Goal: Task Accomplishment & Management: Complete application form

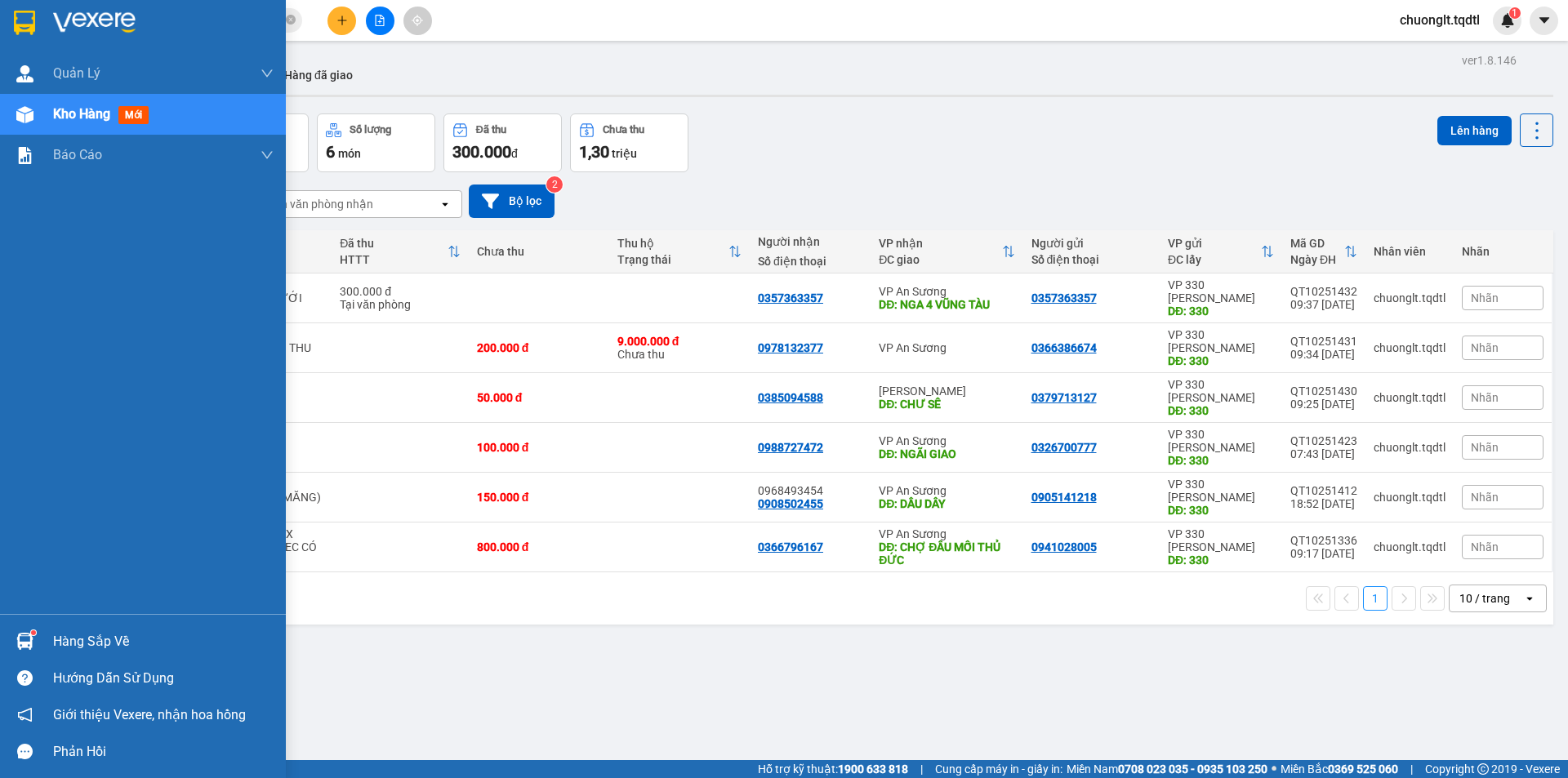
click at [73, 633] on div "Hàng sắp về" at bounding box center [163, 641] width 221 height 24
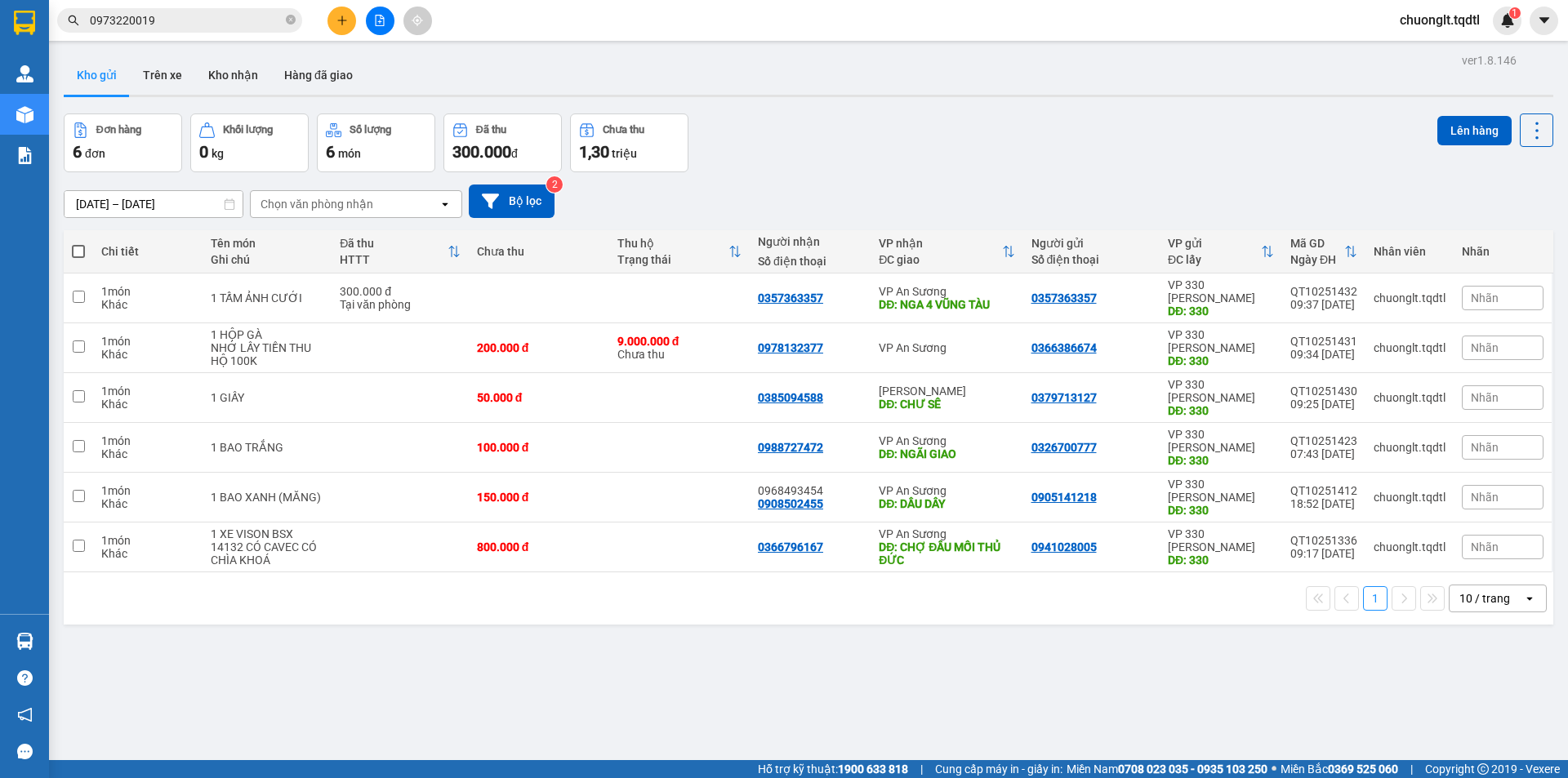
click at [808, 627] on section "Kết quả [PERSON_NAME] ( 1 ) Bộ lọc Mã ĐH Trạng thái Món hàng Thu hộ Tổng [PERSO…" at bounding box center [784, 389] width 1568 height 778
click at [384, 16] on icon "file-add" at bounding box center [380, 20] width 12 height 12
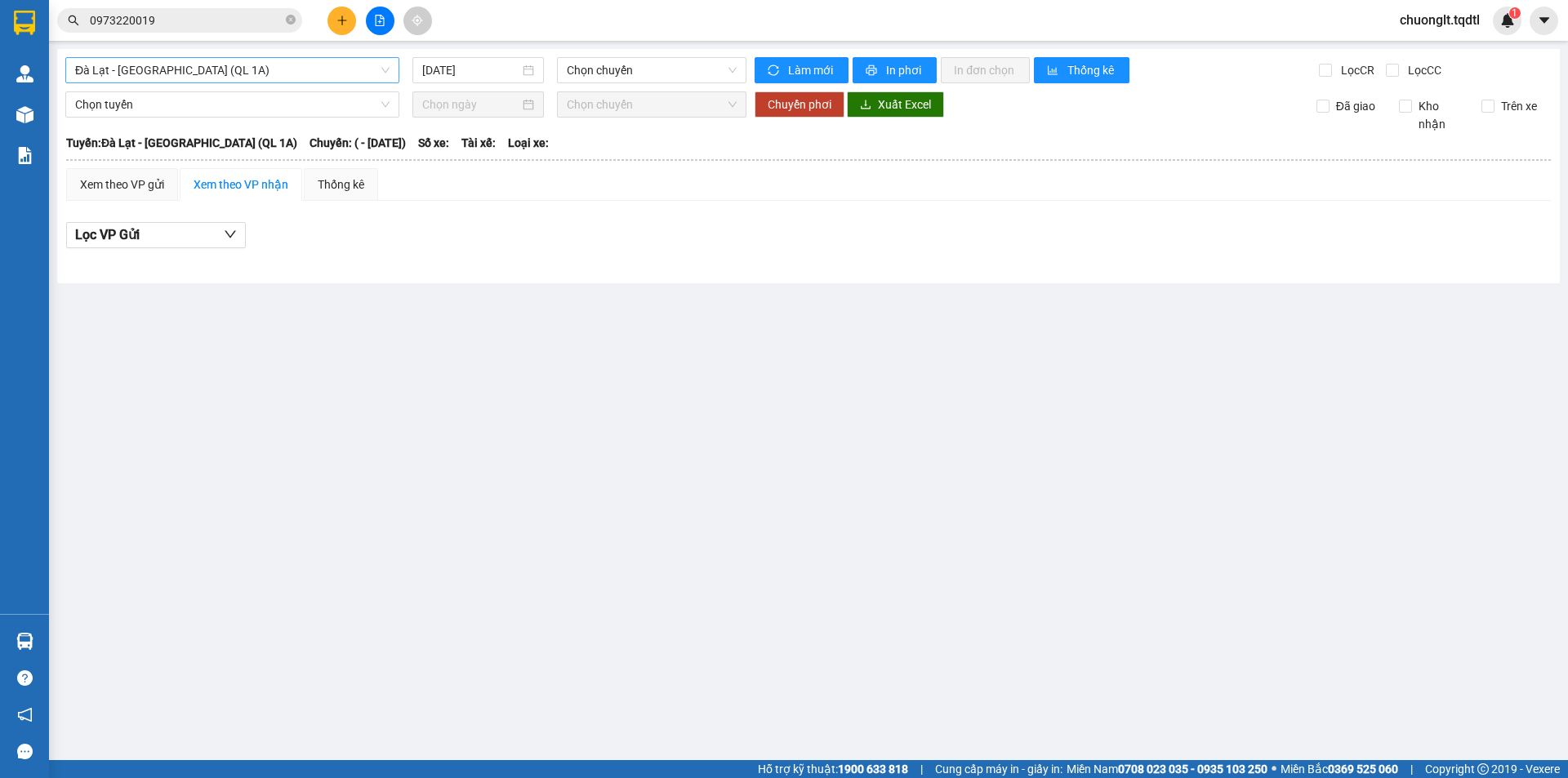
click at [272, 67] on span "Đà Lạt - [GEOGRAPHIC_DATA] (QL 1A)" at bounding box center [232, 70] width 314 height 24
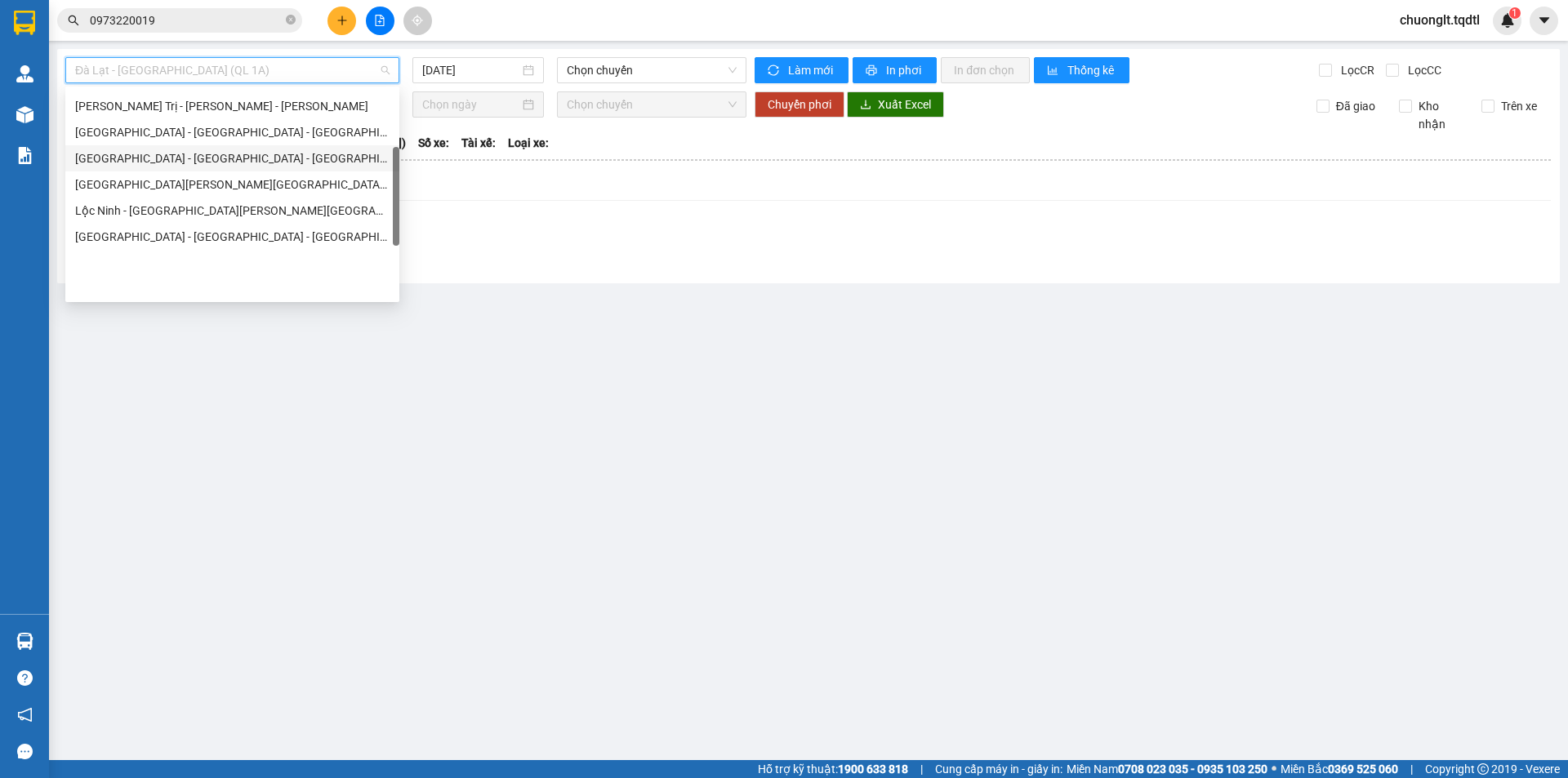
scroll to position [94, 0]
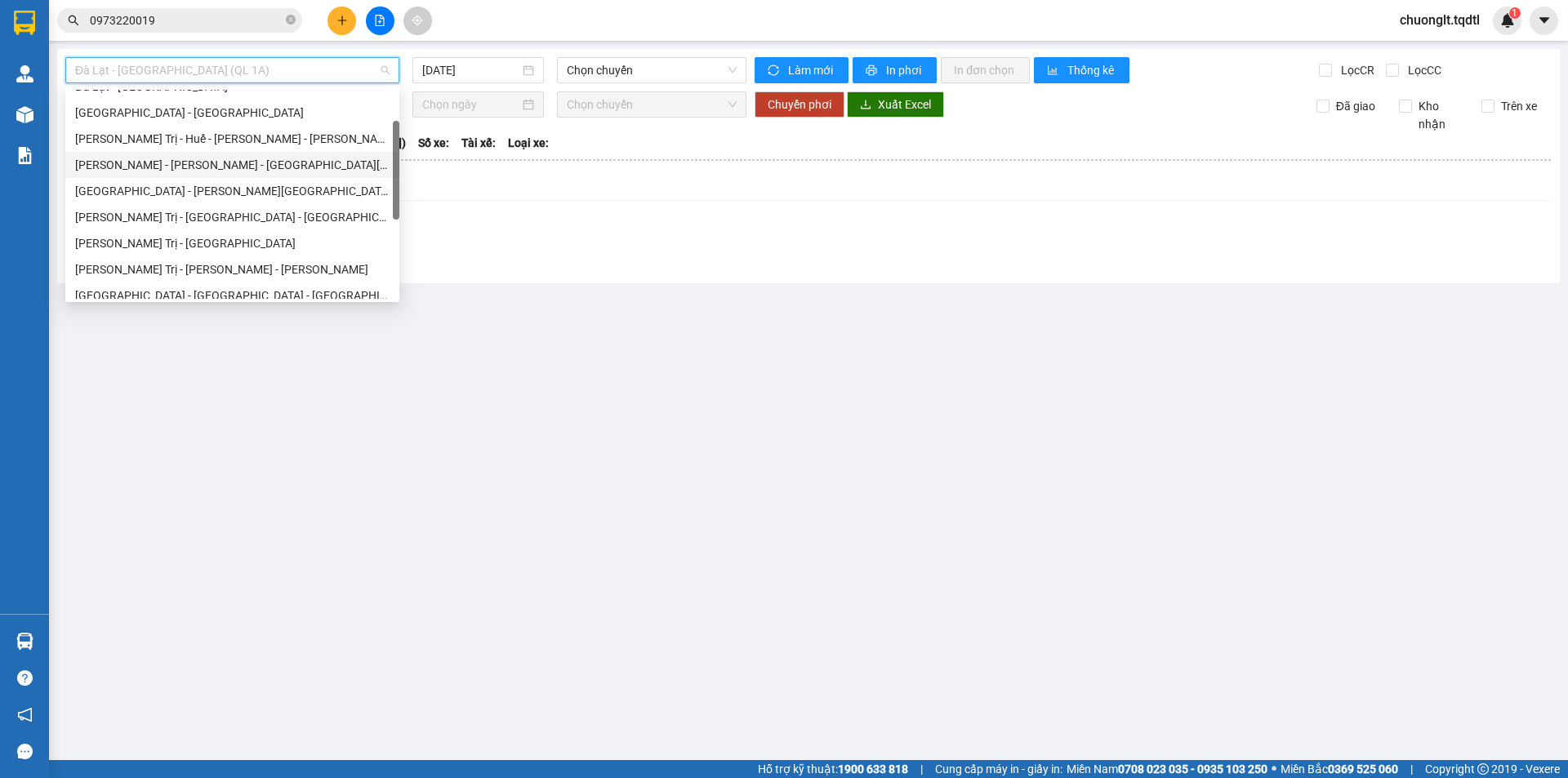
click at [202, 165] on div "[PERSON_NAME] - [PERSON_NAME] - [GEOGRAPHIC_DATA][PERSON_NAME][GEOGRAPHIC_DATA]" at bounding box center [232, 164] width 314 height 18
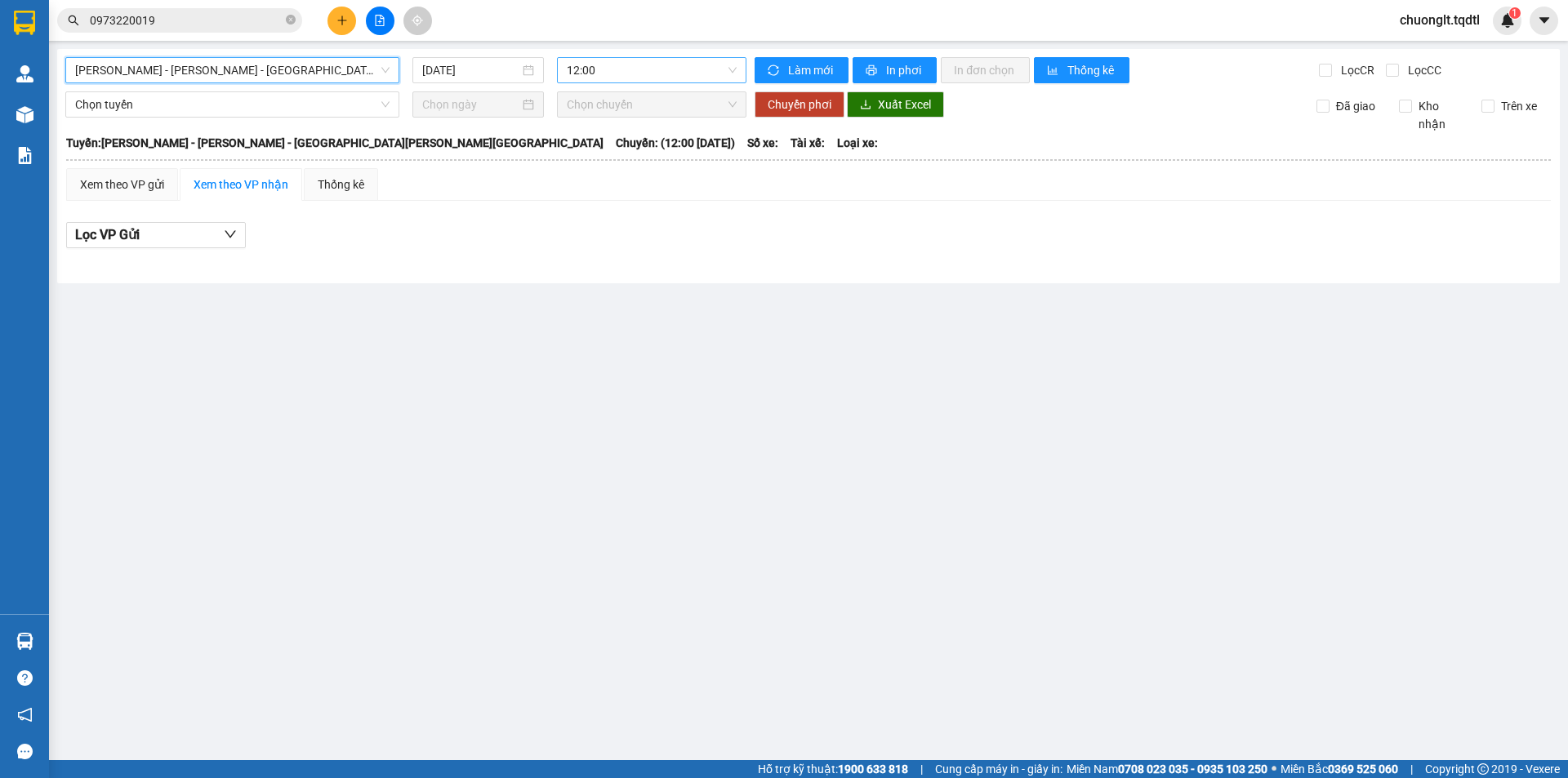
click at [635, 68] on span "12:00" at bounding box center [652, 70] width 170 height 24
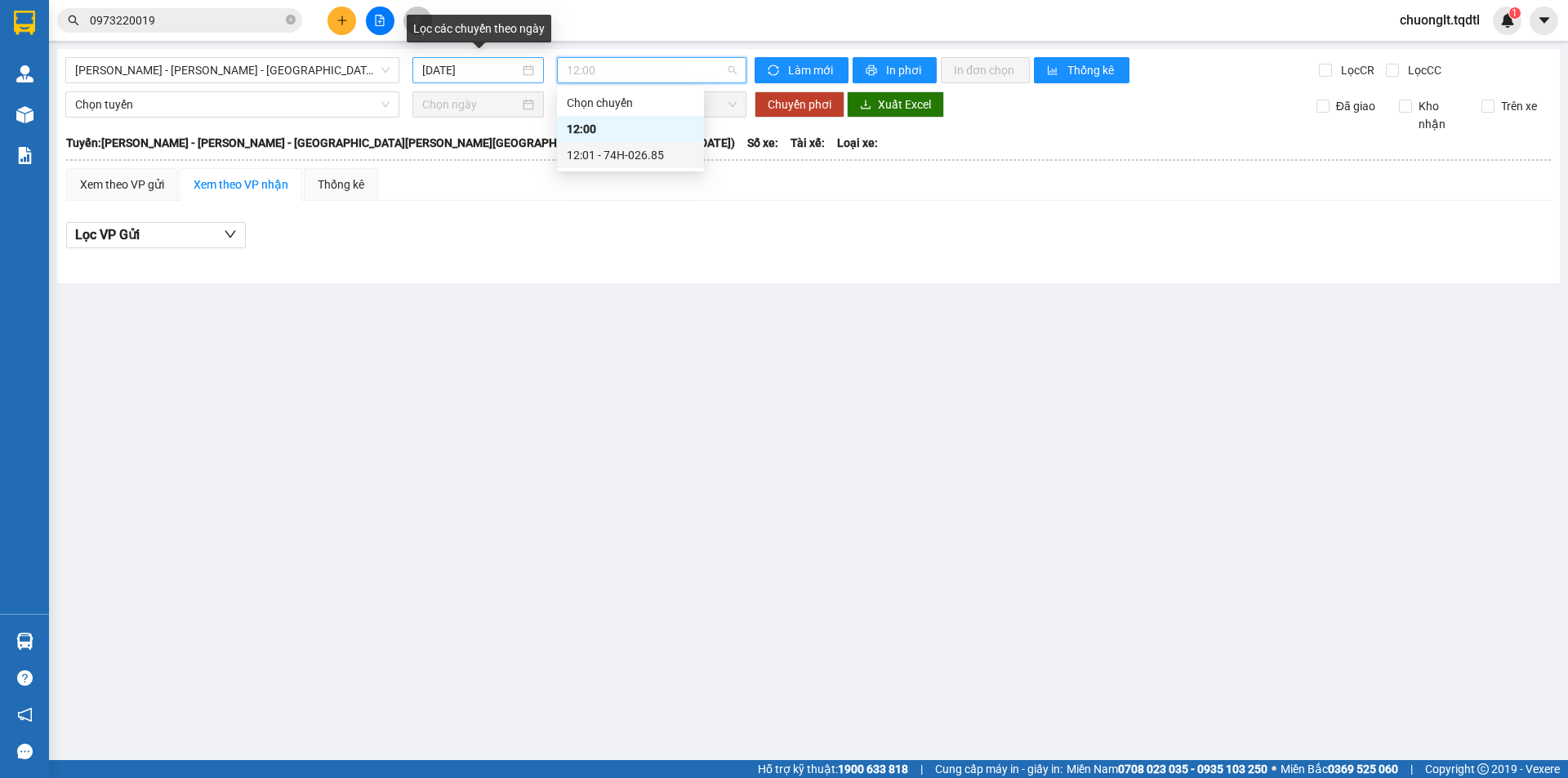
click at [509, 63] on input "[DATE]" at bounding box center [471, 70] width 97 height 18
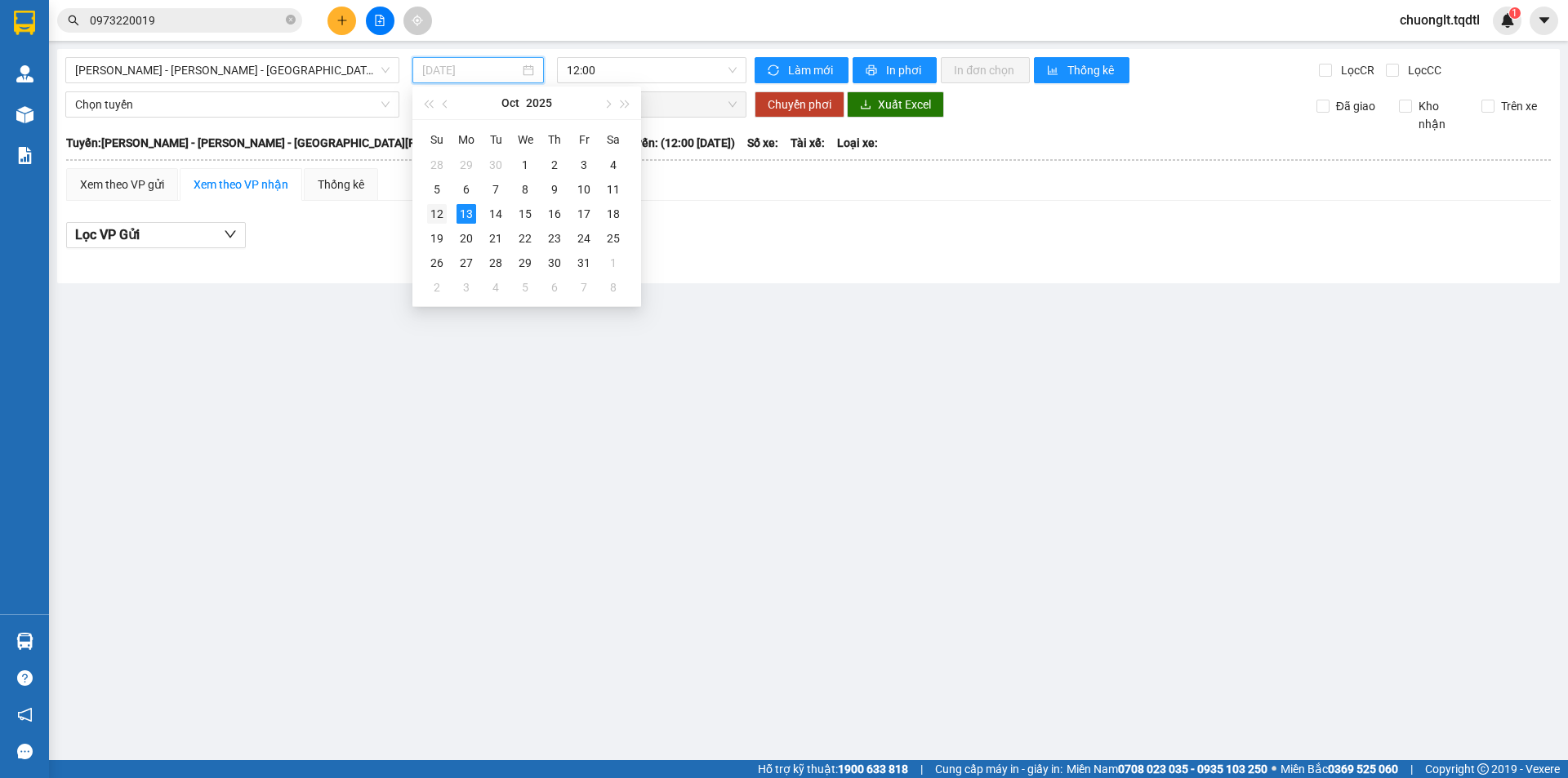
click at [436, 216] on div "12" at bounding box center [437, 214] width 19 height 19
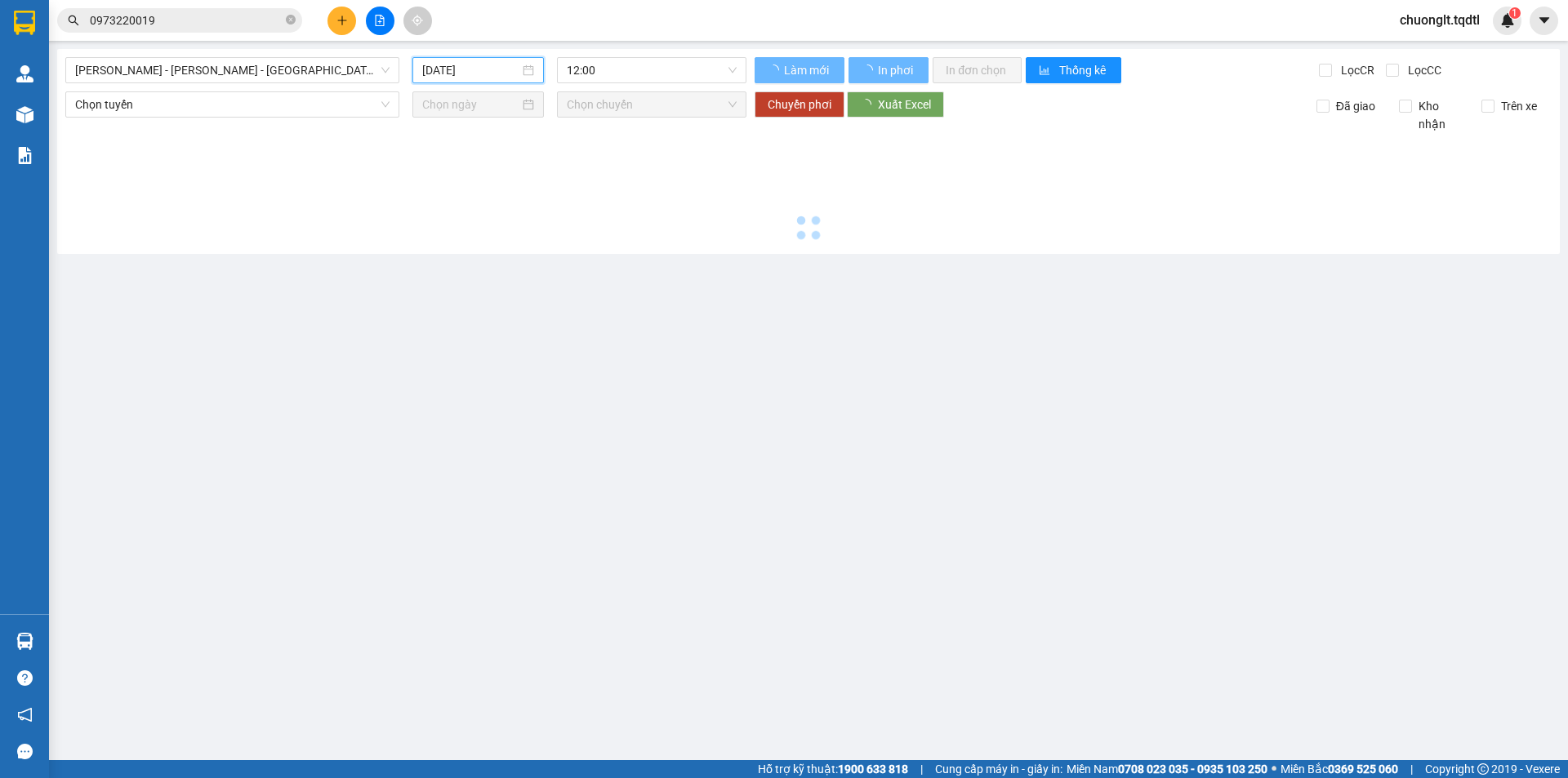
type input "[DATE]"
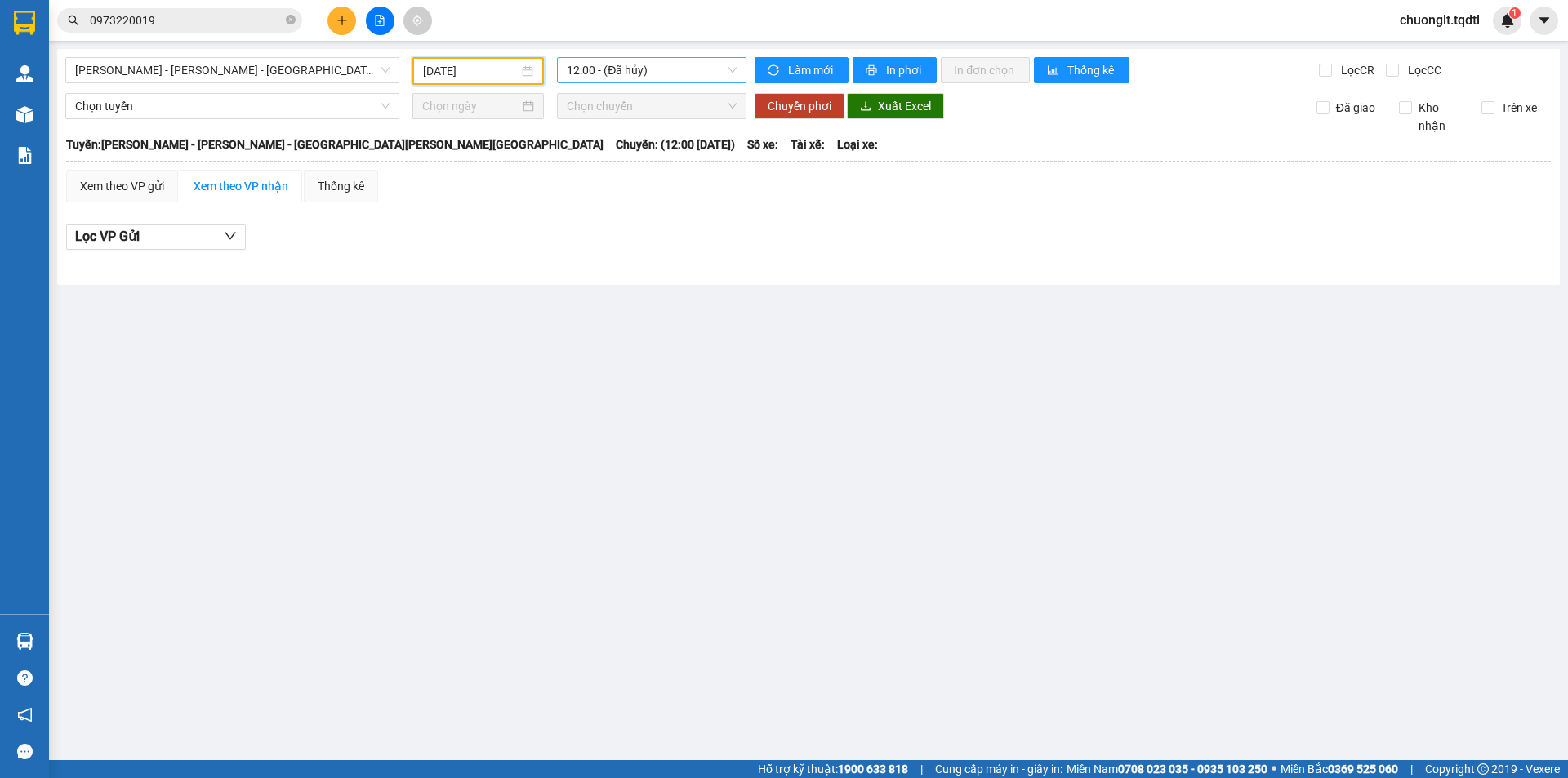
click at [702, 69] on span "12:00 - (Đã hủy)" at bounding box center [652, 70] width 170 height 24
click at [637, 156] on div "12:01 - 74H-025.54" at bounding box center [630, 155] width 127 height 18
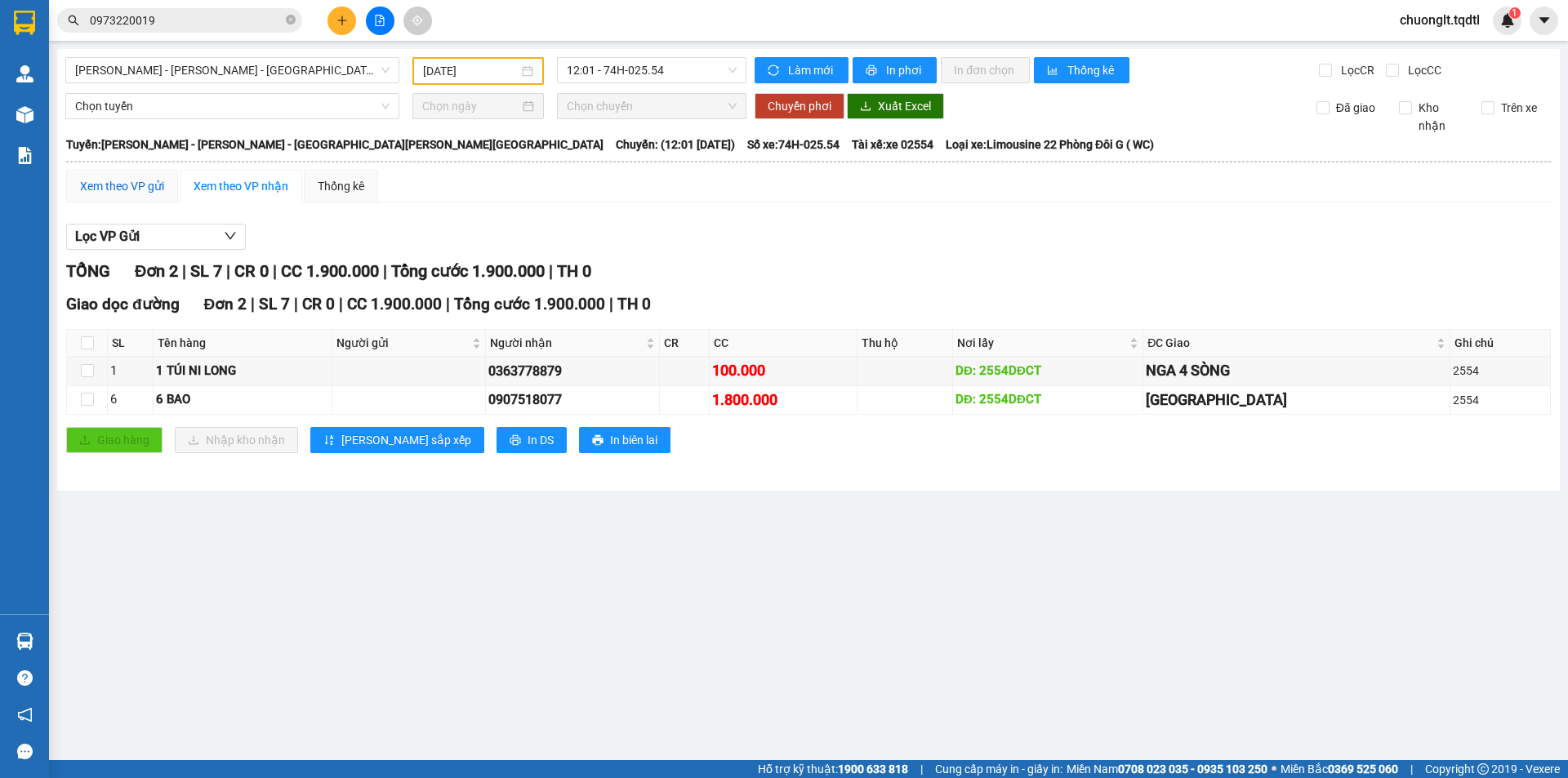
click at [143, 188] on div "Xem theo VP gửi" at bounding box center [122, 186] width 84 height 18
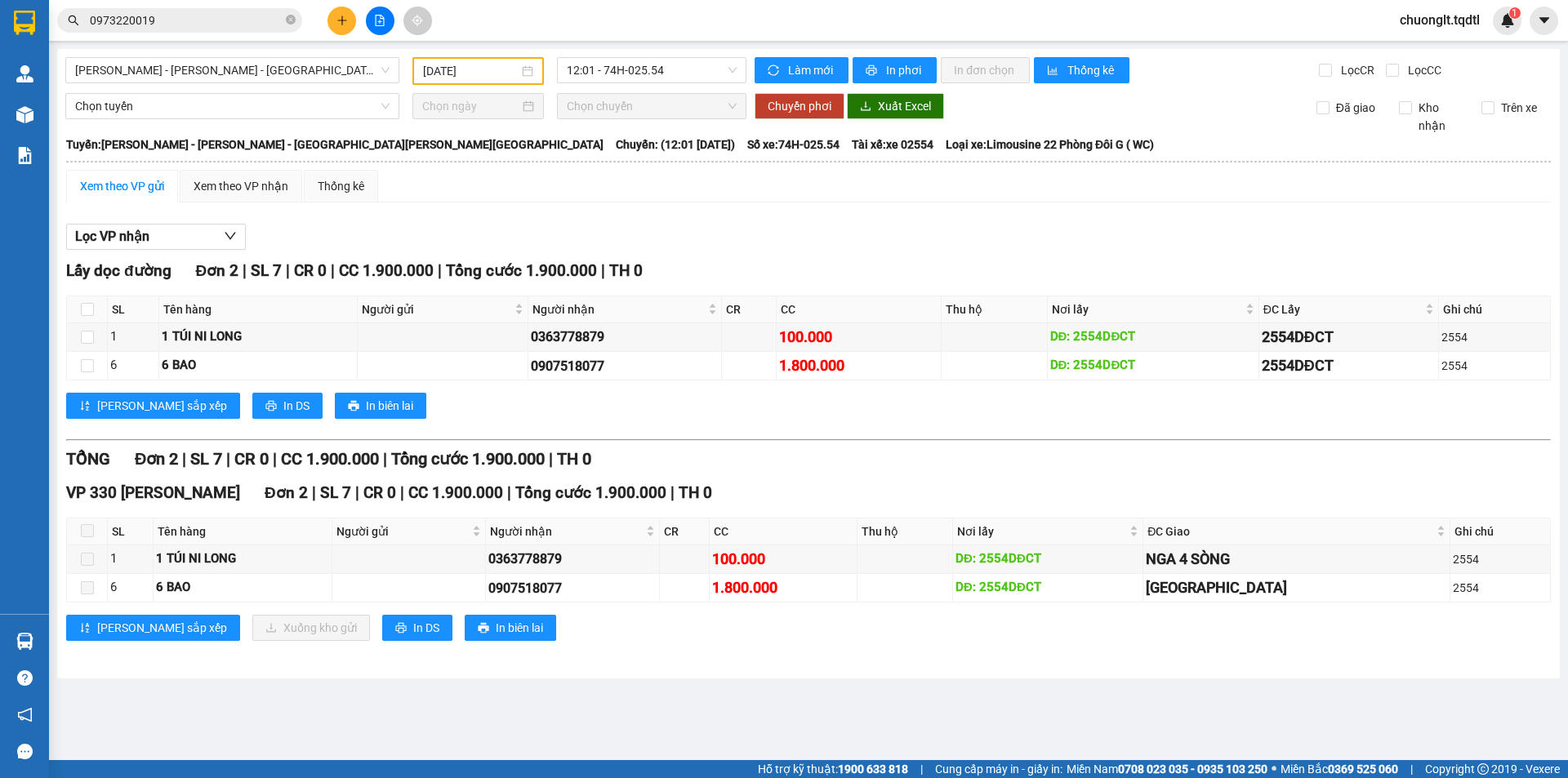
click at [149, 174] on div "Xem theo VP gửi" at bounding box center [122, 187] width 112 height 33
click at [90, 593] on label at bounding box center [87, 587] width 13 height 18
drag, startPoint x: 596, startPoint y: 587, endPoint x: 507, endPoint y: 589, distance: 89.0
click at [508, 591] on tr "6 6 BAO 0907518077 1.800.000 DĐ: 2554DĐCT [GEOGRAPHIC_DATA] 2554" at bounding box center [809, 587] width 1484 height 28
copy div "0907518077"
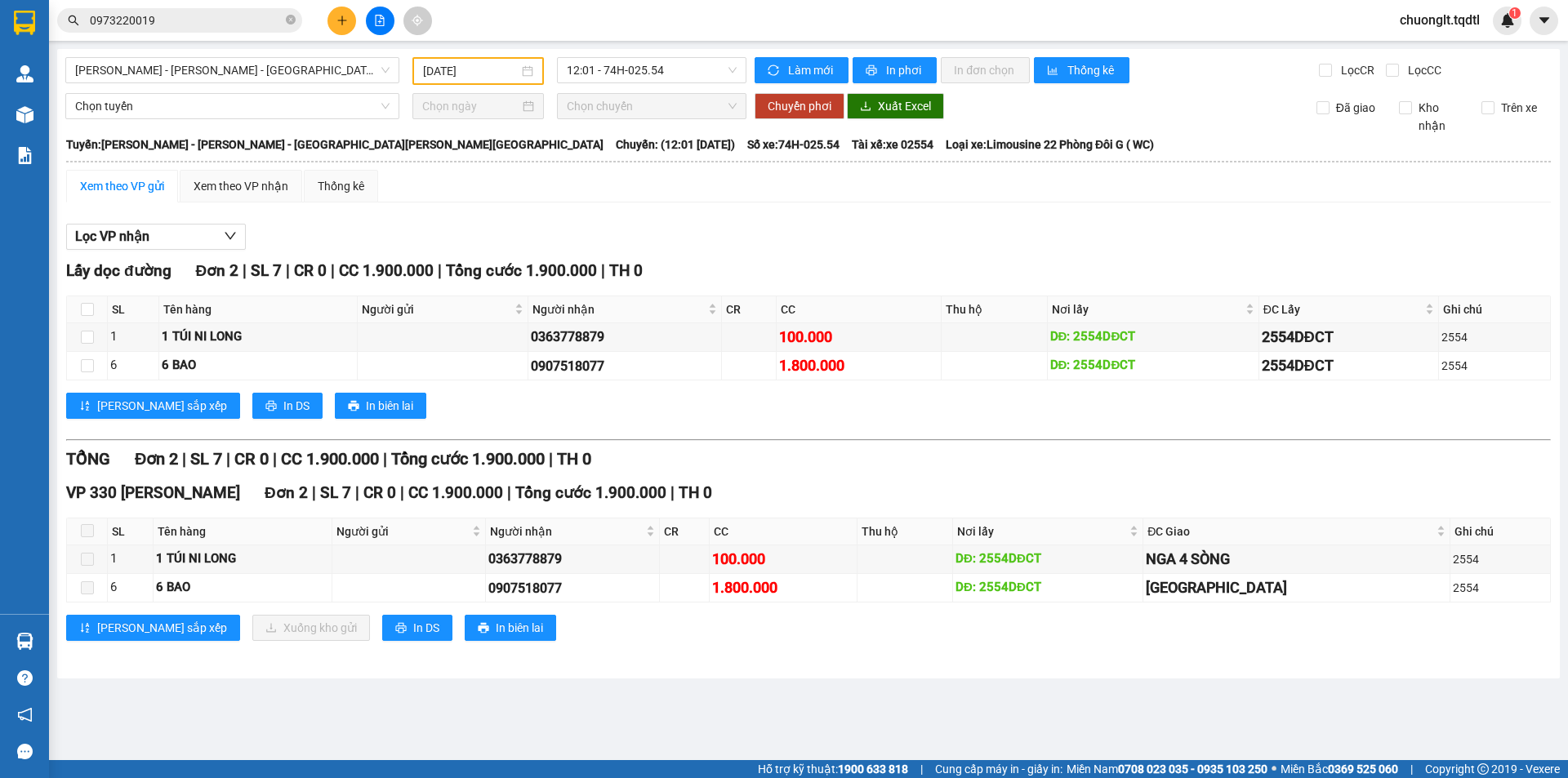
click at [165, 19] on input "0973220019" at bounding box center [186, 20] width 193 height 18
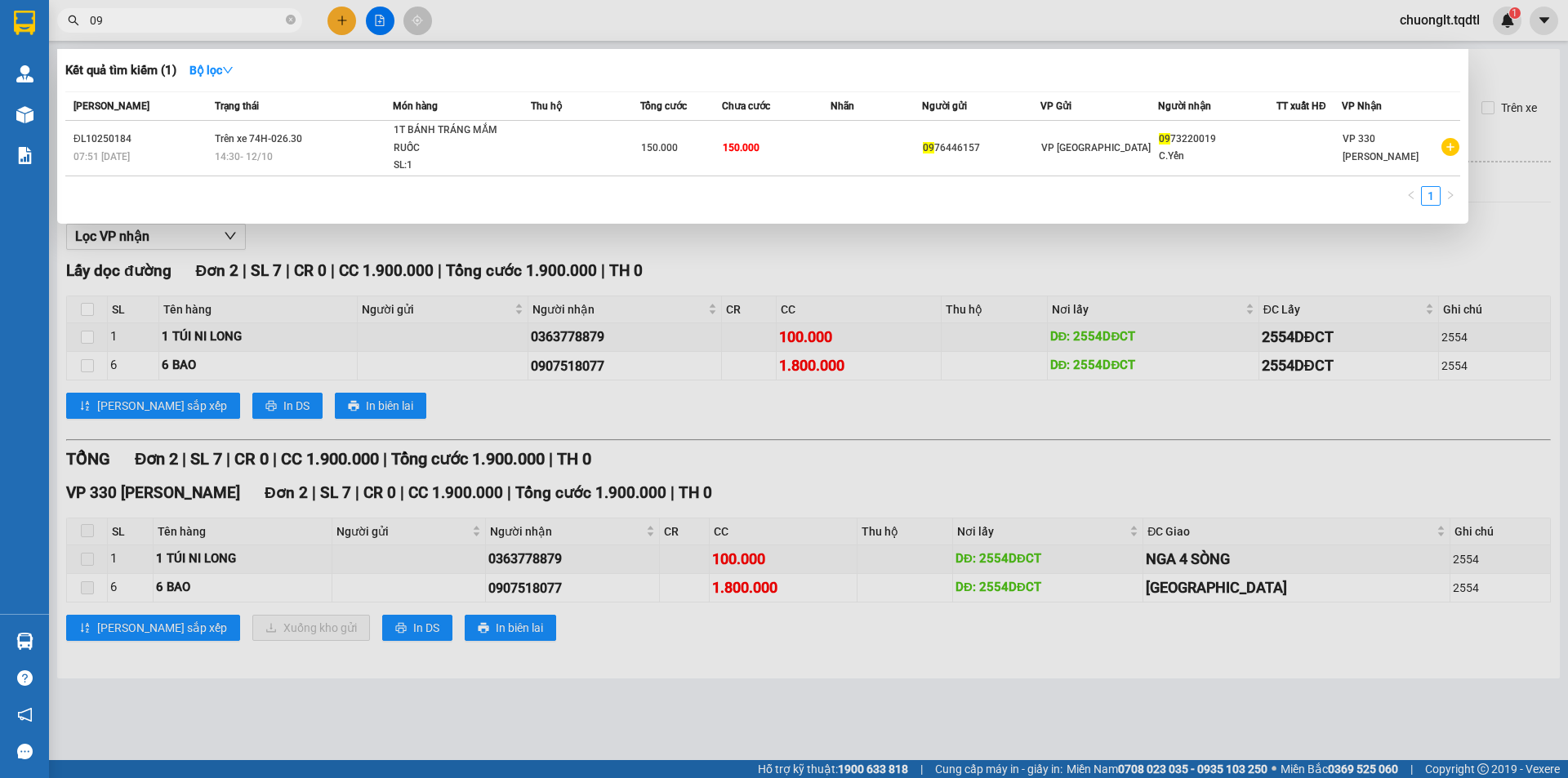
type input "0"
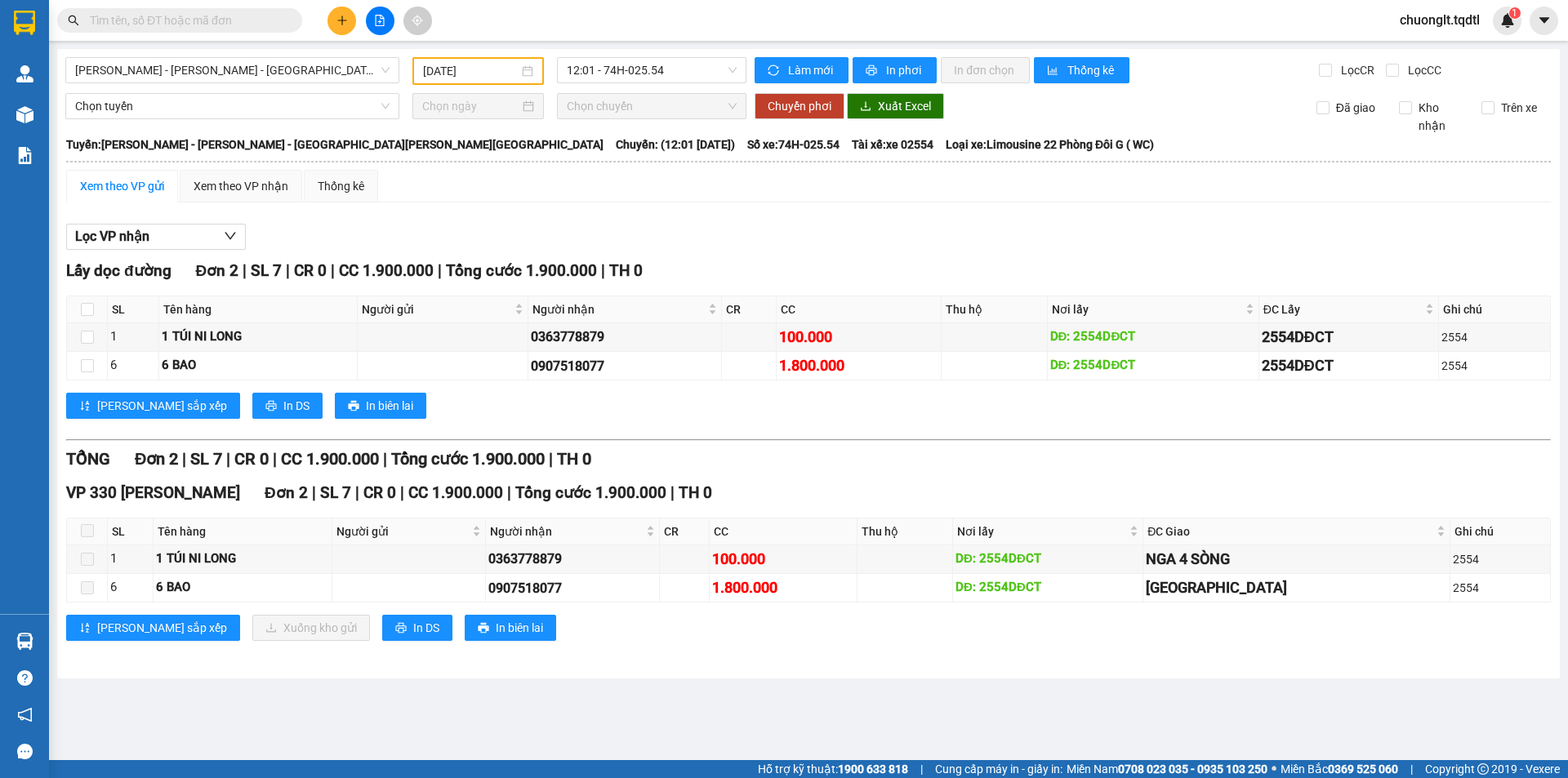
paste input "0907518077"
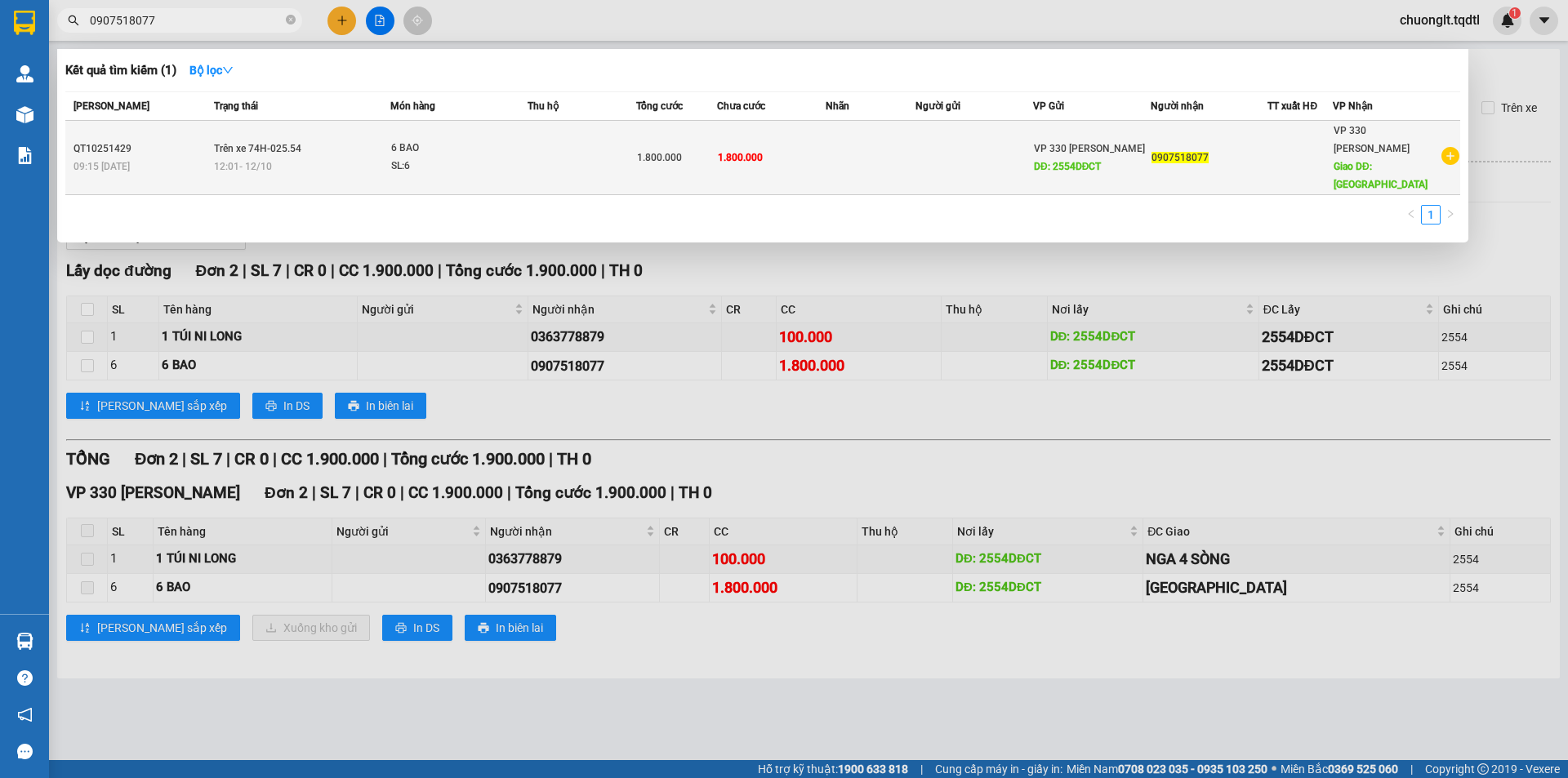
type input "0907518077"
click at [501, 140] on div "6 BAO" at bounding box center [452, 149] width 123 height 18
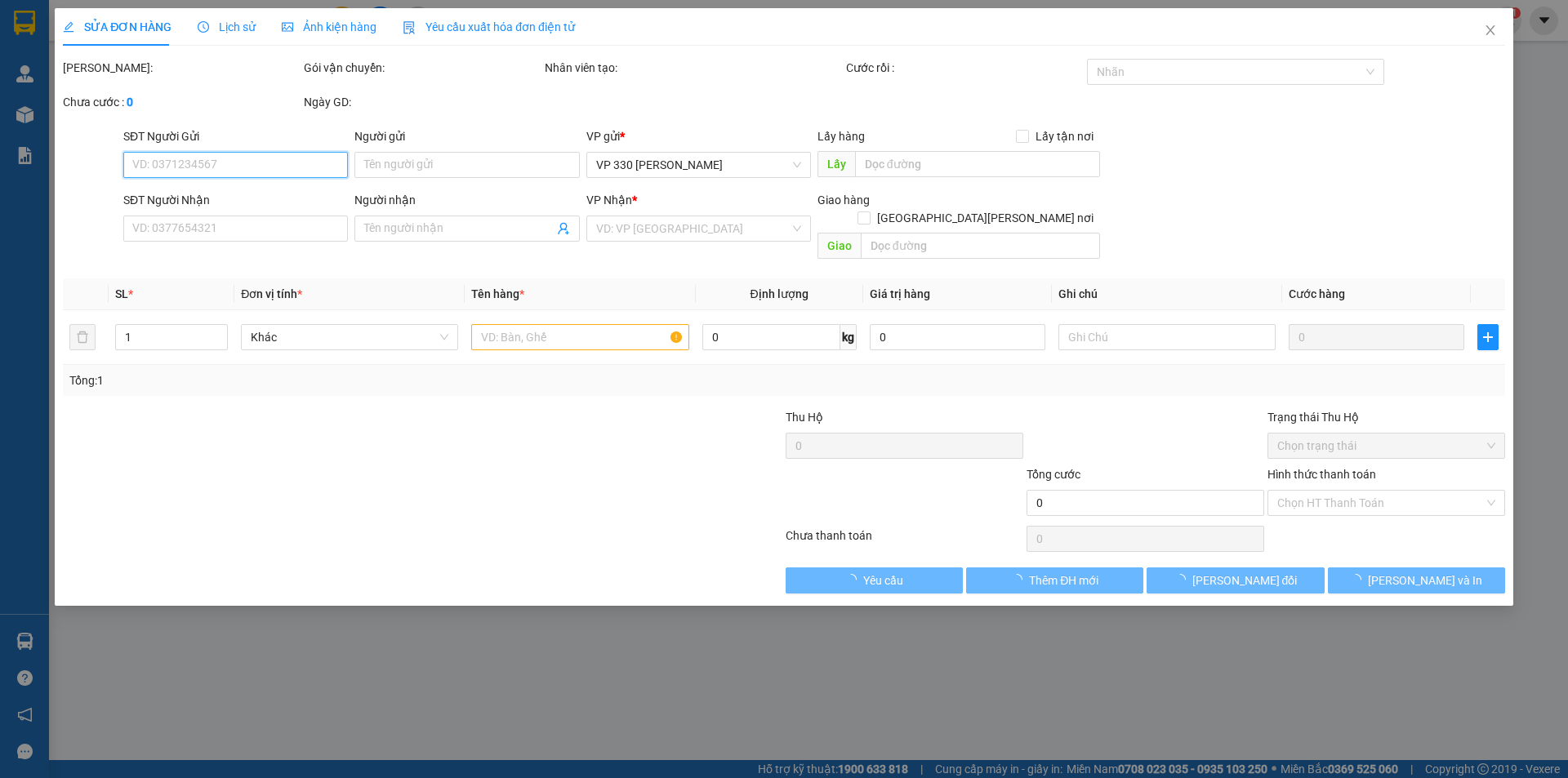
type input "2554DĐCT"
type input "0907518077"
type input "[GEOGRAPHIC_DATA]"
type input "1.800.000"
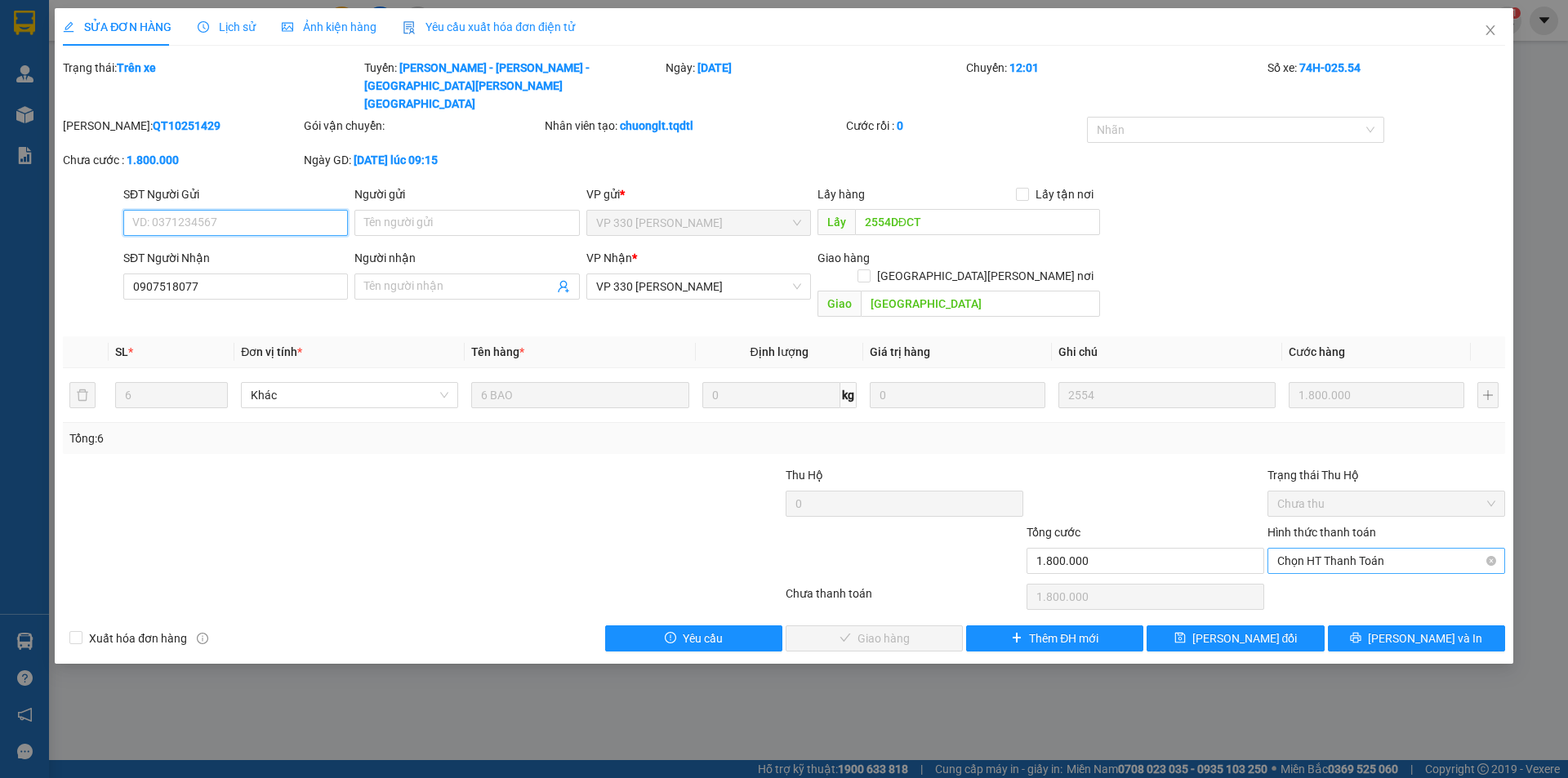
click at [1398, 548] on span "Chọn HT Thanh Toán" at bounding box center [1386, 560] width 218 height 24
click at [1356, 536] on div "Tại văn phòng" at bounding box center [1386, 540] width 218 height 18
type input "0"
click at [1262, 568] on div "Total Paid Fee 0 Total UnPaid Fee 1.800.000 Cash Collection Total Fee Trạng thá…" at bounding box center [784, 355] width 1443 height 593
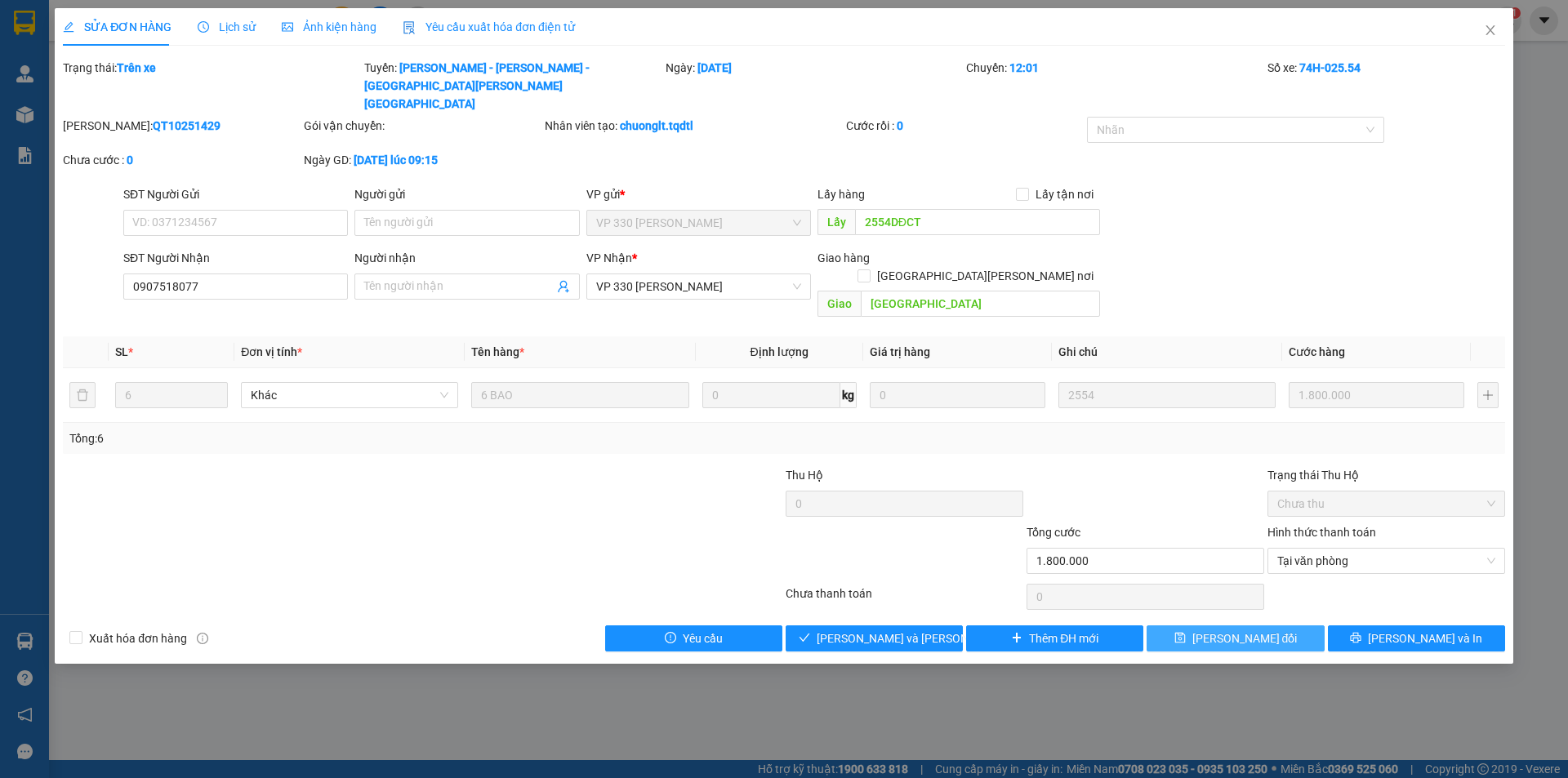
click at [1253, 629] on span "[PERSON_NAME] đổi" at bounding box center [1245, 638] width 105 height 18
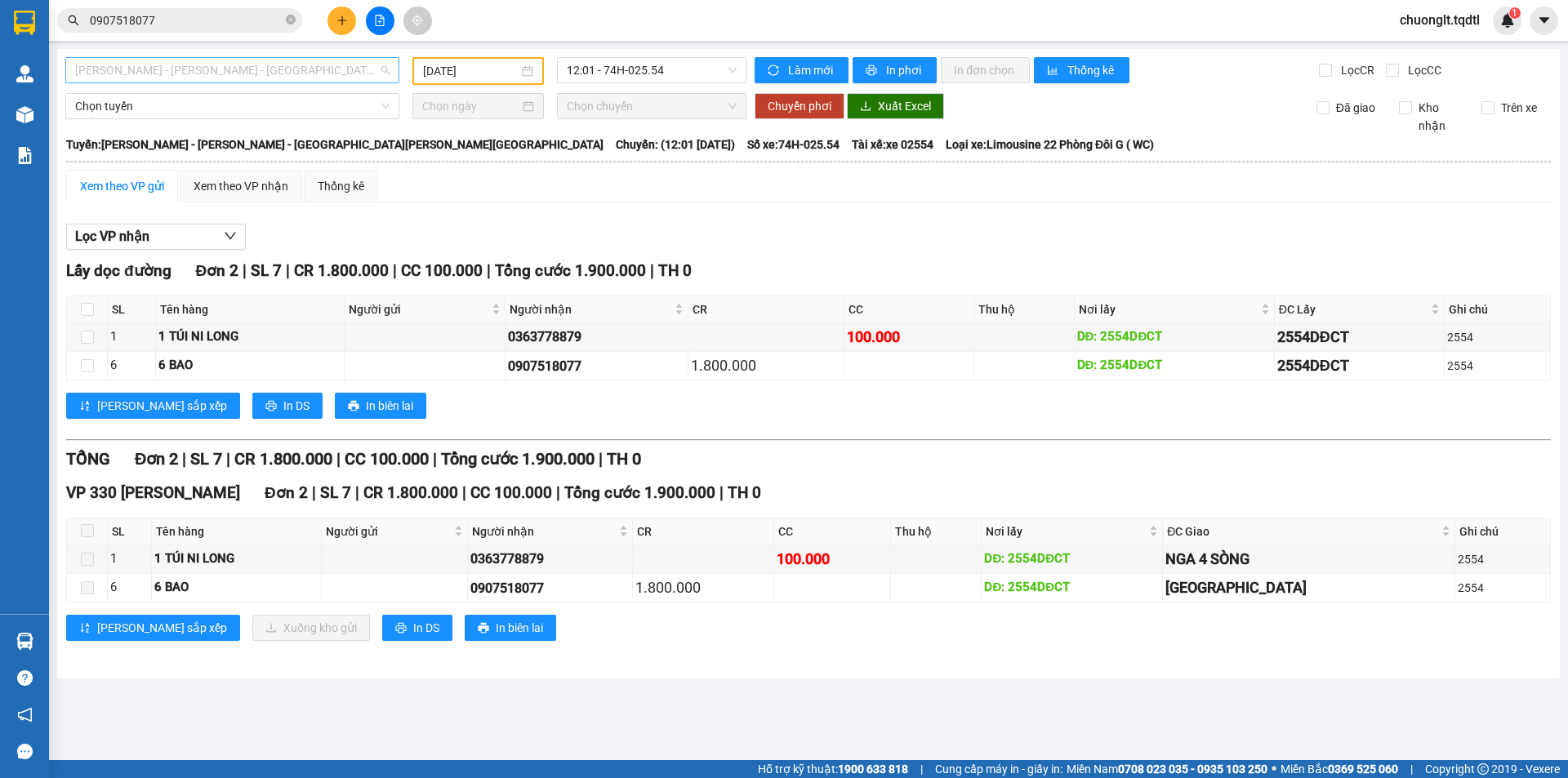
click at [334, 61] on span "[PERSON_NAME] - [PERSON_NAME] - [GEOGRAPHIC_DATA][PERSON_NAME][GEOGRAPHIC_DATA]" at bounding box center [232, 70] width 314 height 24
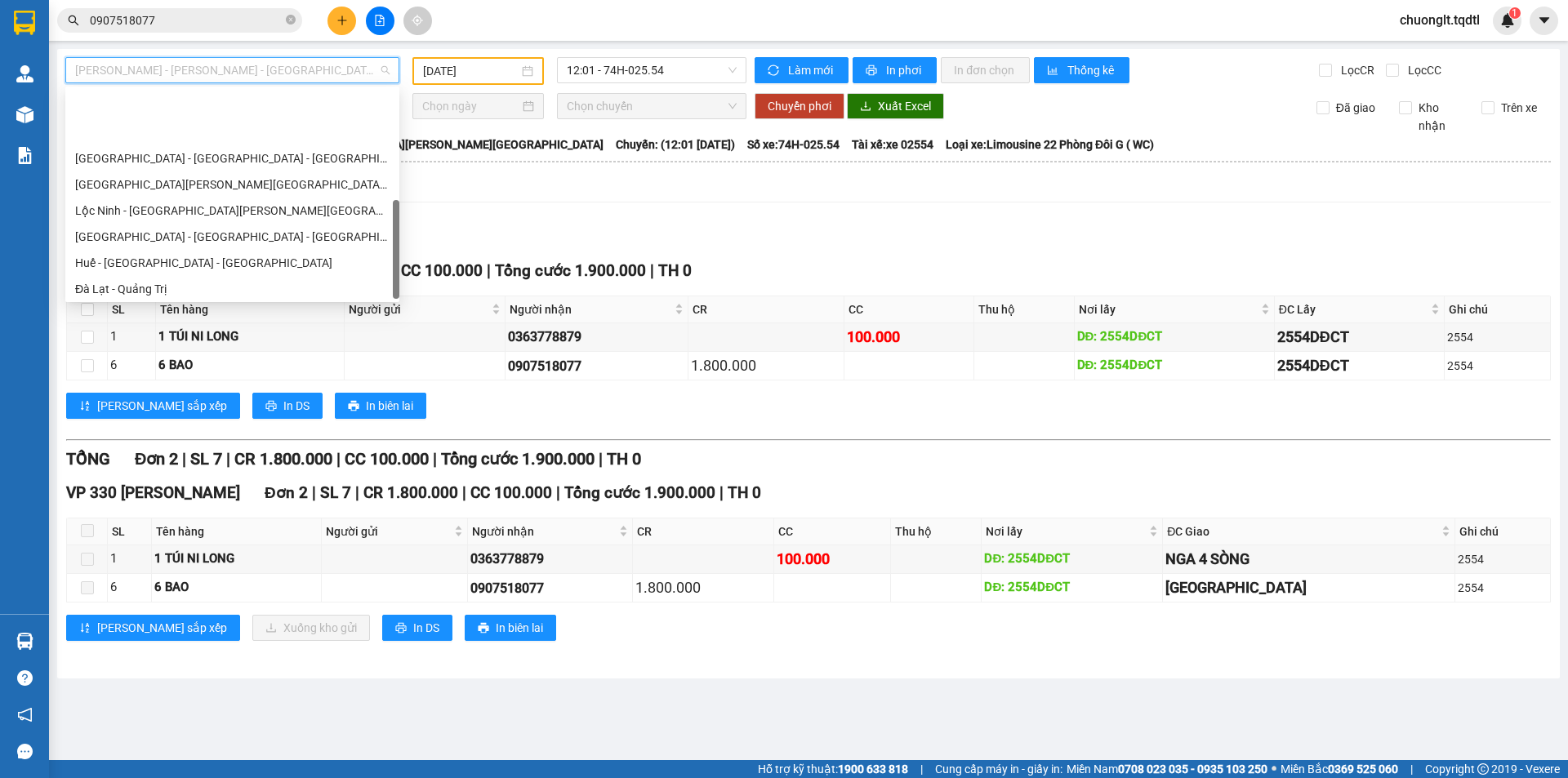
scroll to position [339, 0]
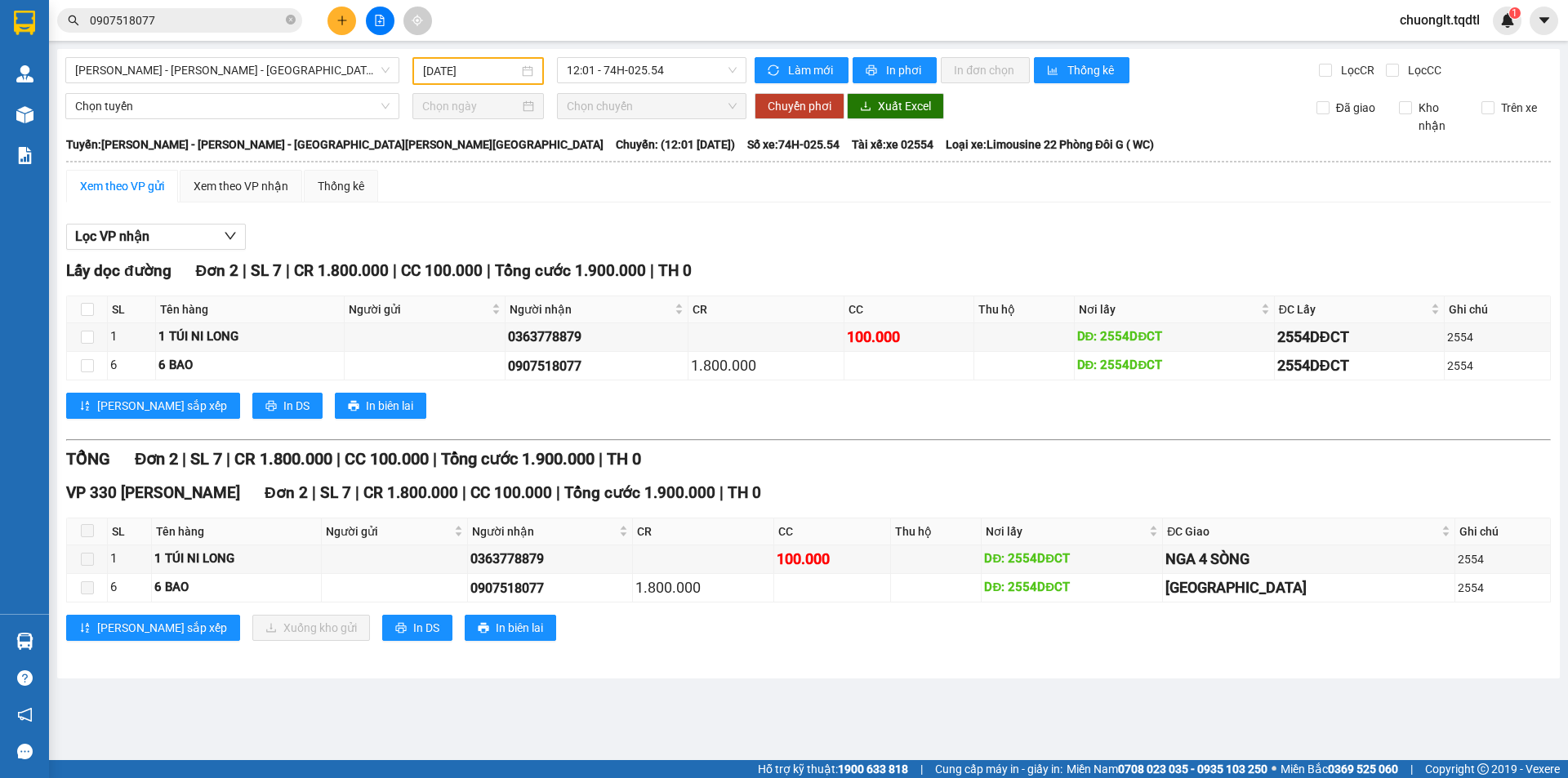
click at [614, 676] on div "[PERSON_NAME] - [PERSON_NAME] - [GEOGRAPHIC_DATA][PERSON_NAME][GEOGRAPHIC_DATA]…" at bounding box center [808, 363] width 1503 height 629
click at [494, 68] on input "[DATE]" at bounding box center [471, 71] width 95 height 18
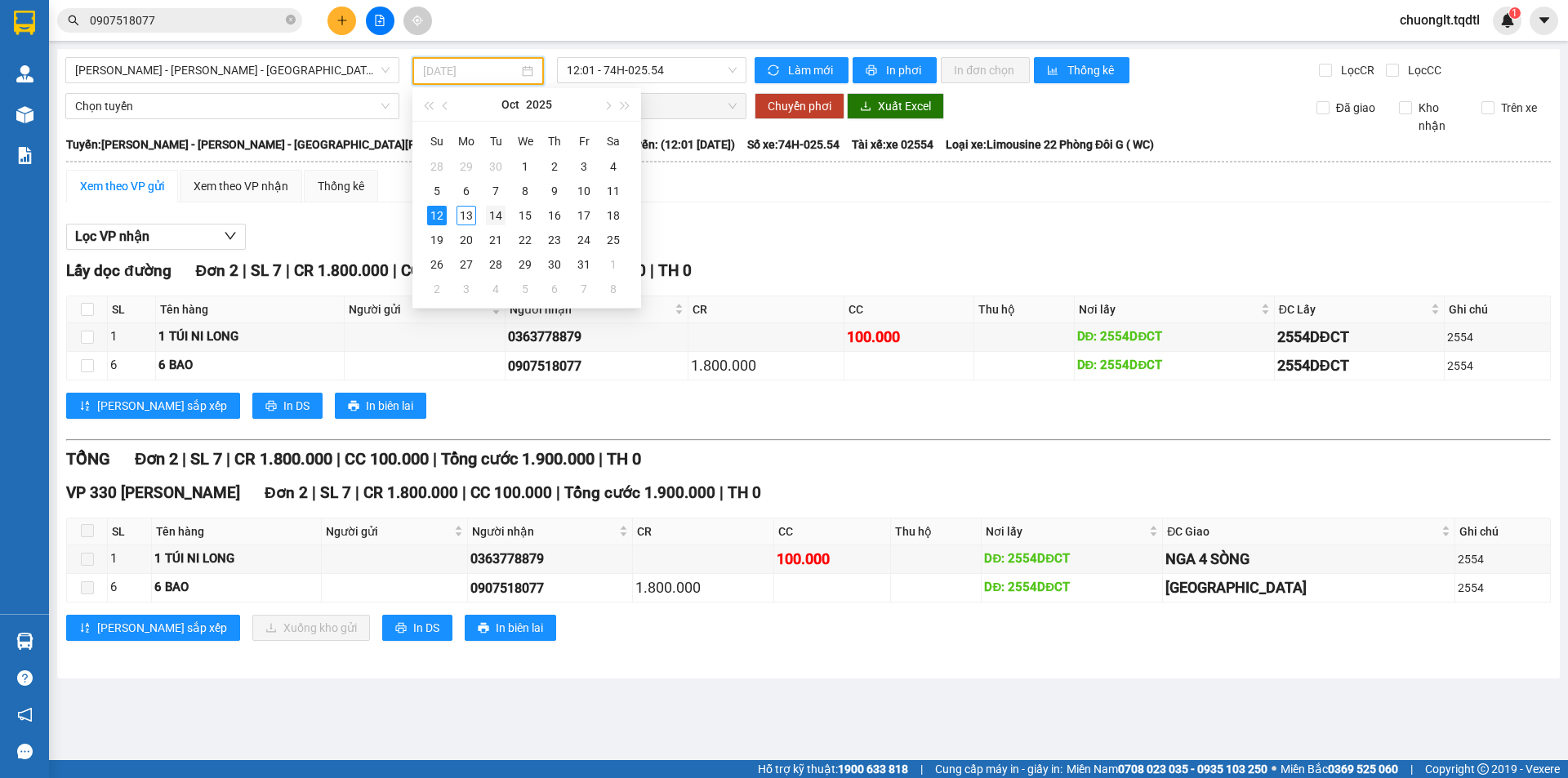
click at [497, 211] on div "14" at bounding box center [496, 216] width 19 height 19
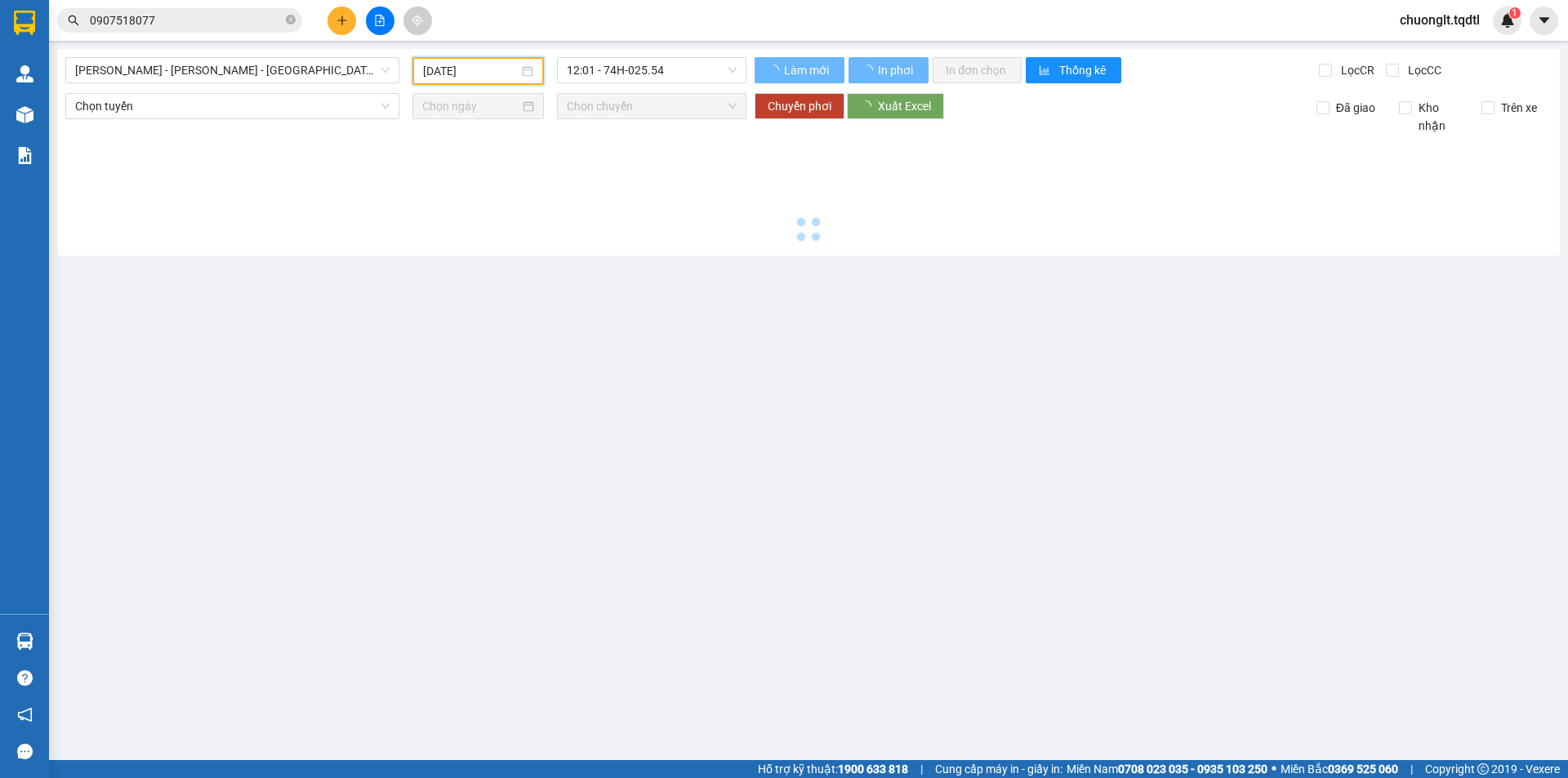
type input "[DATE]"
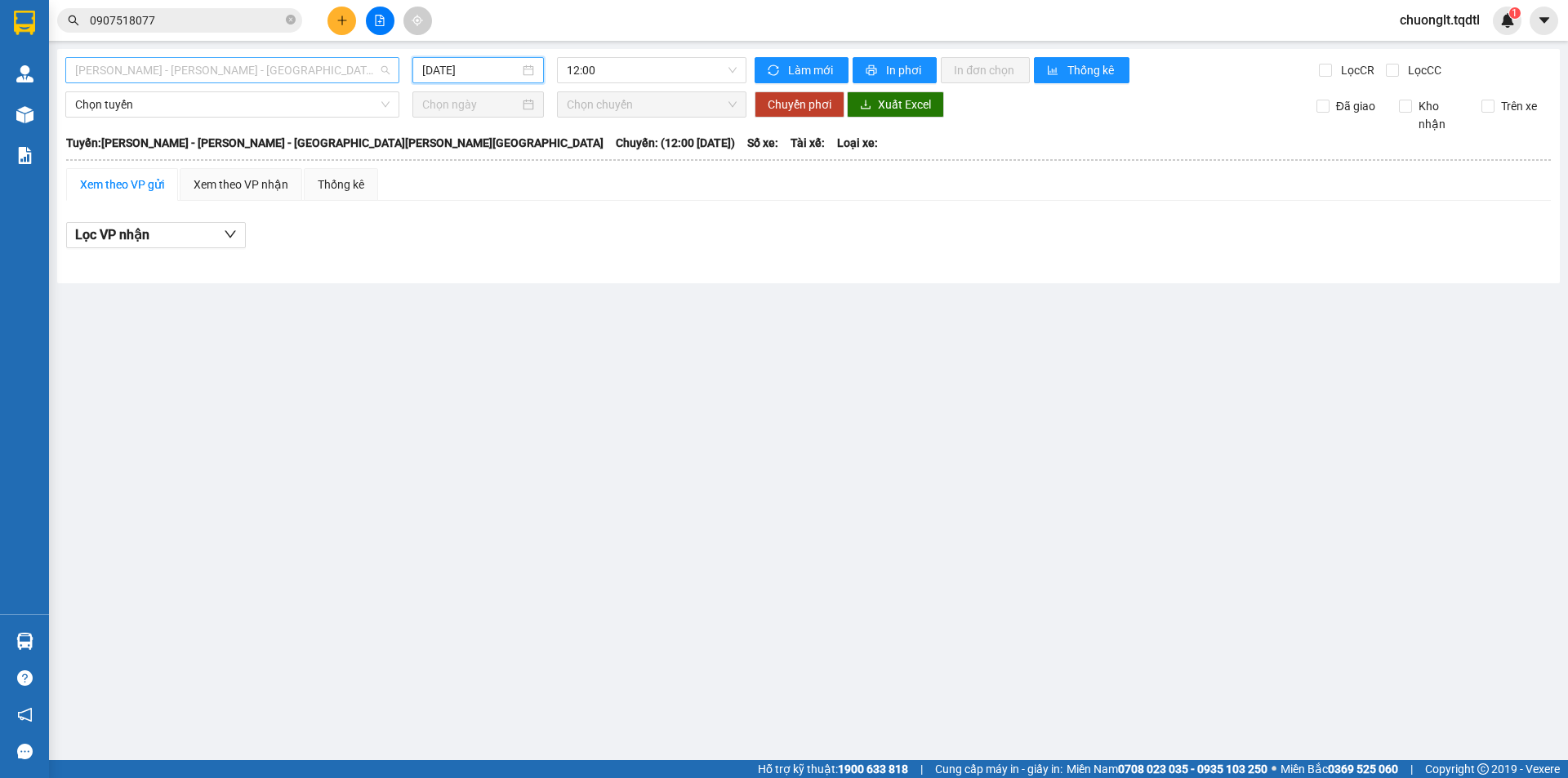
click at [323, 73] on span "[PERSON_NAME] - [PERSON_NAME] - [GEOGRAPHIC_DATA][PERSON_NAME][GEOGRAPHIC_DATA]" at bounding box center [232, 70] width 314 height 24
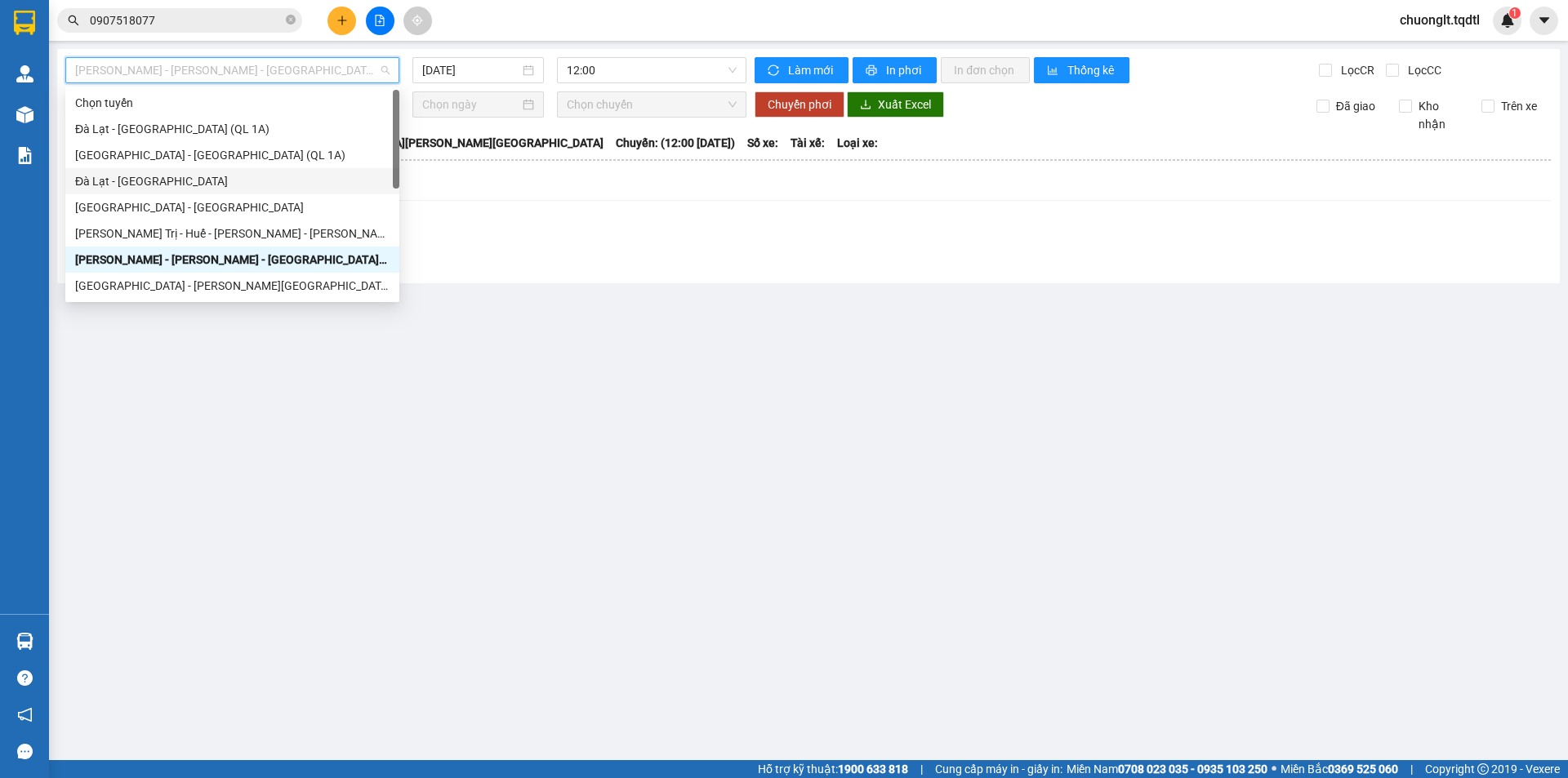
click at [195, 176] on div "Đà Lạt - [GEOGRAPHIC_DATA]" at bounding box center [232, 181] width 314 height 18
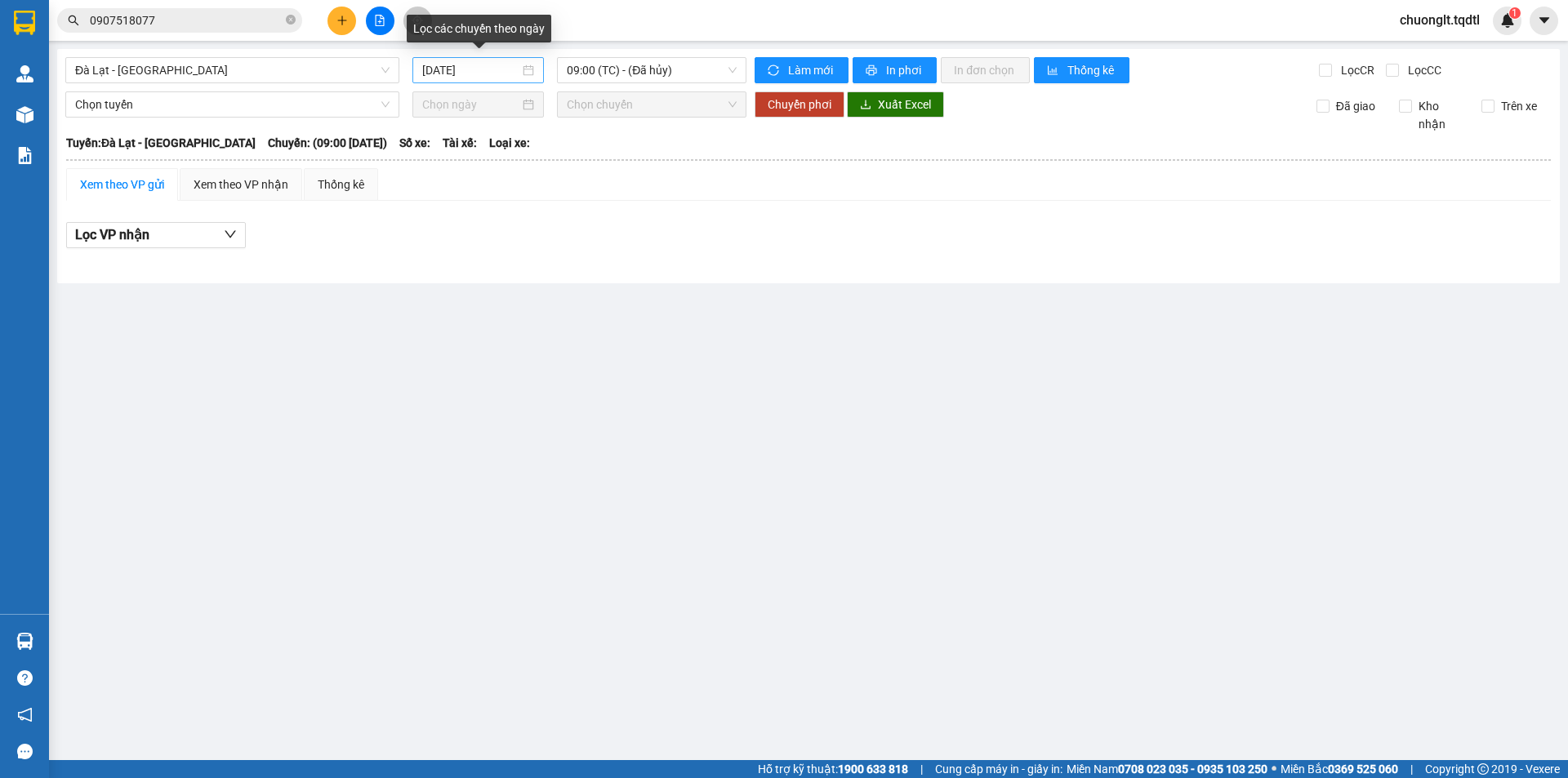
click at [532, 68] on div "[DATE]" at bounding box center [478, 70] width 112 height 18
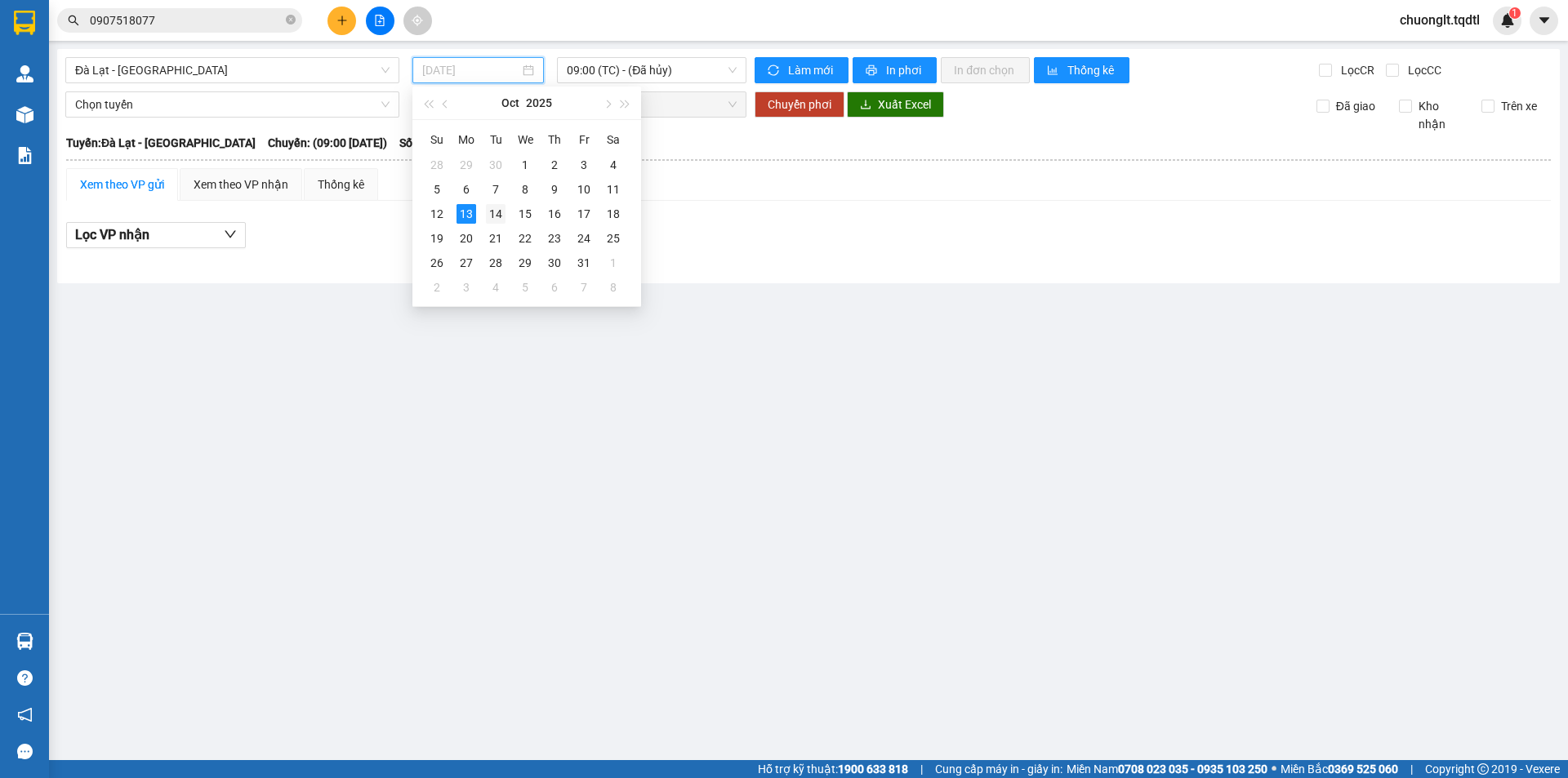
click at [492, 210] on div "14" at bounding box center [496, 214] width 19 height 19
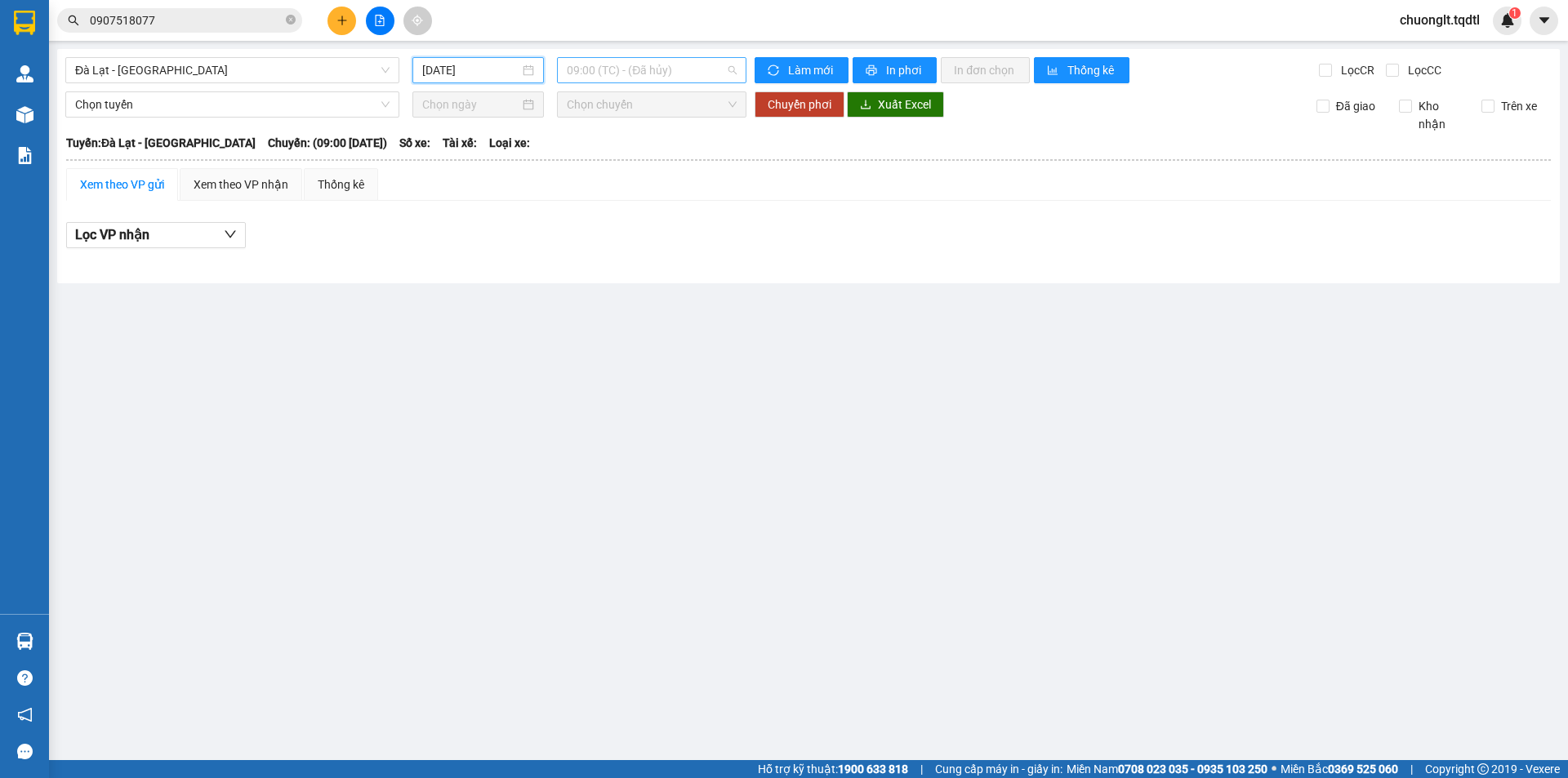
click at [699, 67] on span "09:00 (TC) - (Đã hủy)" at bounding box center [652, 70] width 170 height 24
click at [528, 72] on div "[DATE]" at bounding box center [478, 70] width 112 height 18
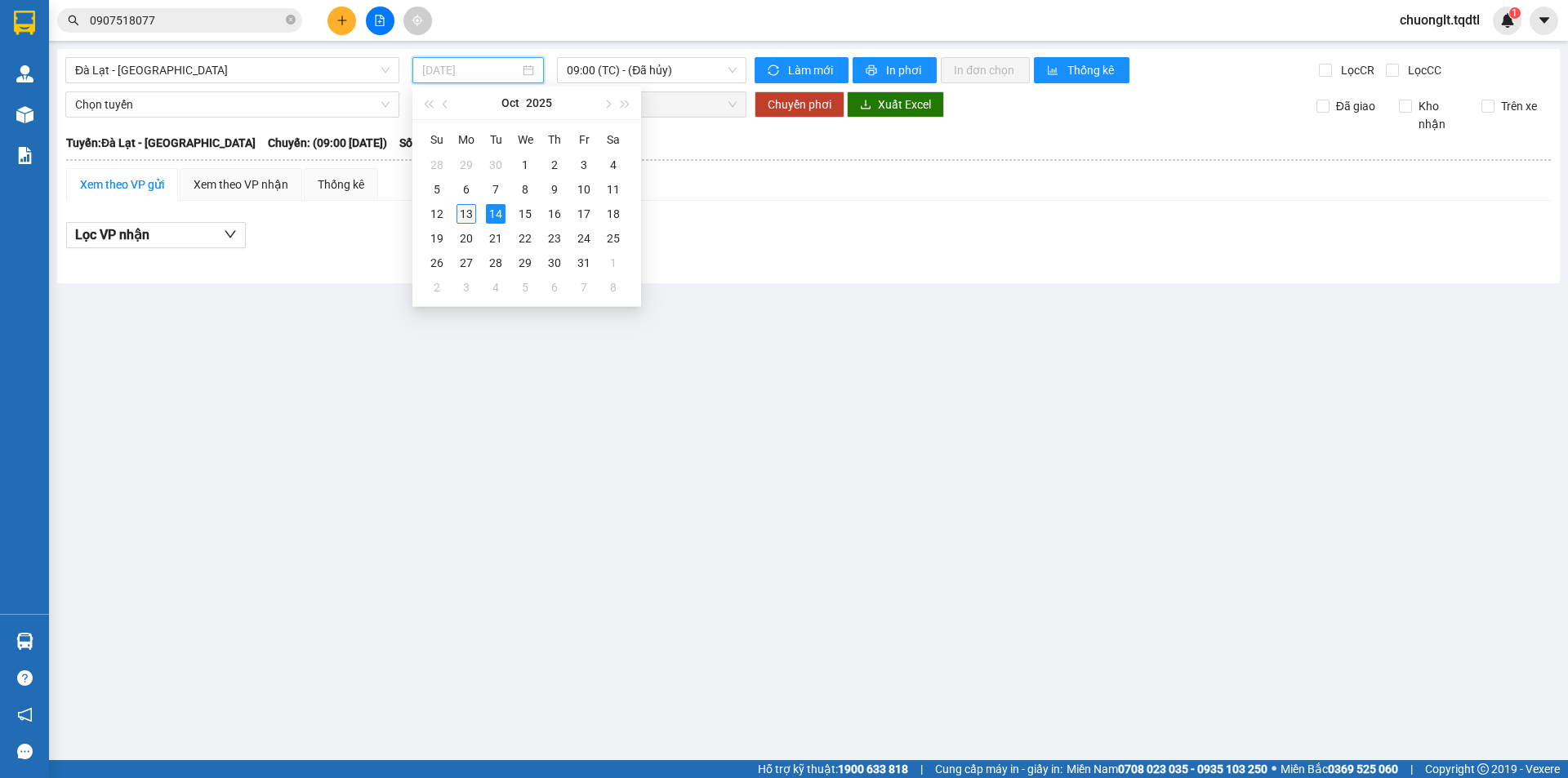
click at [466, 212] on div "13" at bounding box center [466, 214] width 19 height 19
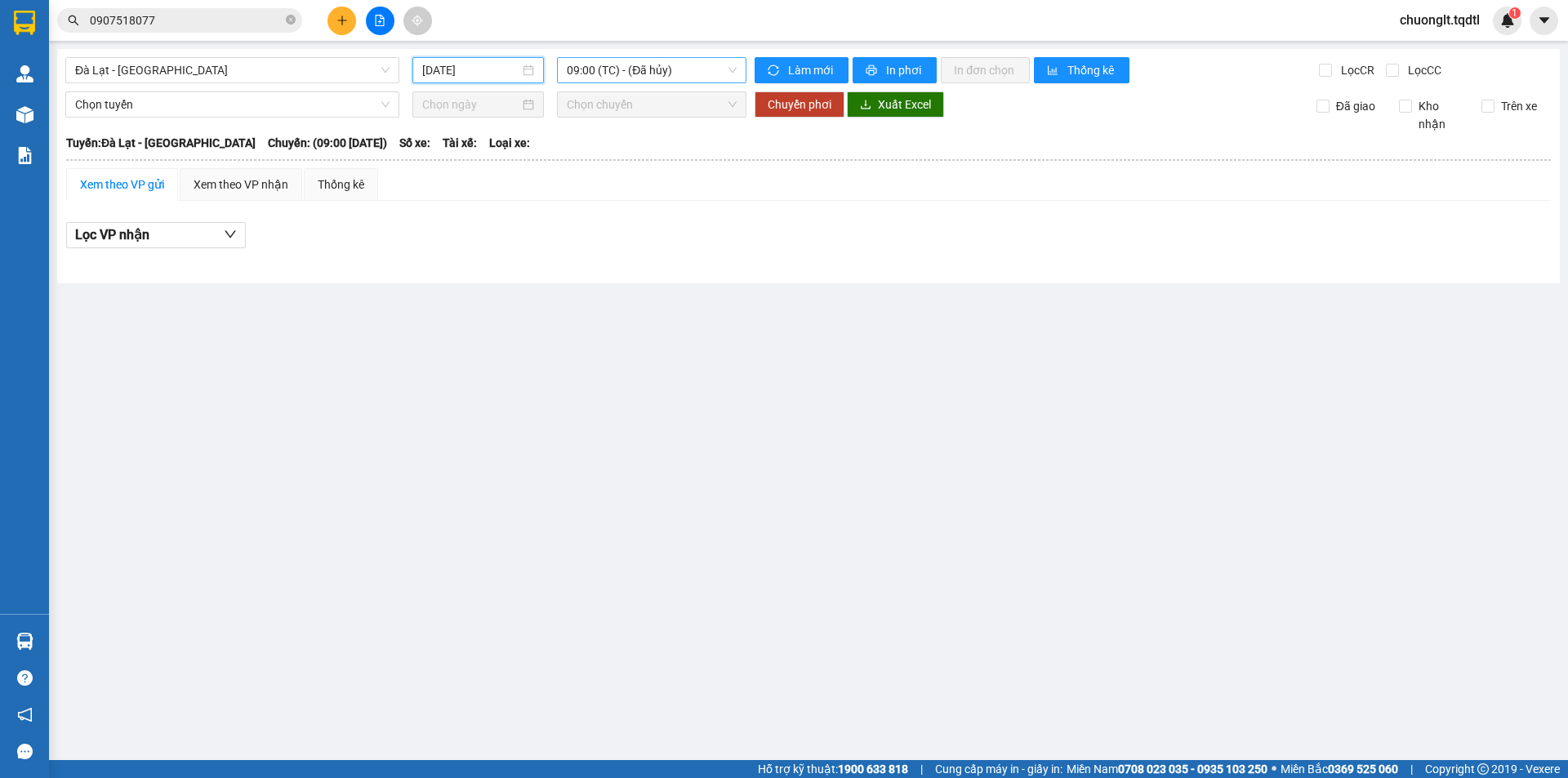
click at [668, 63] on span "09:00 (TC) - (Đã hủy)" at bounding box center [652, 70] width 170 height 24
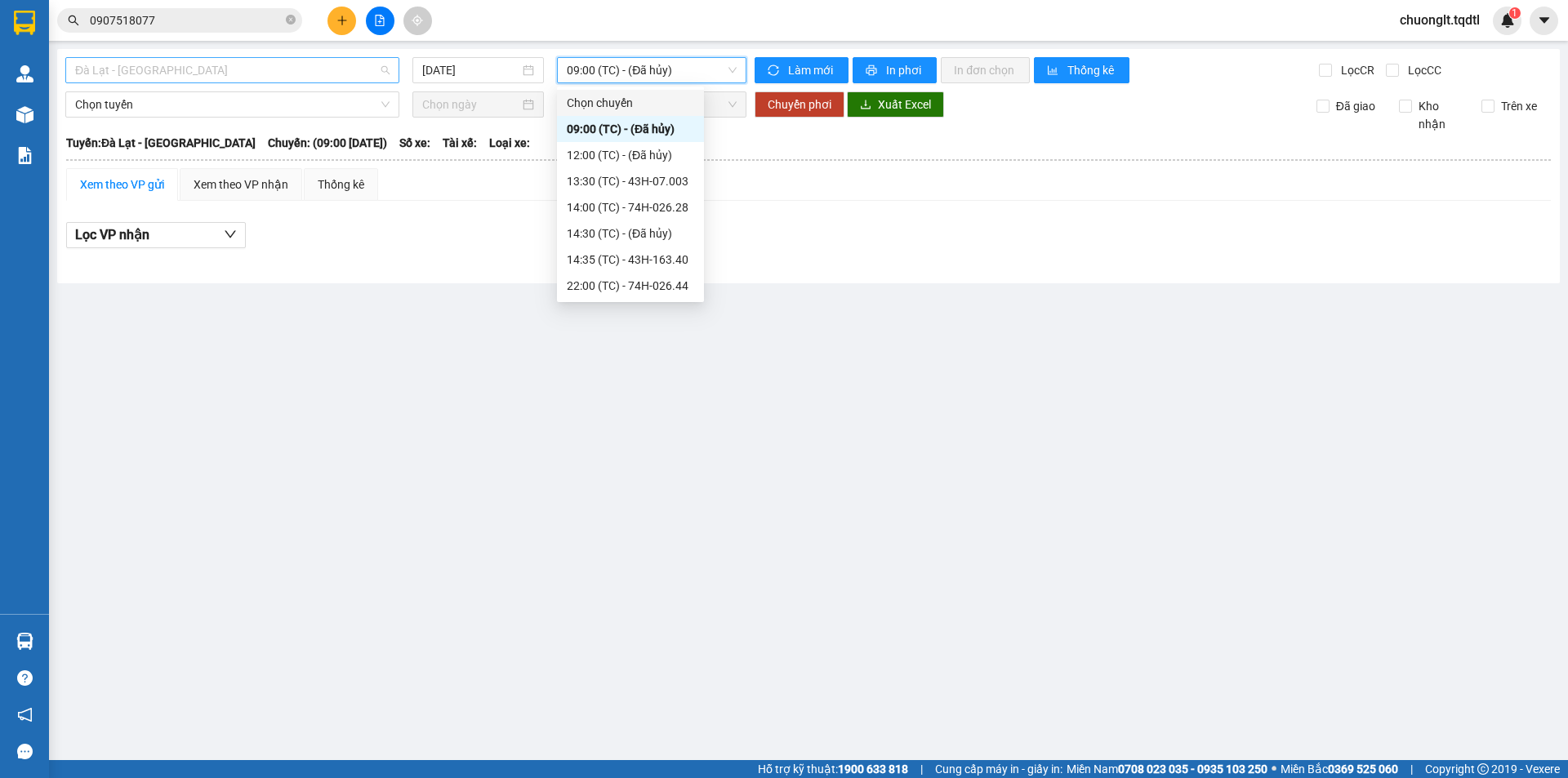
click at [303, 71] on span "Đà Lạt - [GEOGRAPHIC_DATA]" at bounding box center [232, 70] width 314 height 24
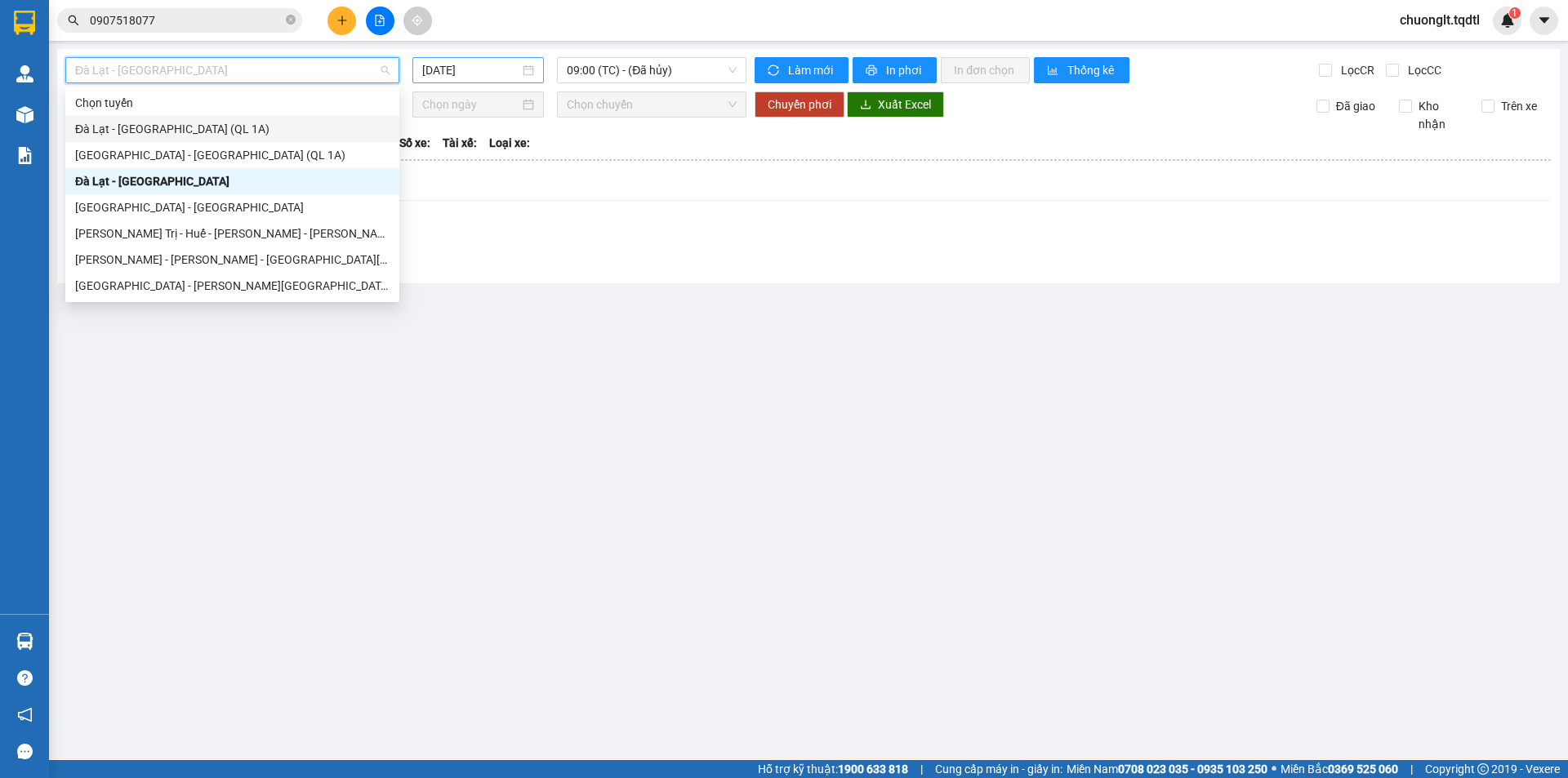
click at [527, 67] on div "[DATE]" at bounding box center [478, 70] width 112 height 18
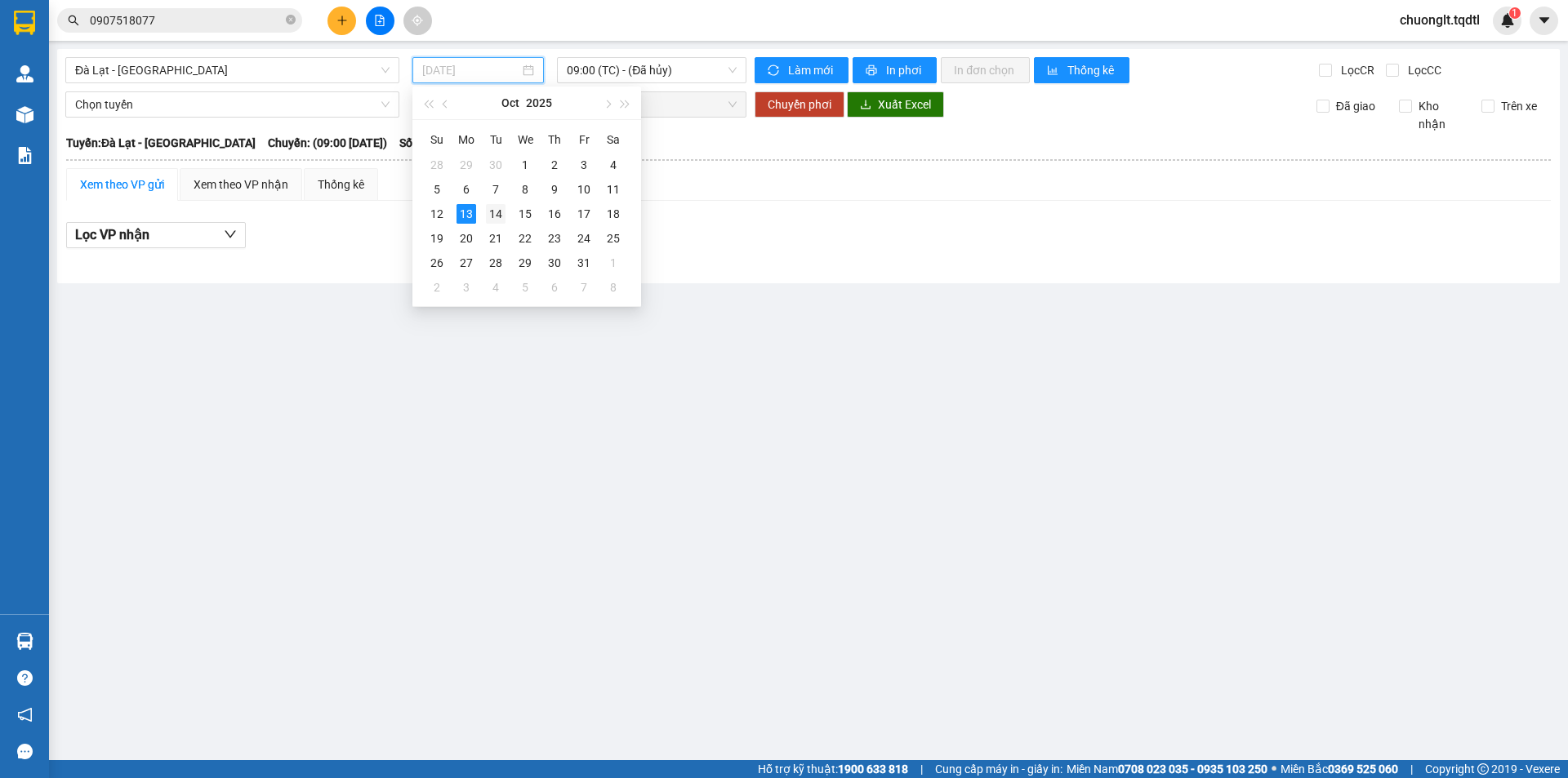
click at [490, 208] on div "14" at bounding box center [496, 214] width 19 height 19
type input "[DATE]"
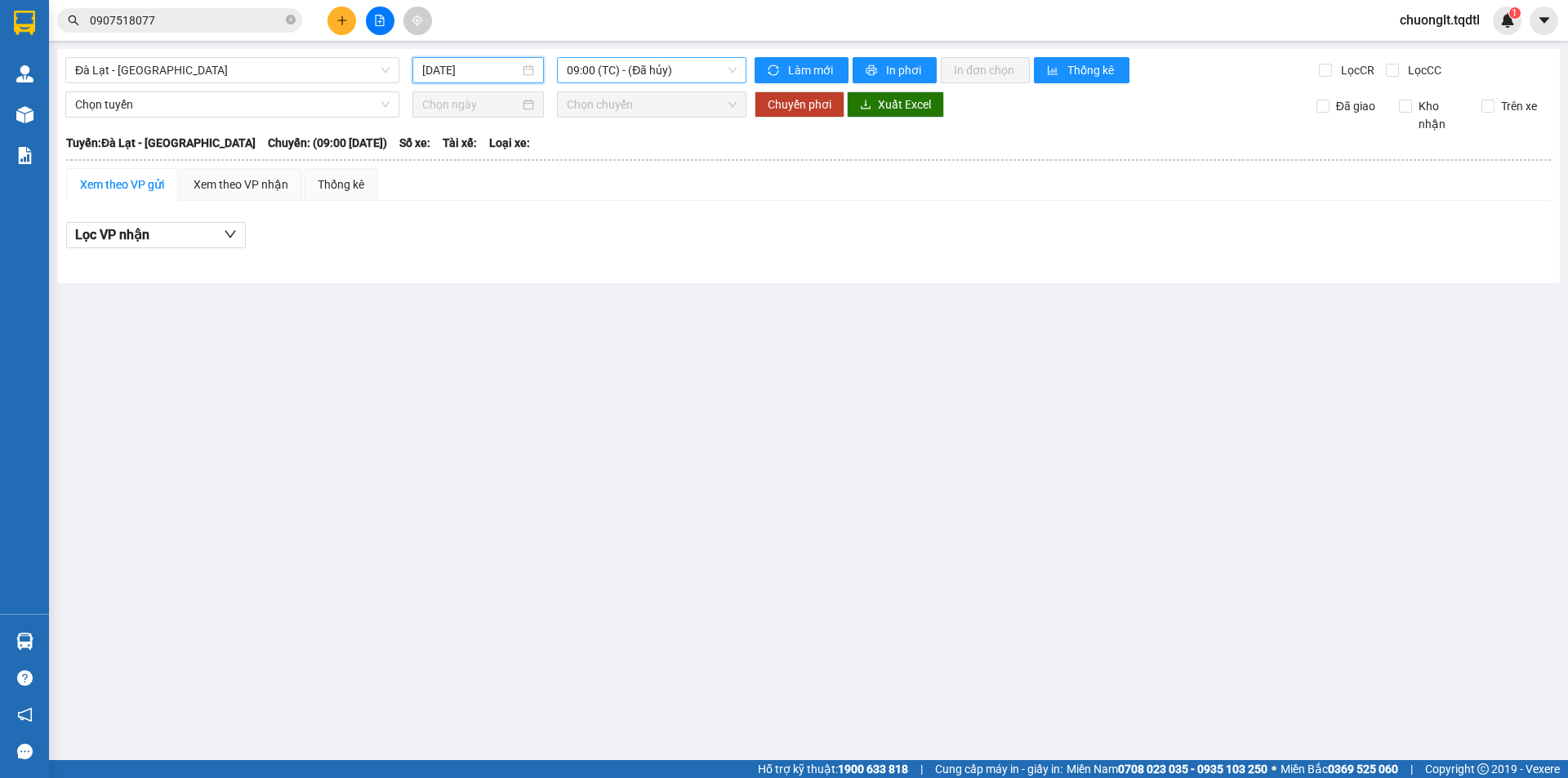
click at [694, 70] on span "09:00 (TC) - (Đã hủy)" at bounding box center [652, 70] width 170 height 24
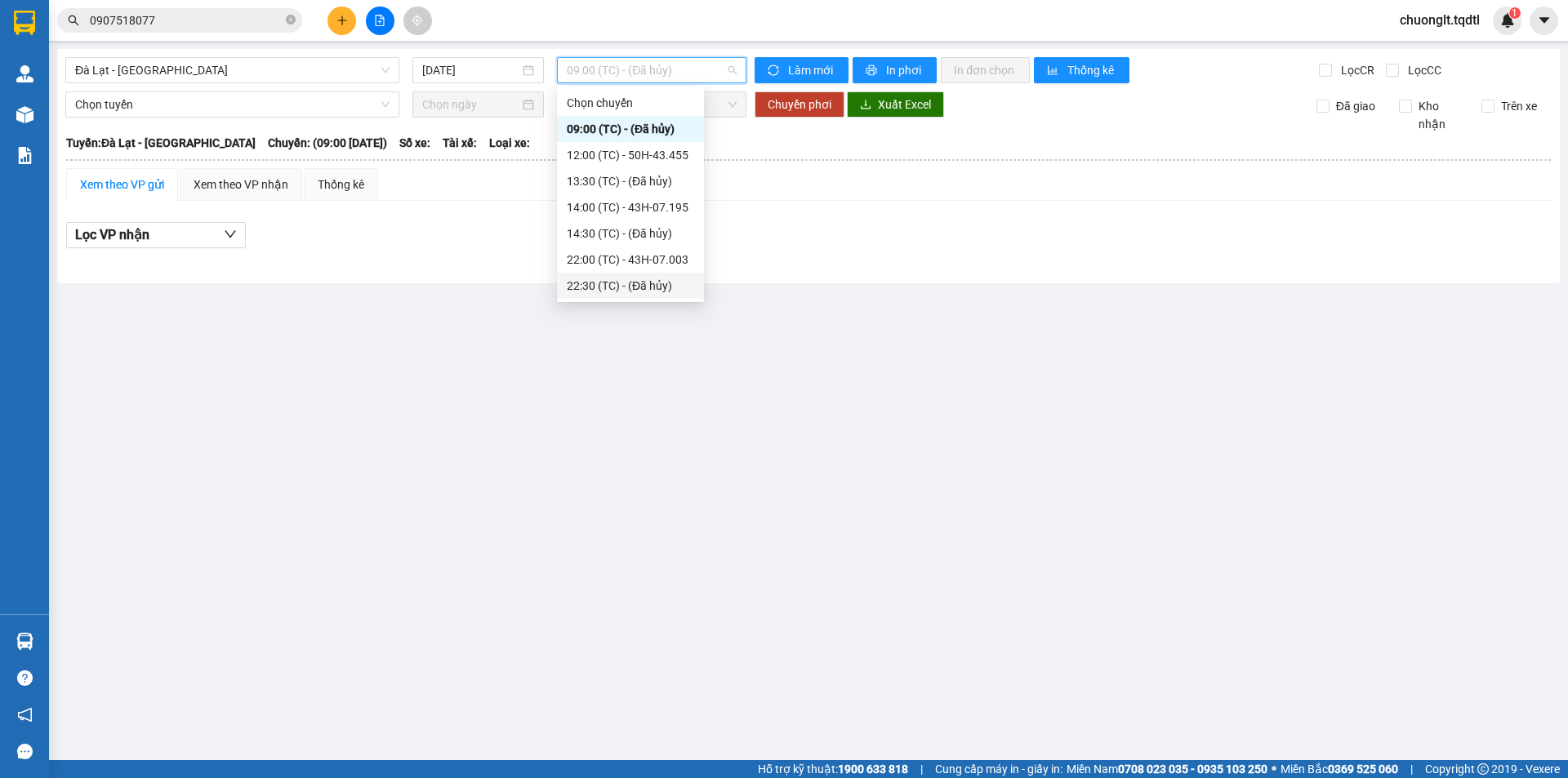
click at [532, 366] on main "[GEOGRAPHIC_DATA] - [GEOGRAPHIC_DATA] [DATE] 09:00 (TC) - (Đã [PERSON_NAME]) [P…" at bounding box center [784, 380] width 1568 height 760
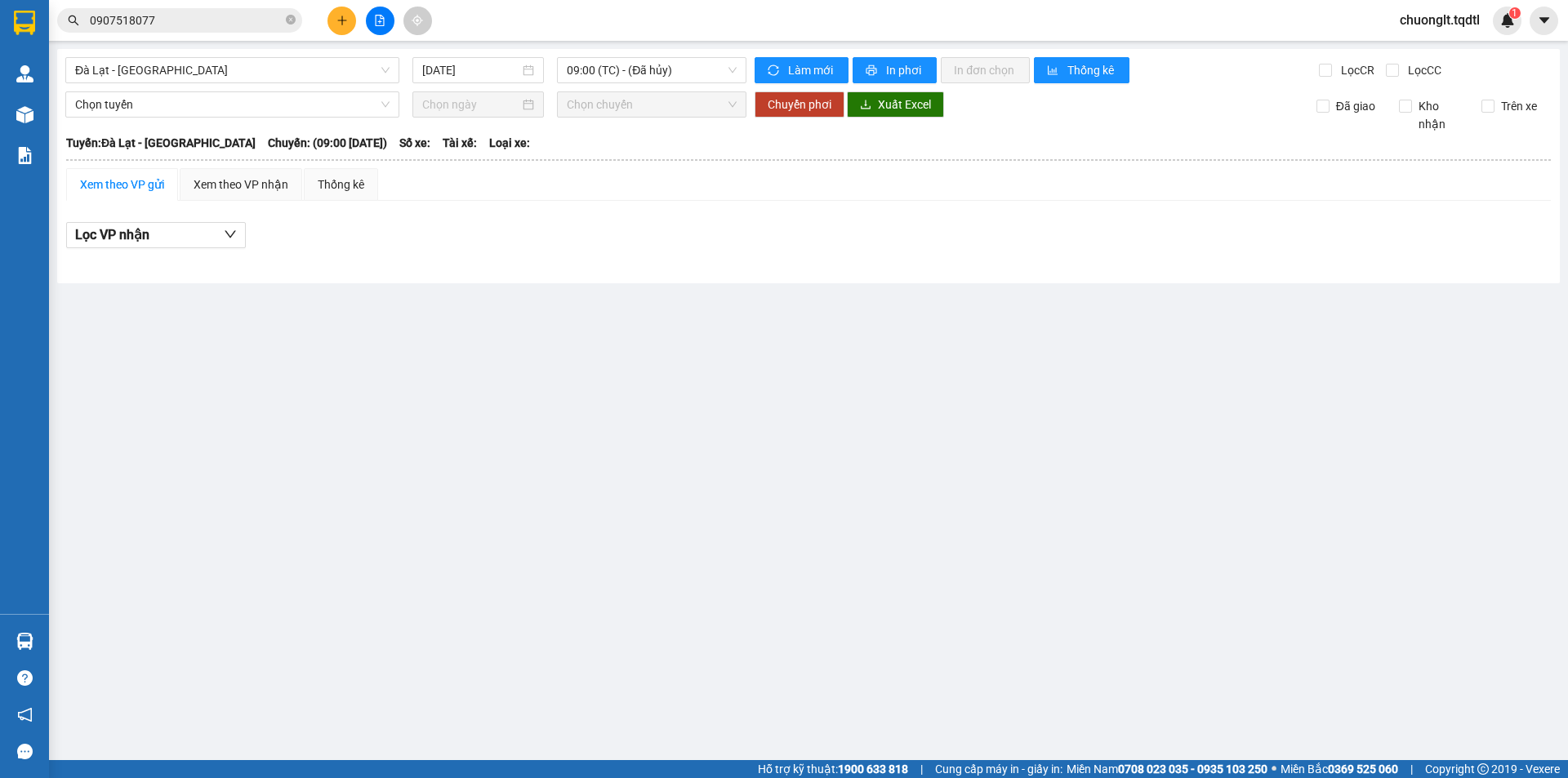
click at [206, 20] on input "0907518077" at bounding box center [186, 20] width 193 height 18
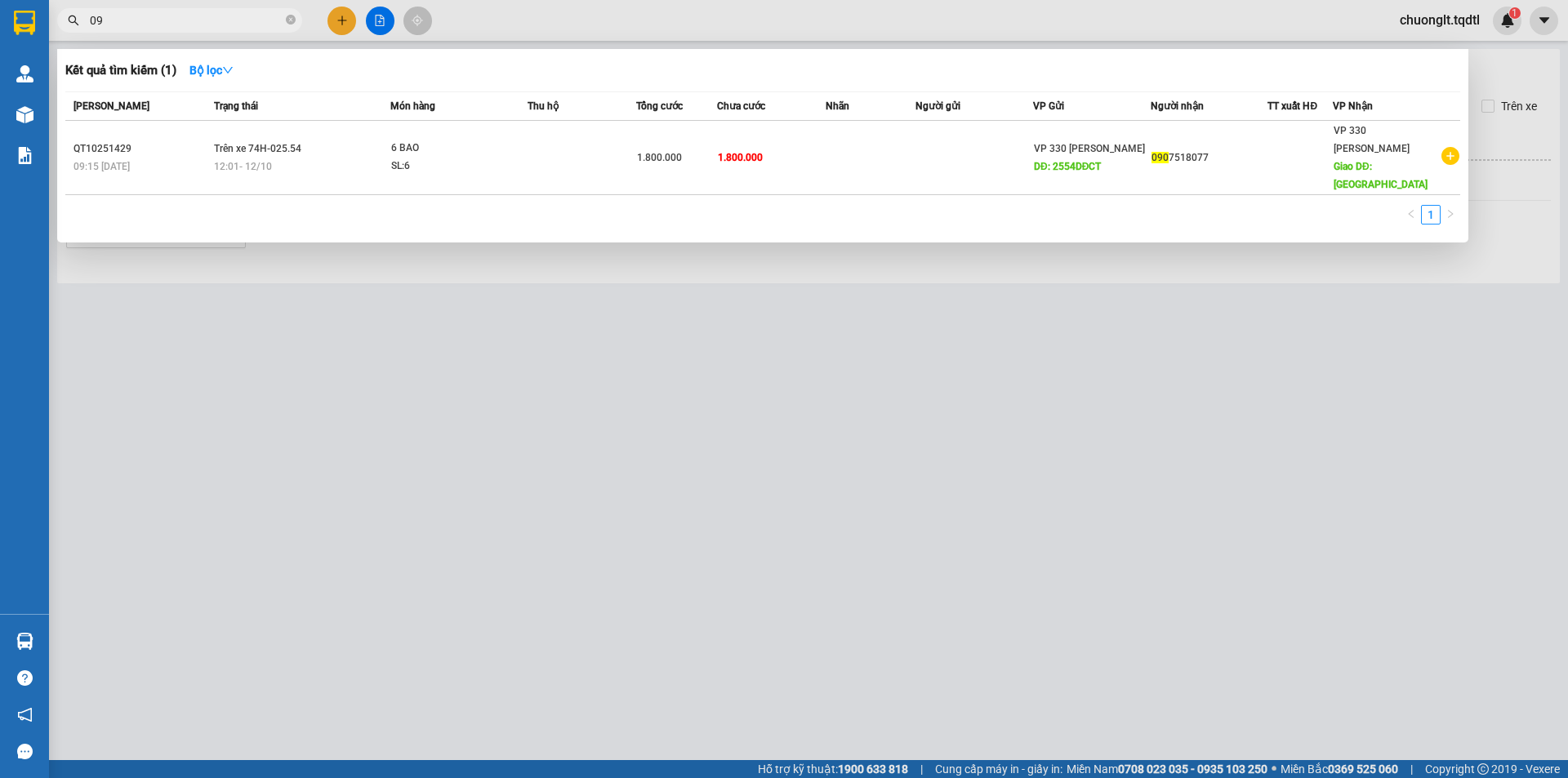
type input "0"
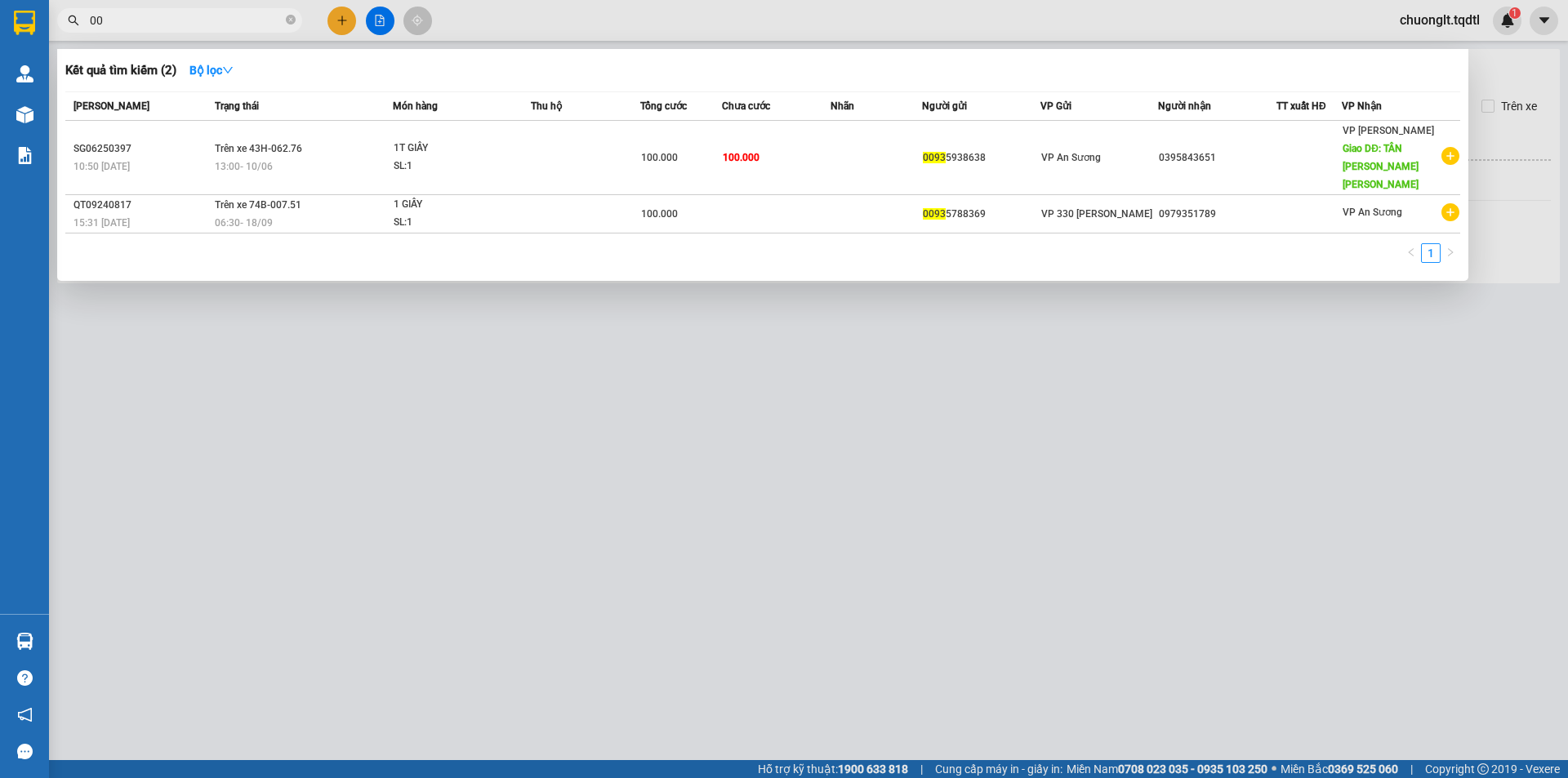
type input "0"
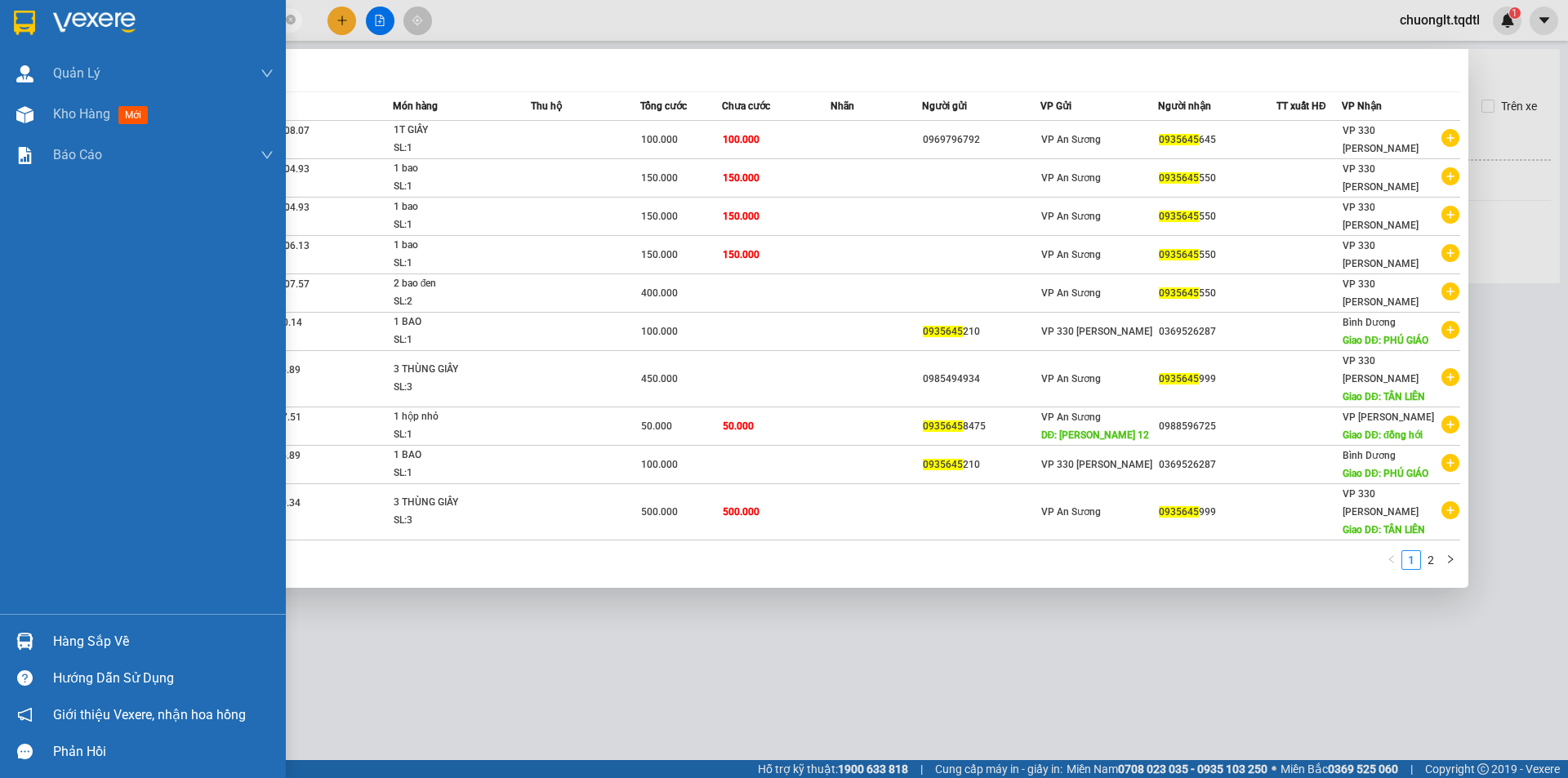
type input "0935645"
click at [79, 639] on div "Hàng sắp về" at bounding box center [163, 641] width 221 height 24
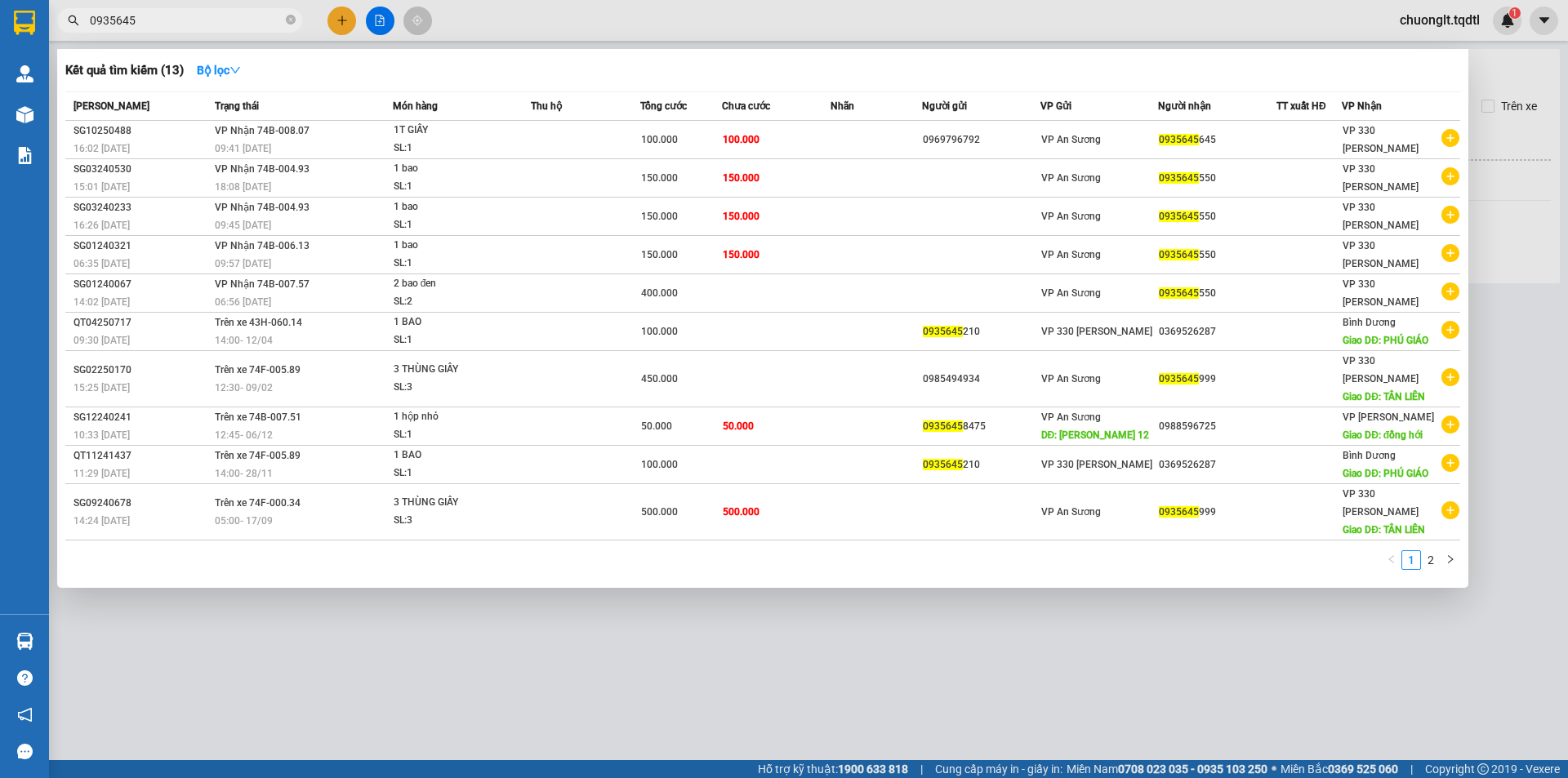
click at [896, 622] on section "Kết quả [PERSON_NAME] ( 13 ) Bộ lọc Mã ĐH Trạng thái Món hàng Thu hộ Tổng [PERS…" at bounding box center [784, 389] width 1568 height 778
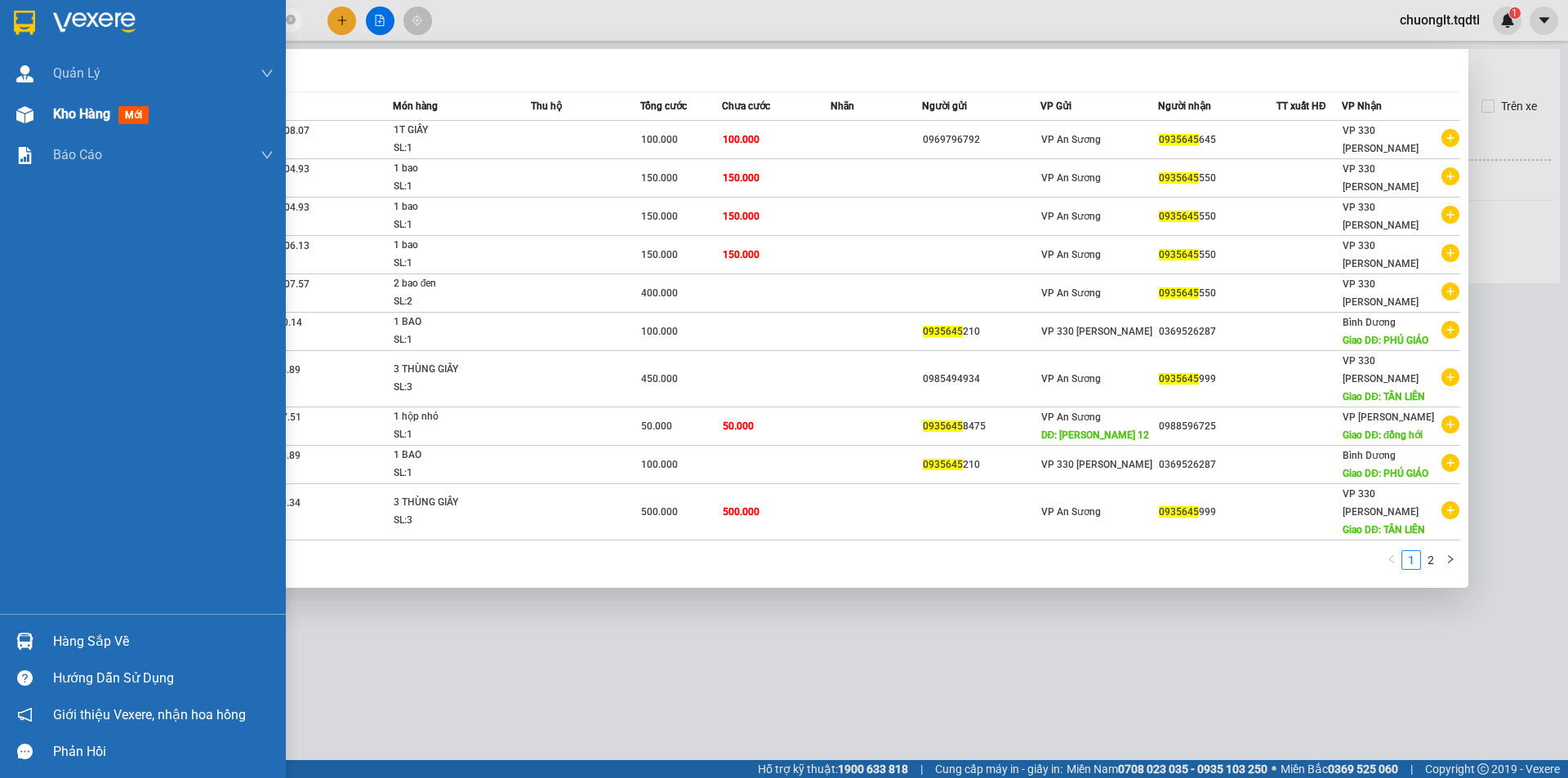
click at [65, 114] on span "Kho hàng" at bounding box center [82, 114] width 57 height 16
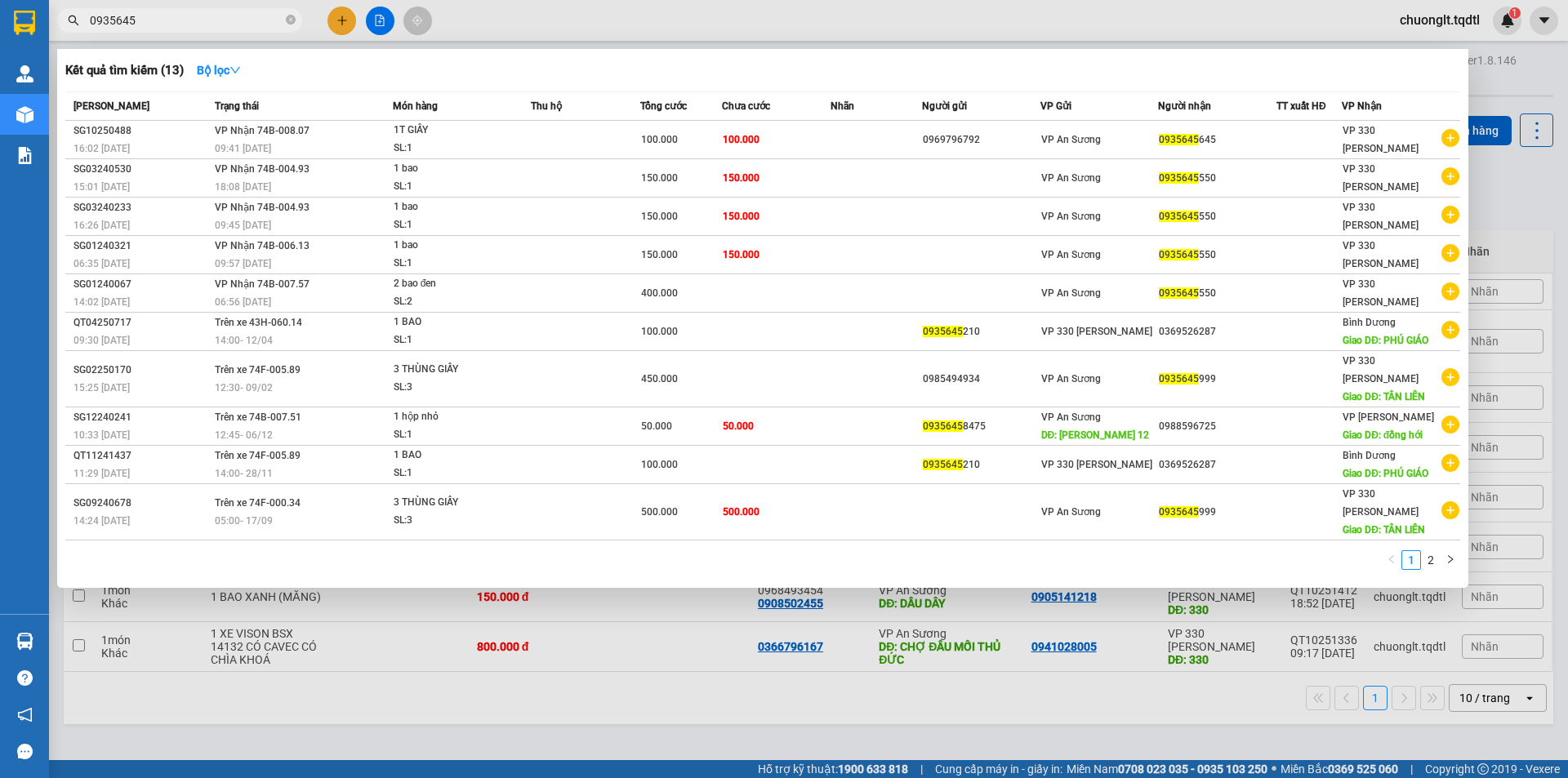
click at [823, 623] on div at bounding box center [784, 389] width 1568 height 778
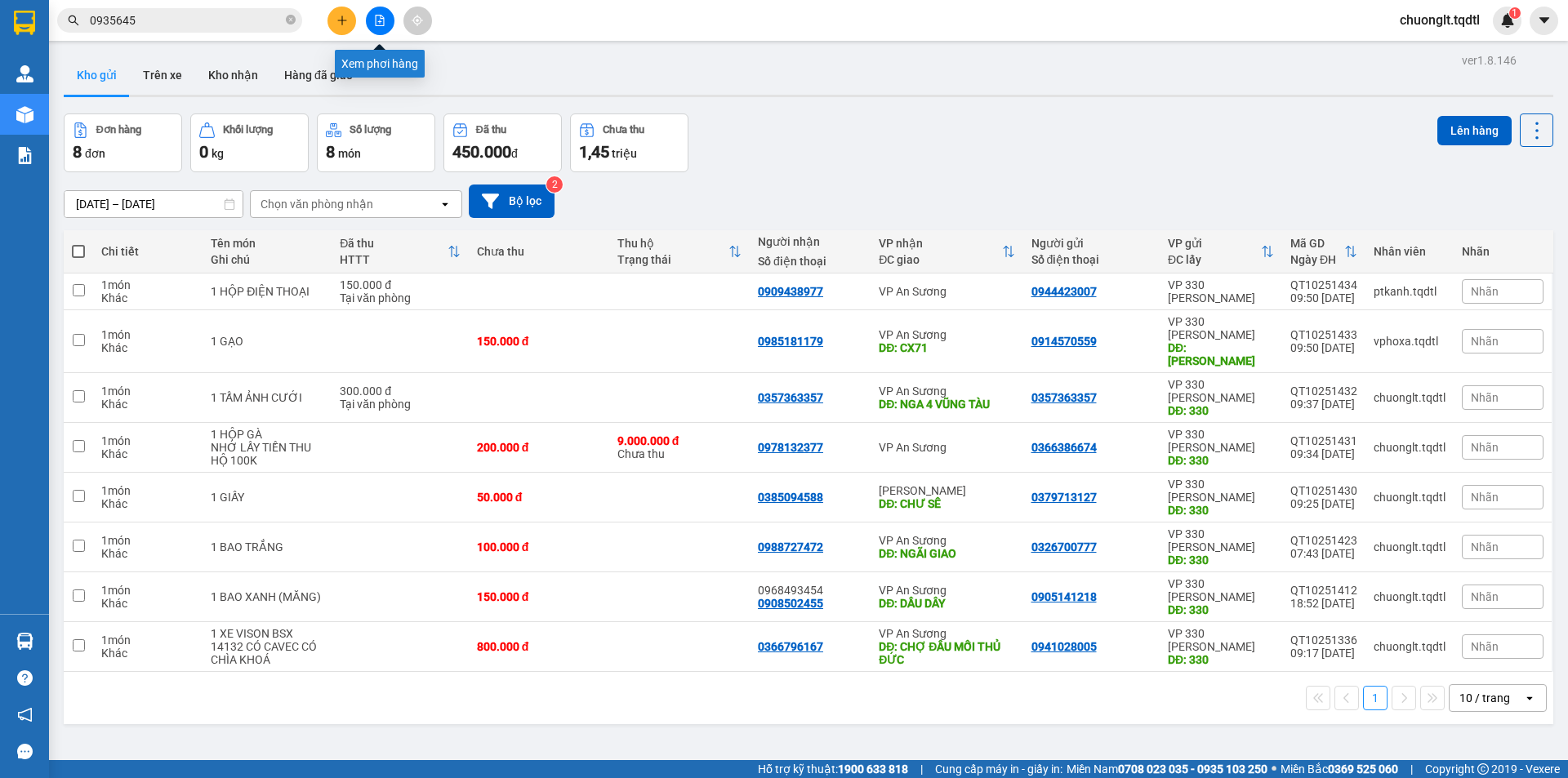
click at [381, 18] on icon "file-add" at bounding box center [379, 20] width 9 height 12
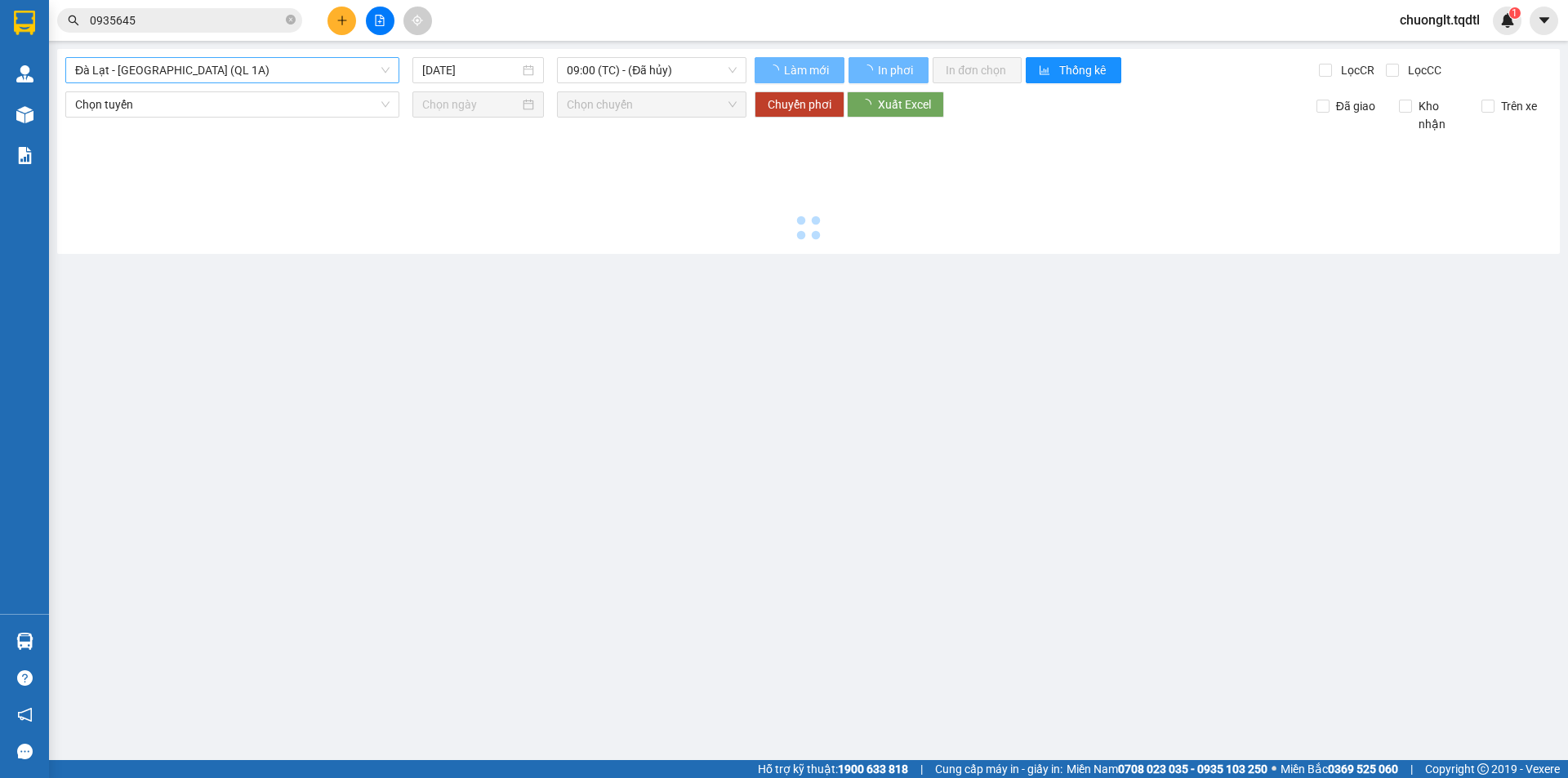
click at [317, 73] on span "Đà Lạt - [GEOGRAPHIC_DATA] (QL 1A)" at bounding box center [232, 70] width 314 height 24
type input "[DATE]"
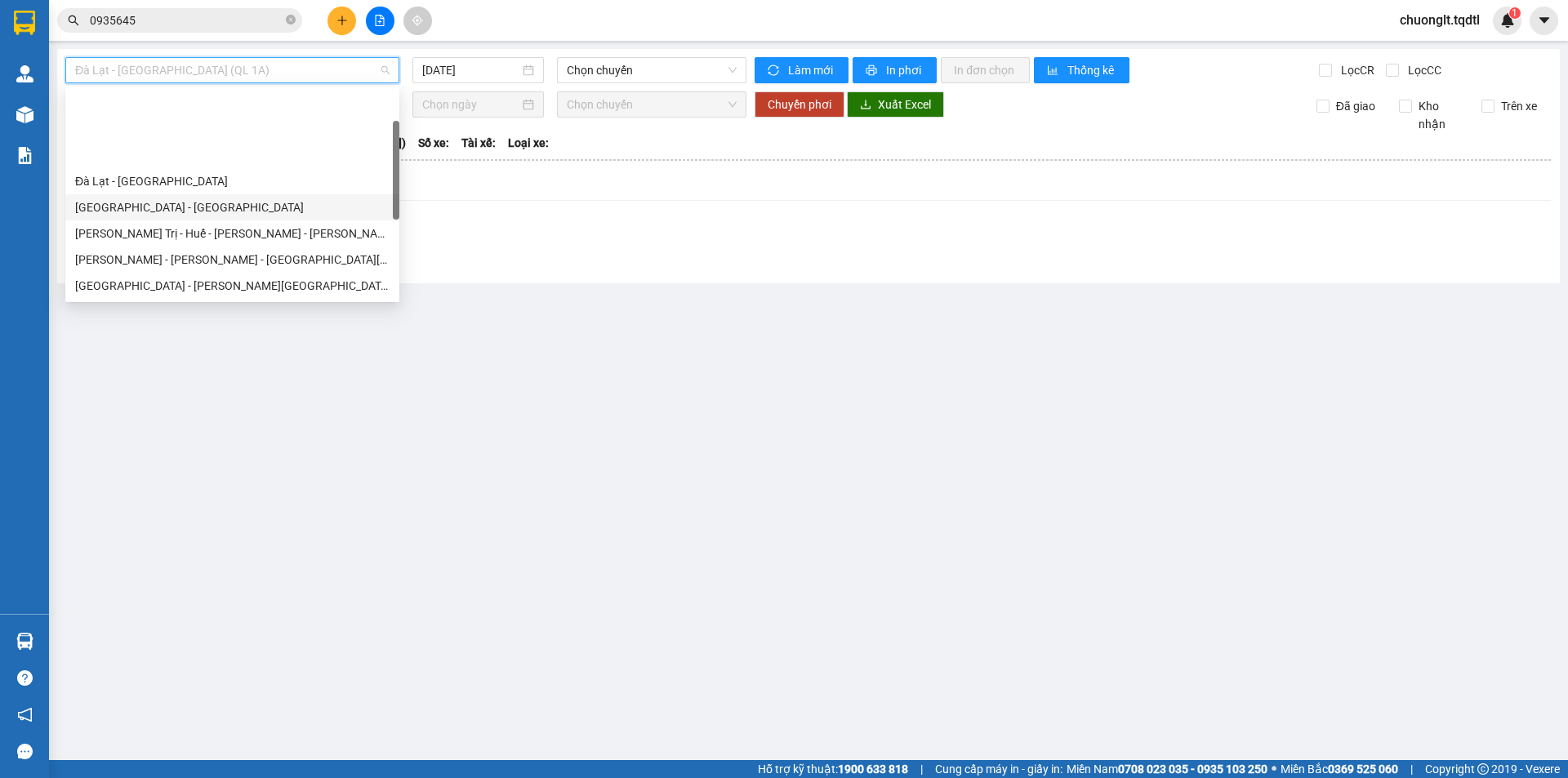
scroll to position [82, 0]
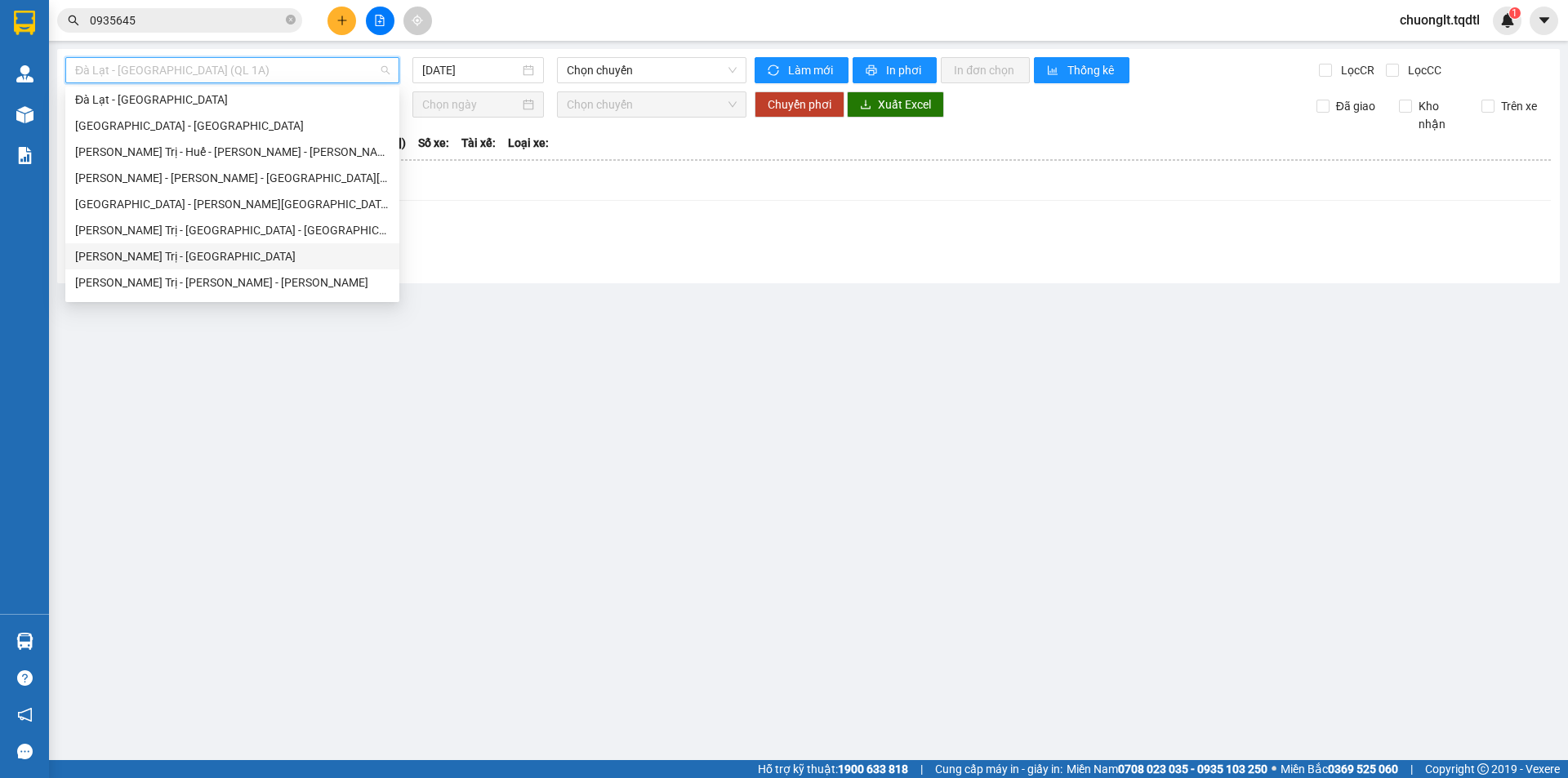
click at [188, 255] on div "[PERSON_NAME] Trị - [GEOGRAPHIC_DATA]" at bounding box center [232, 256] width 314 height 18
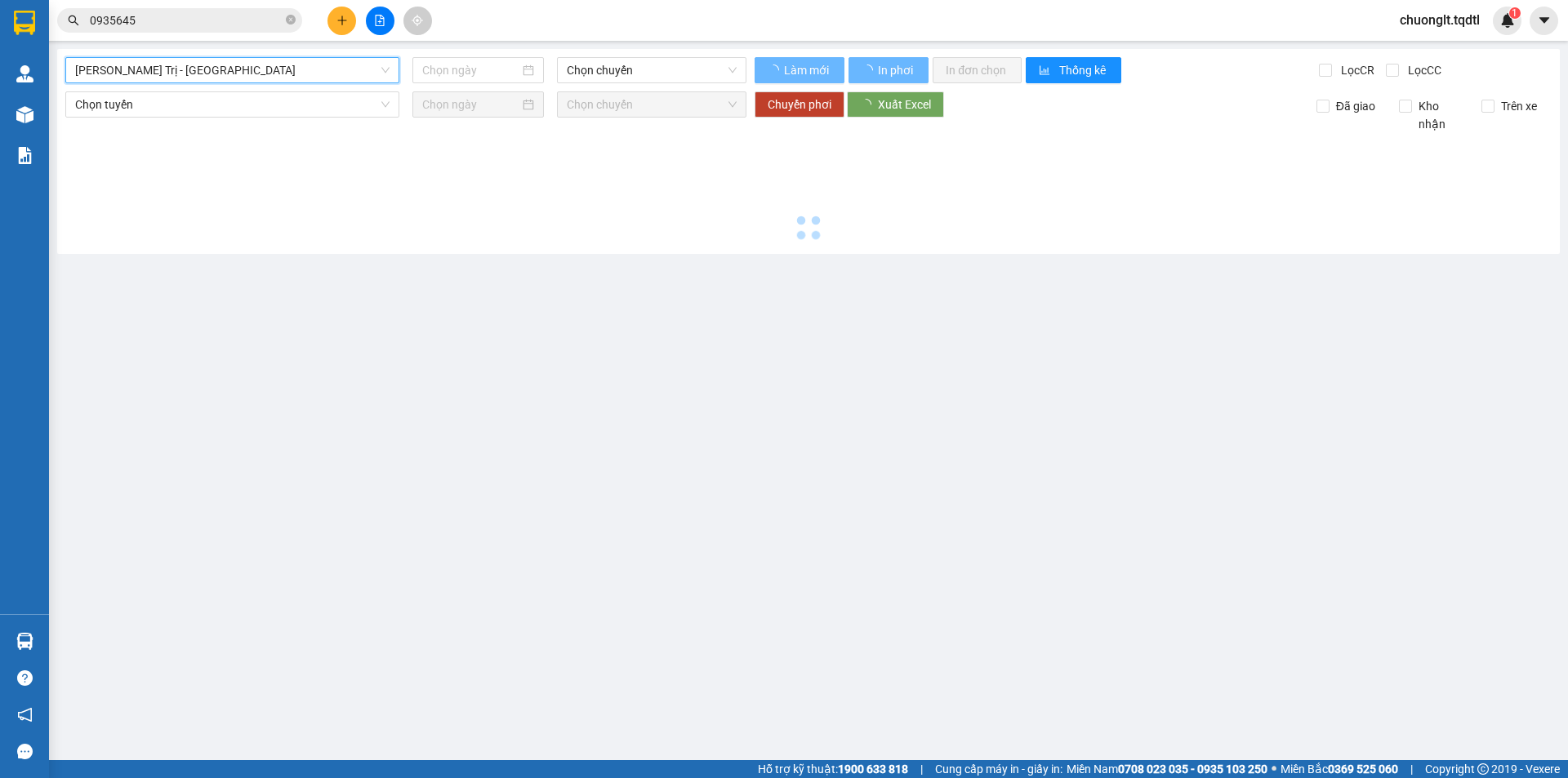
type input "[DATE]"
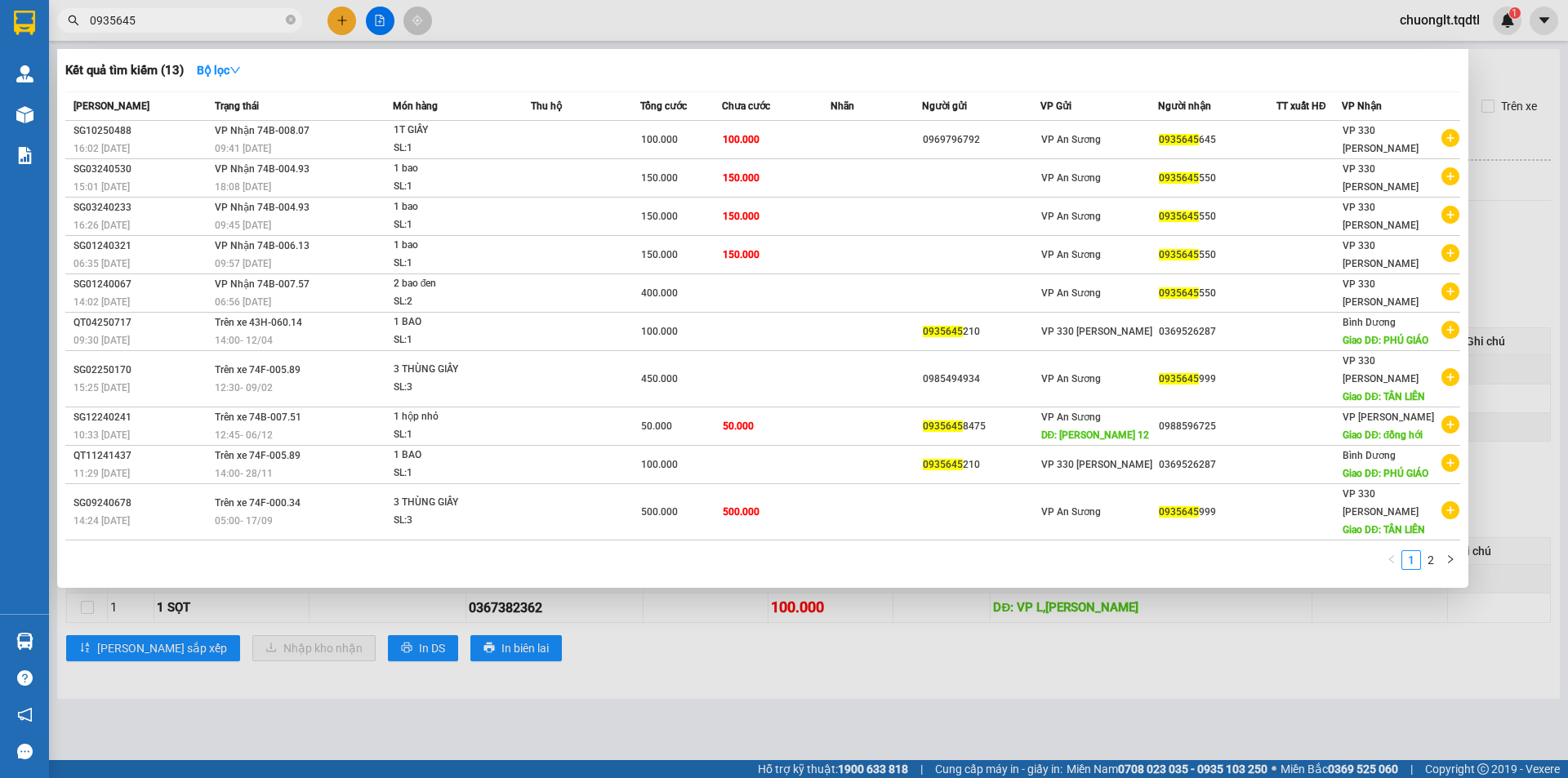
click at [166, 19] on input "0935645" at bounding box center [186, 20] width 193 height 18
type input "0"
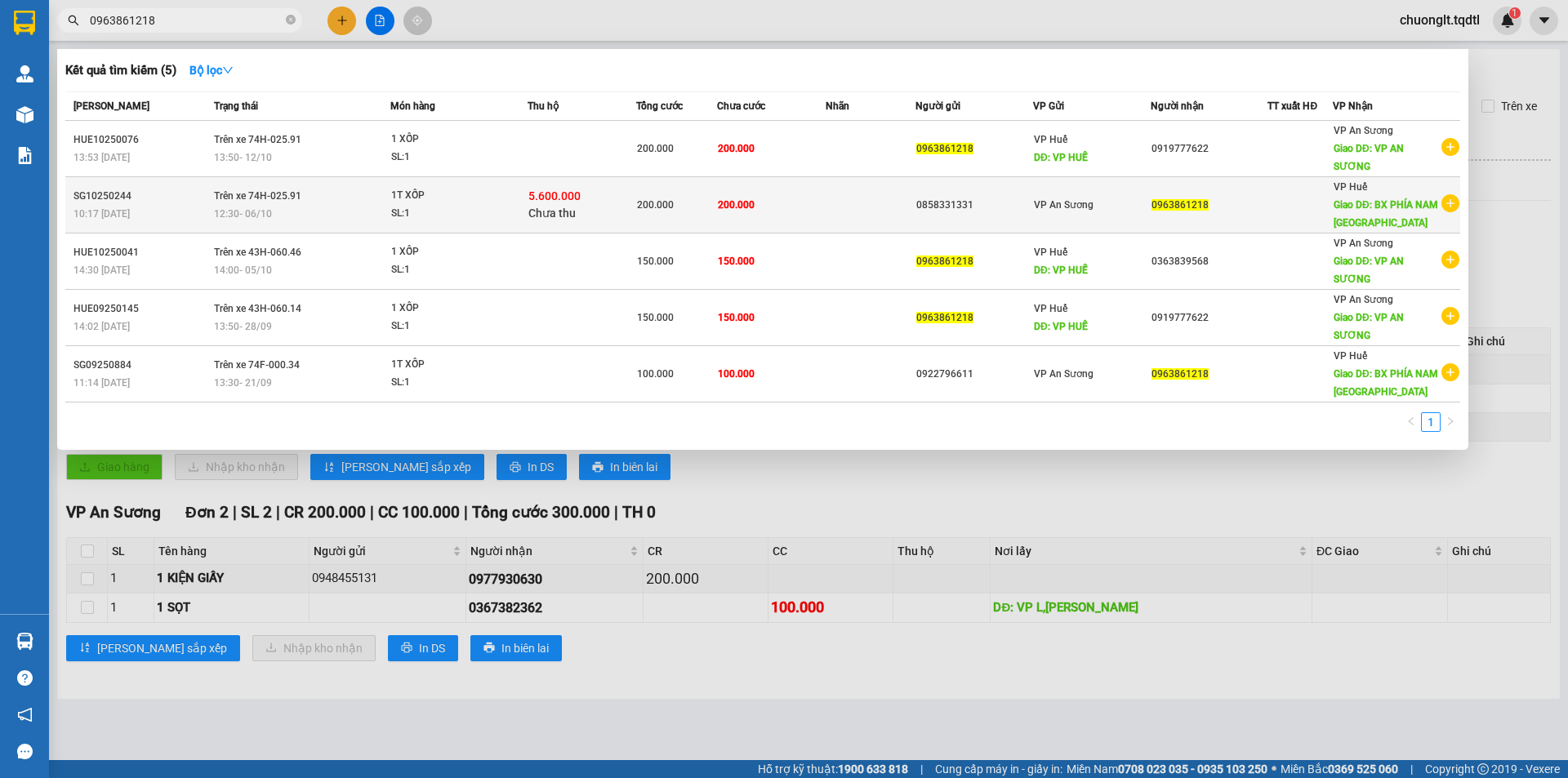
type input "0963861218"
click at [514, 204] on div "1T XỐP" at bounding box center [452, 195] width 123 height 18
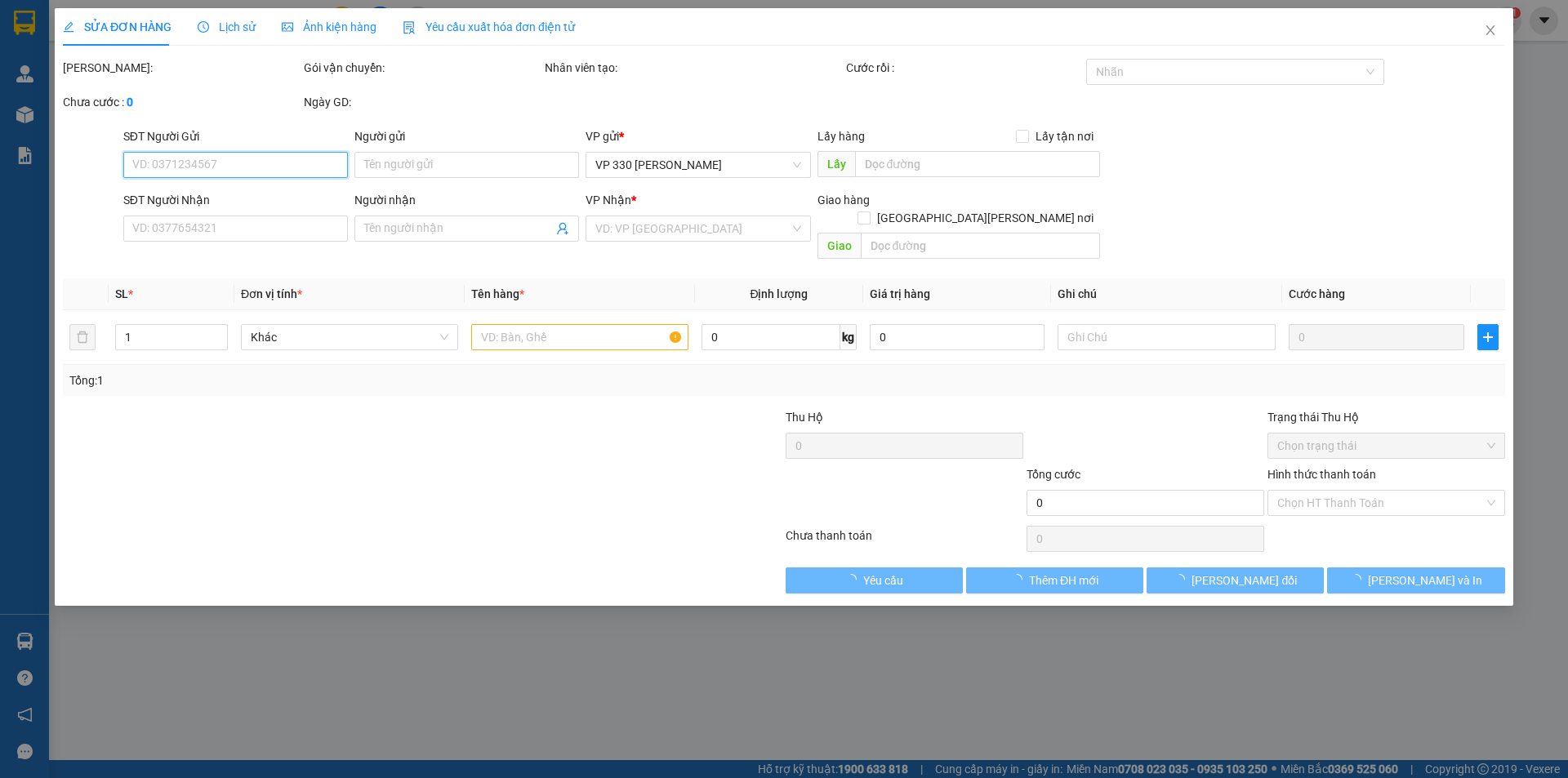
type input "0858331331"
type input "0963861218"
type input "BX PHÍA NAM [GEOGRAPHIC_DATA]"
type input "200.000"
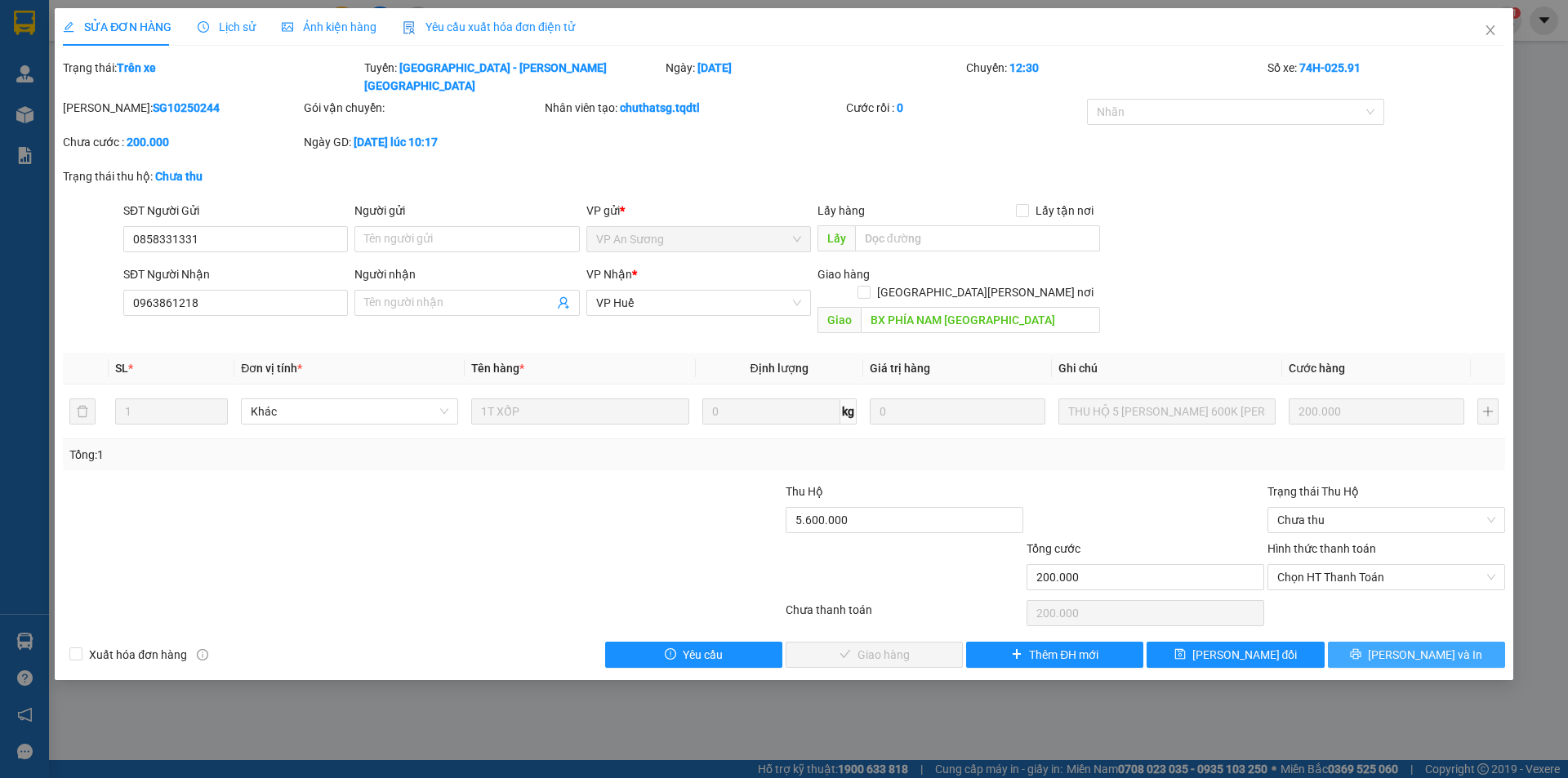
click at [1400, 642] on button "[PERSON_NAME] và In" at bounding box center [1416, 654] width 177 height 26
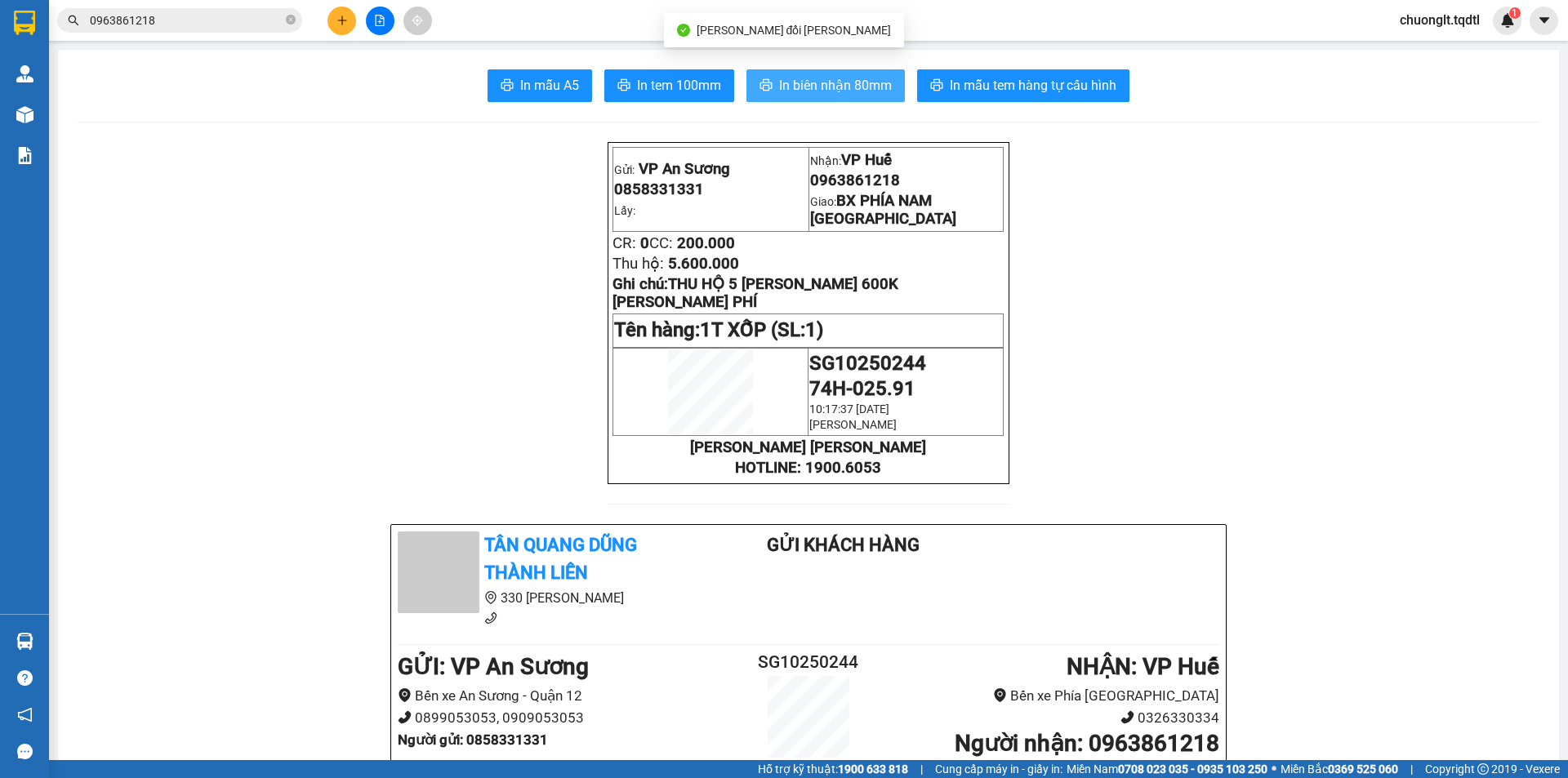
click at [822, 82] on span "In biên nhận 80mm" at bounding box center [836, 85] width 113 height 20
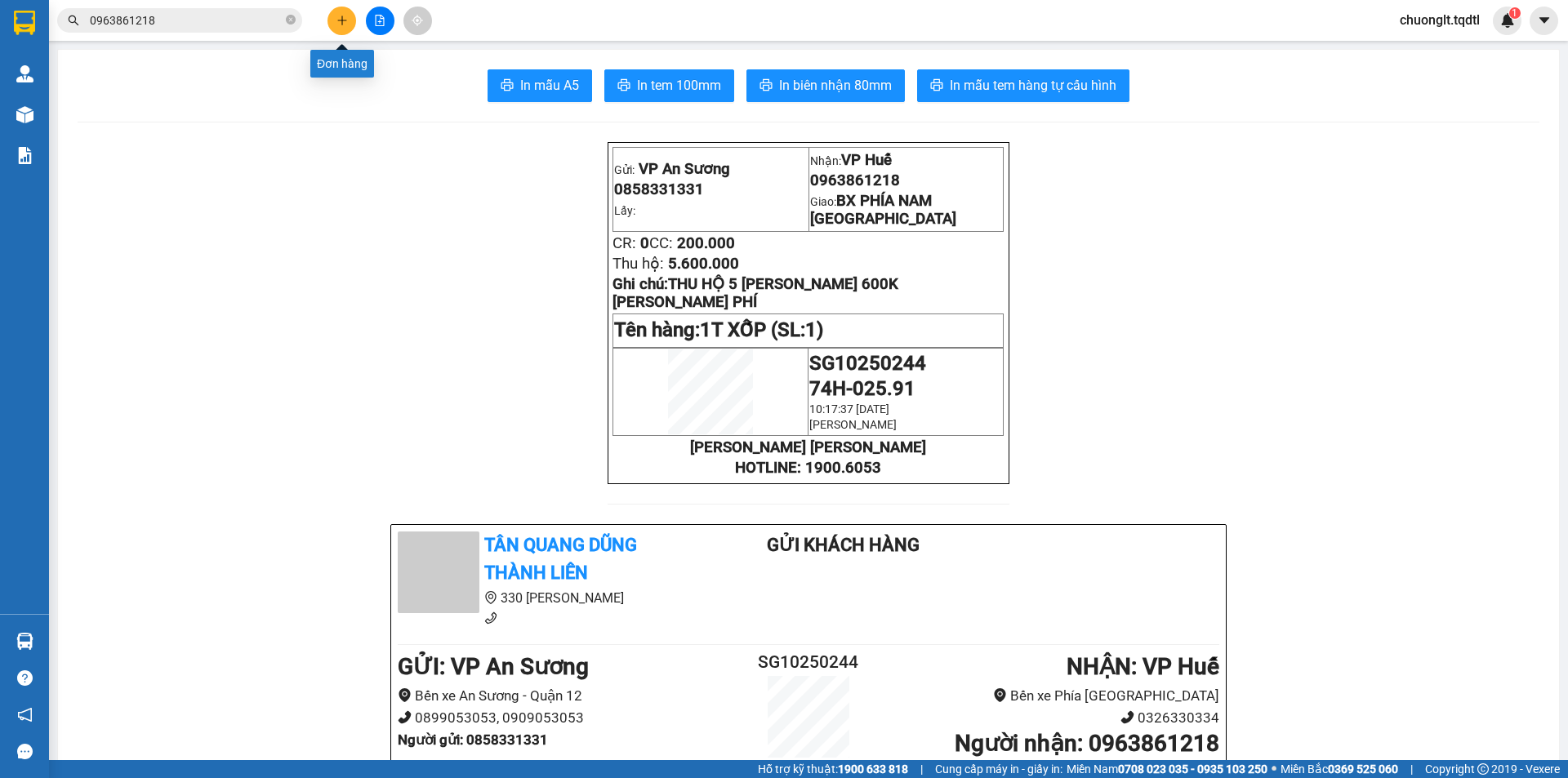
click at [334, 13] on button at bounding box center [341, 20] width 28 height 28
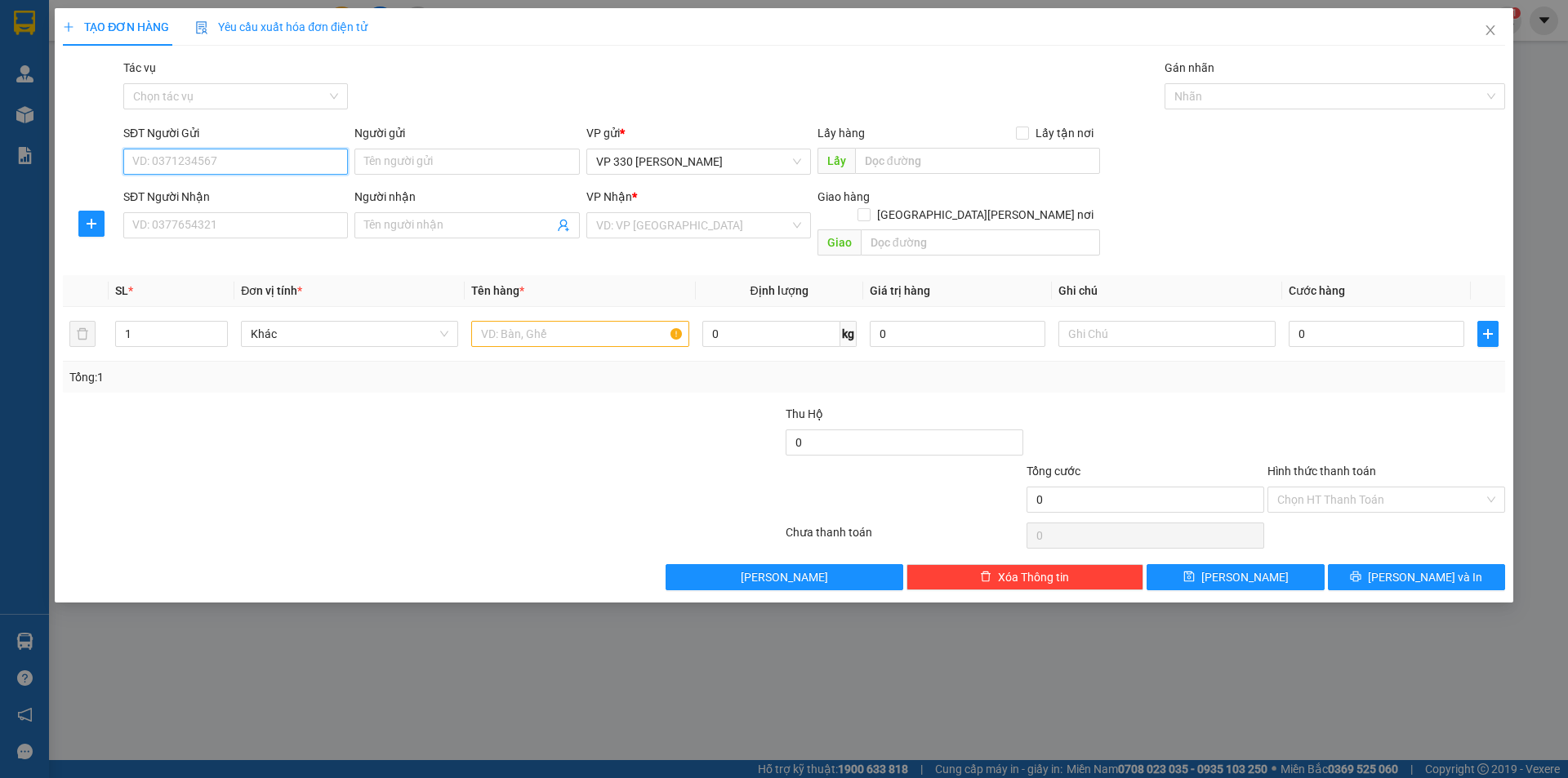
click at [196, 157] on input "SĐT Người Gửi" at bounding box center [235, 161] width 225 height 26
type input "0914130567"
click at [220, 232] on input "SĐT Người Nhận" at bounding box center [235, 225] width 225 height 26
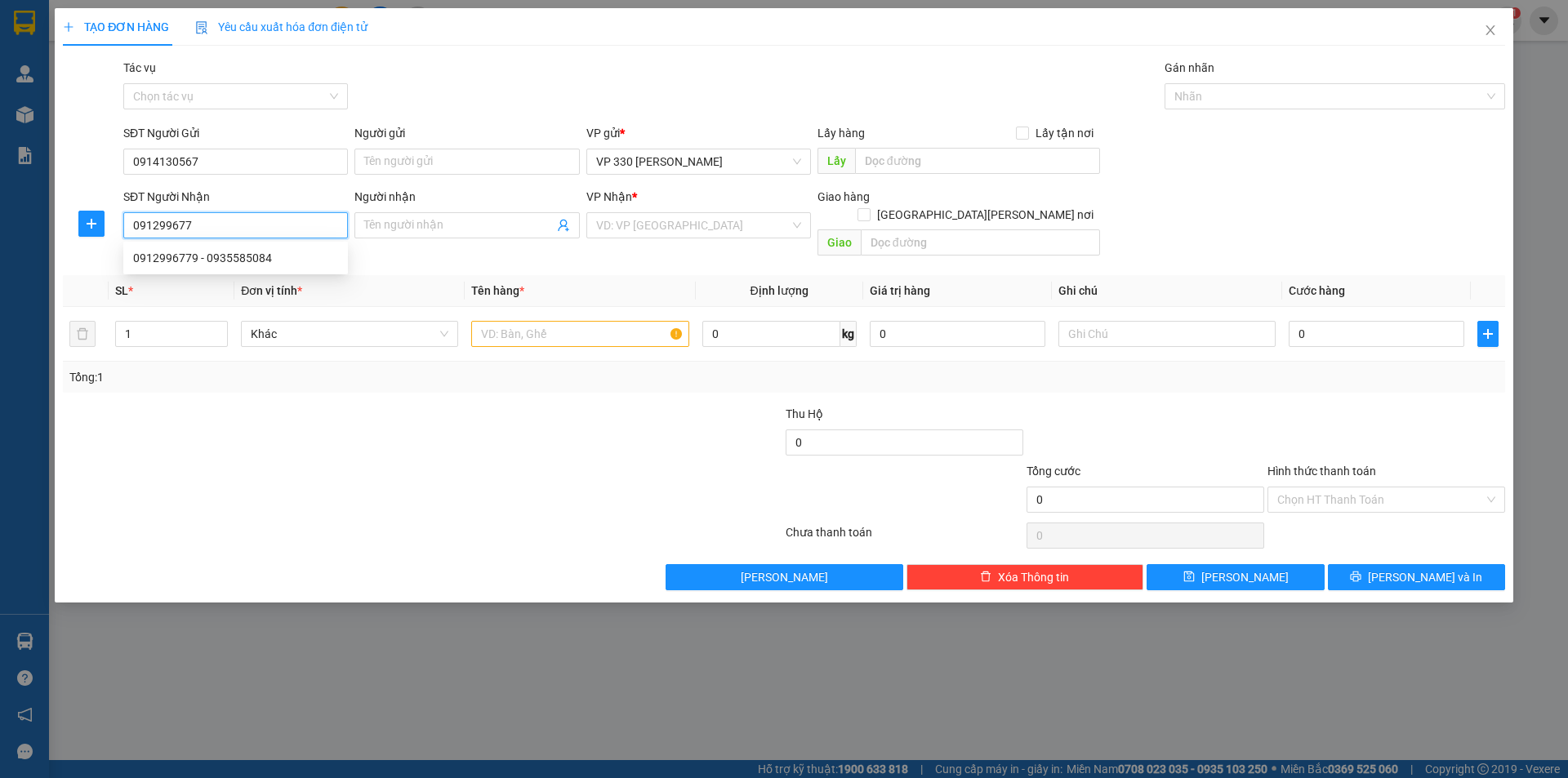
type input "0912996779"
click at [235, 256] on div "0912996779 - 0935585084" at bounding box center [235, 258] width 205 height 18
type input "0935585084"
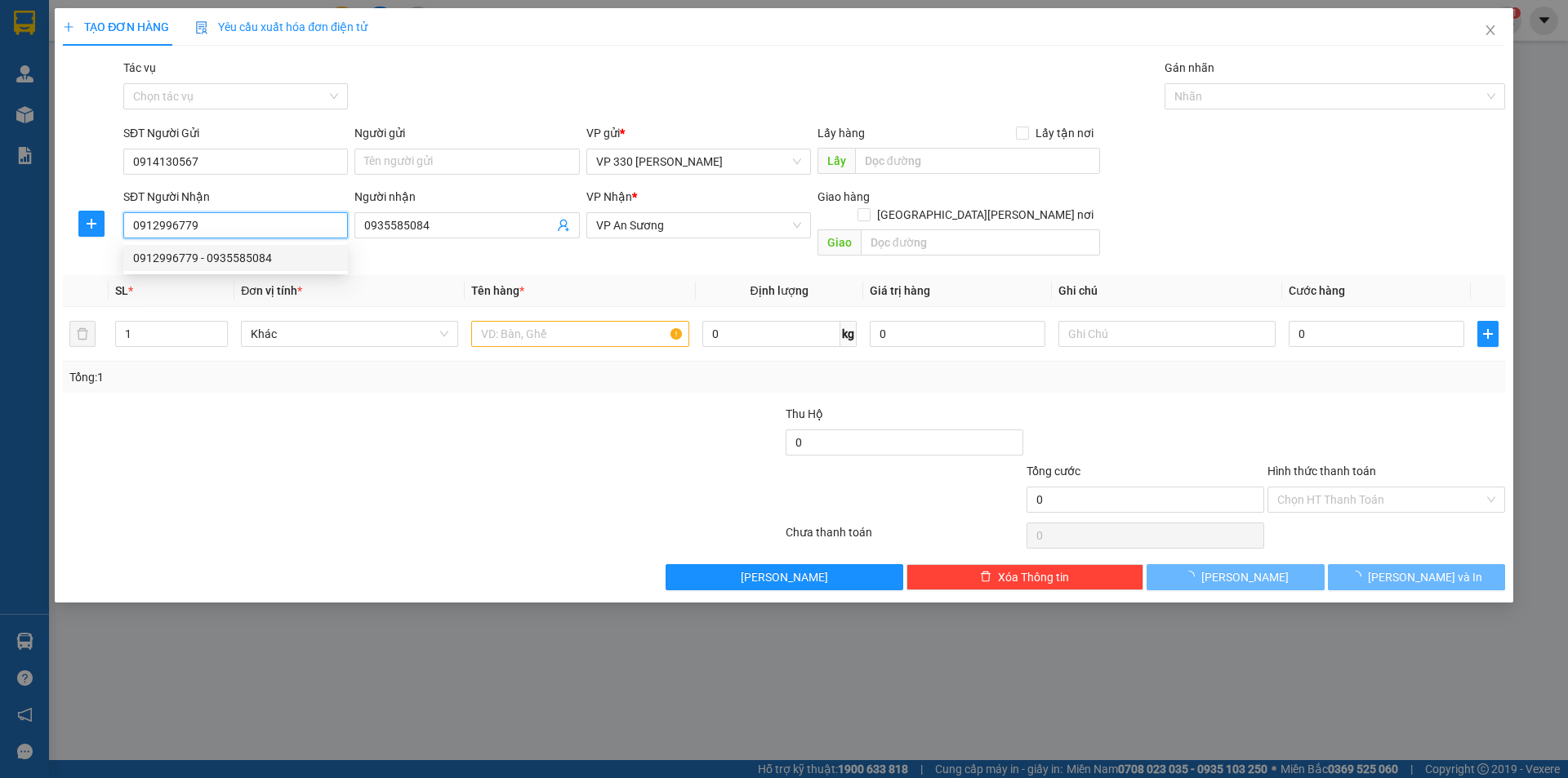
type input "150.000"
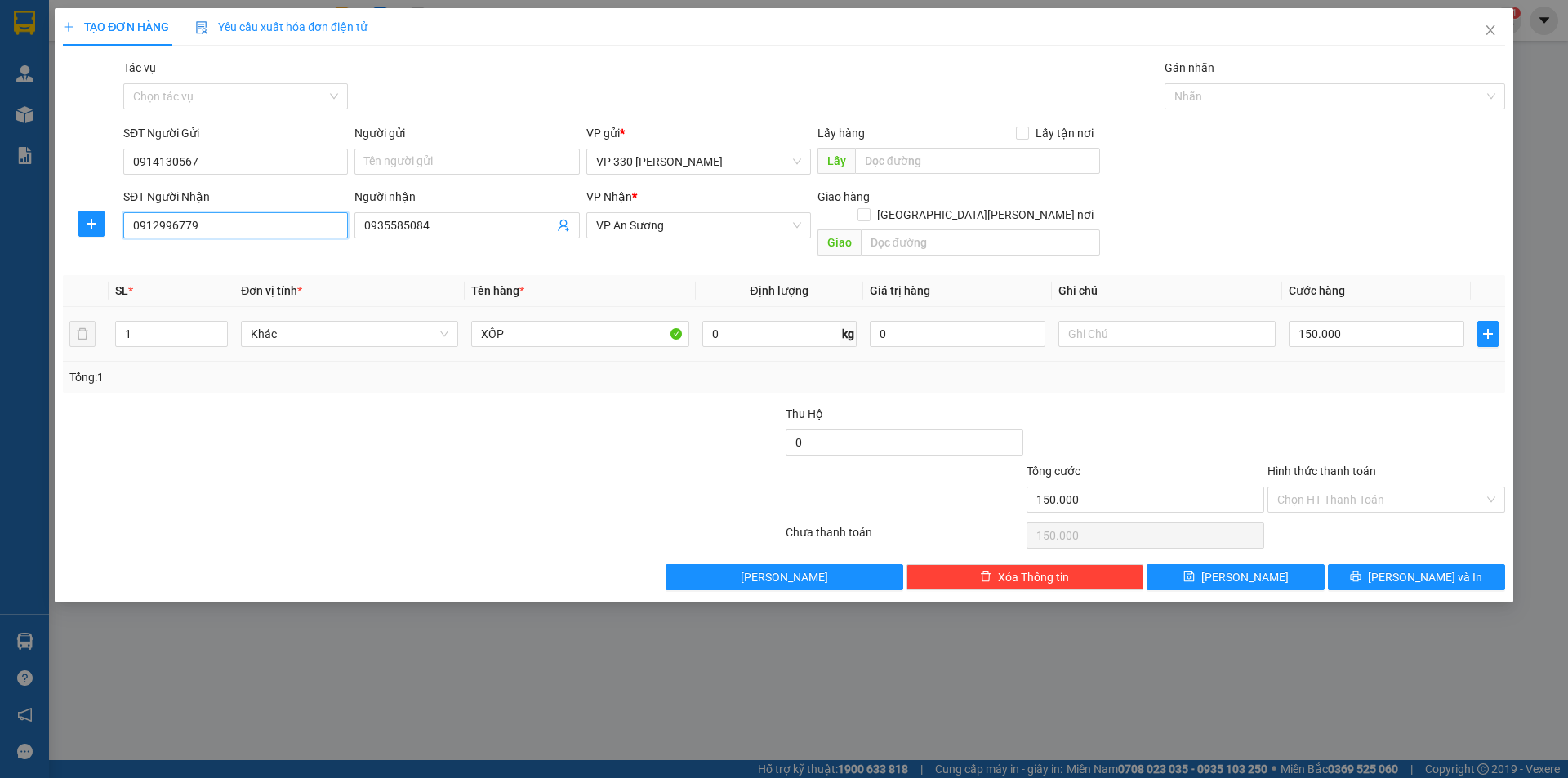
type input "0912996779"
click at [1364, 329] on div "150.000" at bounding box center [1376, 335] width 176 height 33
click at [1362, 321] on input "150.000" at bounding box center [1376, 334] width 176 height 26
type input "0"
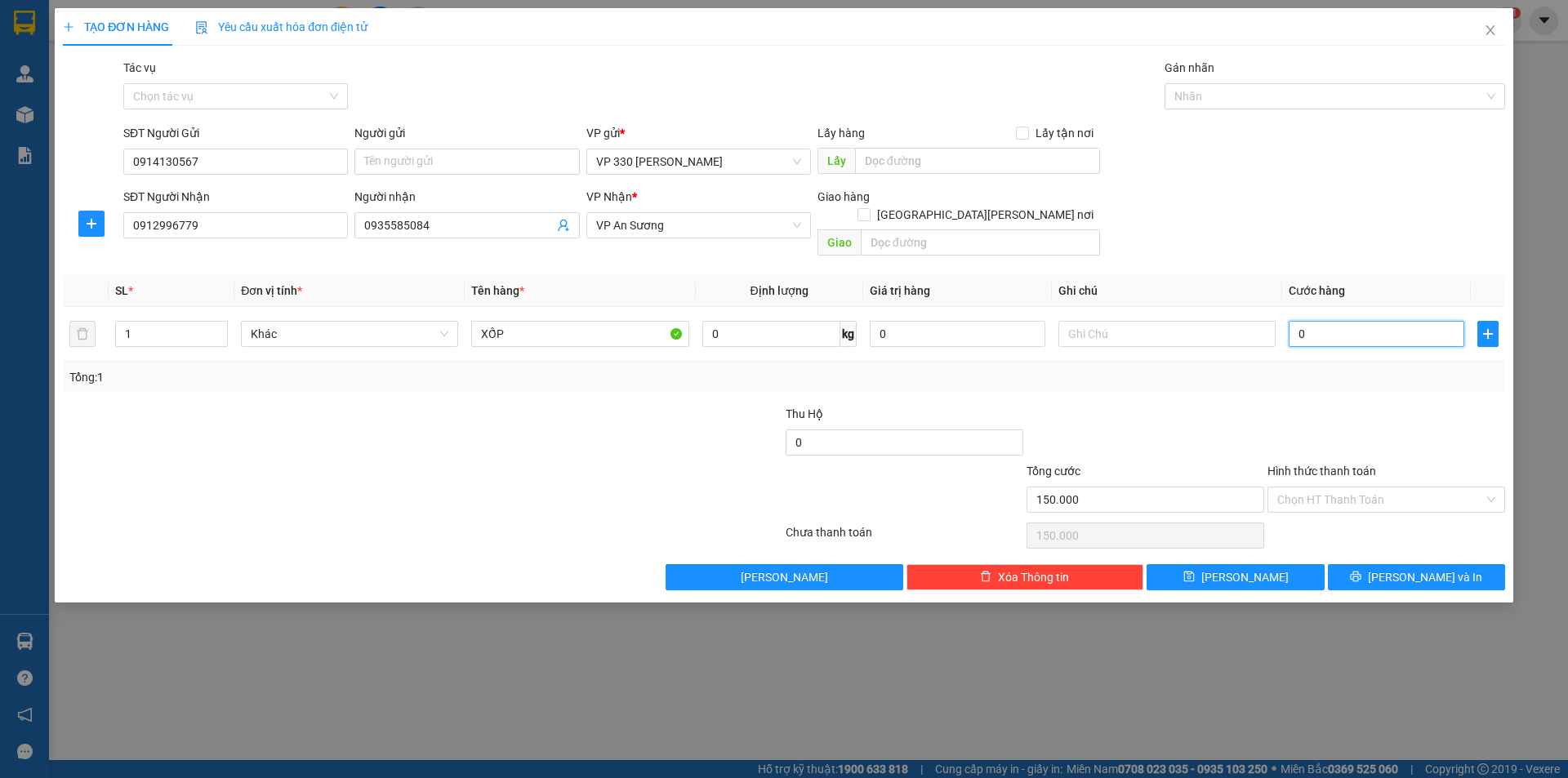
type input "0"
click at [952, 168] on input "text" at bounding box center [978, 160] width 245 height 26
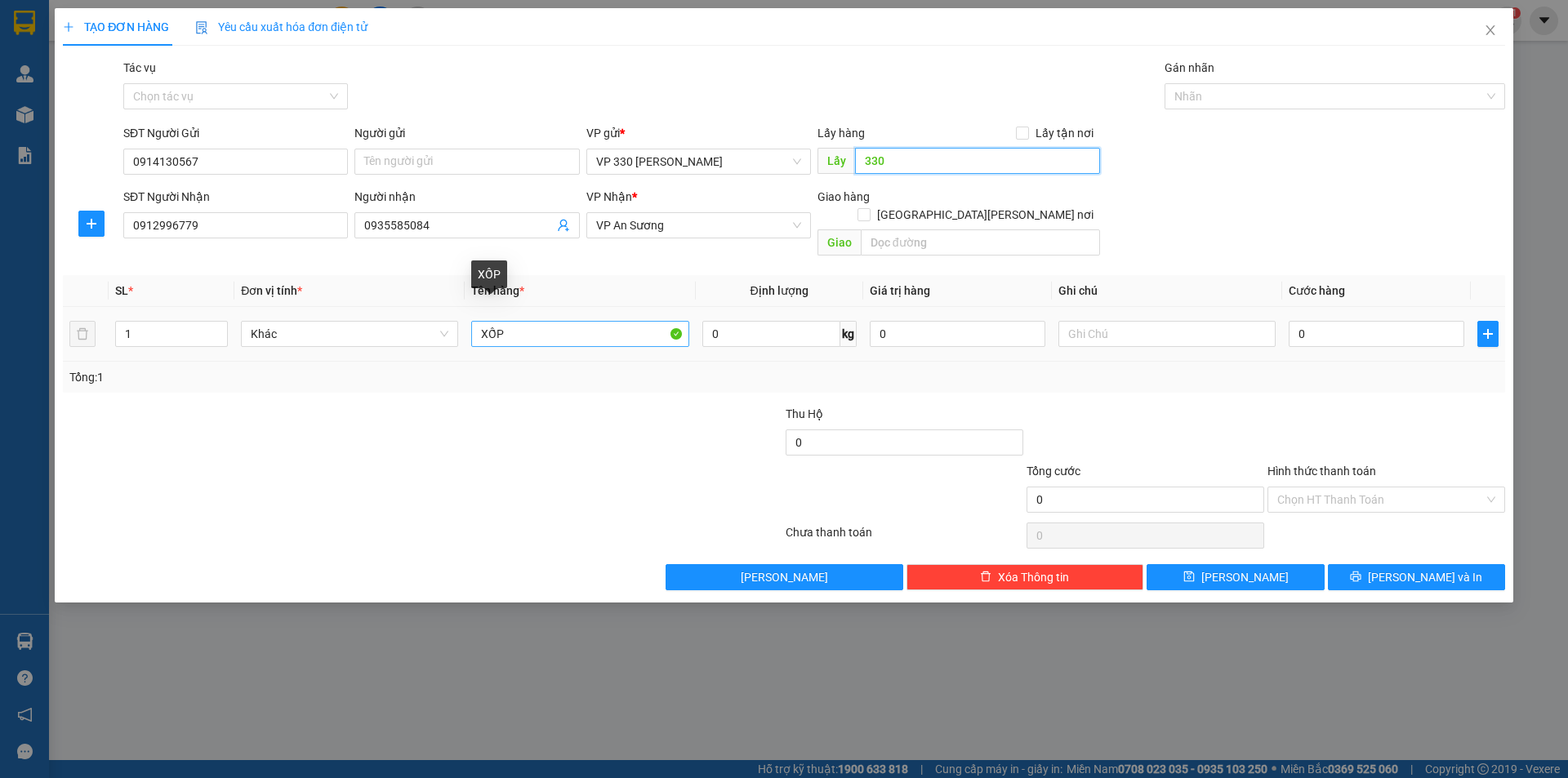
type input "330"
click at [482, 321] on input "XỐP" at bounding box center [579, 334] width 217 height 26
type input "1 XỐP"
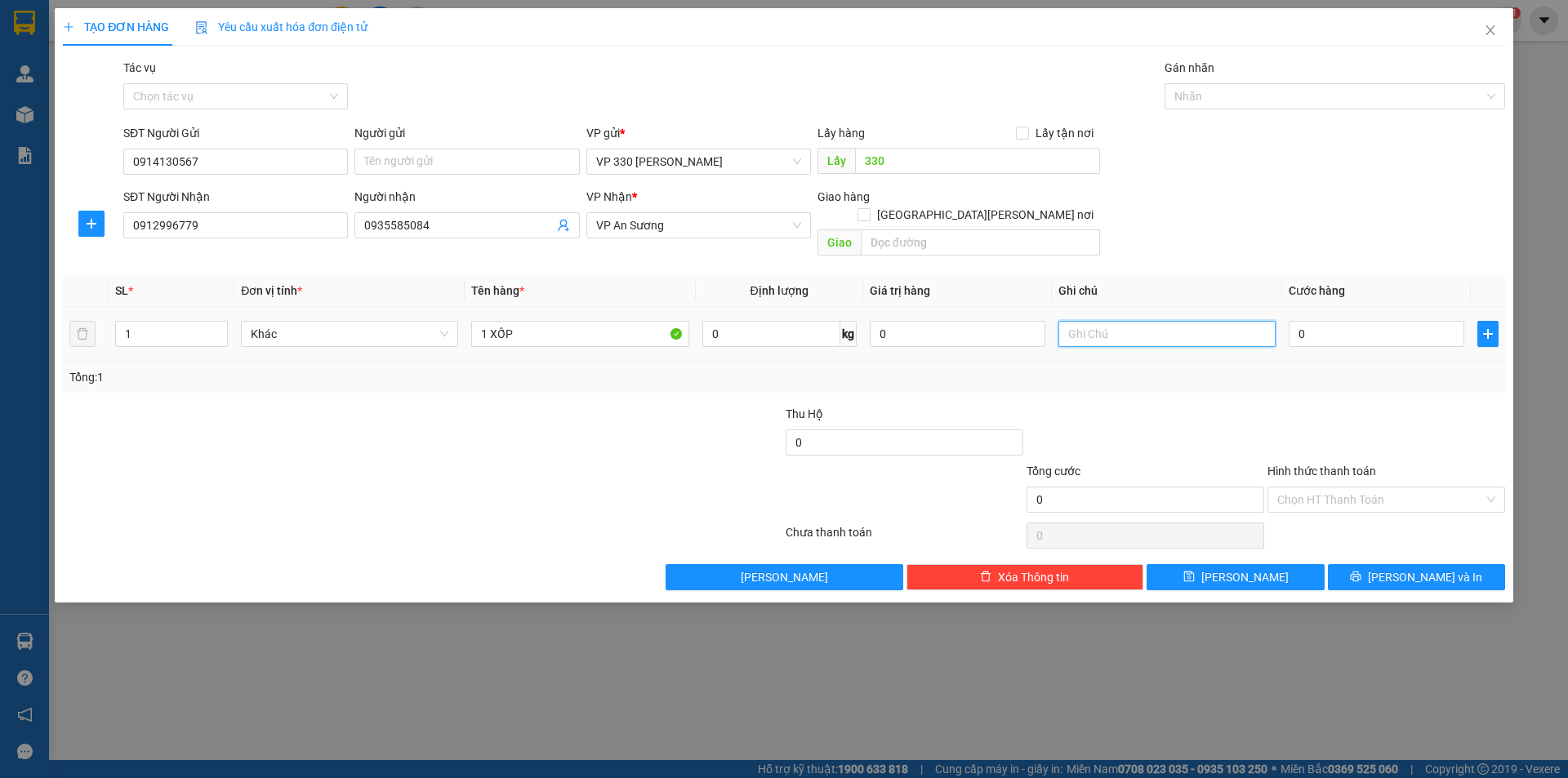
click at [1203, 325] on input "text" at bounding box center [1166, 334] width 217 height 26
type input "MIỄN CƯỚC SHIP BẠN SẾP THÀNH"
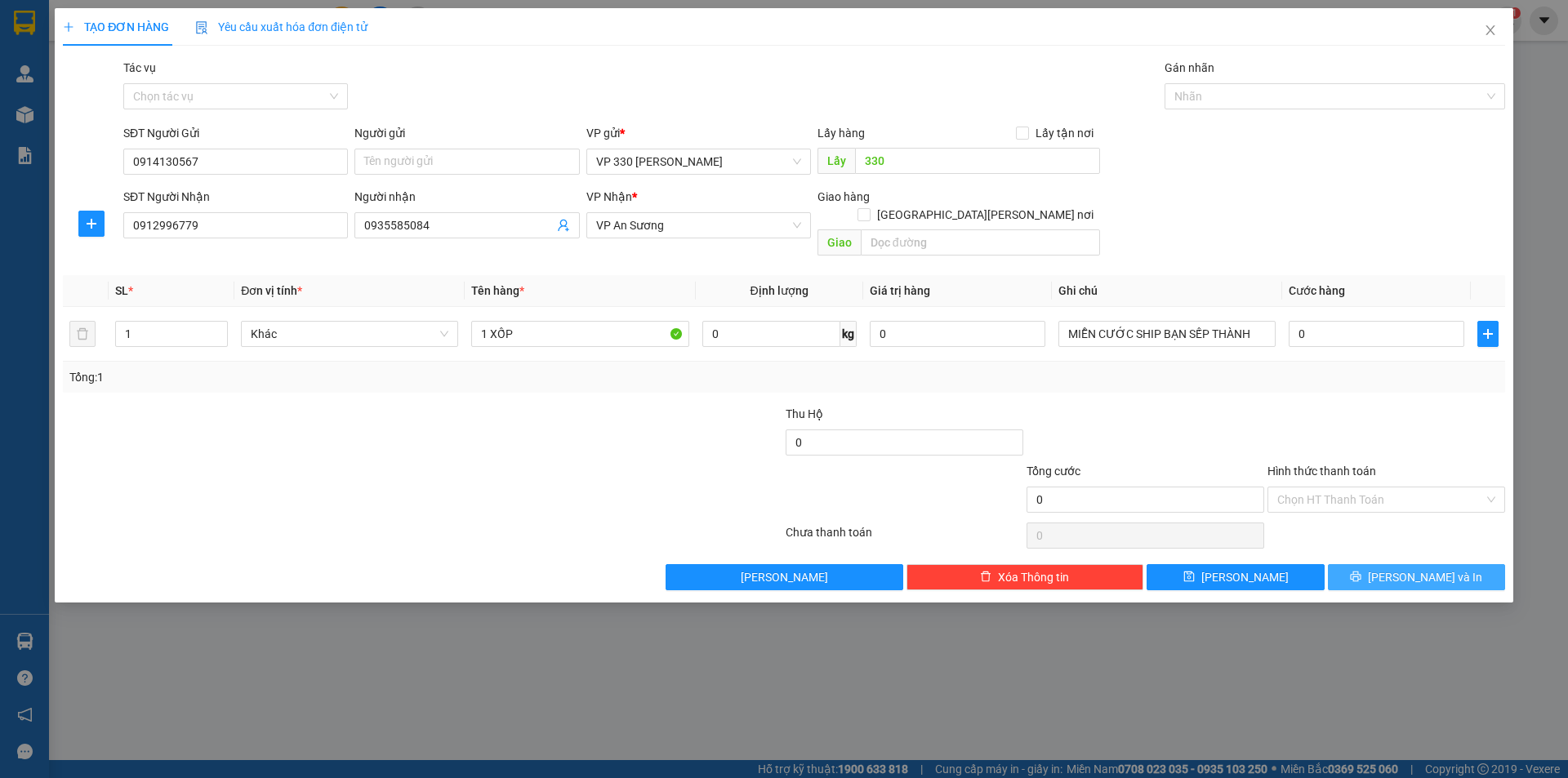
click at [1362, 571] on icon "printer" at bounding box center [1356, 577] width 12 height 12
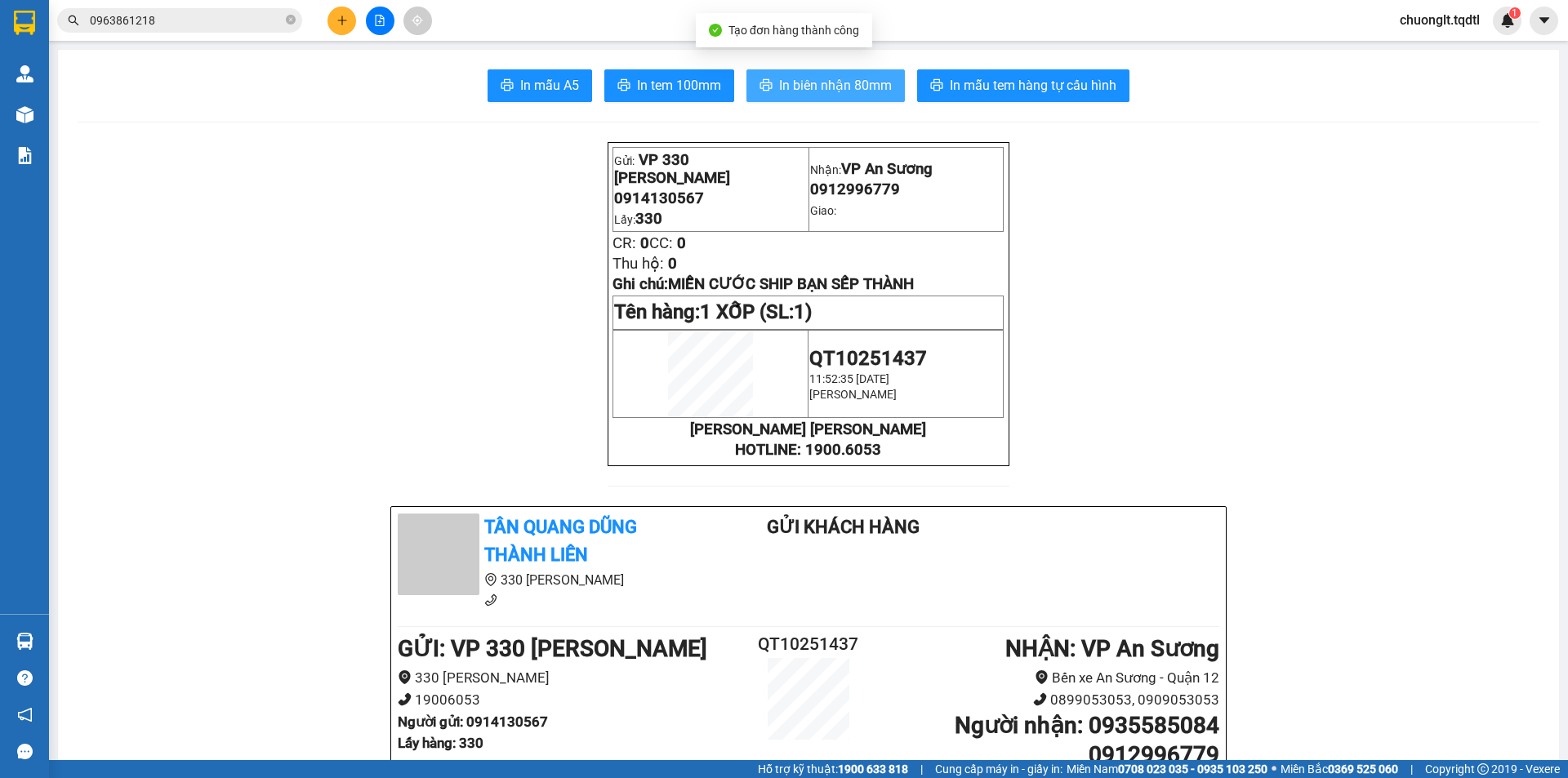
click at [801, 83] on span "In biên nhận 80mm" at bounding box center [836, 85] width 113 height 20
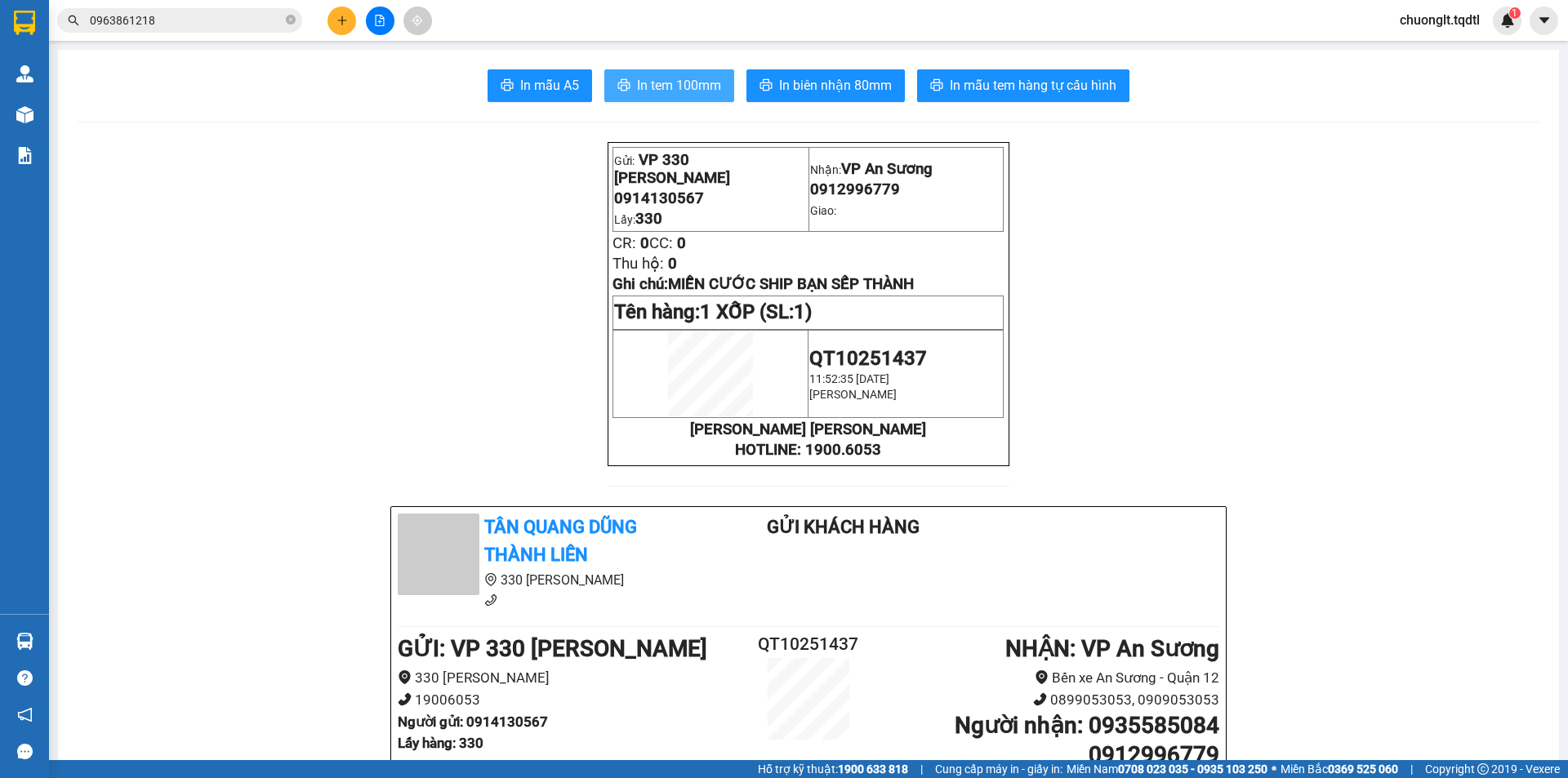
click at [661, 88] on span "In tem 100mm" at bounding box center [679, 85] width 84 height 20
click at [343, 19] on icon "plus" at bounding box center [342, 20] width 12 height 12
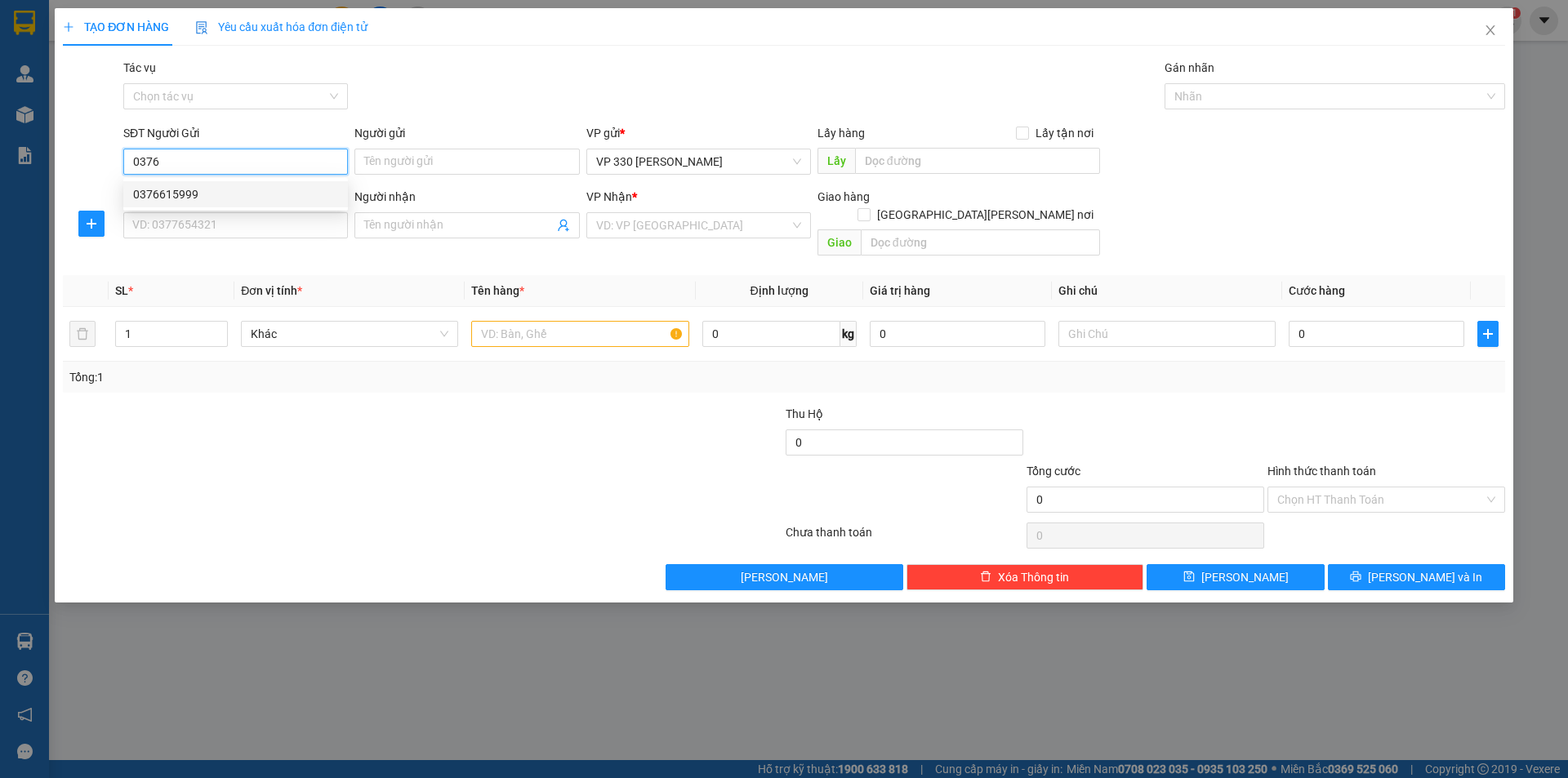
click at [182, 195] on div "0376615999" at bounding box center [235, 194] width 205 height 18
type input "0376615999"
type input "XE TẢI B"
type input "0975780421"
type input "TRỰC AN SƯƠNG"
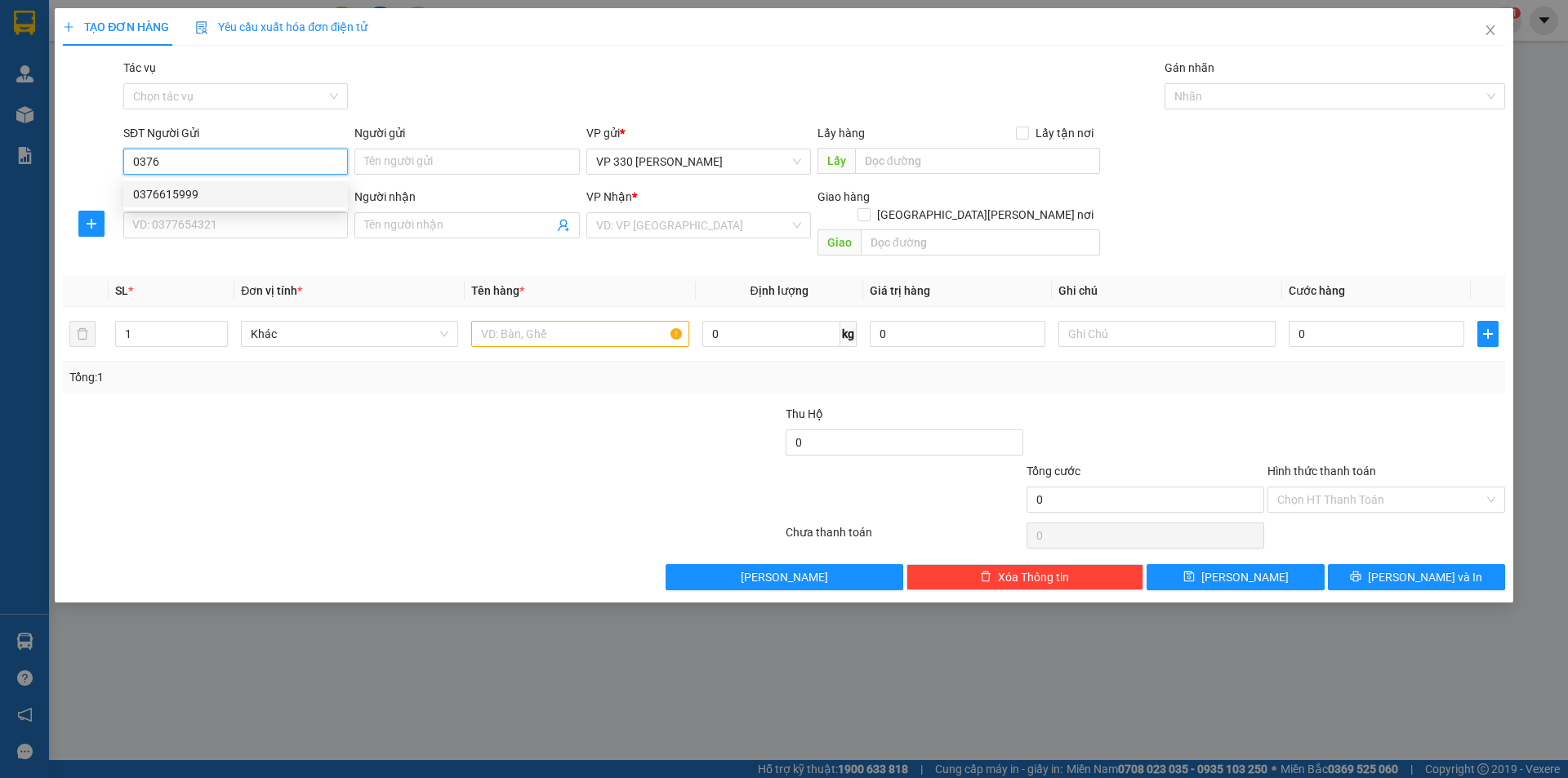
type input "VPQ12"
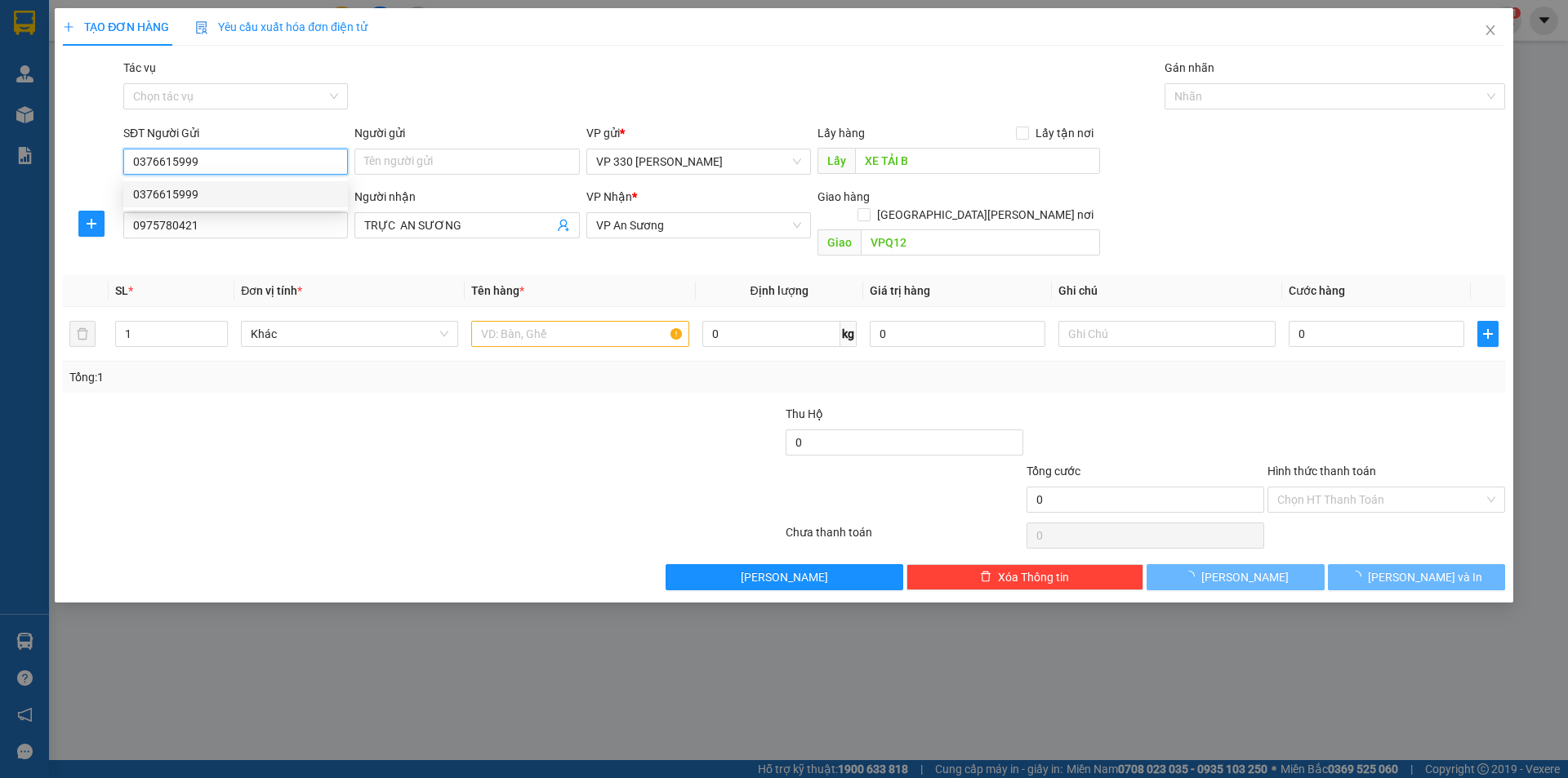
type input "1.000.000"
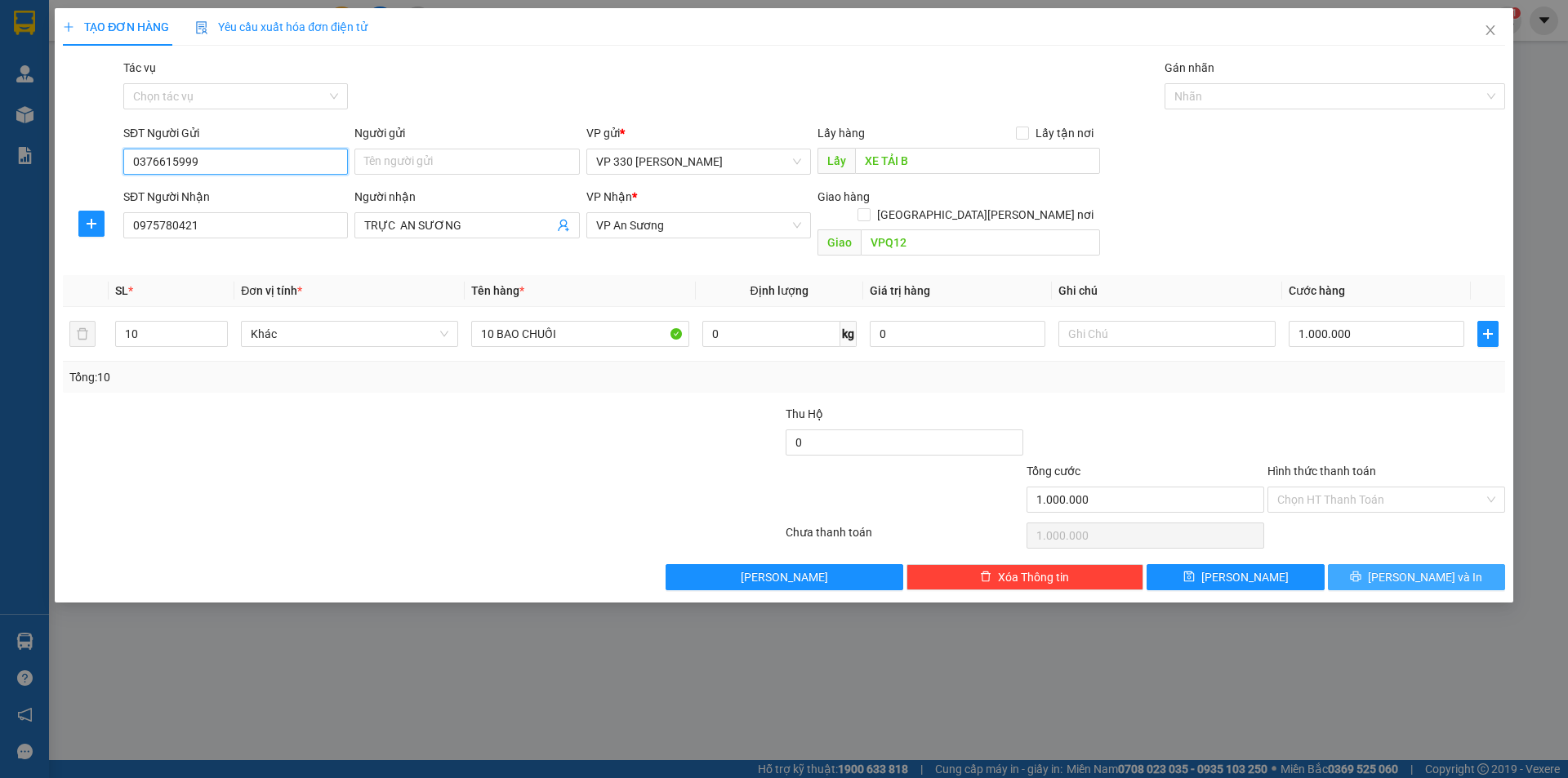
type input "0376615999"
click at [1365, 564] on button "[PERSON_NAME] và In" at bounding box center [1416, 577] width 177 height 26
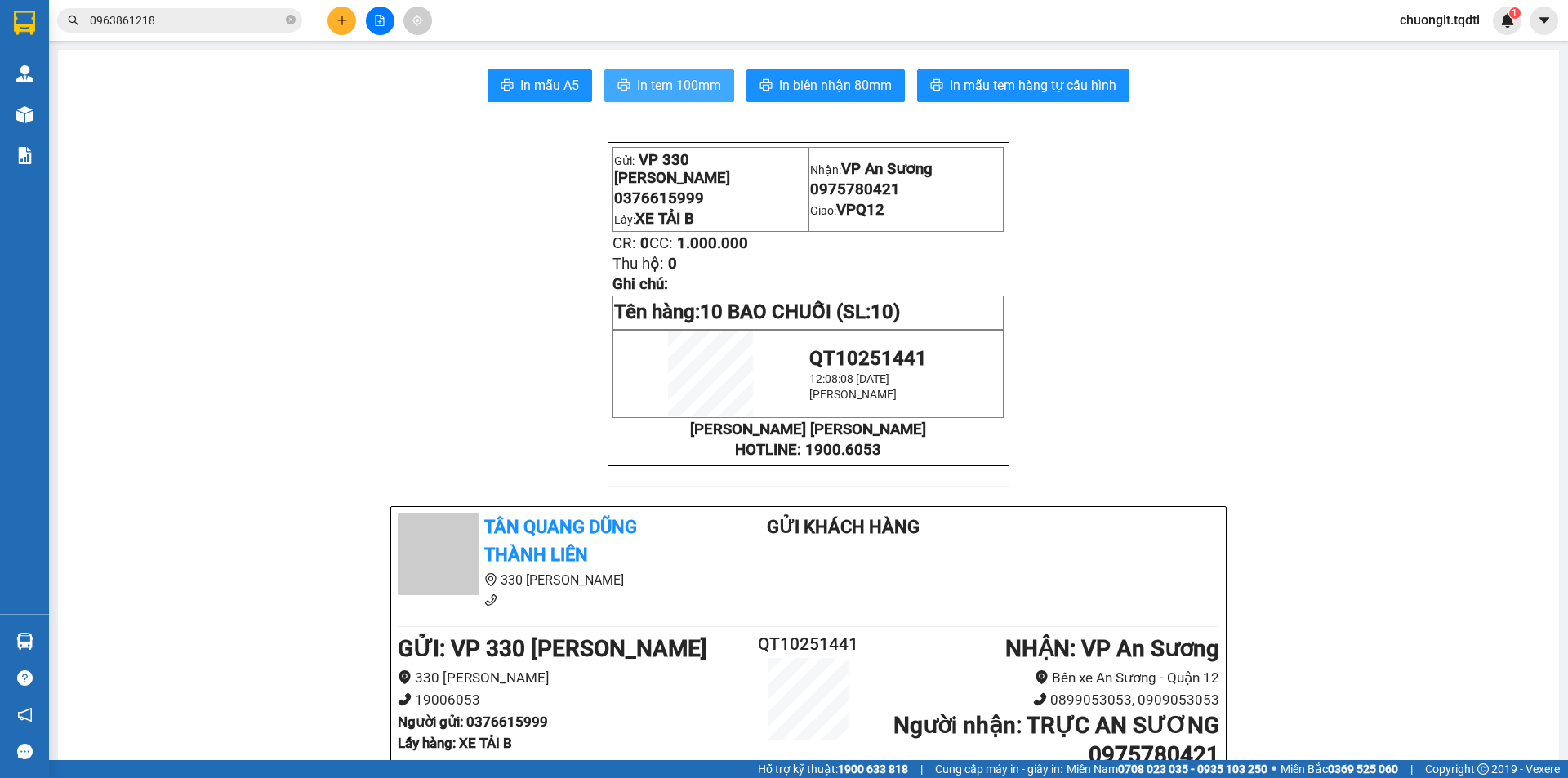
click at [674, 86] on span "In tem 100mm" at bounding box center [679, 85] width 84 height 20
click at [664, 88] on span "In tem 100mm" at bounding box center [679, 85] width 84 height 20
click at [346, 17] on icon "plus" at bounding box center [342, 20] width 12 height 12
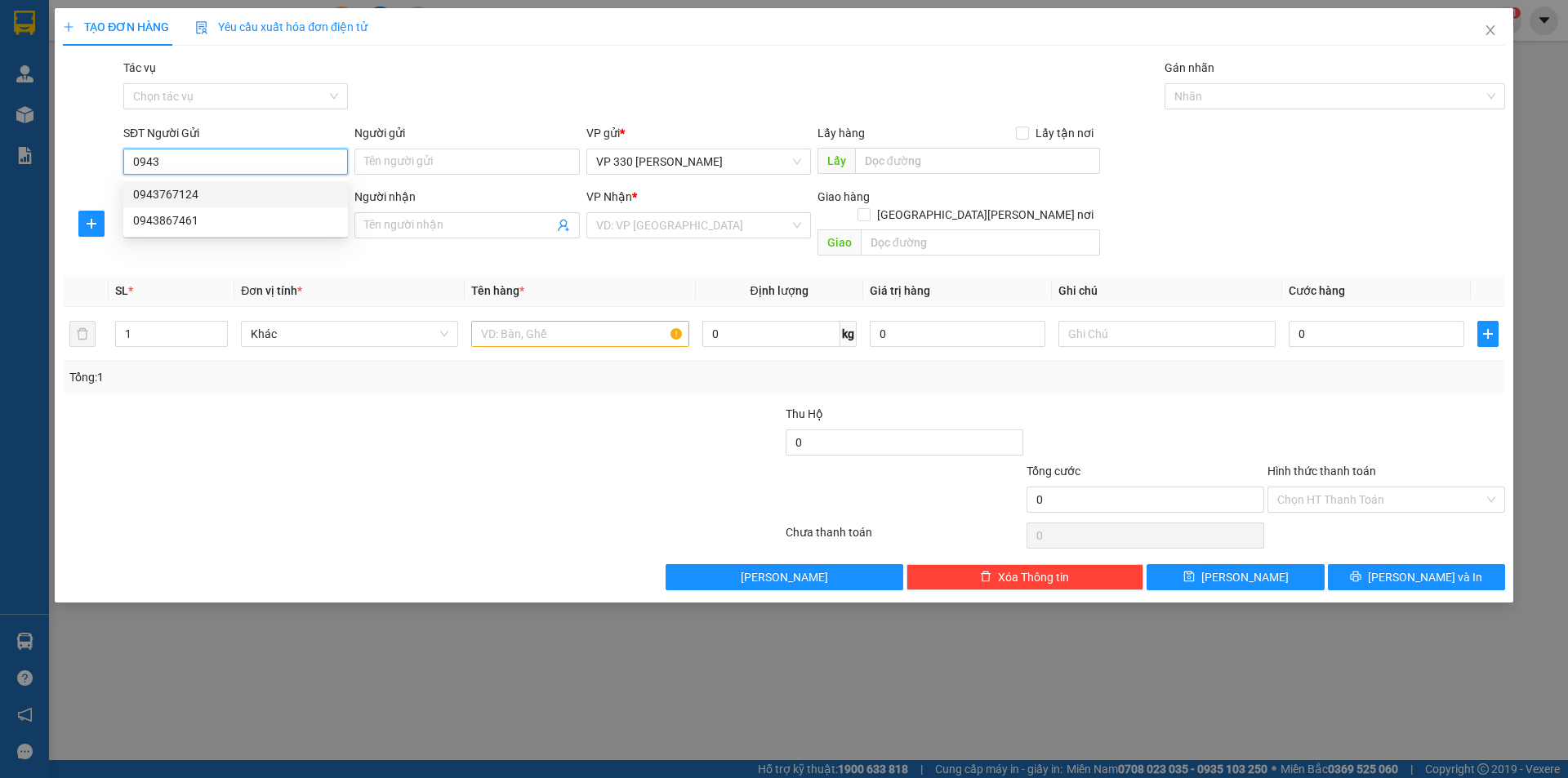
click at [271, 188] on div "0943767124" at bounding box center [235, 194] width 205 height 18
type input "0943767124"
type input "XE TẢI B BỐC"
type input "0358136369"
type input "KHÁNH"
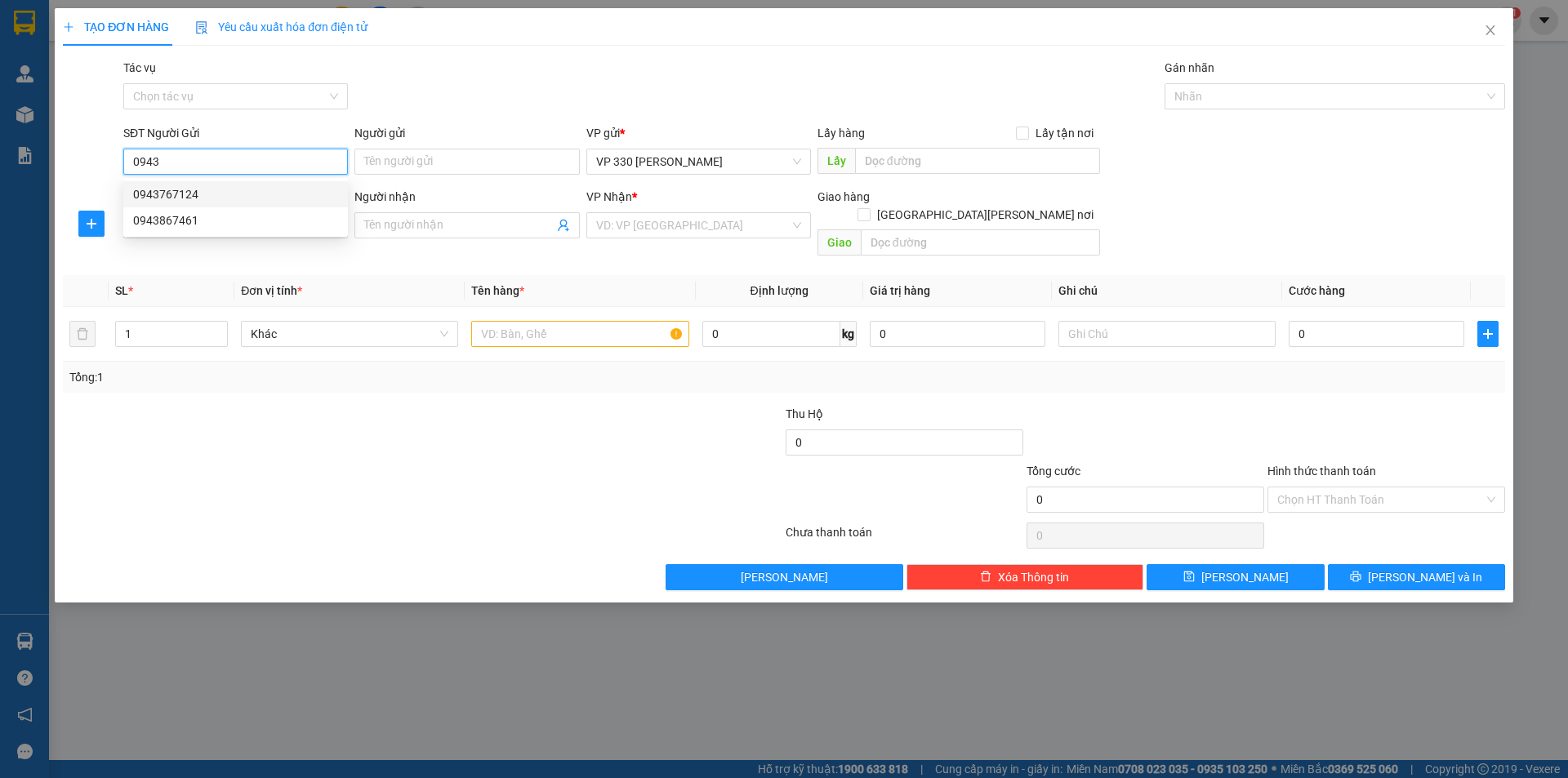
type input "[PERSON_NAME] [PERSON_NAME]"
type input "270.000"
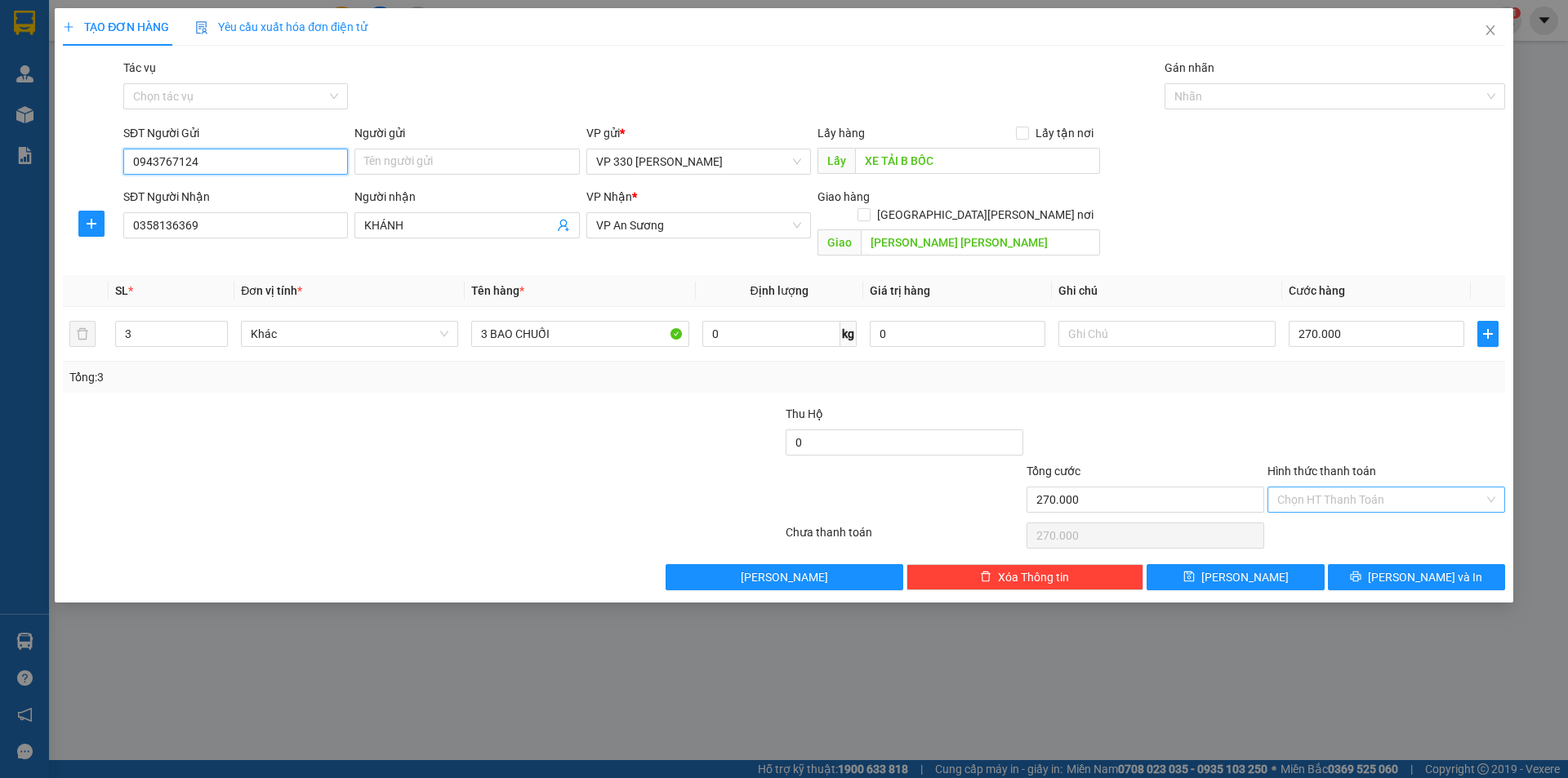
type input "0943767124"
click at [1403, 487] on input "Hình thức thanh toán" at bounding box center [1380, 499] width 206 height 24
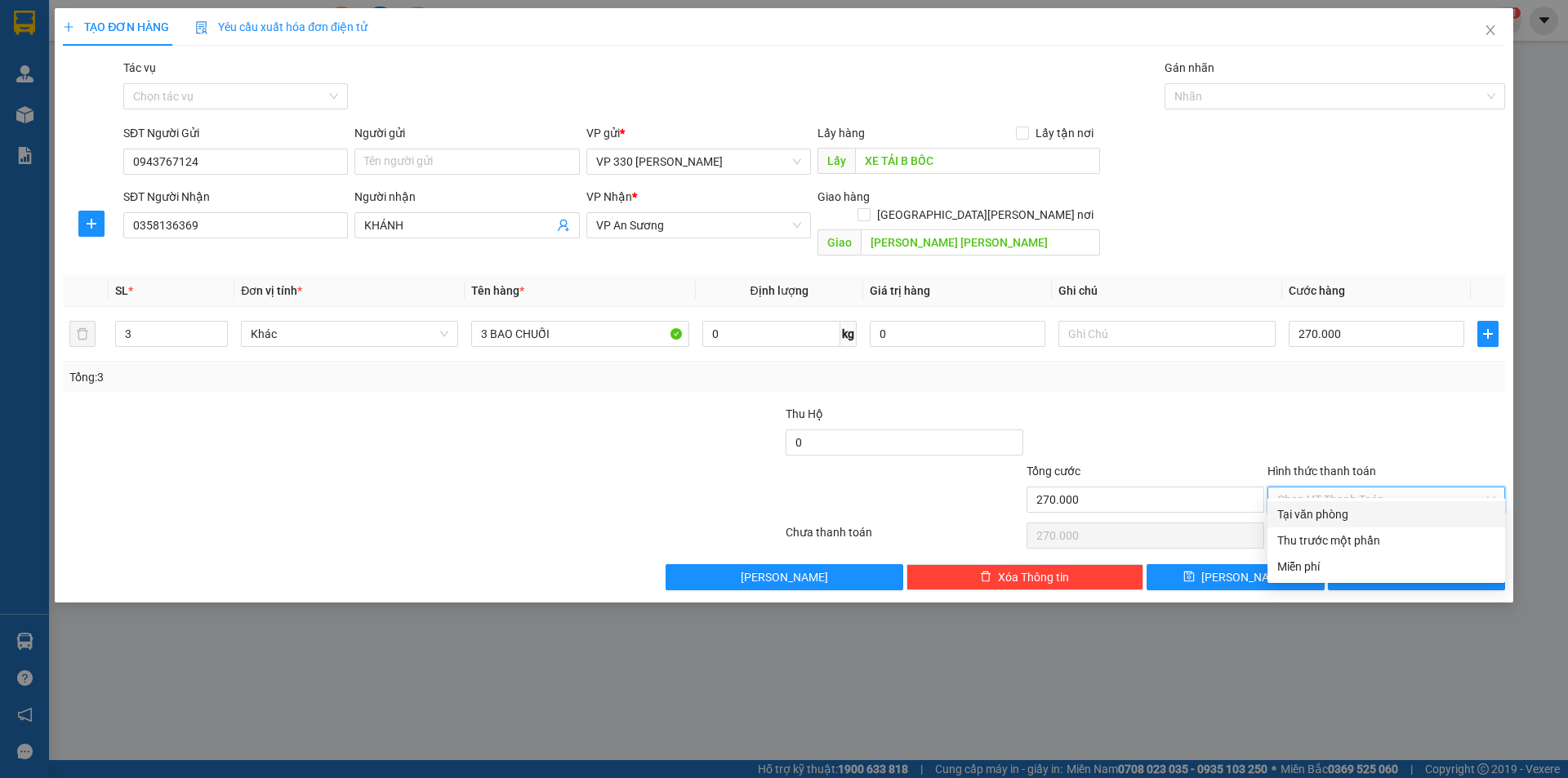
click at [1377, 508] on div "Tại văn phòng" at bounding box center [1386, 514] width 218 height 18
type input "0"
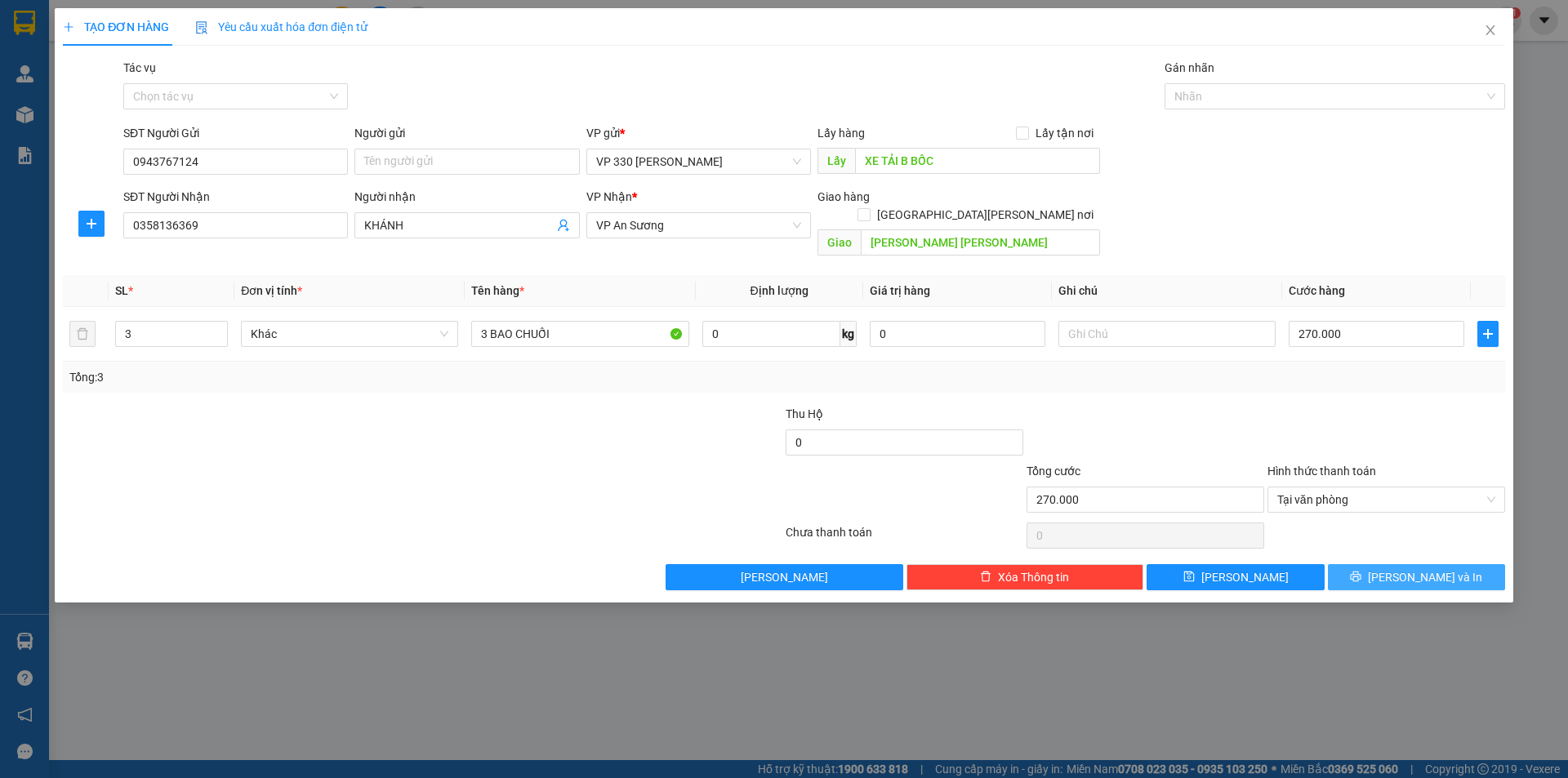
click at [1404, 568] on span "[PERSON_NAME] và In" at bounding box center [1425, 577] width 115 height 18
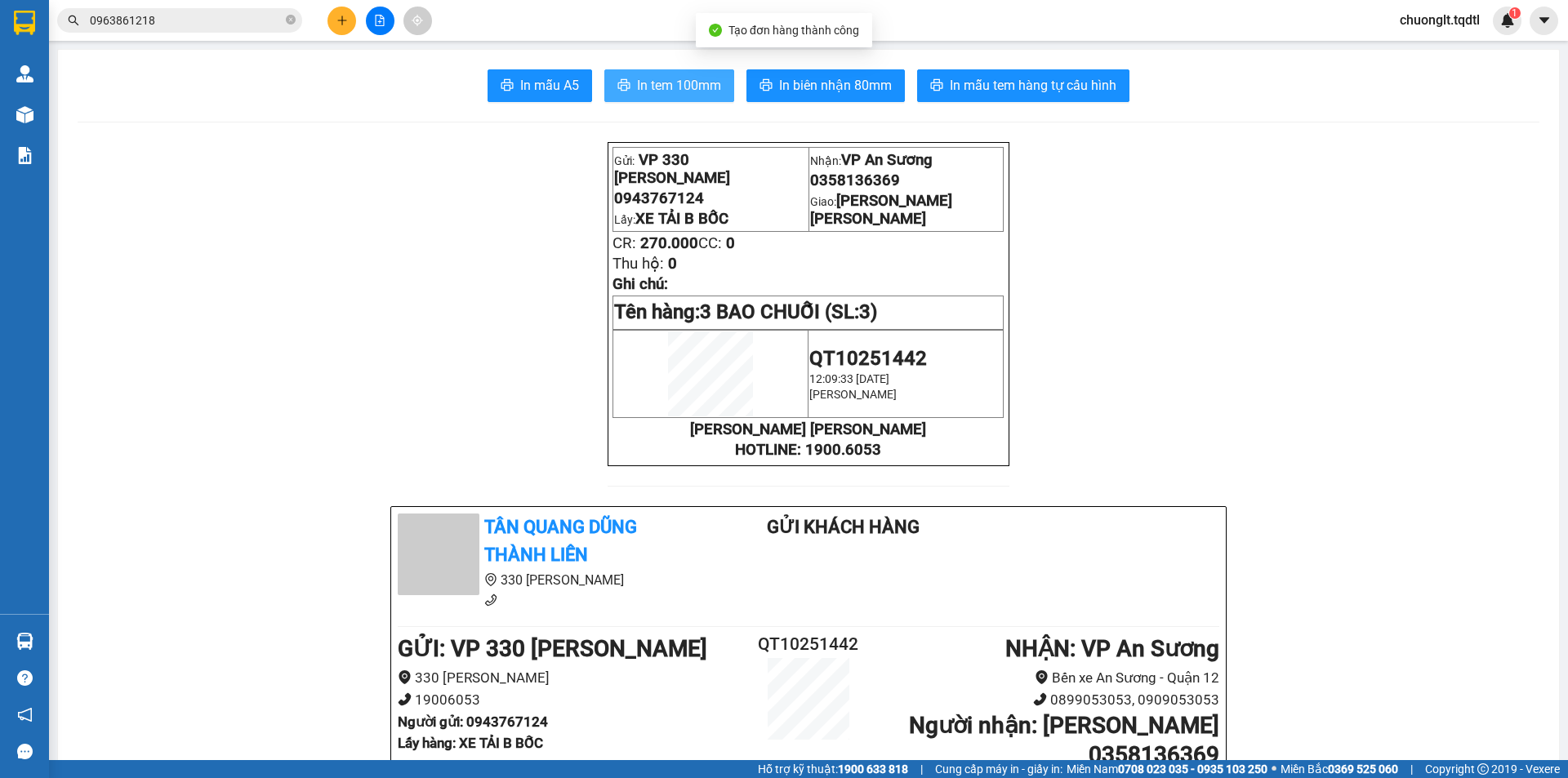
click at [655, 74] on button "In tem 100mm" at bounding box center [668, 86] width 129 height 33
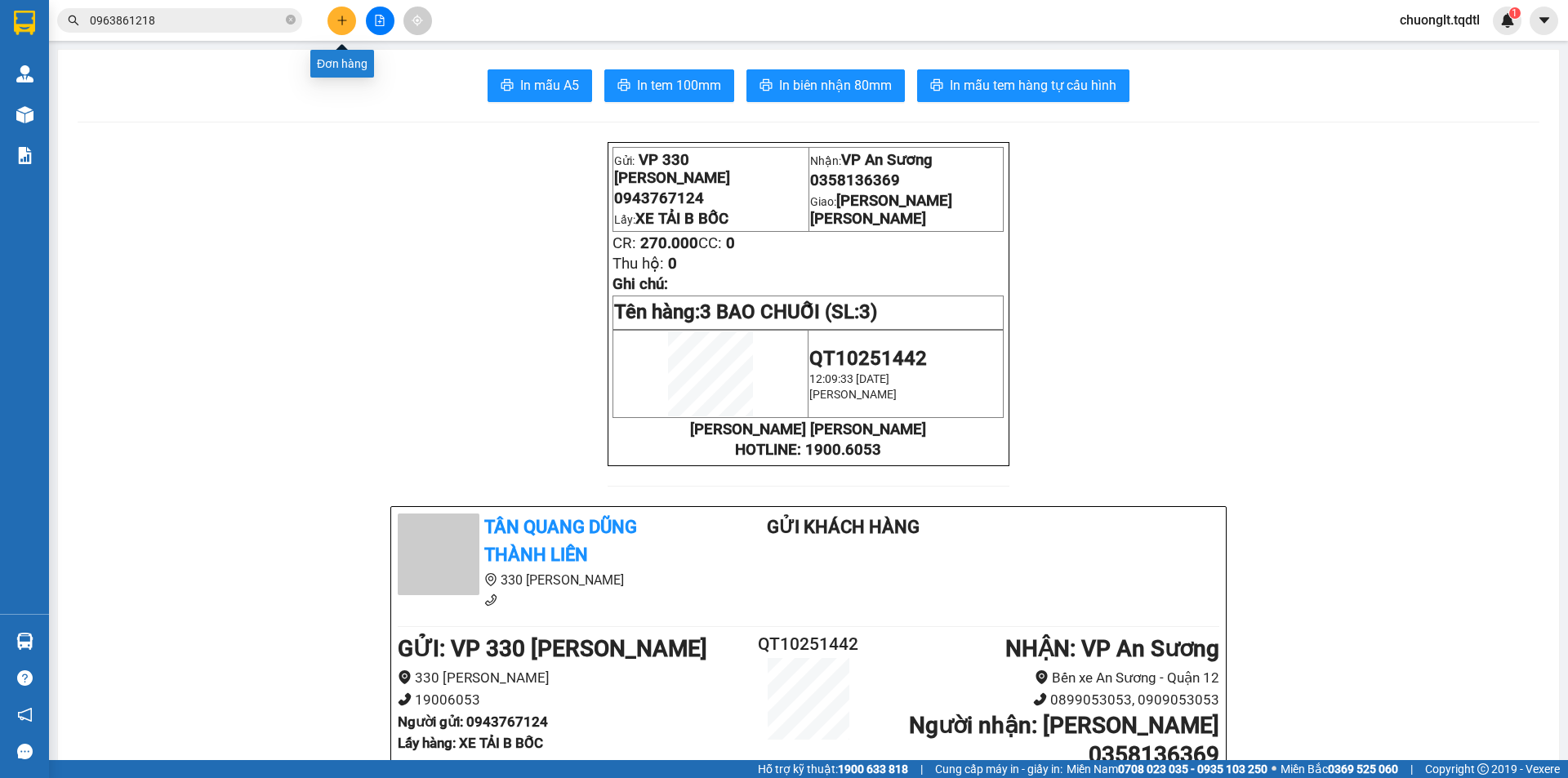
click at [344, 17] on icon "plus" at bounding box center [342, 20] width 12 height 12
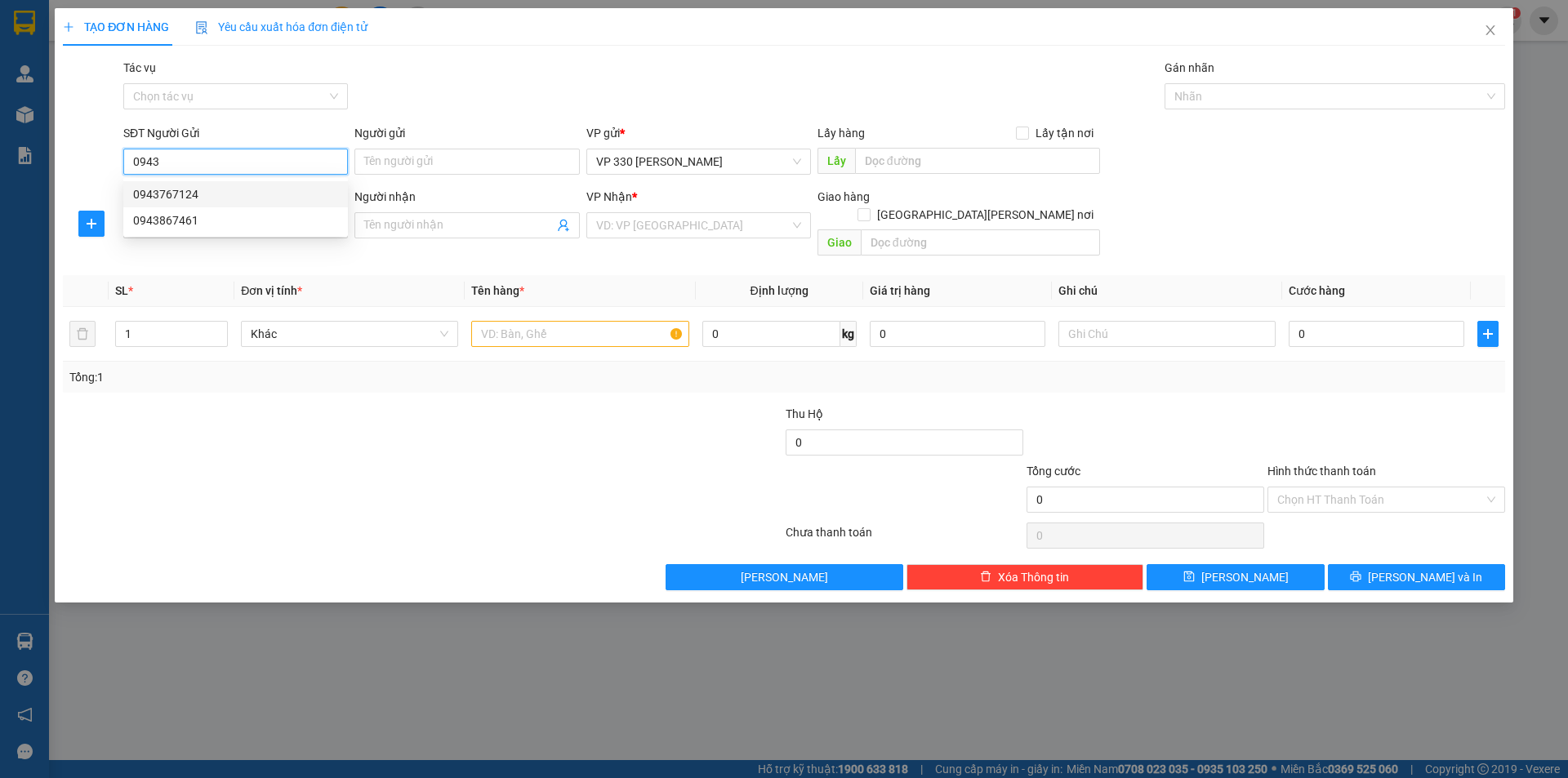
click at [216, 193] on div "0943767124" at bounding box center [235, 194] width 205 height 18
type input "0943767124"
type input "XE TẢI B BỐC"
type input "0358136369"
type input "KHÁNH"
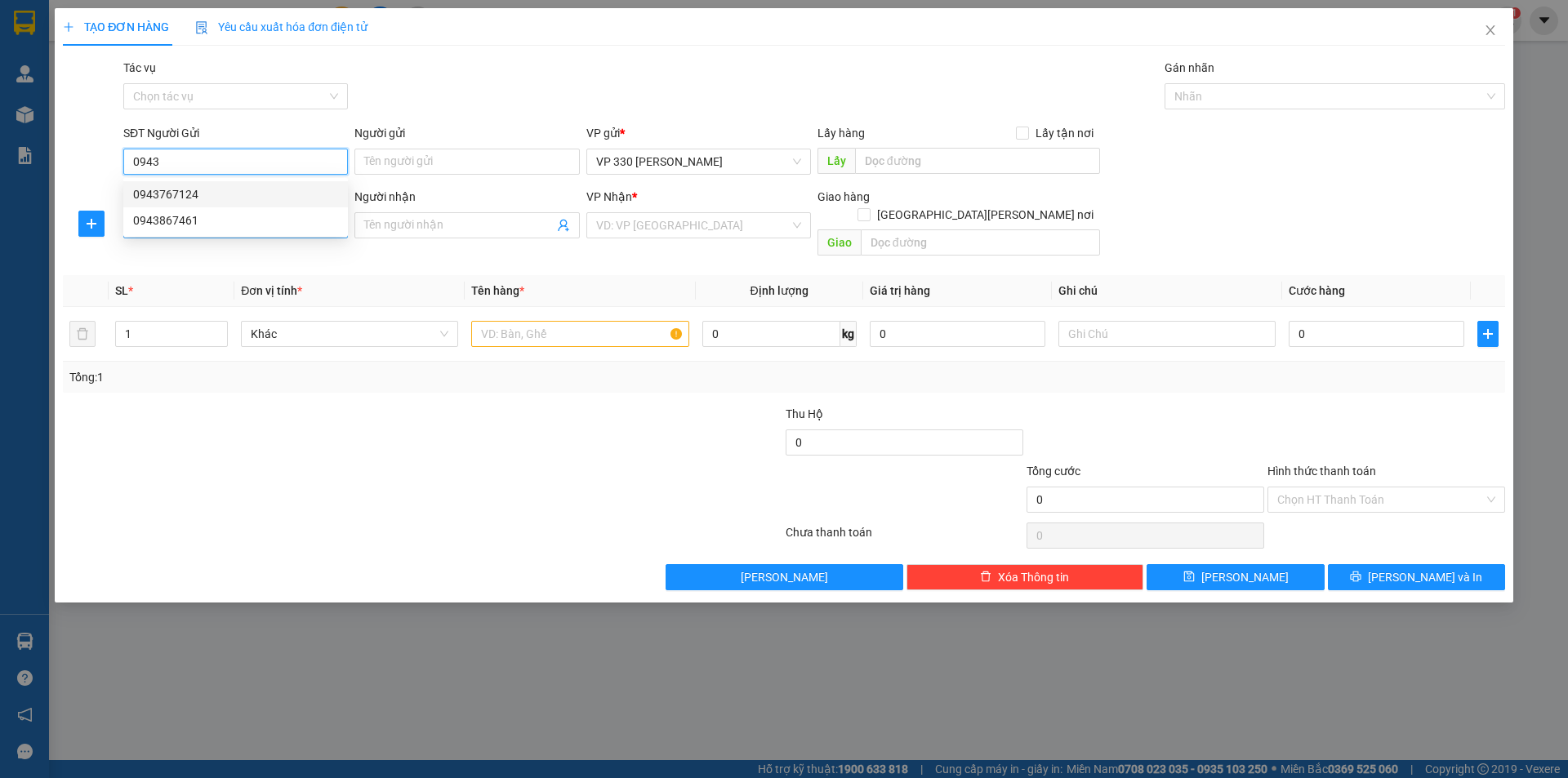
type input "[PERSON_NAME] [PERSON_NAME]"
type input "270.000"
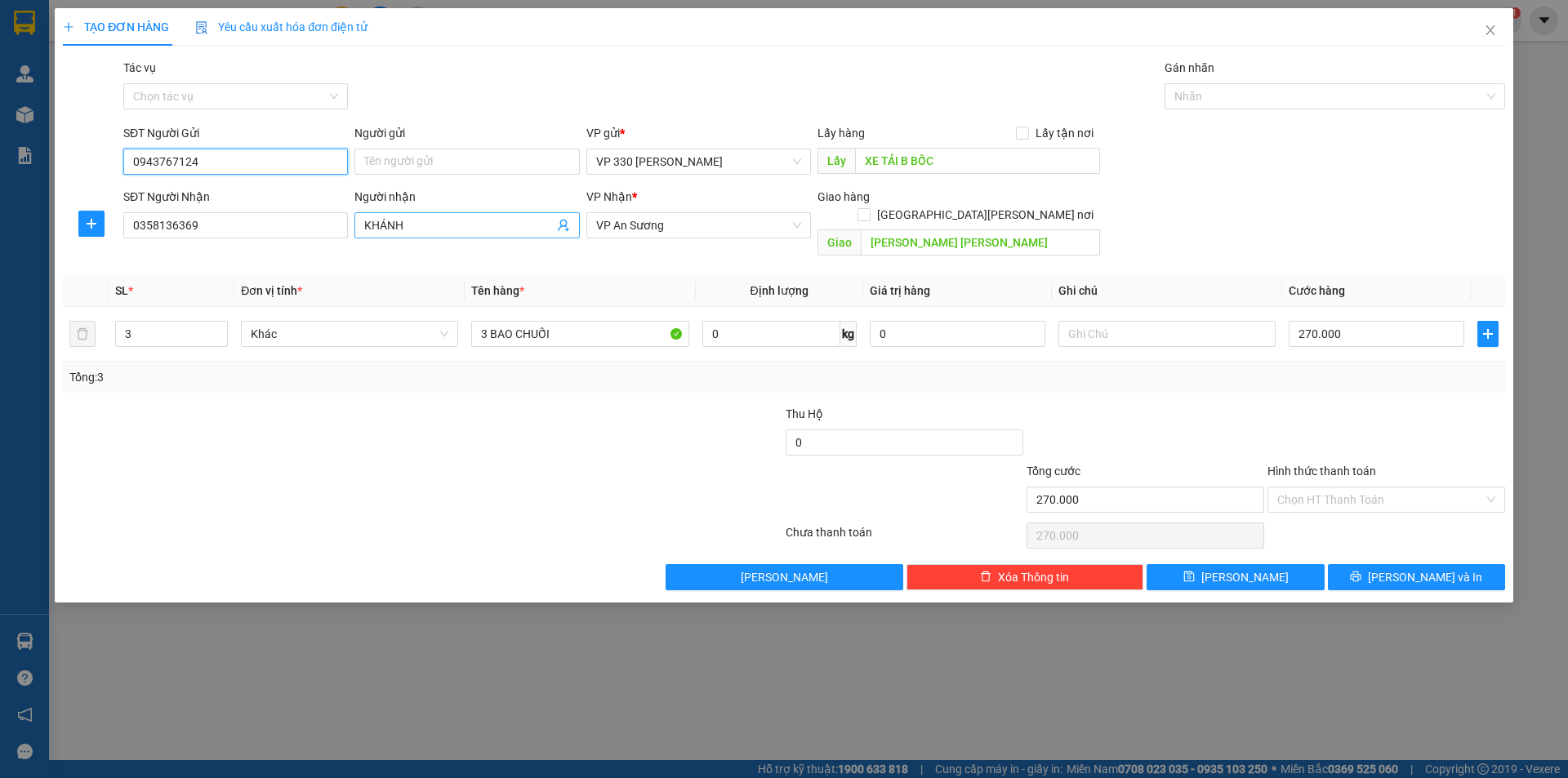
type input "0943767124"
click at [432, 221] on input "KHÁNH" at bounding box center [458, 225] width 189 height 18
type input "K"
type input "CHÍNH"
click at [219, 338] on icon "down" at bounding box center [218, 339] width 5 height 3
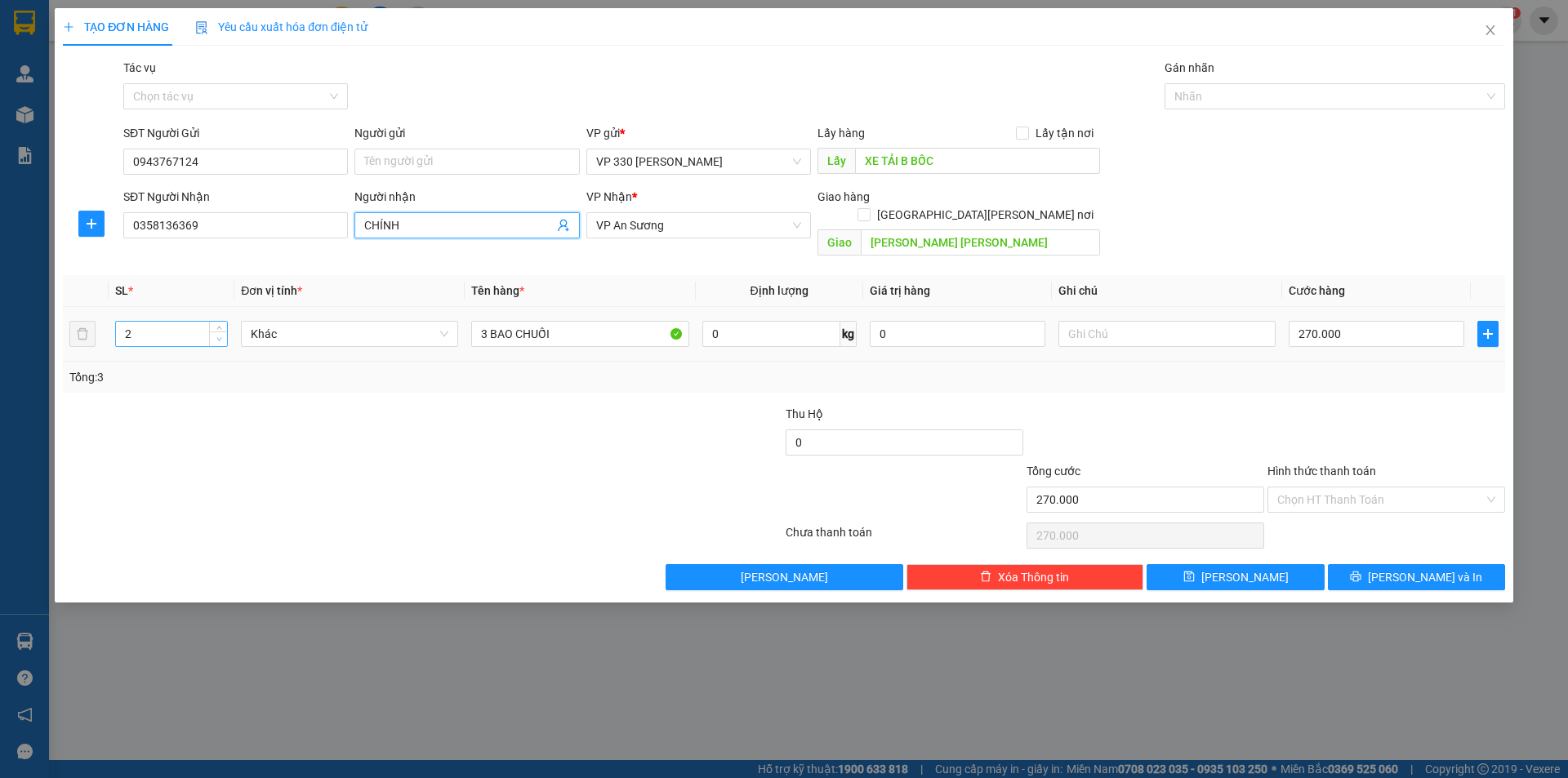
type input "1"
click at [219, 338] on icon "down" at bounding box center [218, 339] width 5 height 3
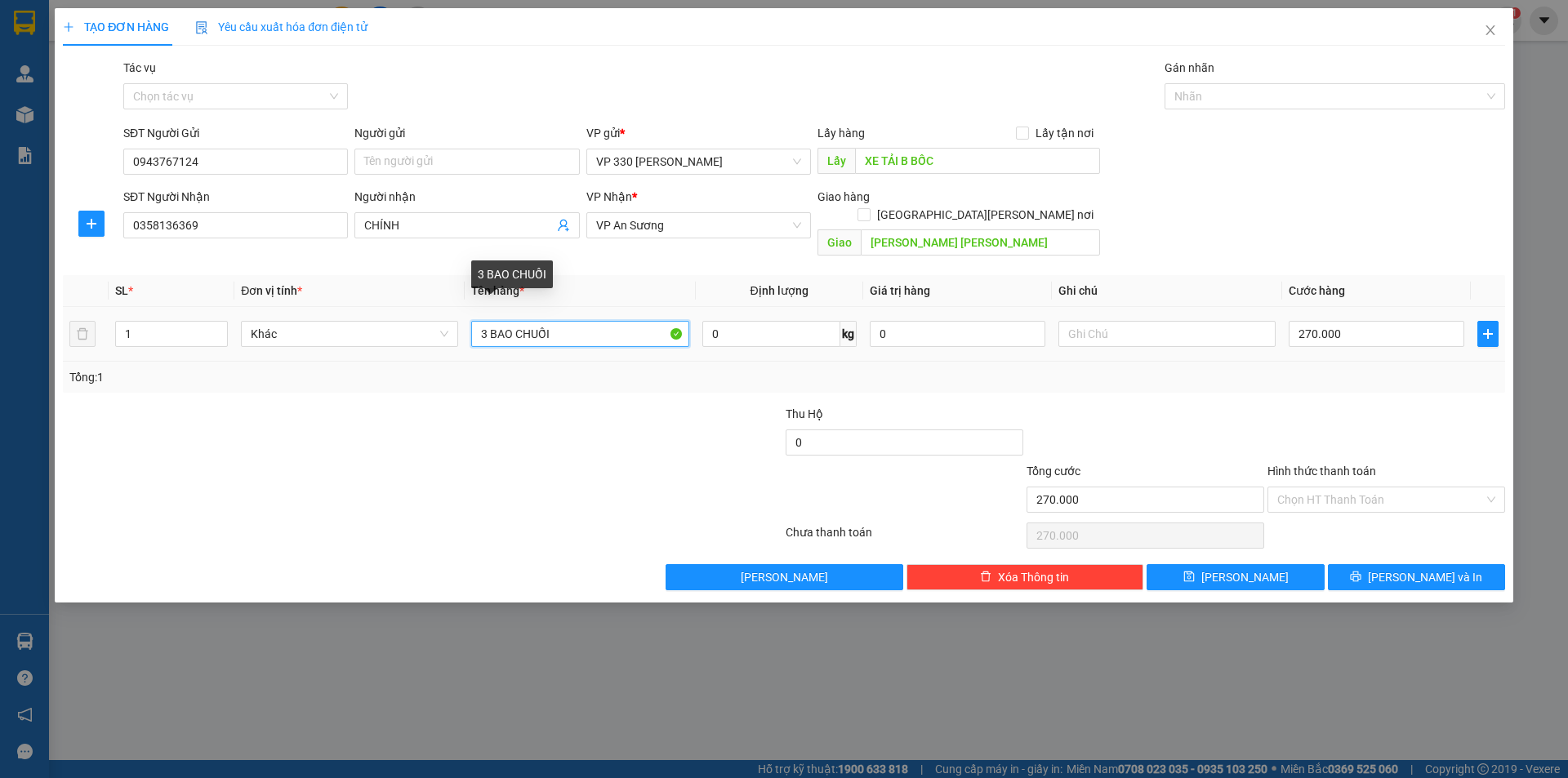
drag, startPoint x: 485, startPoint y: 310, endPoint x: 476, endPoint y: 317, distance: 11.4
click at [476, 321] on input "3 BAO CHUỐI" at bounding box center [579, 334] width 217 height 26
type input "1 BAO CHUỐI"
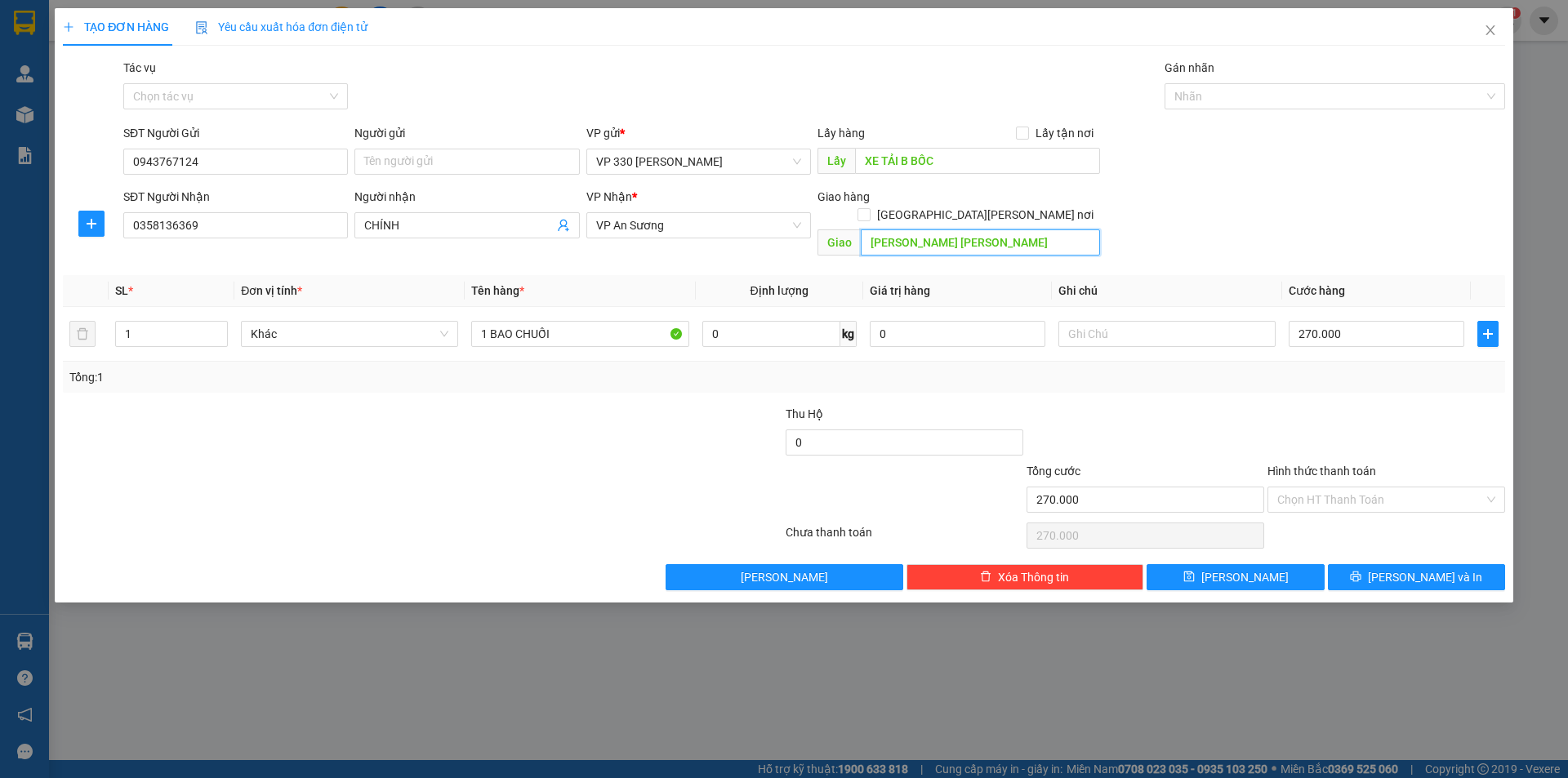
click at [1033, 230] on input "[PERSON_NAME] [PERSON_NAME]" at bounding box center [980, 242] width 239 height 26
type input "BXE A SƯƠNG"
click at [1384, 321] on input "270.000" at bounding box center [1376, 334] width 176 height 26
type input "1"
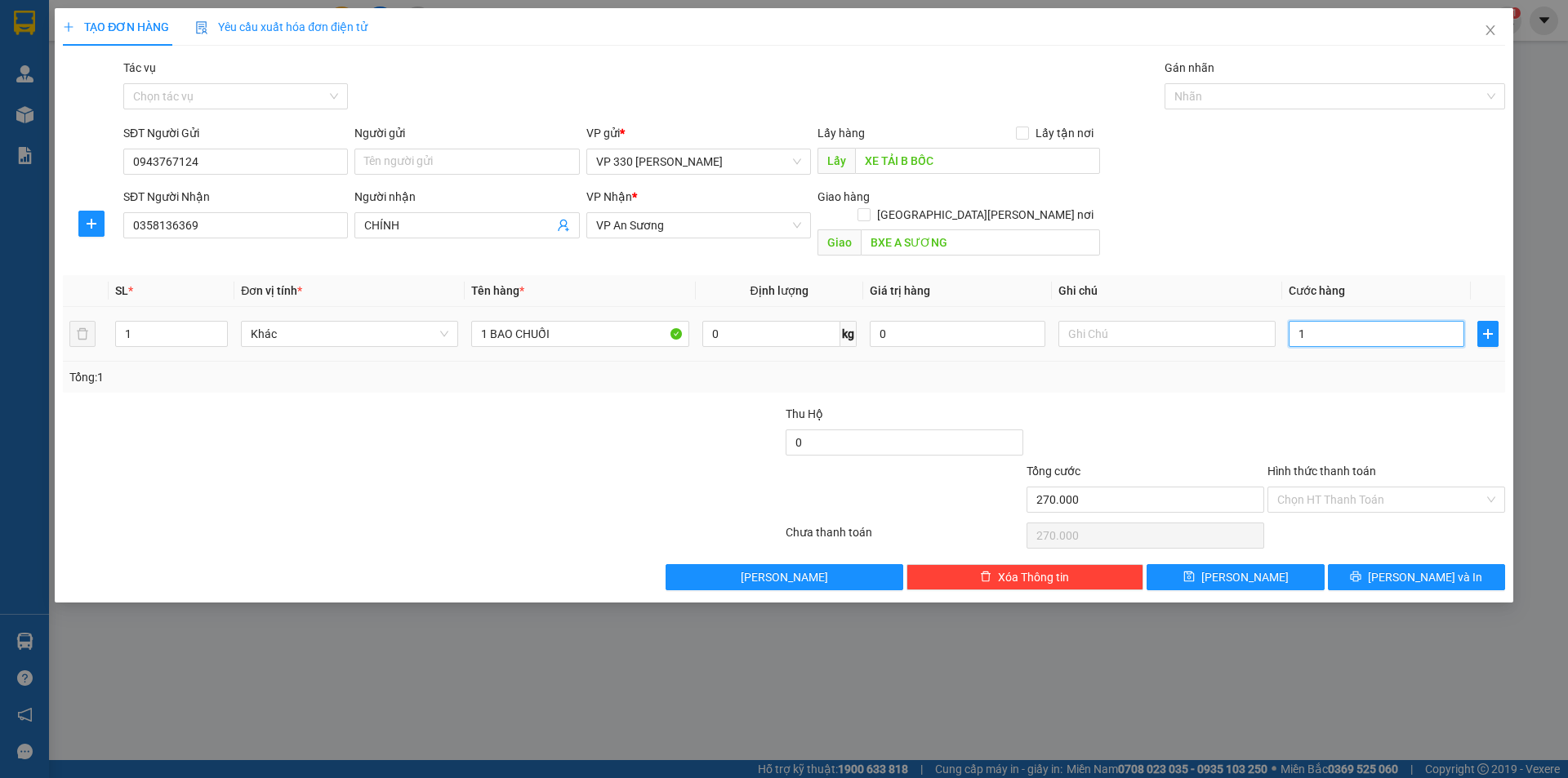
type input "1"
type input "10"
type input "100"
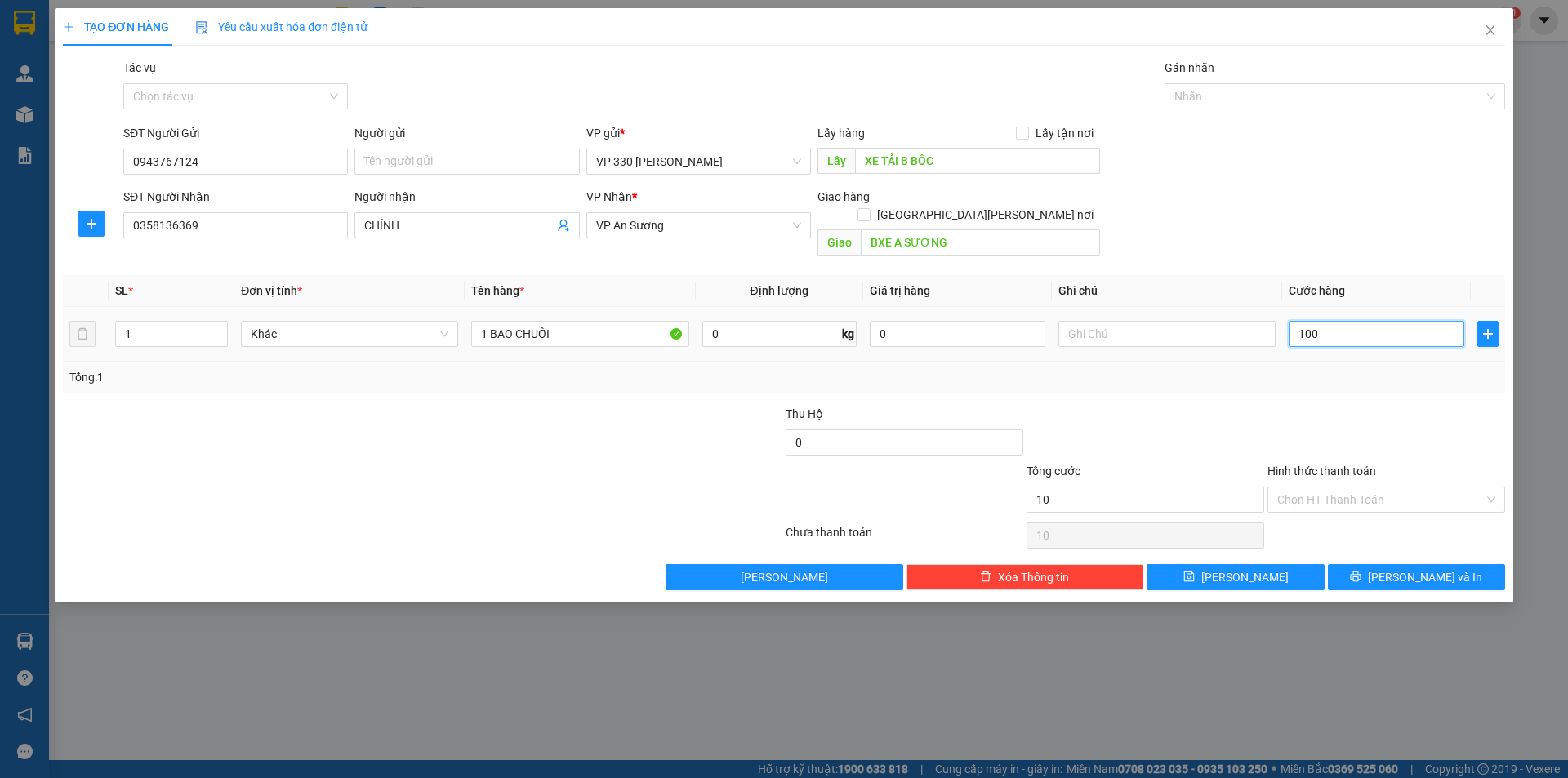
type input "100"
type input "1.000"
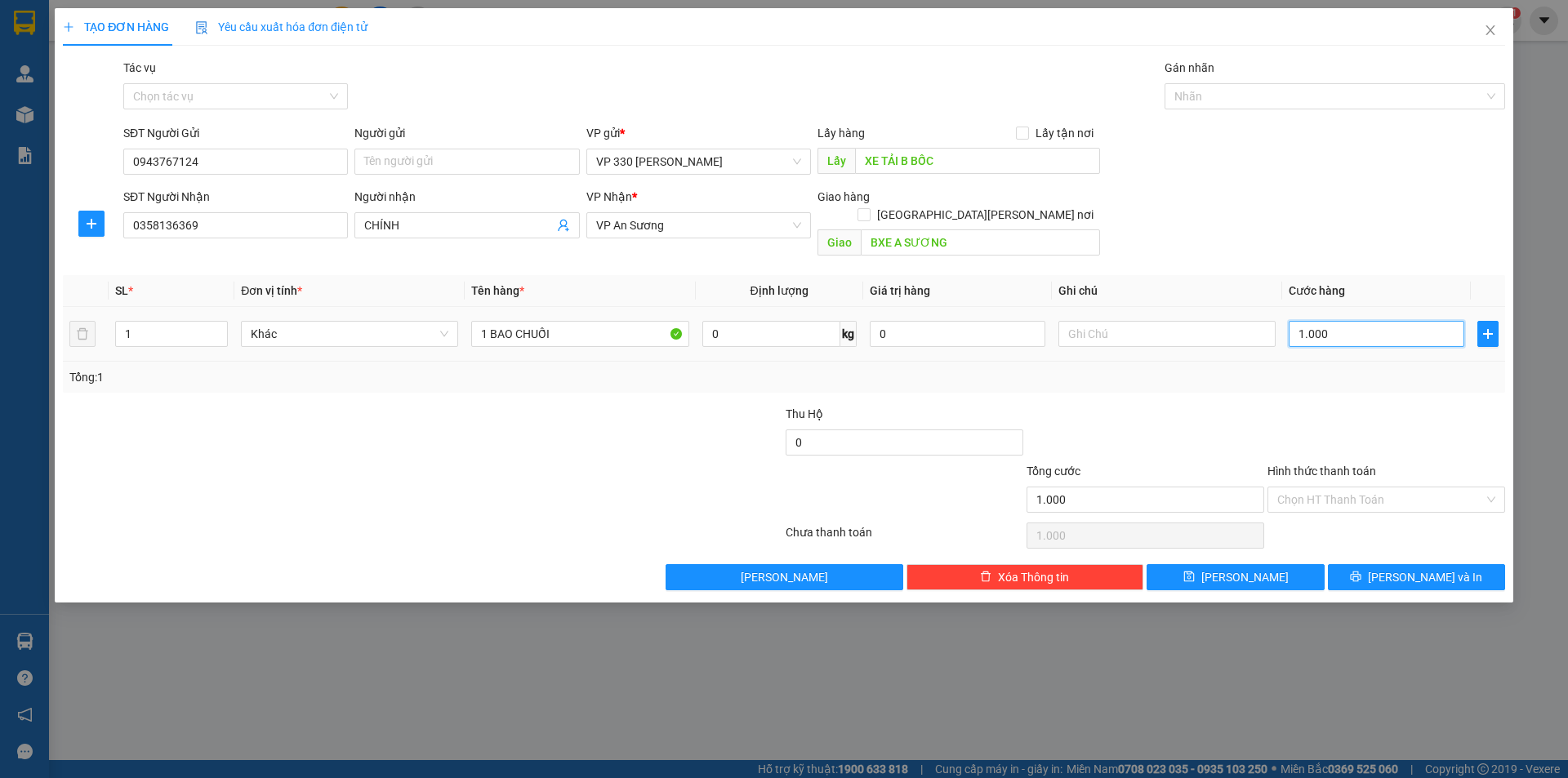
type input "10.000"
type input "100.000"
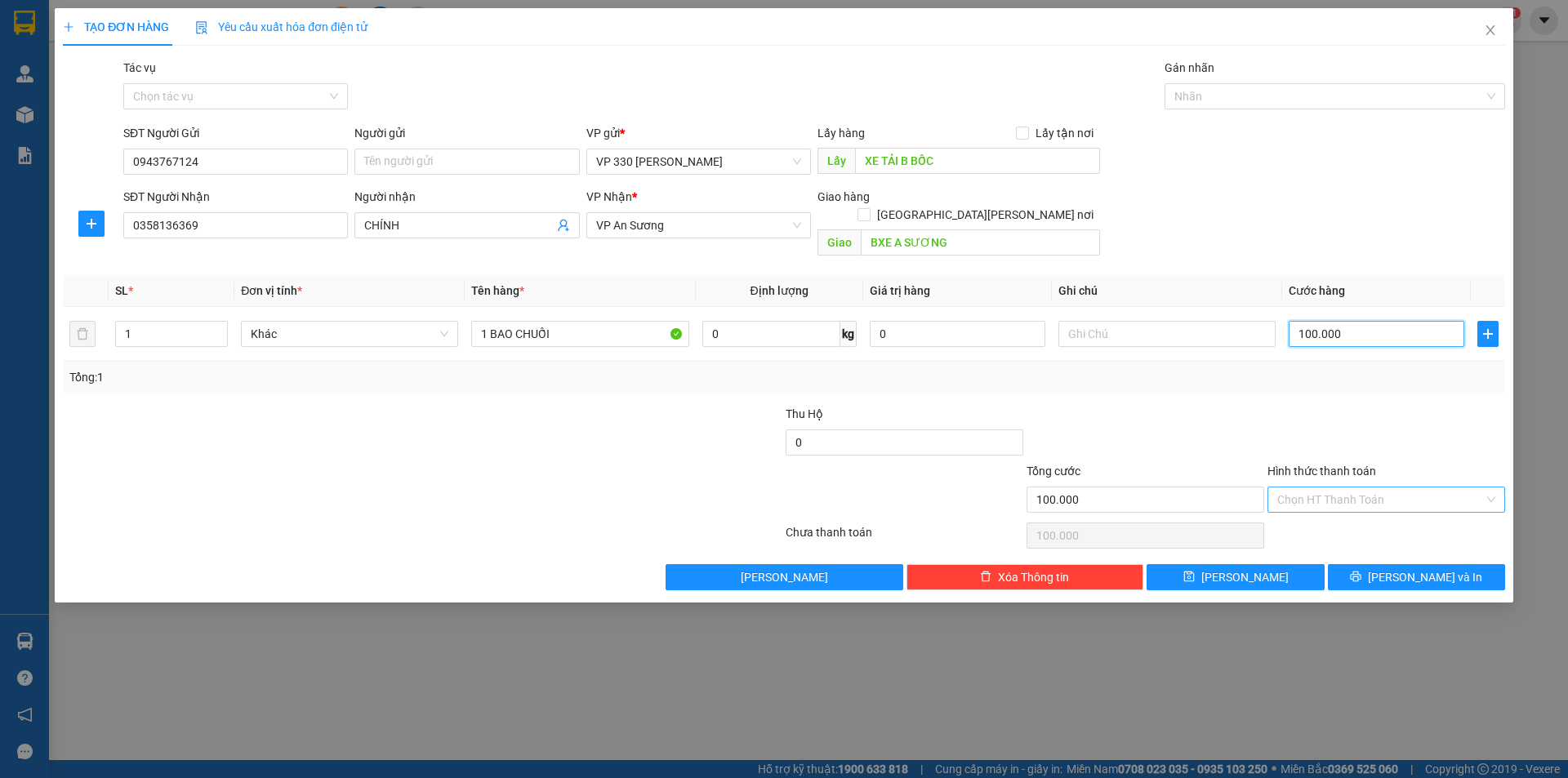
type input "100.000"
click at [1364, 487] on input "Hình thức thanh toán" at bounding box center [1380, 499] width 206 height 24
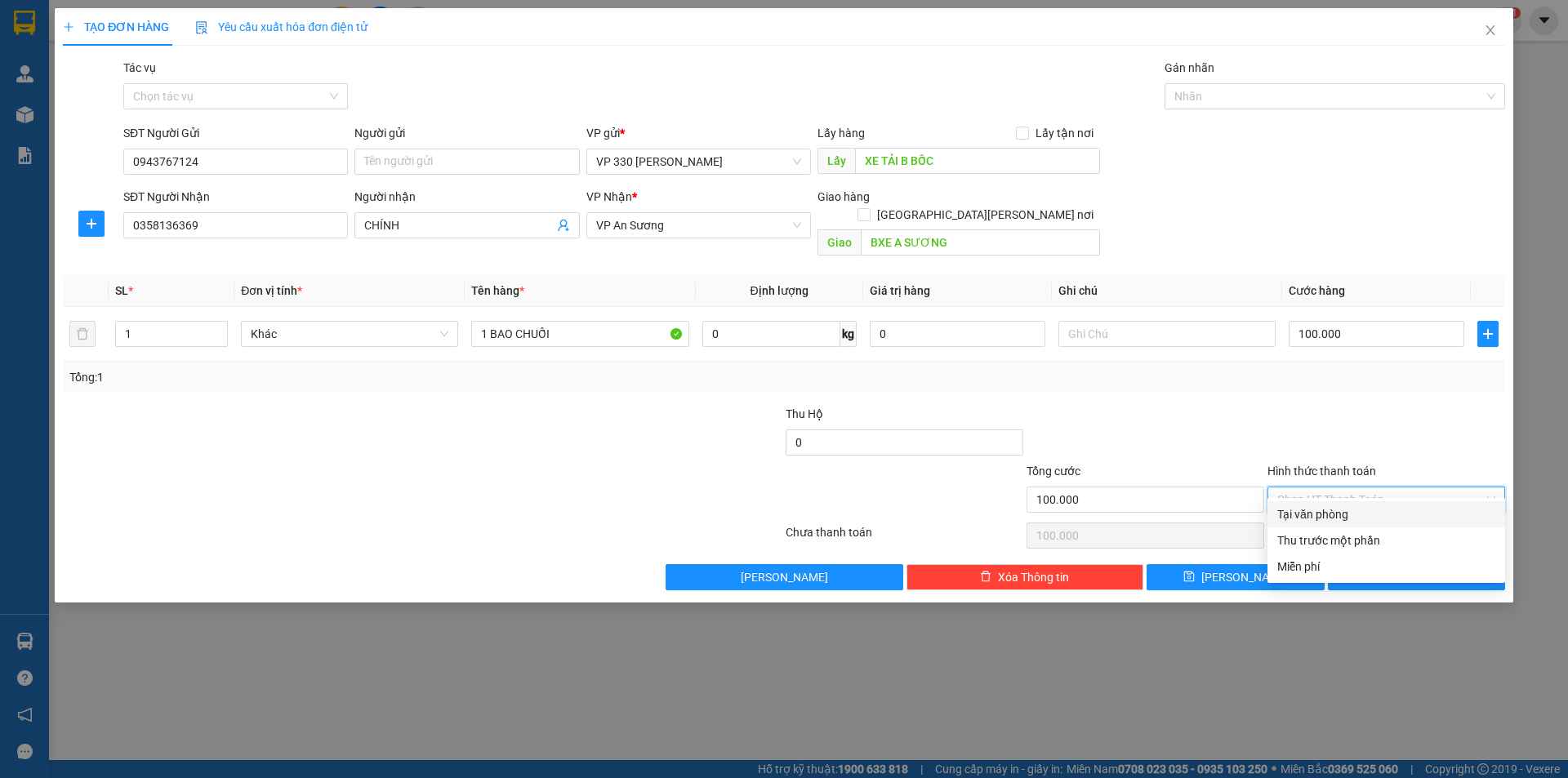
click at [1344, 509] on div "Tại văn phòng" at bounding box center [1386, 514] width 218 height 18
type input "0"
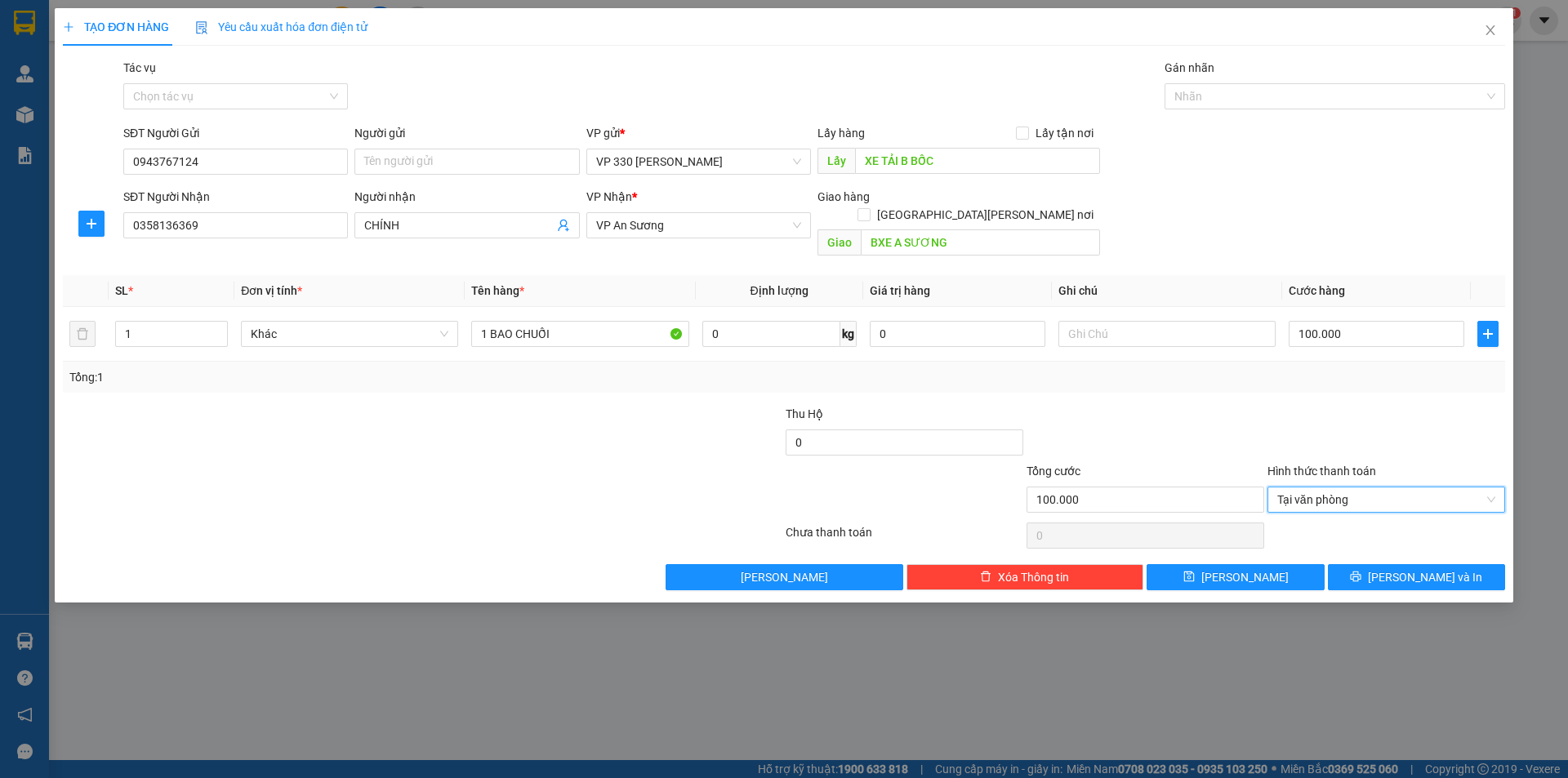
click at [1435, 545] on div "Transit Pickup Surcharge Ids Transit Deliver Surcharge Ids Transit Deliver Surc…" at bounding box center [784, 324] width 1443 height 532
click at [1395, 564] on button "[PERSON_NAME] và In" at bounding box center [1416, 577] width 177 height 26
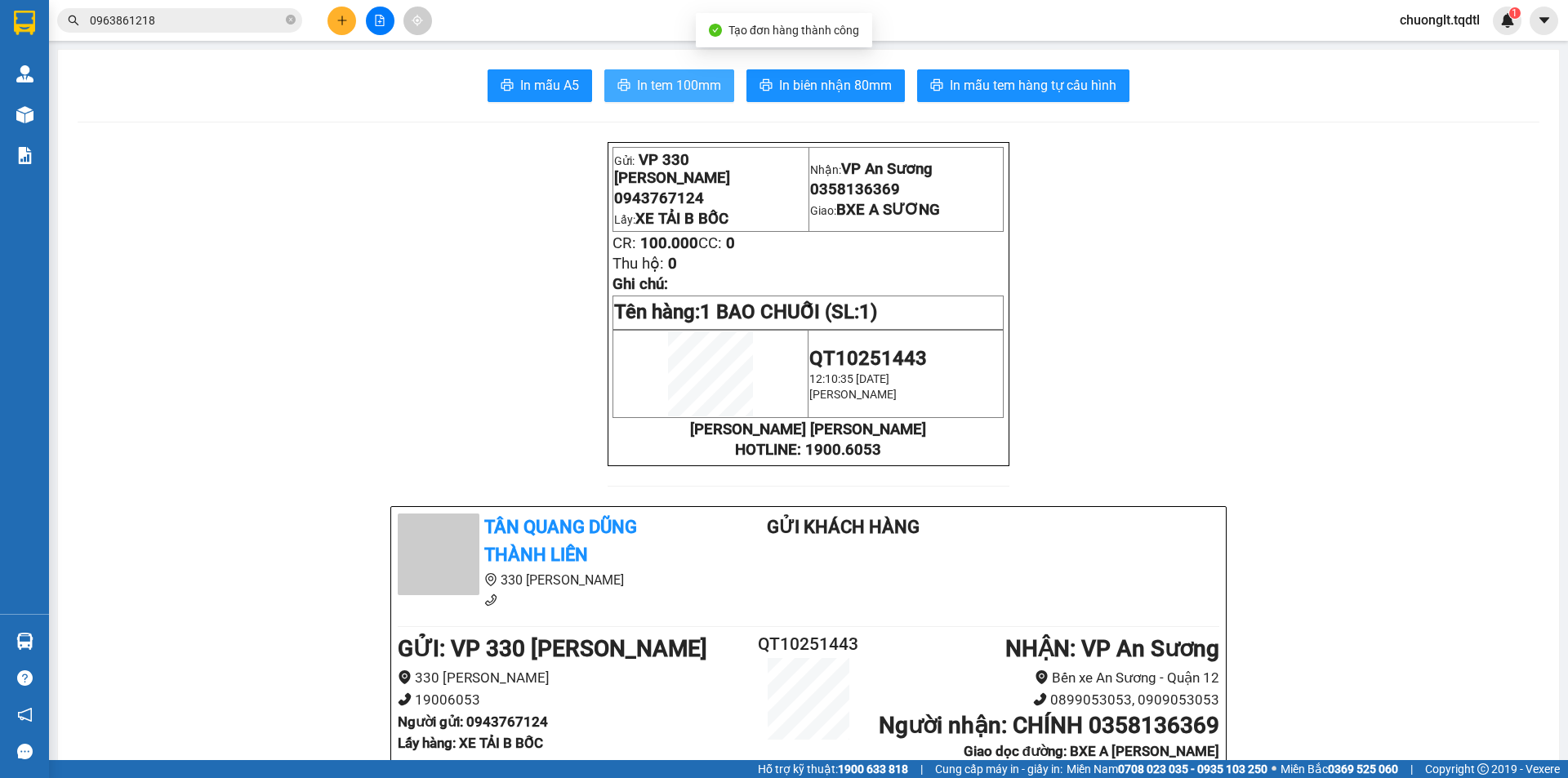
click at [659, 80] on span "In tem 100mm" at bounding box center [679, 85] width 84 height 20
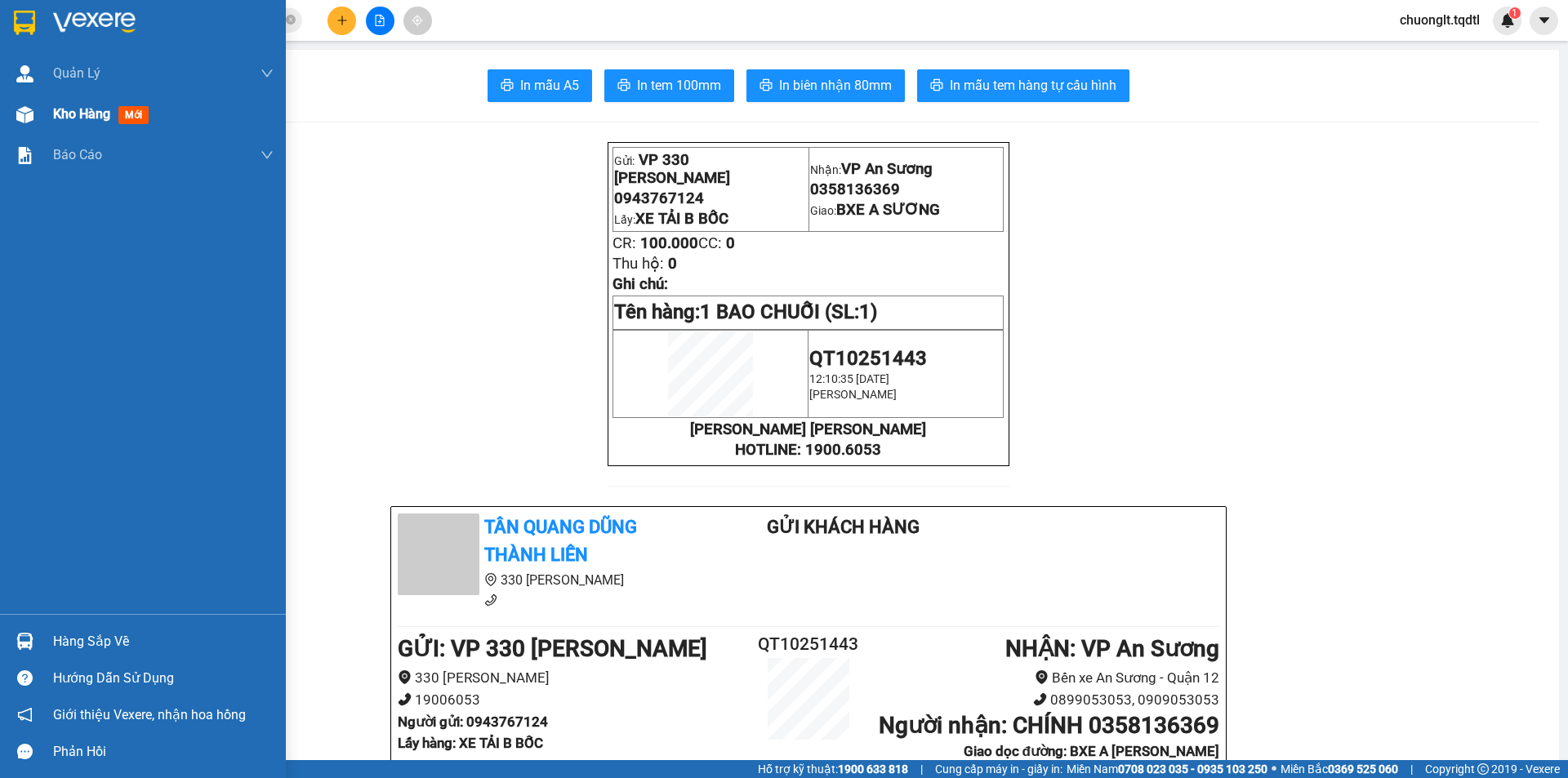
click at [84, 115] on span "Kho hàng" at bounding box center [82, 114] width 57 height 16
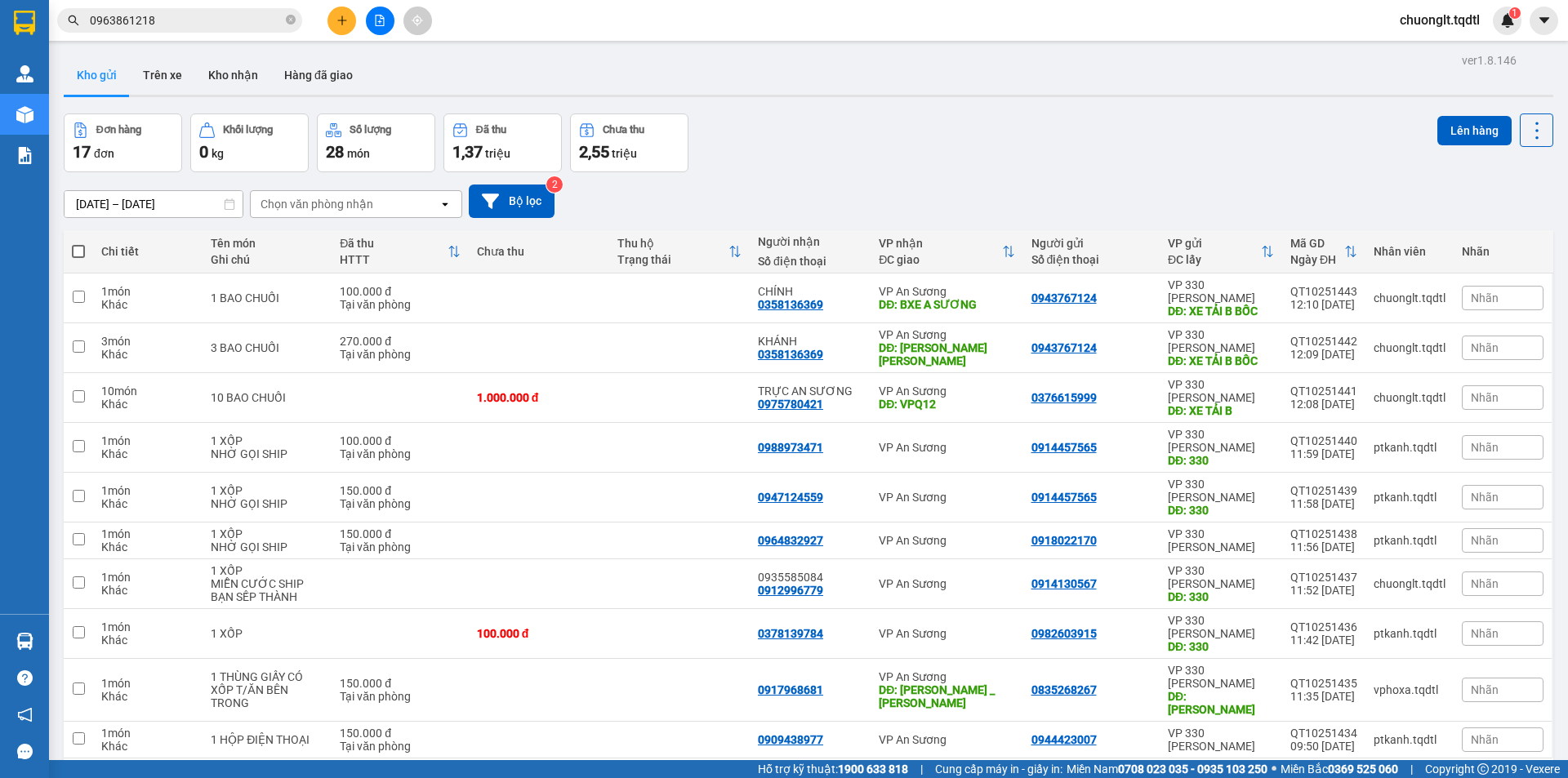
click at [1363, 772] on button "2" at bounding box center [1374, 784] width 24 height 24
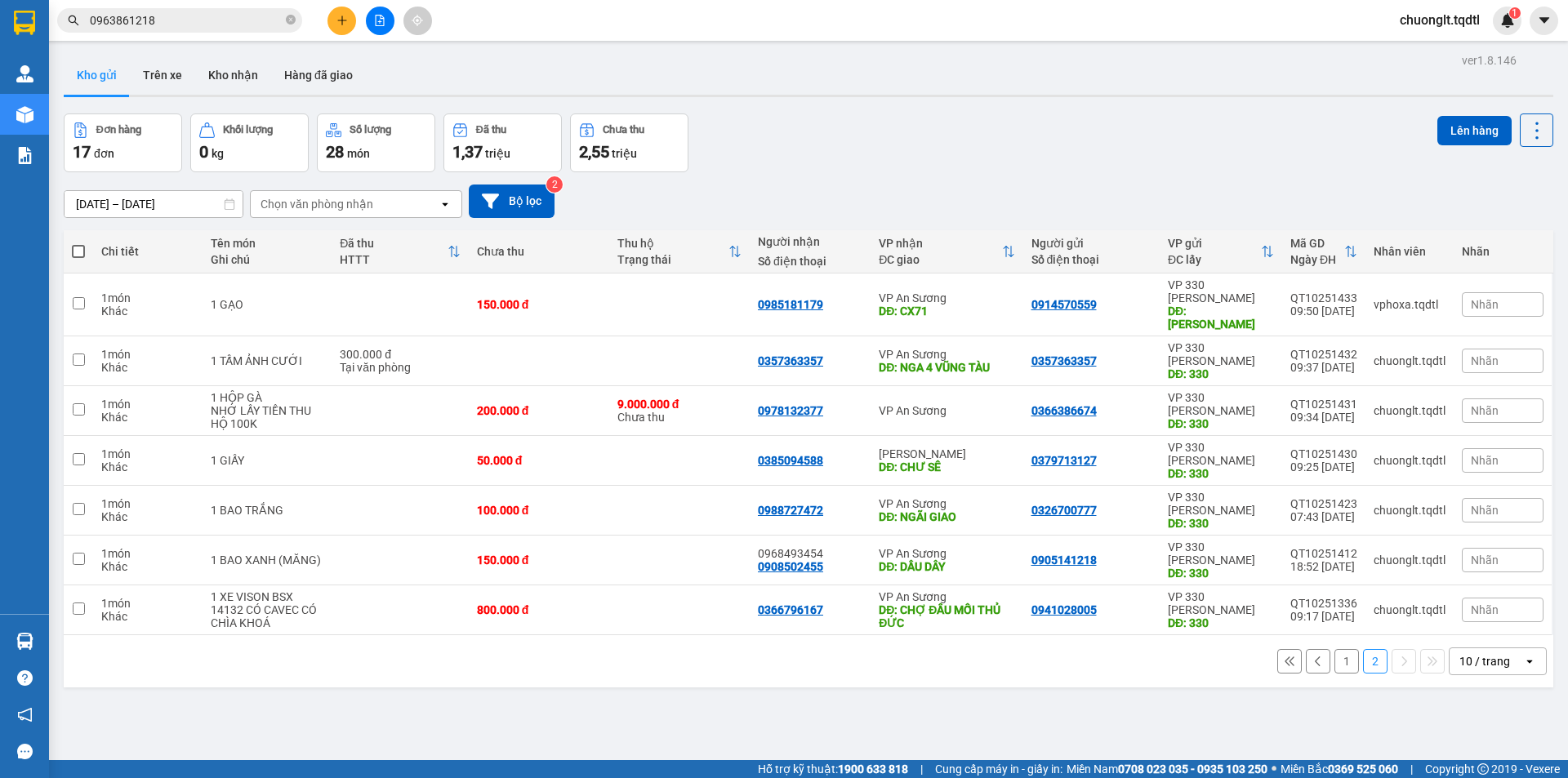
click at [1306, 649] on button at bounding box center [1318, 660] width 24 height 24
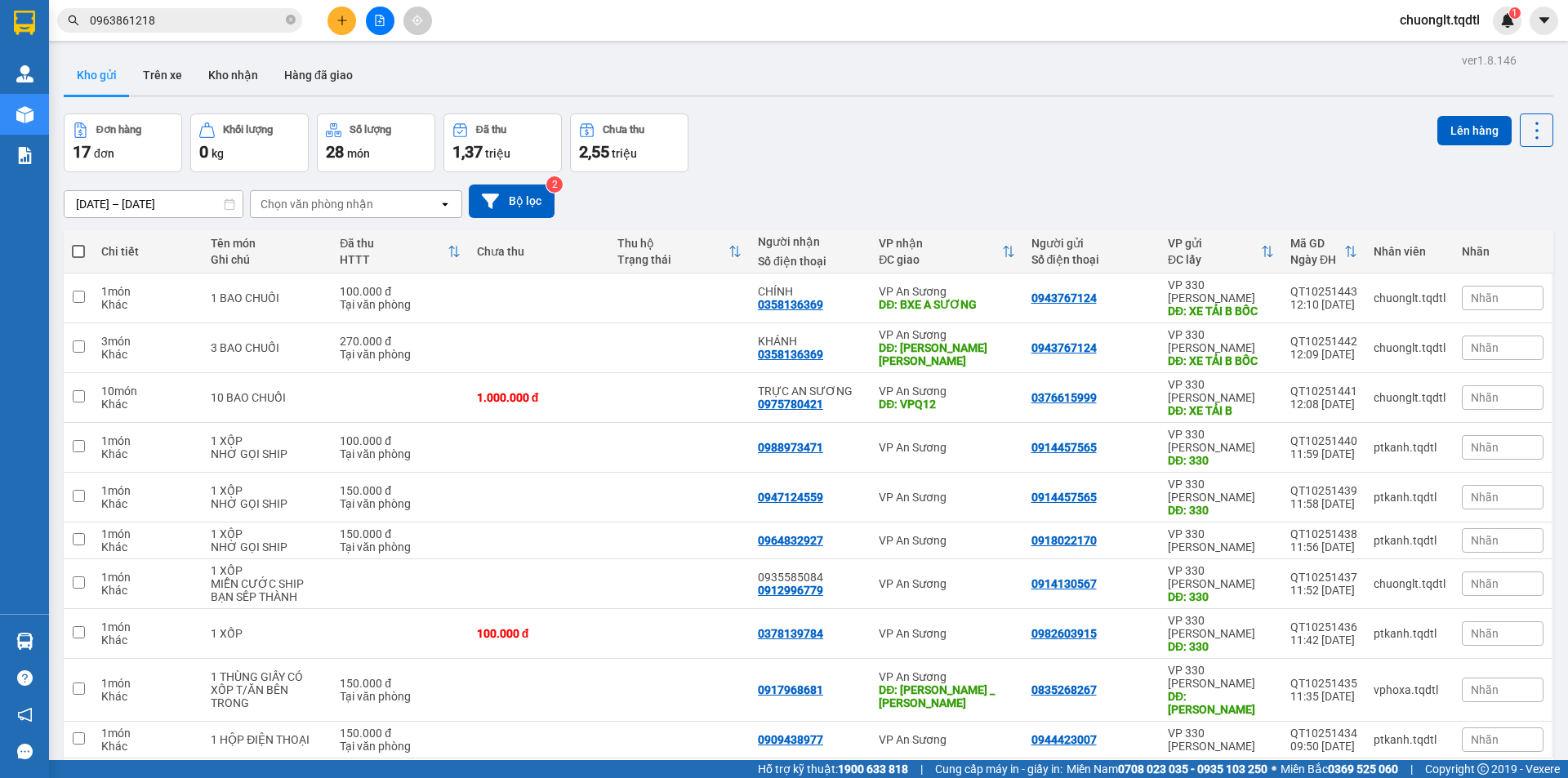
click at [1335, 772] on button "1" at bounding box center [1346, 784] width 24 height 24
click at [1363, 772] on button "2" at bounding box center [1374, 784] width 24 height 24
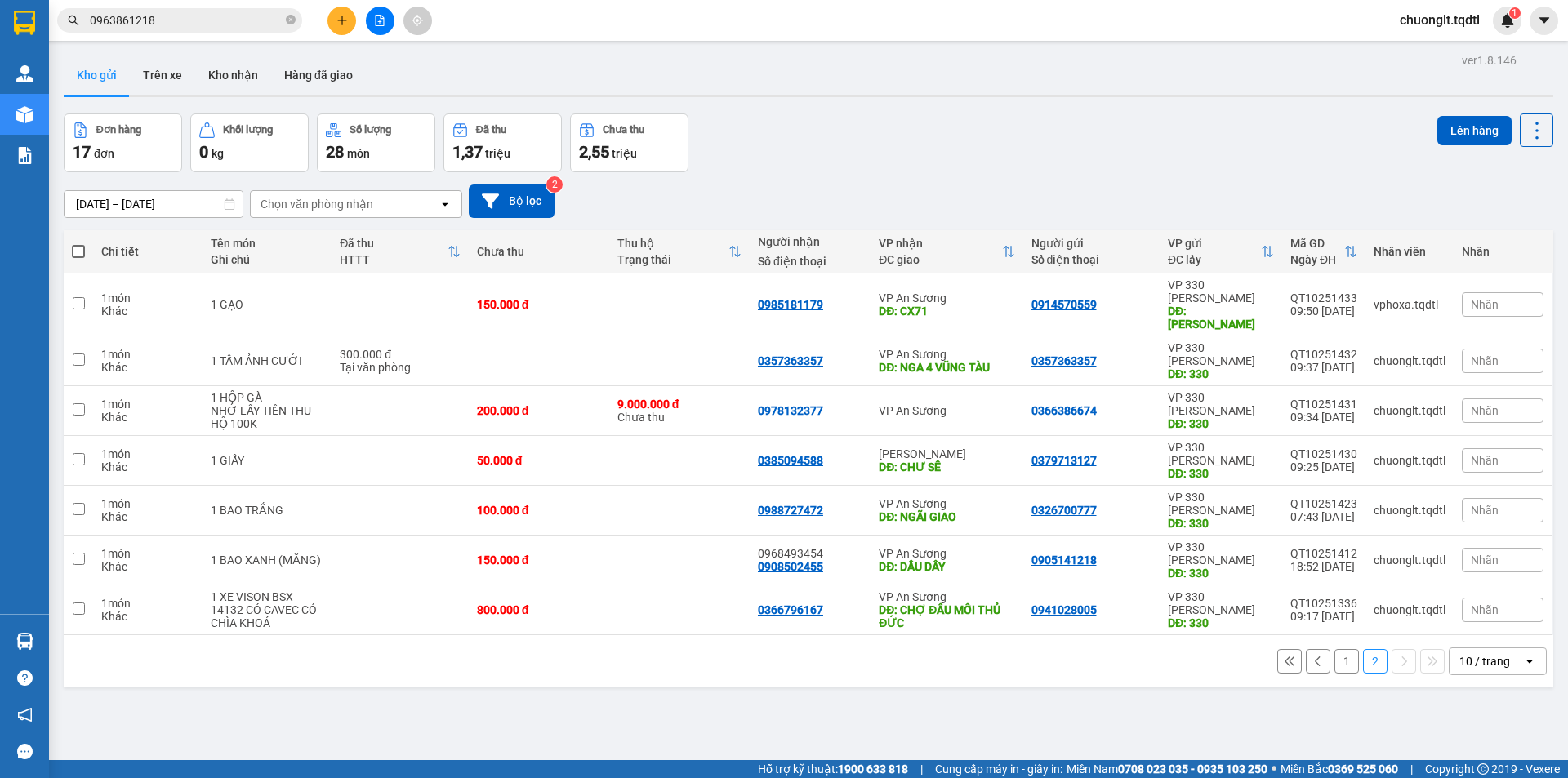
click at [1335, 649] on button "1" at bounding box center [1346, 660] width 24 height 24
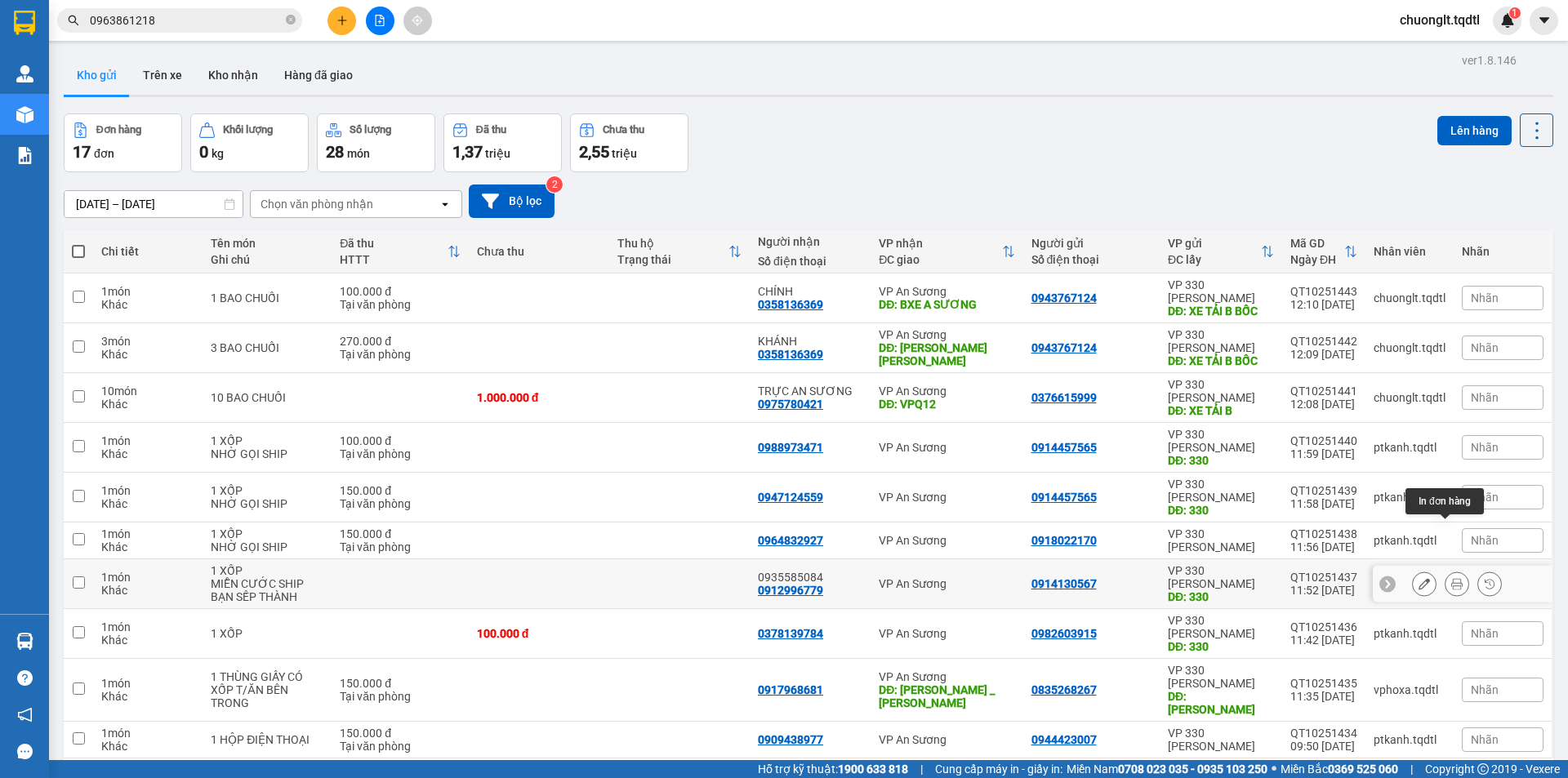
click at [1445, 570] on button at bounding box center [1457, 584] width 23 height 28
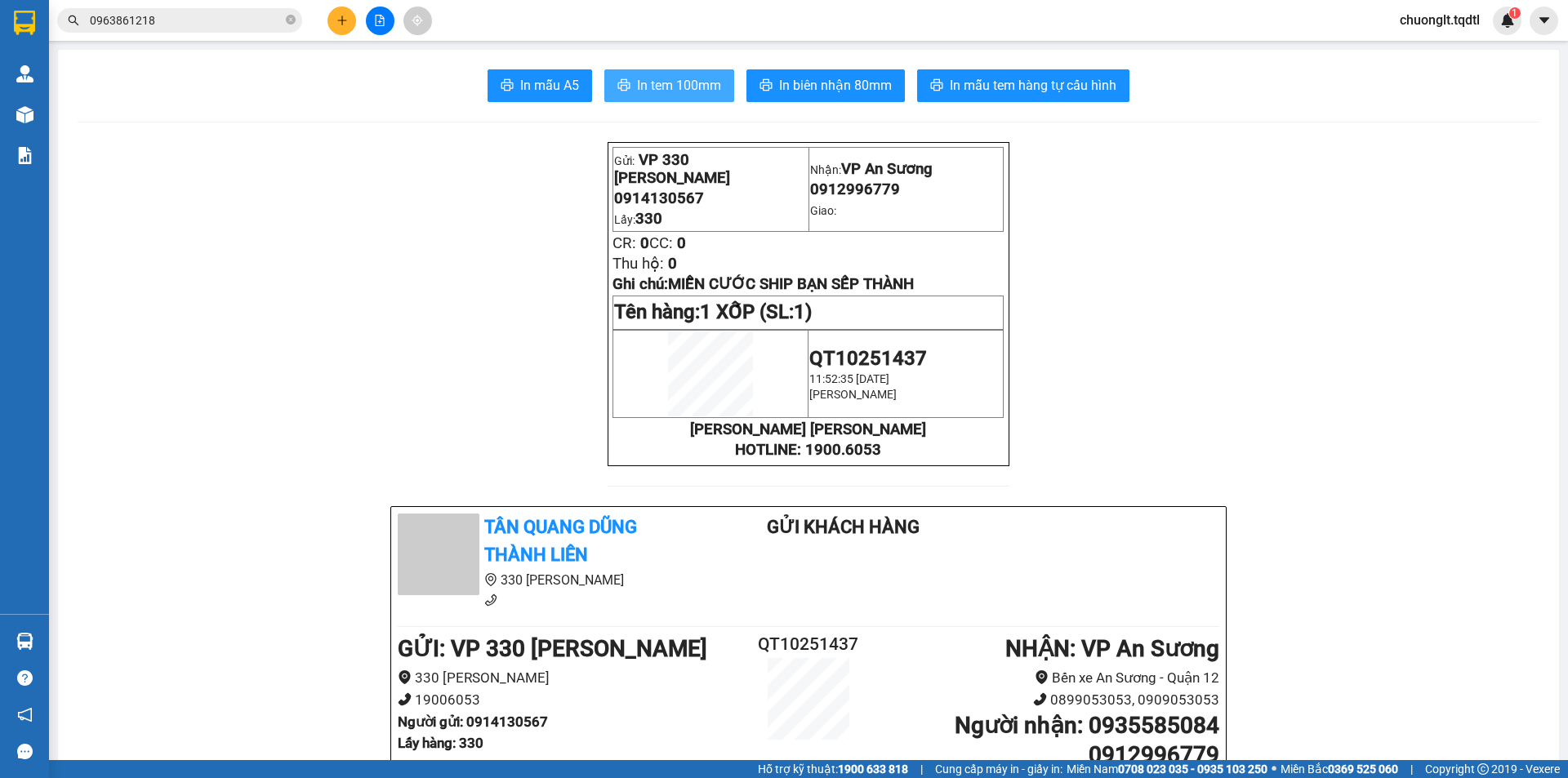
click at [677, 72] on button "In tem 100mm" at bounding box center [668, 86] width 129 height 33
click at [340, 23] on icon "plus" at bounding box center [342, 20] width 12 height 12
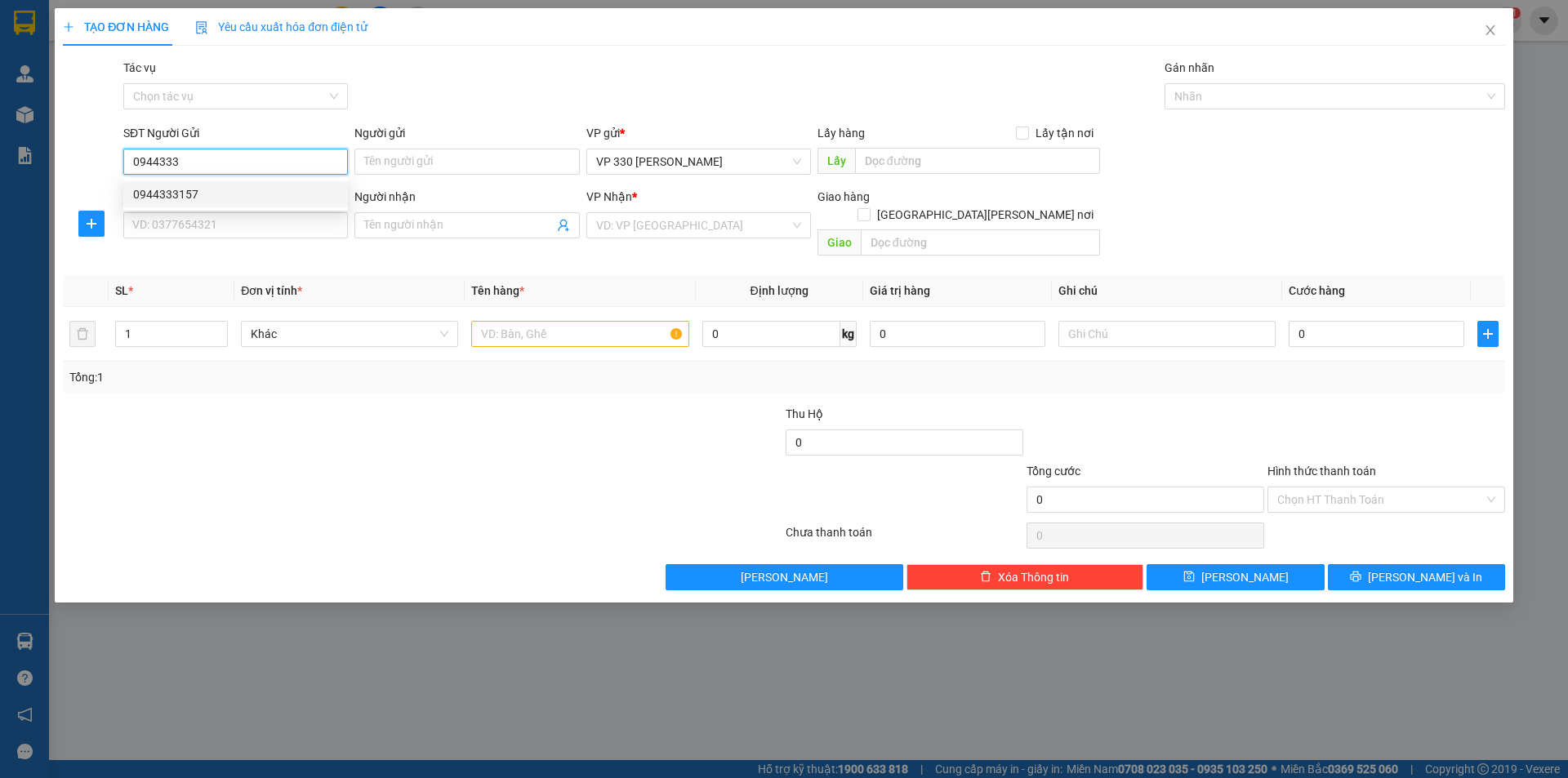
click at [192, 189] on div "0944333157" at bounding box center [235, 194] width 205 height 18
type input "0944333157"
type input "330"
type input "0982838896"
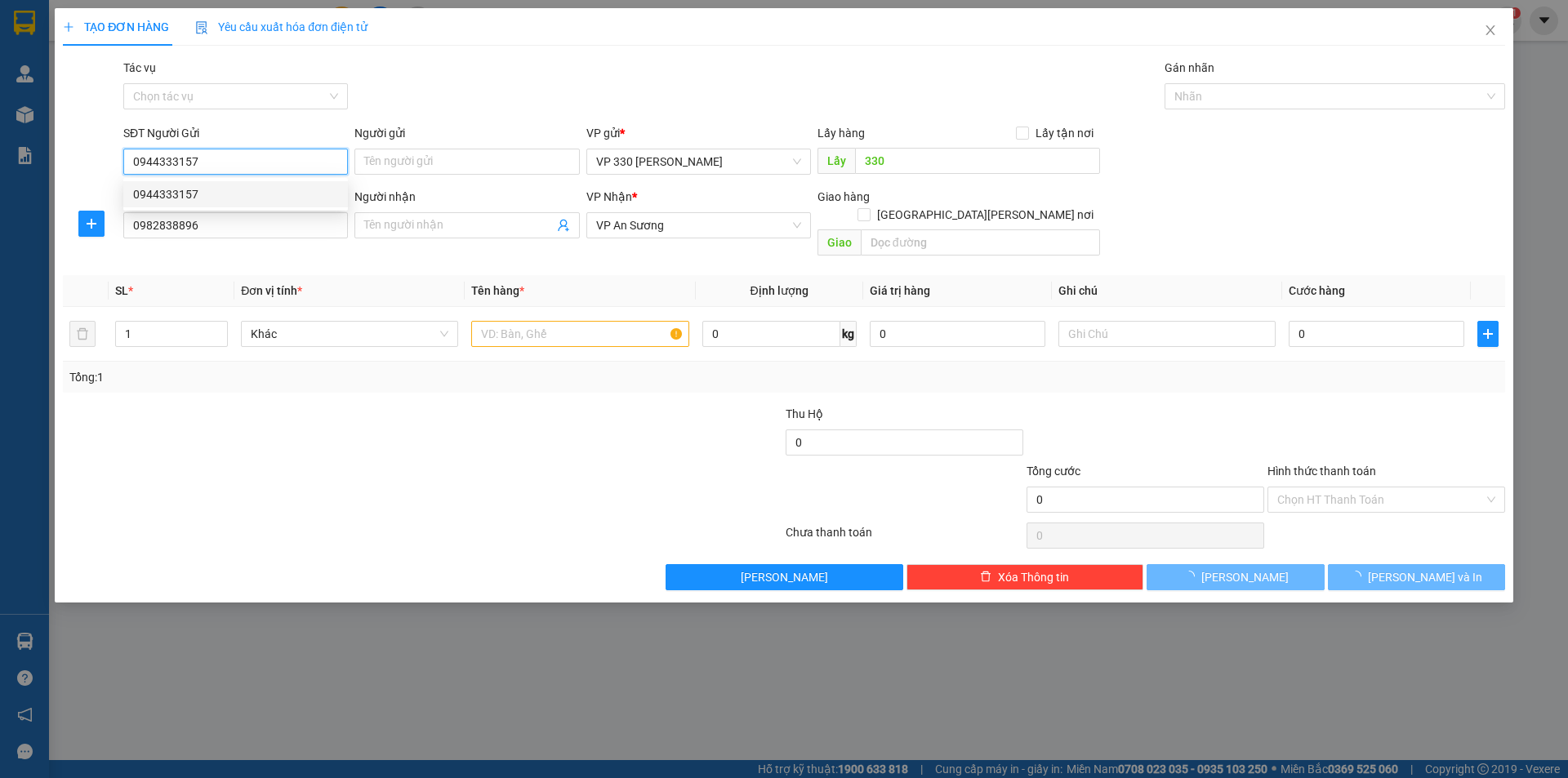
type input "150.000"
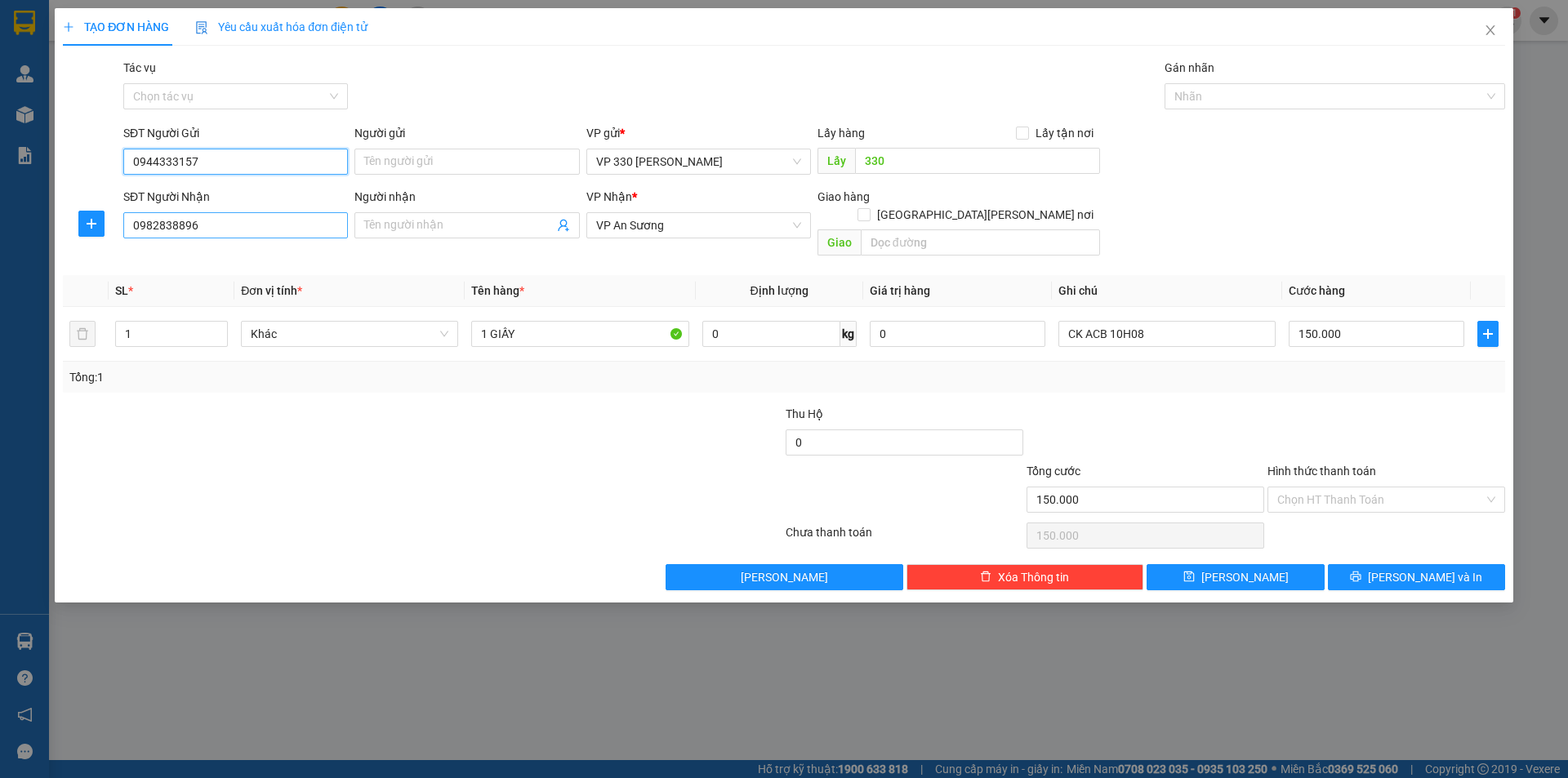
type input "0944333157"
click at [234, 221] on input "0982838896" at bounding box center [235, 225] width 225 height 26
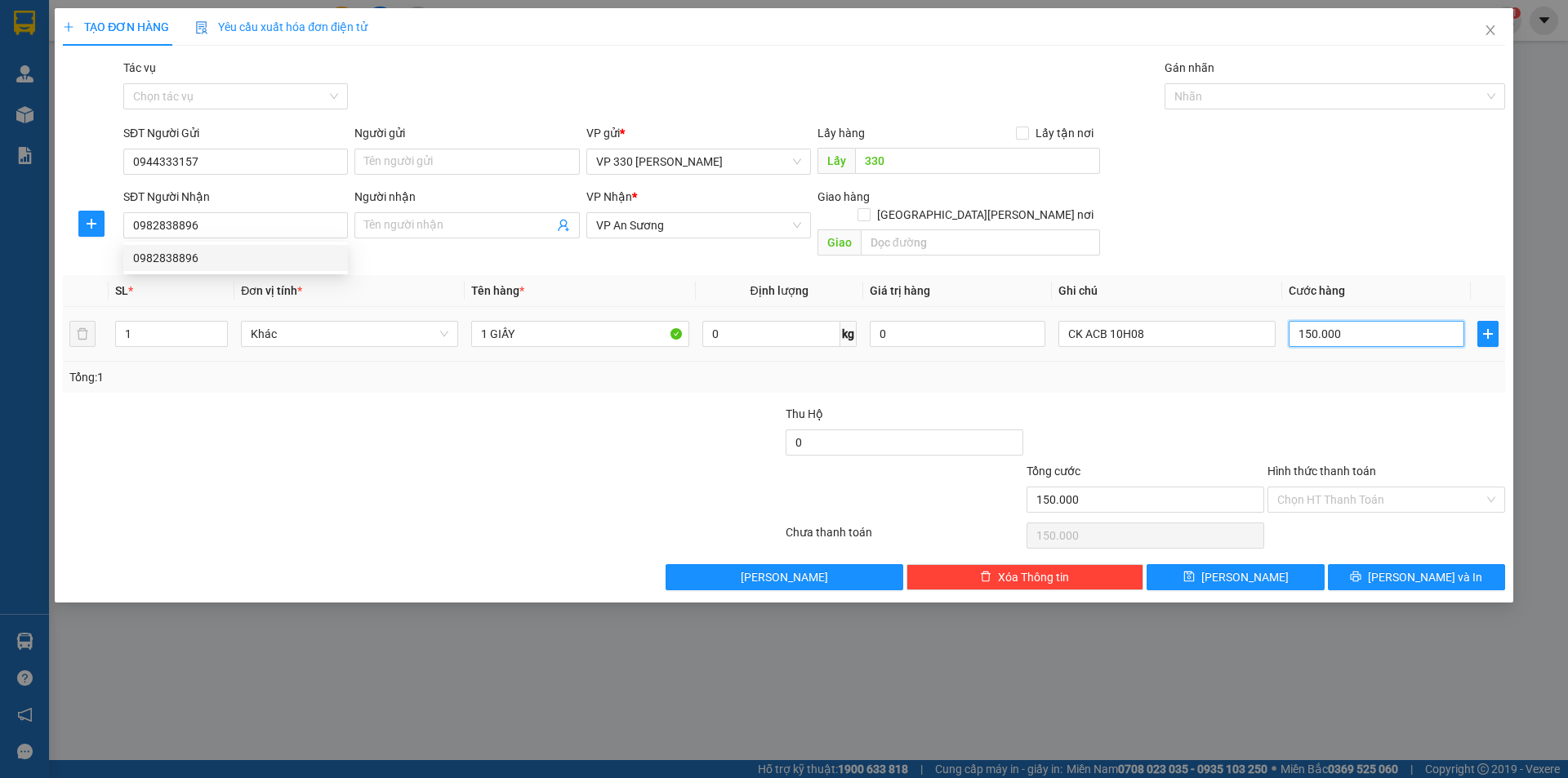
click at [1381, 322] on input "150.000" at bounding box center [1376, 334] width 176 height 26
type input "2"
type input "25"
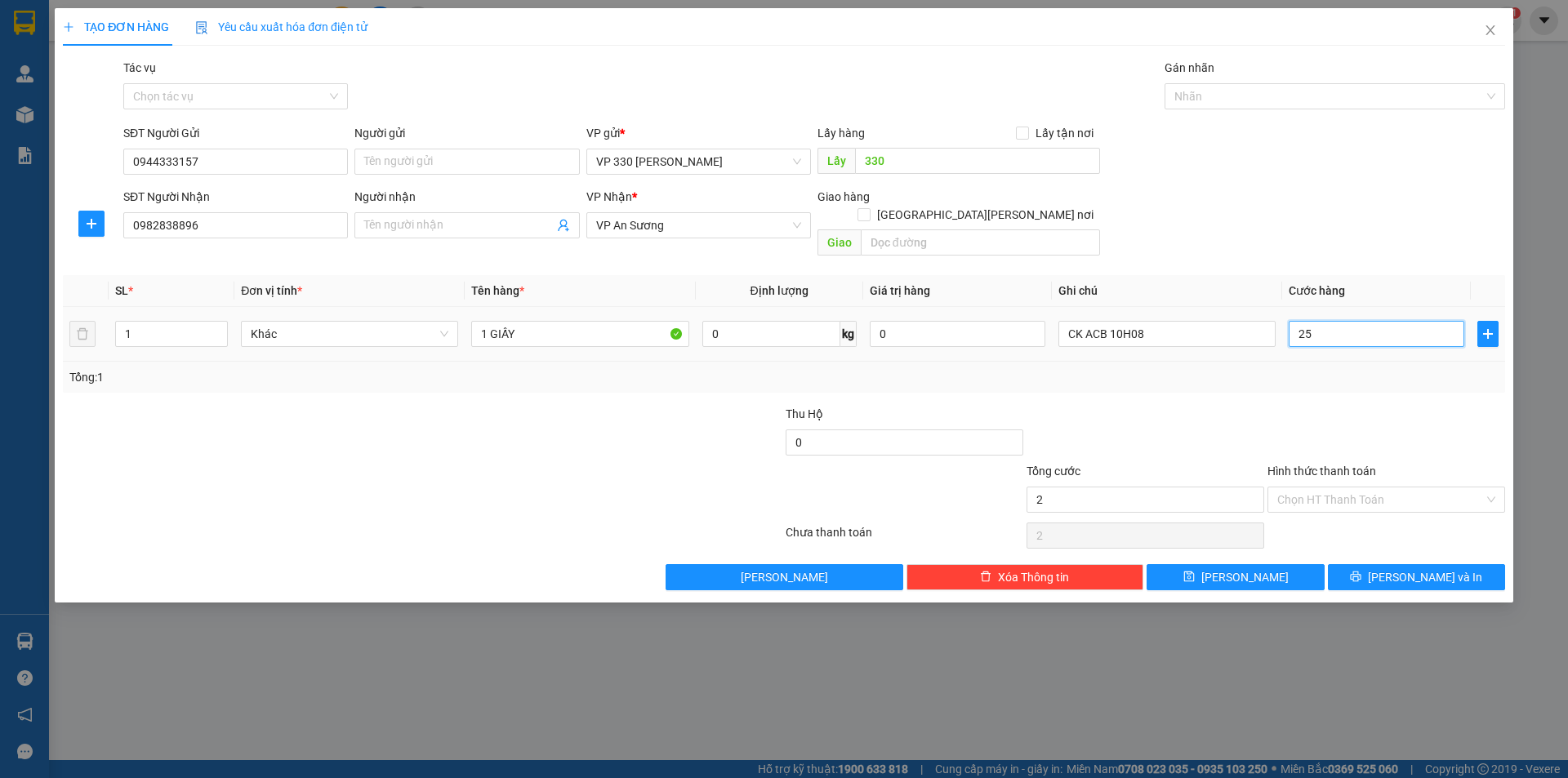
type input "25"
type input "250"
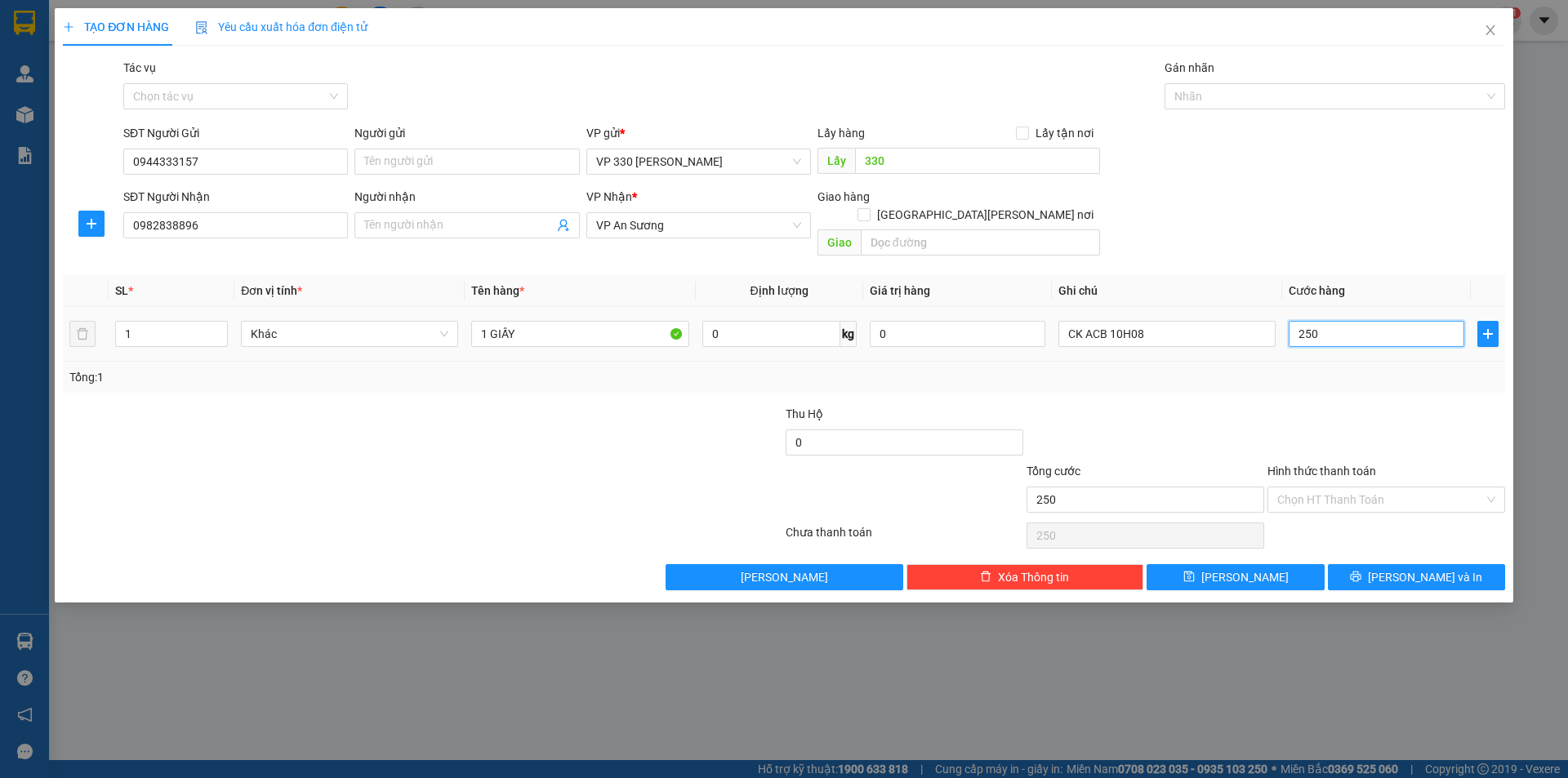
type input "2.500"
type input "25.000"
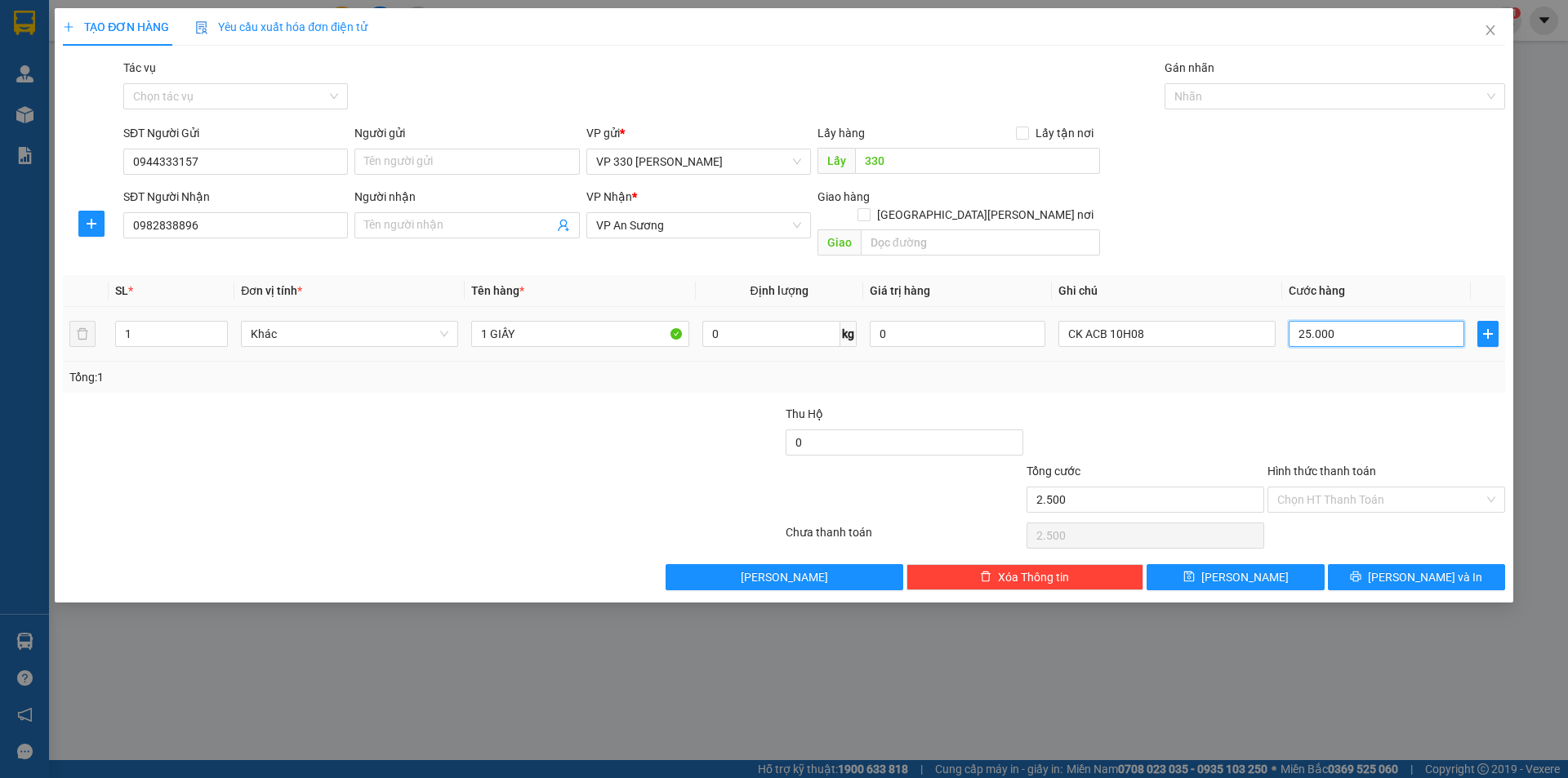
type input "25.000"
type input "250.000"
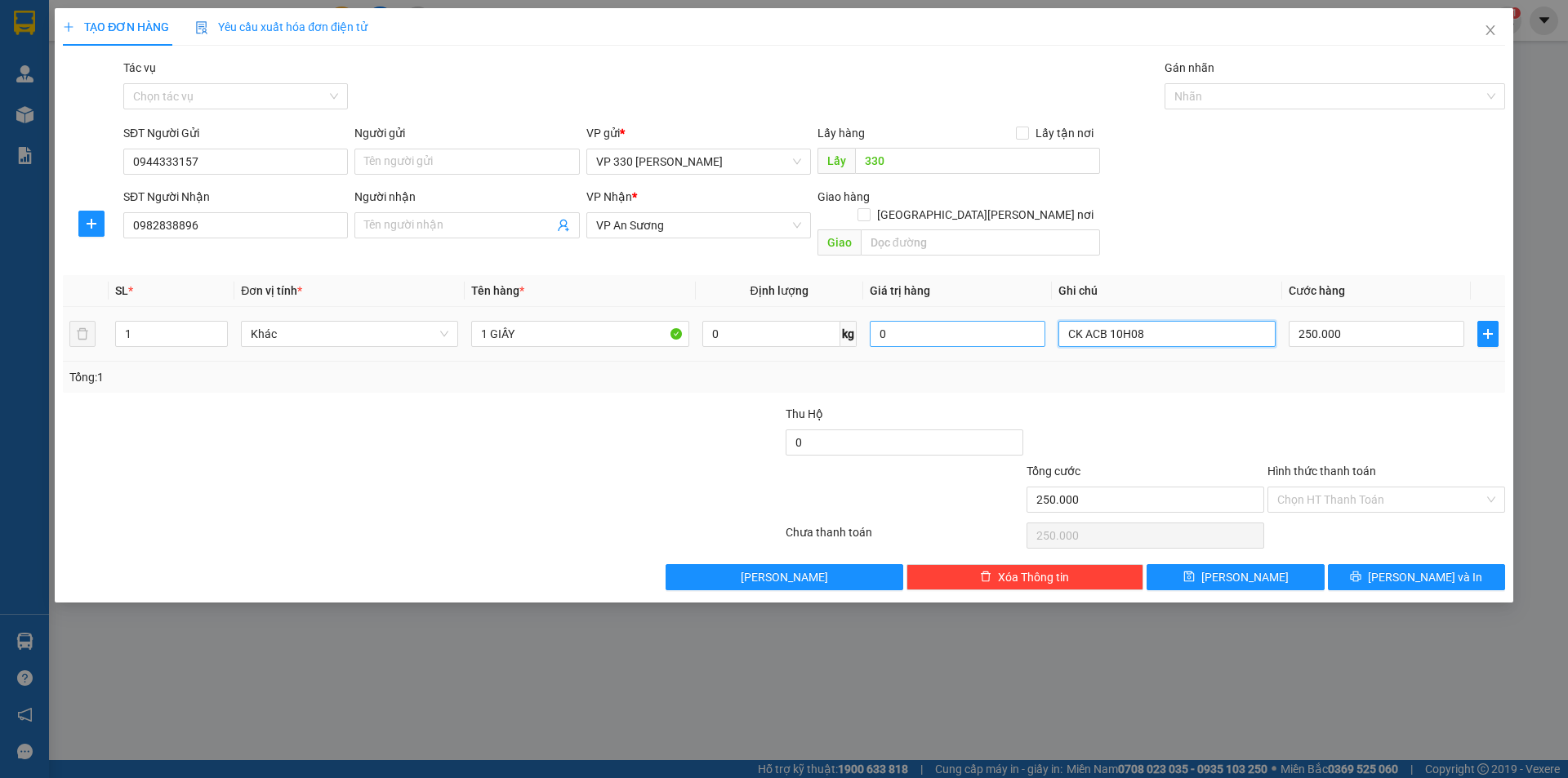
drag, startPoint x: 1169, startPoint y: 320, endPoint x: 1008, endPoint y: 313, distance: 161.2
click at [1012, 313] on tr "1 Khác 1 GIẤY 0 kg 0 CK ACB 10H08 250.000" at bounding box center [784, 335] width 1443 height 54
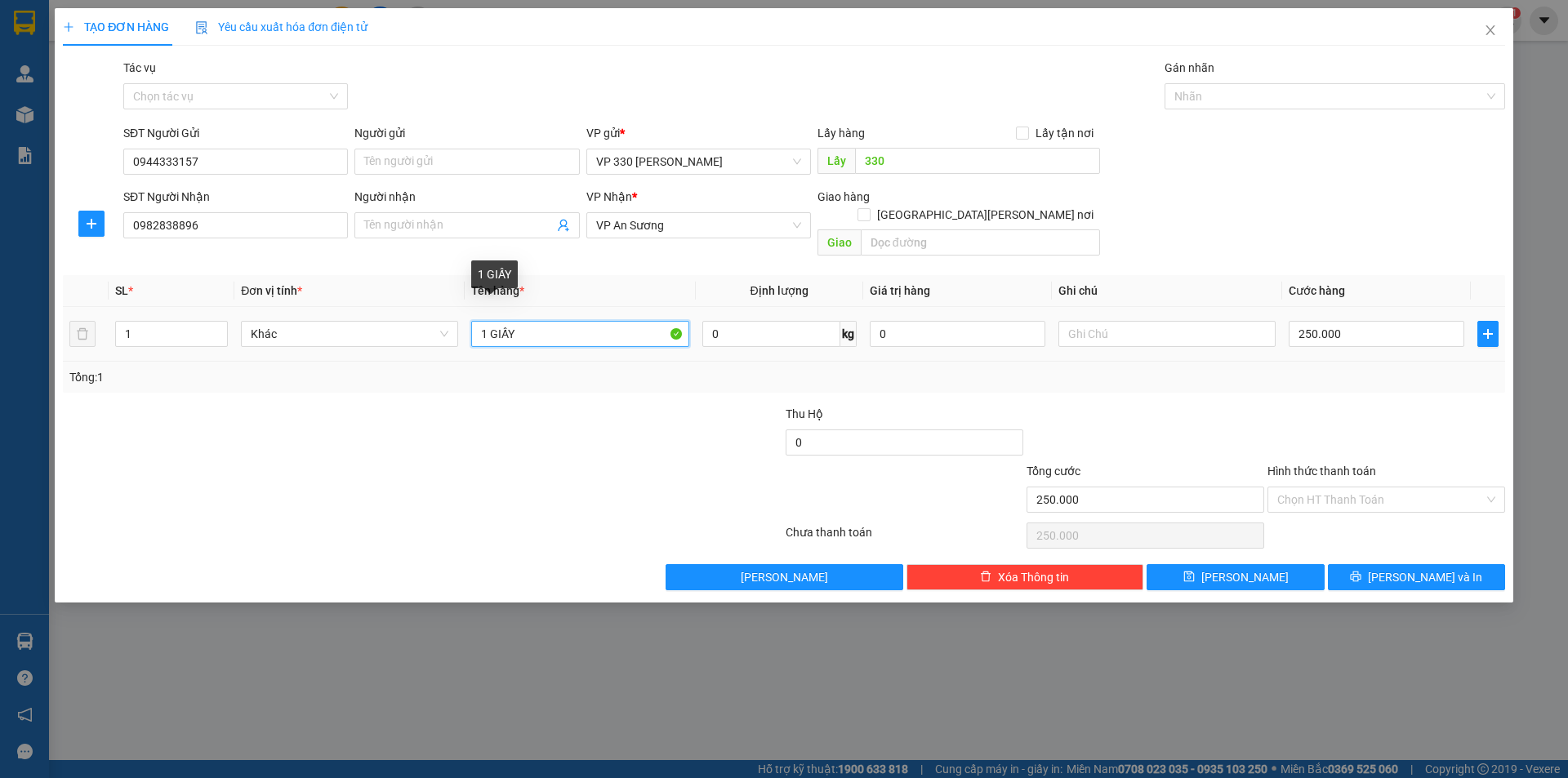
drag, startPoint x: 486, startPoint y: 317, endPoint x: 467, endPoint y: 320, distance: 19.2
click at [467, 320] on td "1 GIẤY" at bounding box center [580, 335] width 231 height 54
type input "2 GIẤY"
type input "2"
click at [218, 325] on span "up" at bounding box center [219, 330] width 10 height 10
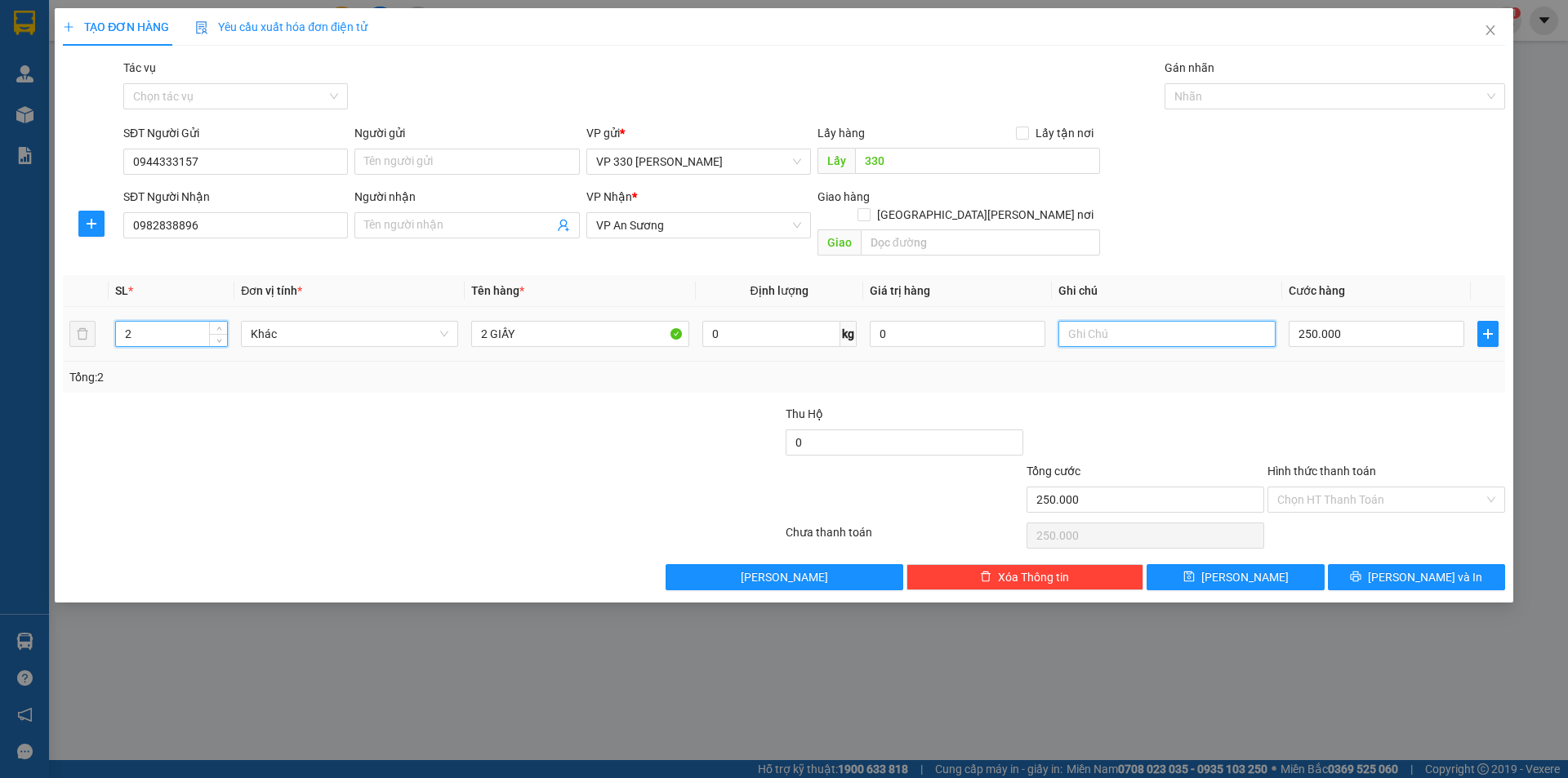
click at [1161, 321] on input "text" at bounding box center [1166, 334] width 217 height 26
click at [1240, 101] on div at bounding box center [1326, 96] width 316 height 19
type input "CK090912H20"
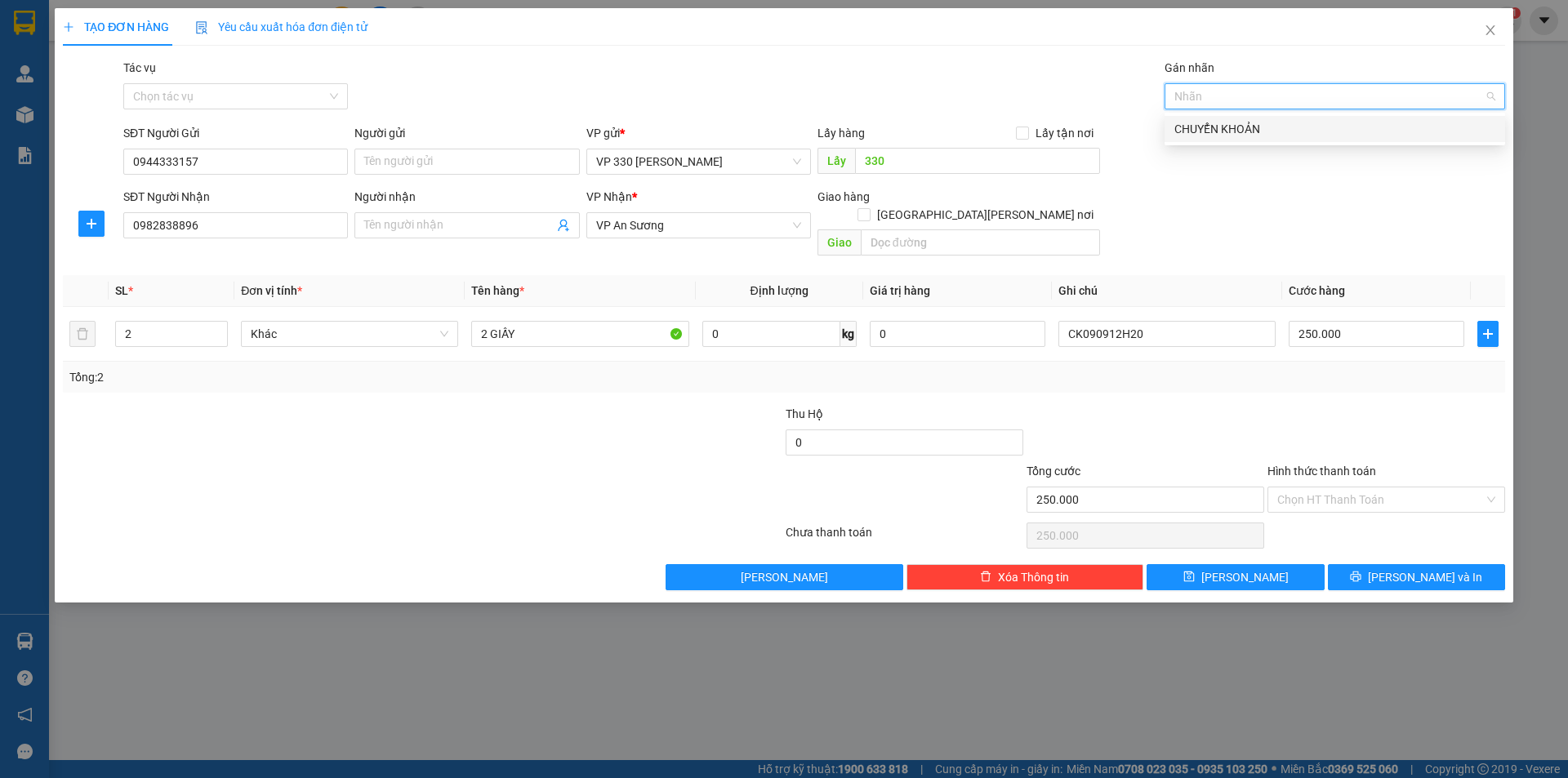
click at [1222, 129] on div "CHUYỂN KHOẢN" at bounding box center [1335, 128] width 321 height 18
click at [1368, 487] on input "Hình thức thanh toán" at bounding box center [1380, 499] width 206 height 24
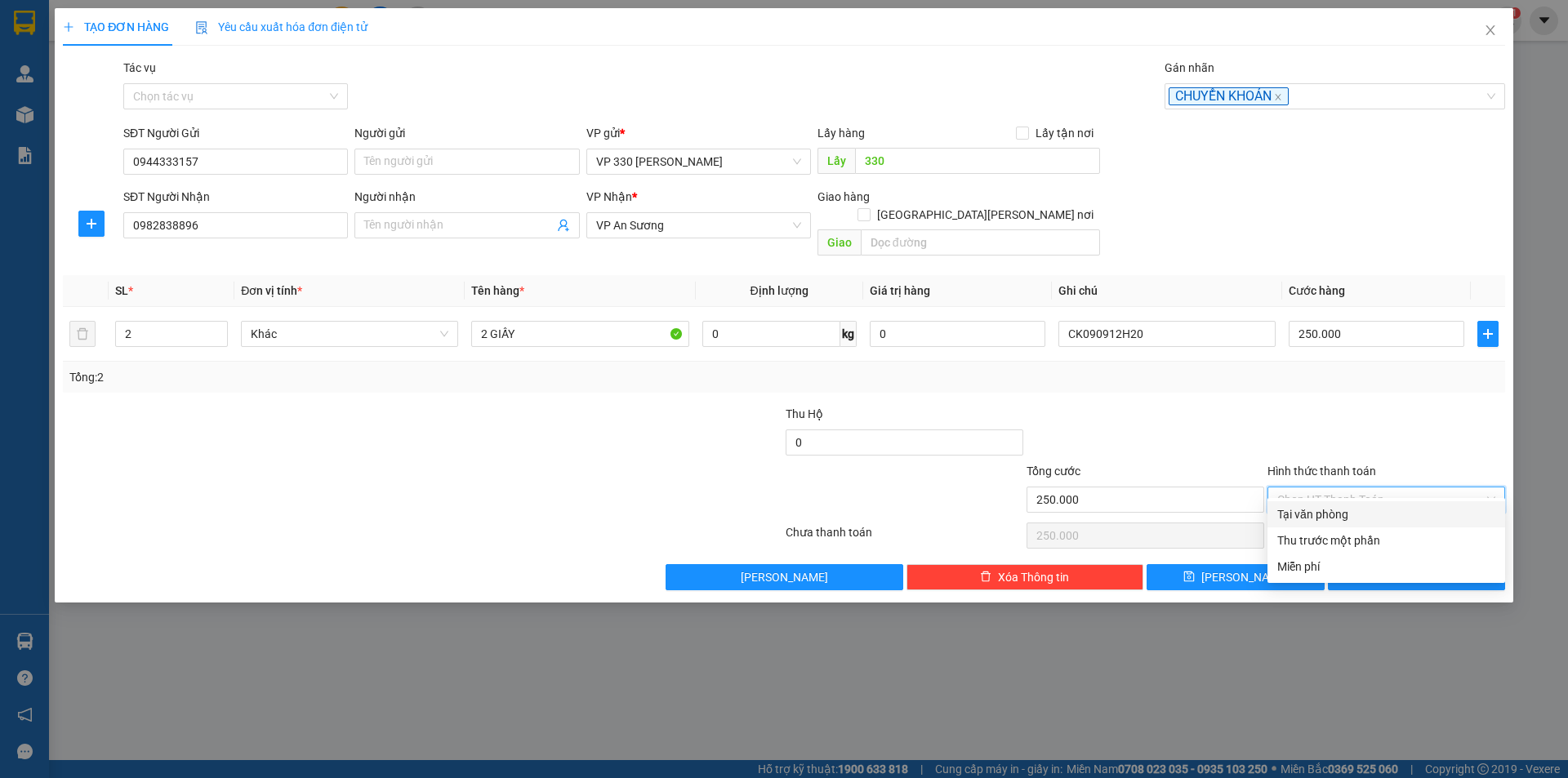
click at [1372, 513] on div "Tại văn phòng" at bounding box center [1386, 514] width 218 height 18
type input "0"
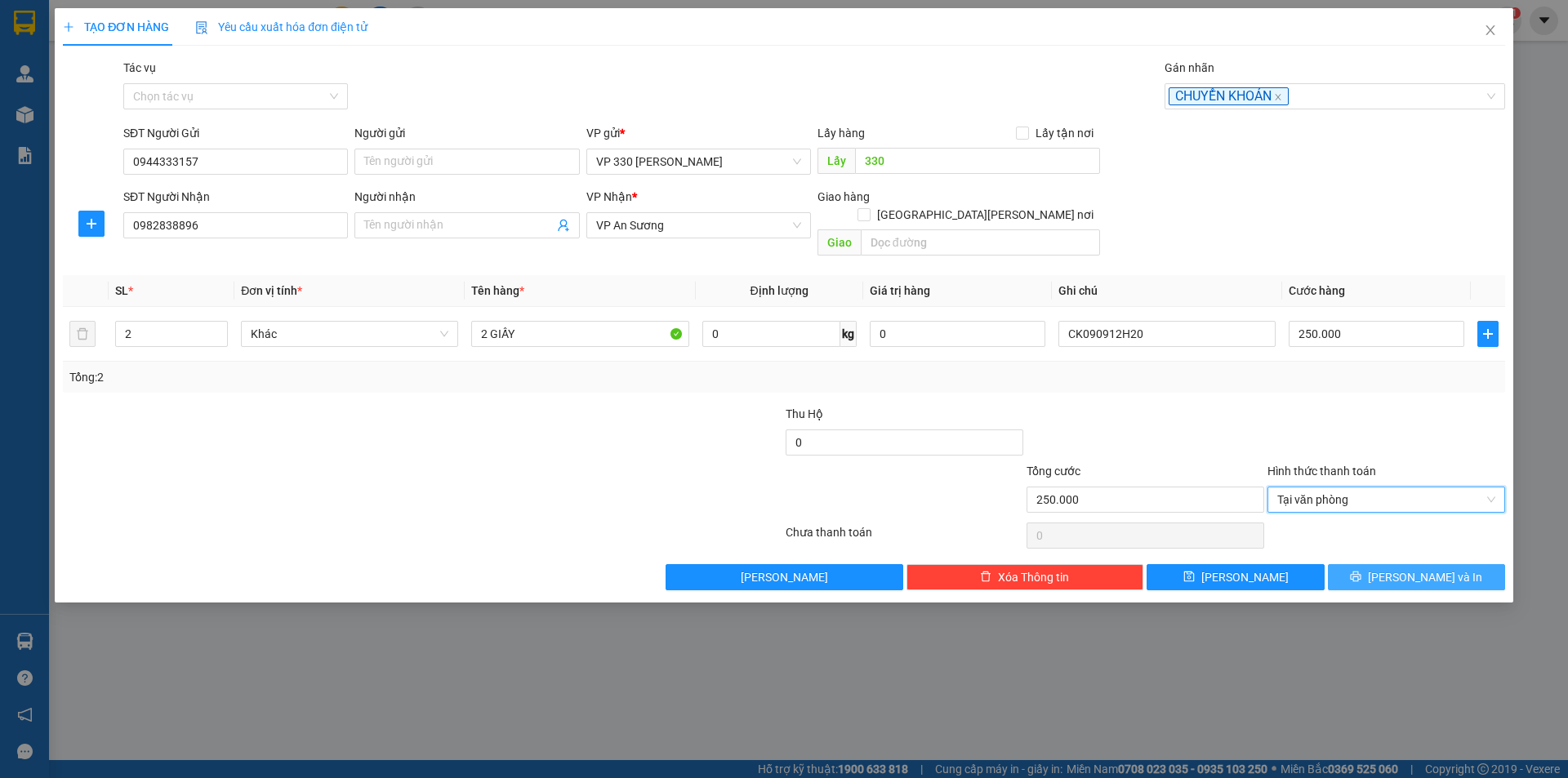
click at [1362, 572] on icon "printer" at bounding box center [1356, 577] width 11 height 11
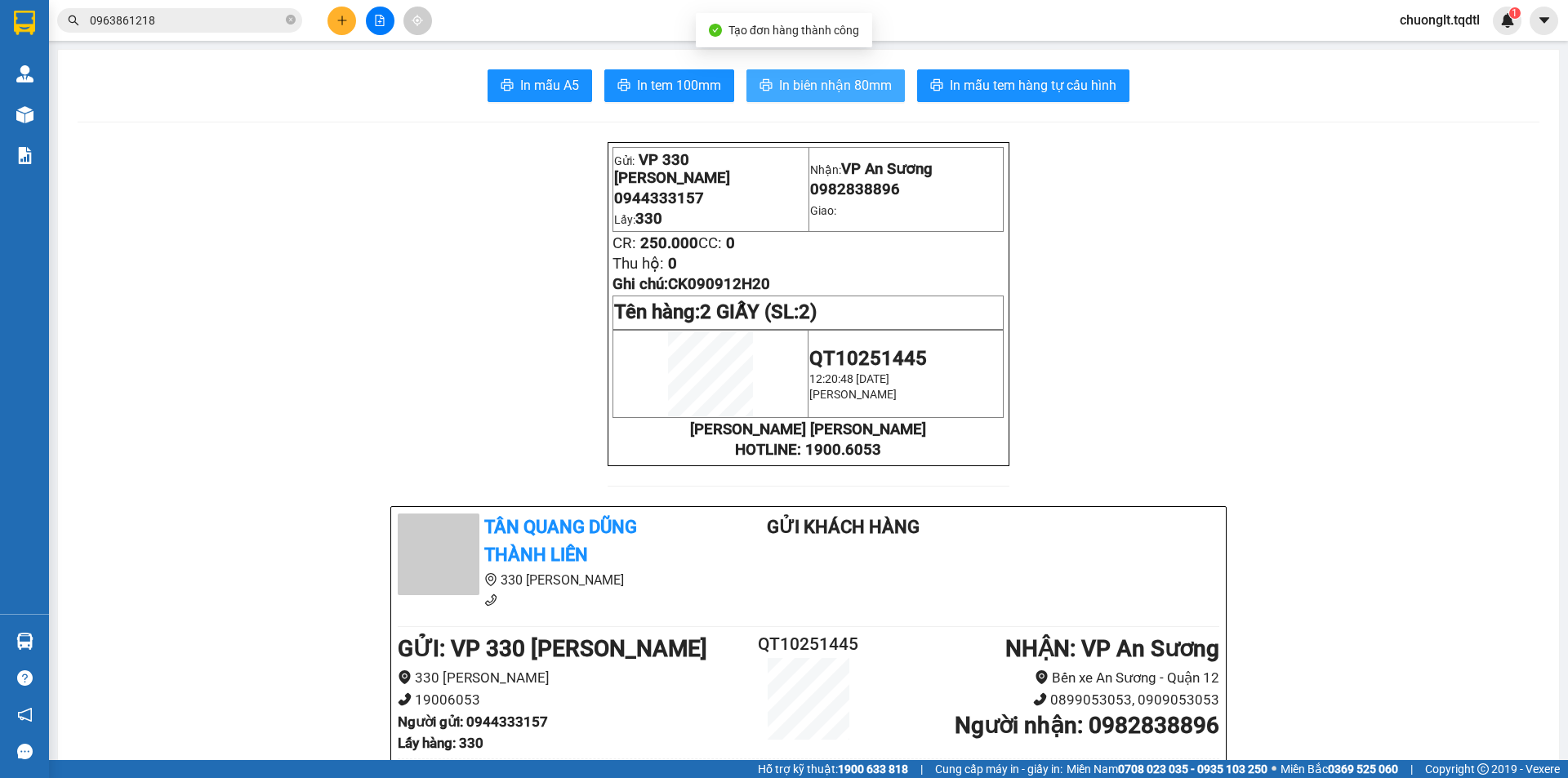
click at [792, 79] on span "In biên nhận 80mm" at bounding box center [836, 85] width 113 height 20
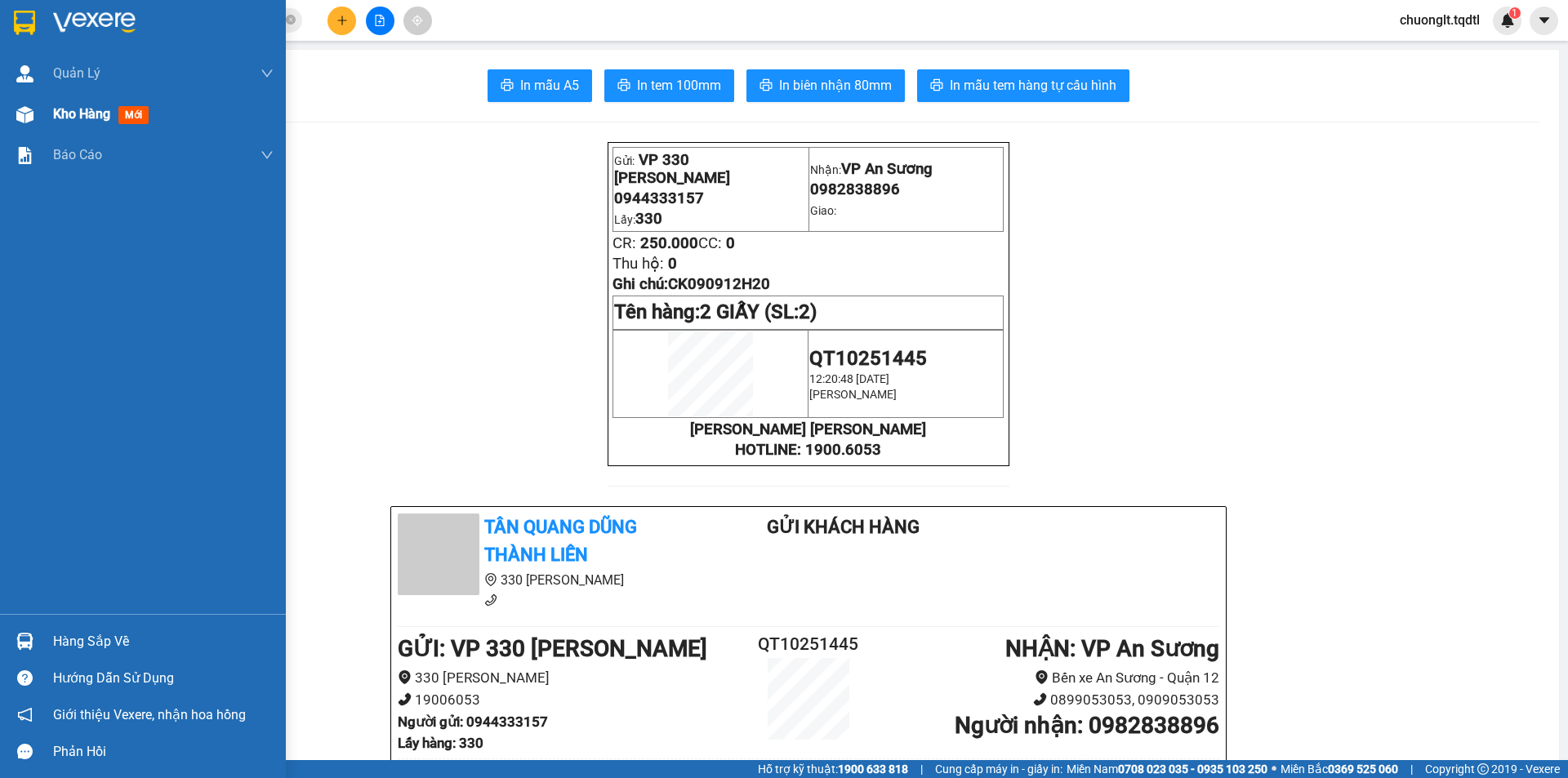
click at [48, 104] on div "Kho hàng mới" at bounding box center [143, 115] width 286 height 41
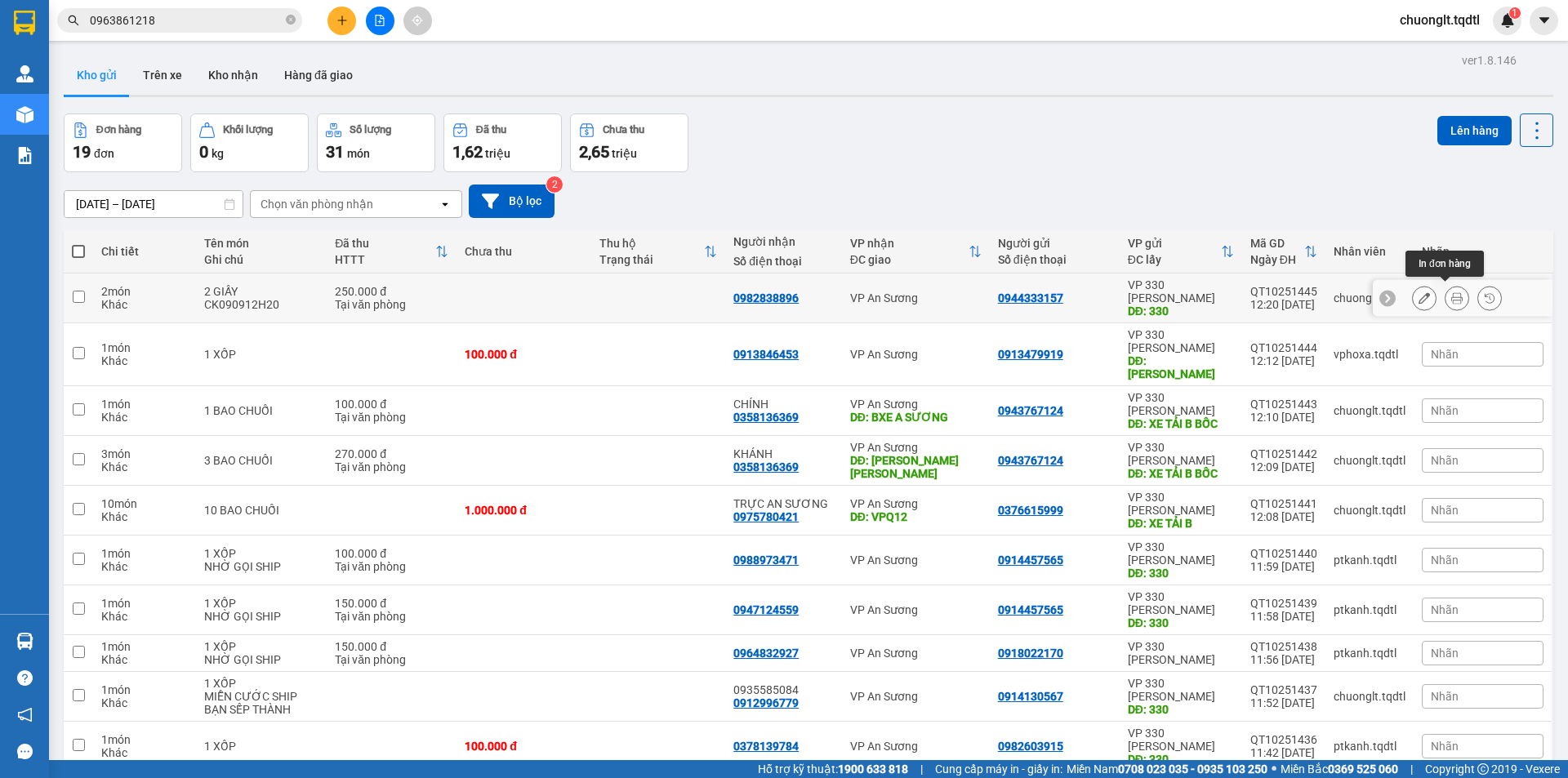
click at [1451, 293] on icon at bounding box center [1457, 299] width 12 height 12
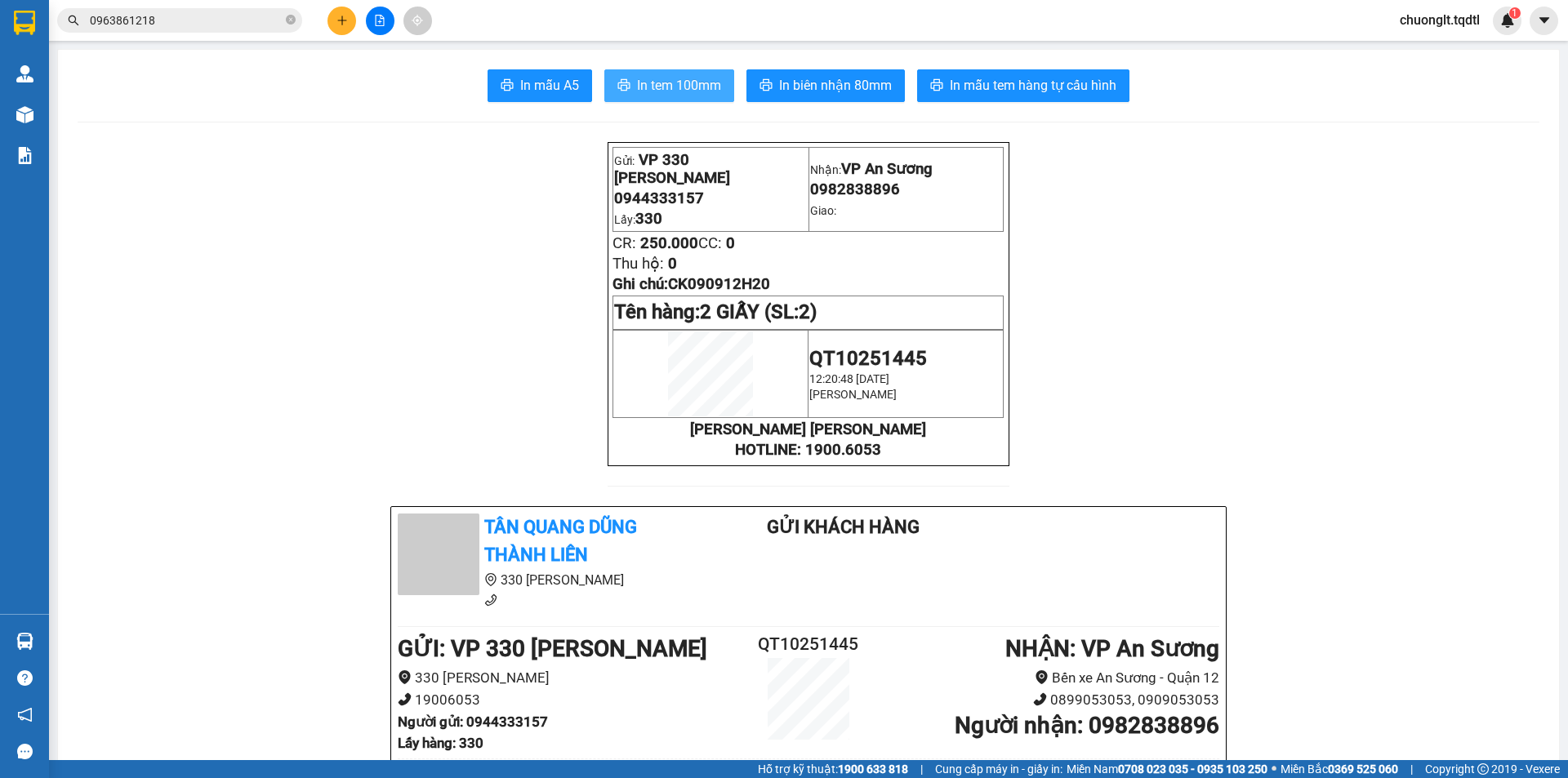
click at [642, 89] on span "In tem 100mm" at bounding box center [679, 85] width 84 height 20
click at [674, 79] on span "In tem 100mm" at bounding box center [679, 85] width 84 height 20
click at [196, 14] on input "0963861218" at bounding box center [186, 20] width 193 height 18
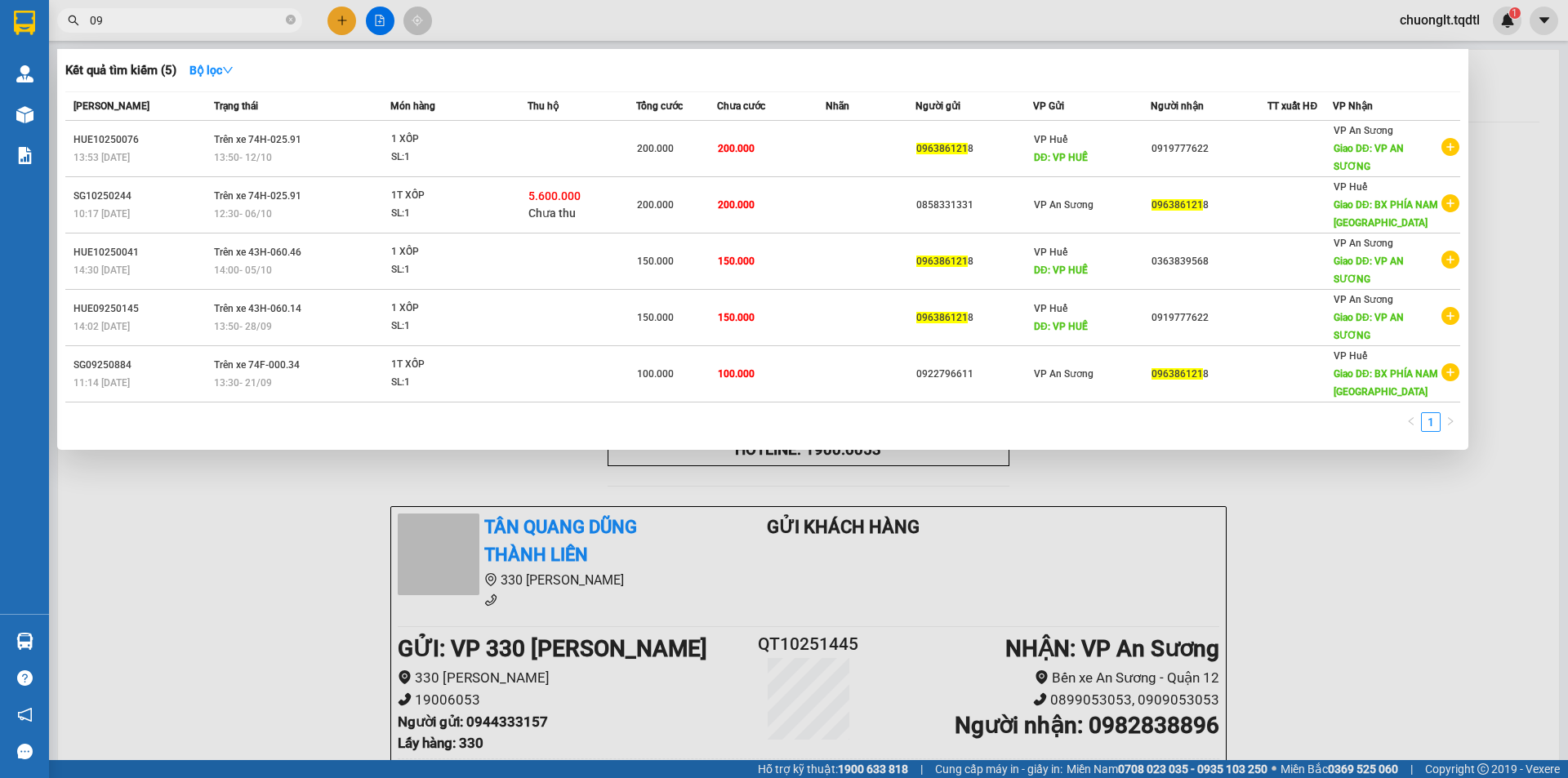
type input "0"
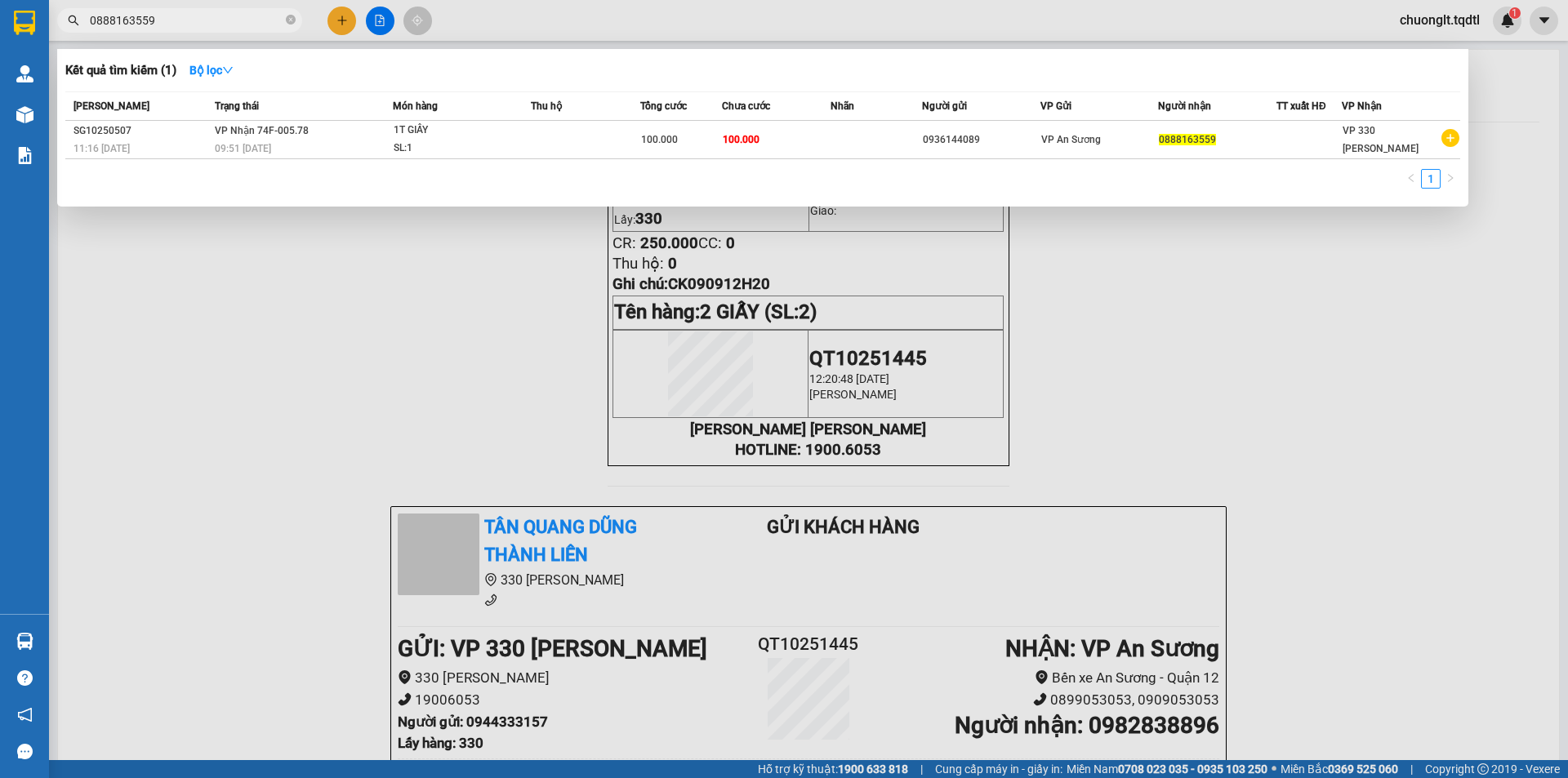
type input "0888163559"
click at [535, 354] on div at bounding box center [784, 389] width 1568 height 778
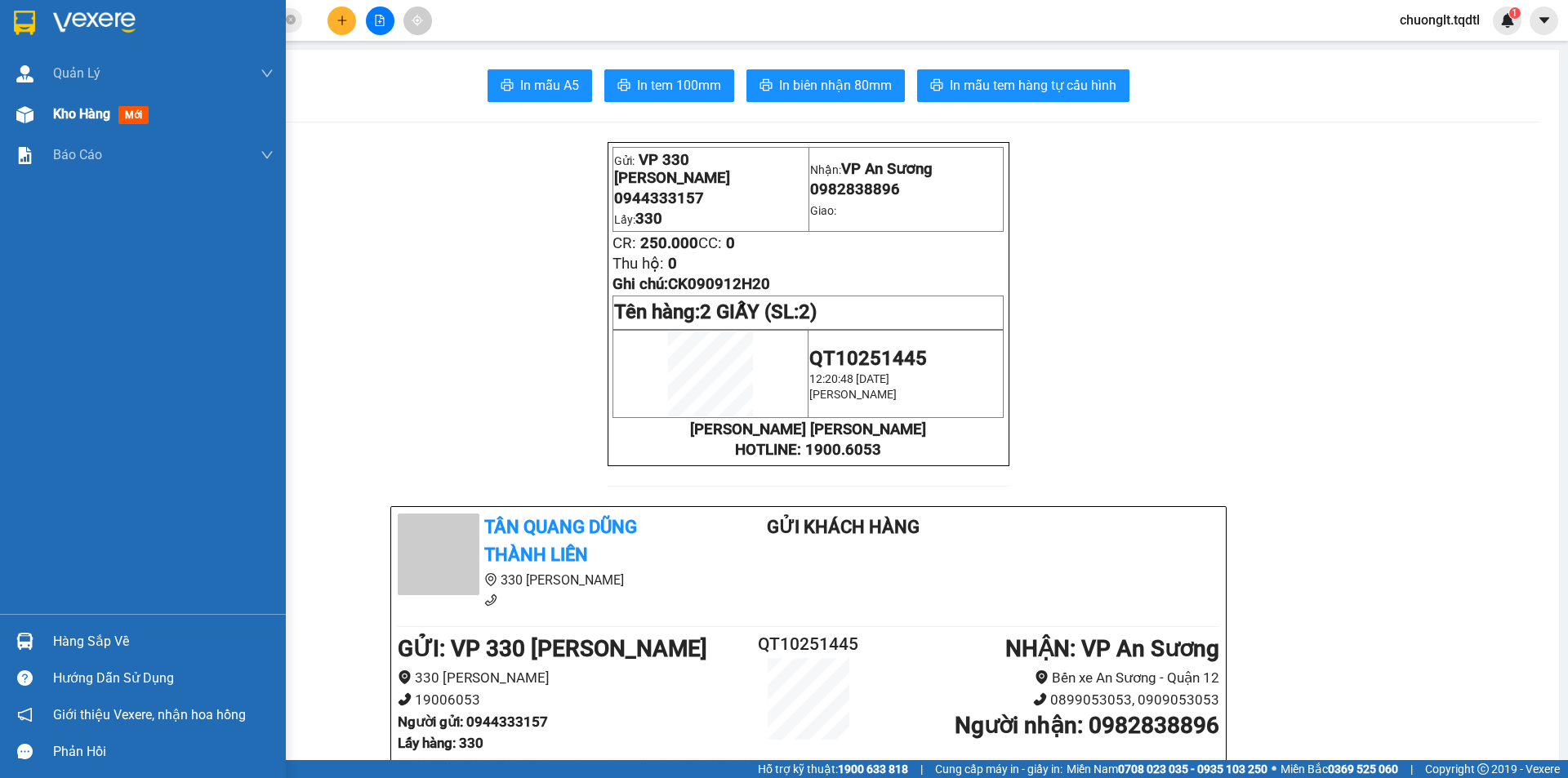
click at [95, 106] on span "Kho hàng" at bounding box center [82, 114] width 57 height 16
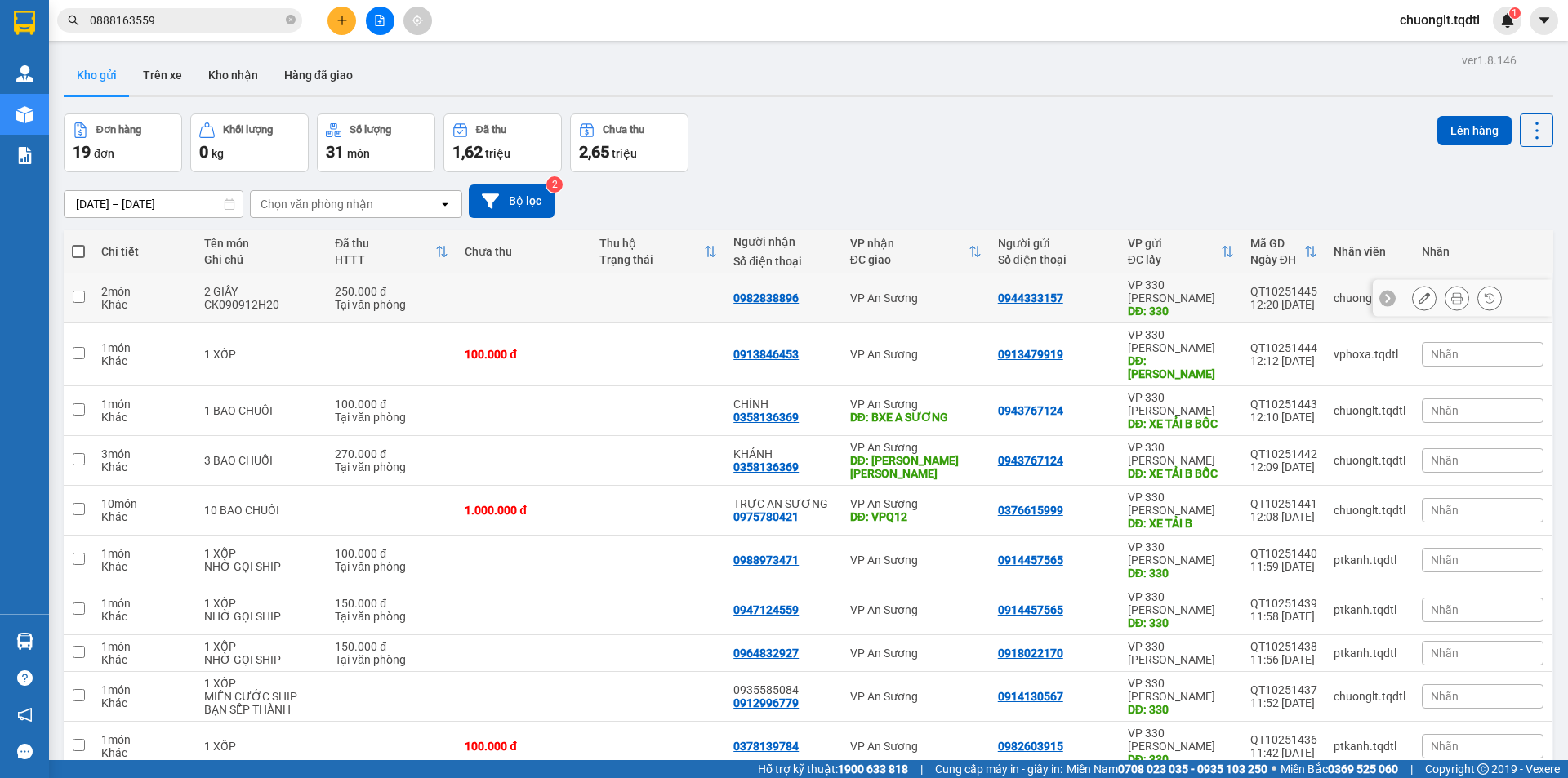
click at [275, 290] on div "2 GIẤY" at bounding box center [262, 291] width 115 height 13
checkbox input "true"
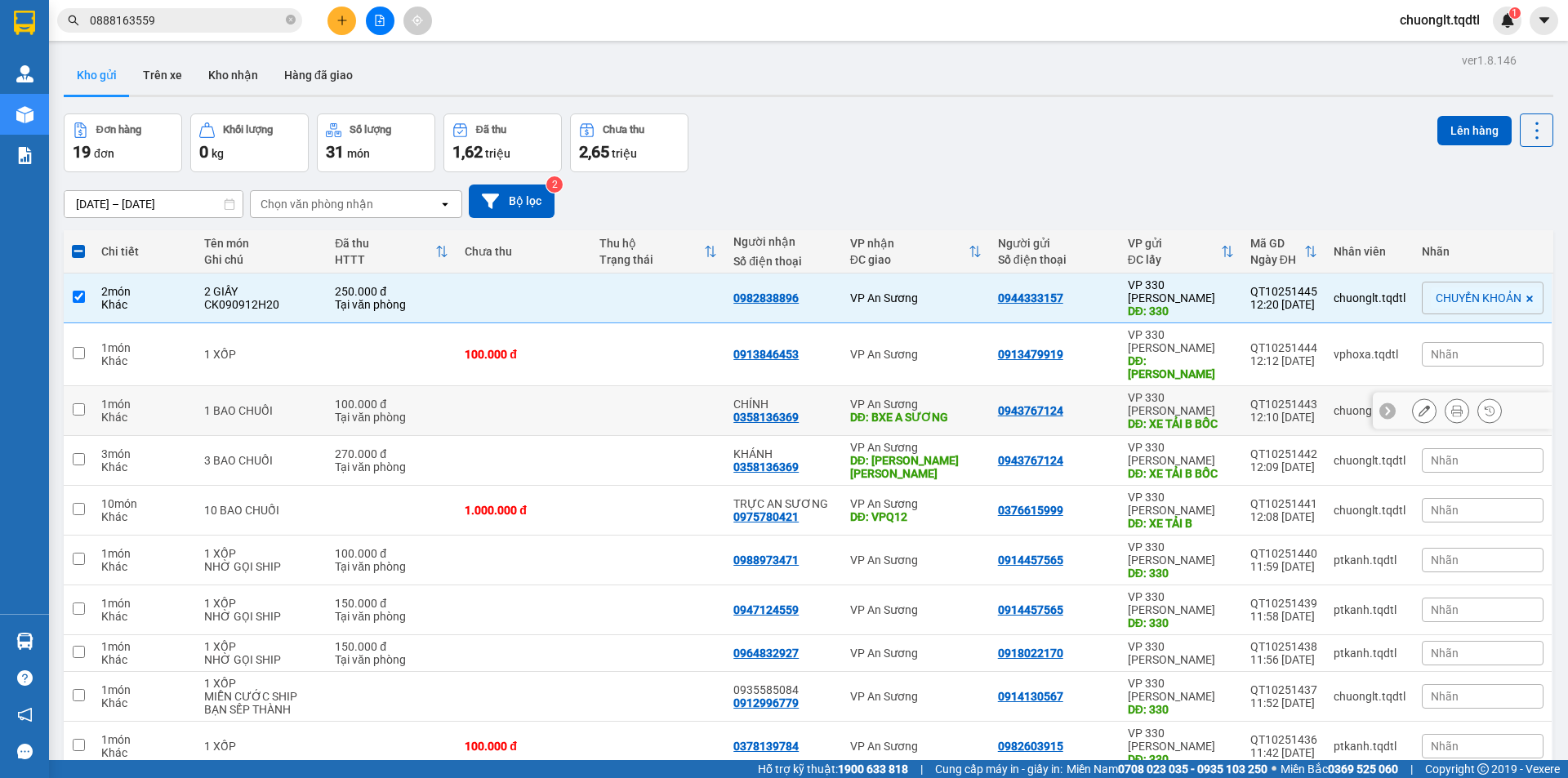
click at [272, 405] on div "1 BAO CHUỐI" at bounding box center [262, 410] width 115 height 13
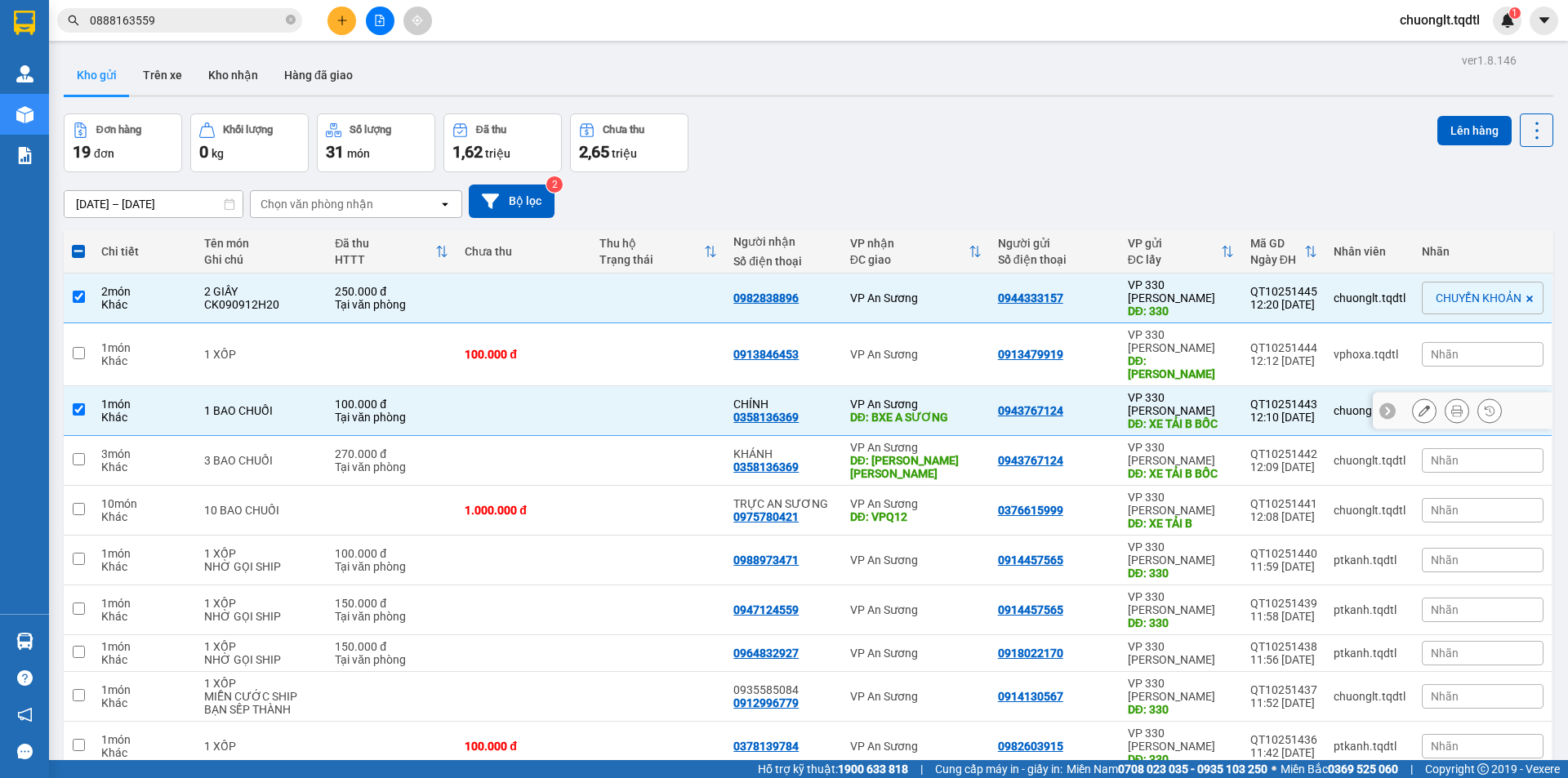
checkbox input "true"
click at [165, 548] on div "1 món" at bounding box center [144, 553] width 87 height 13
checkbox input "true"
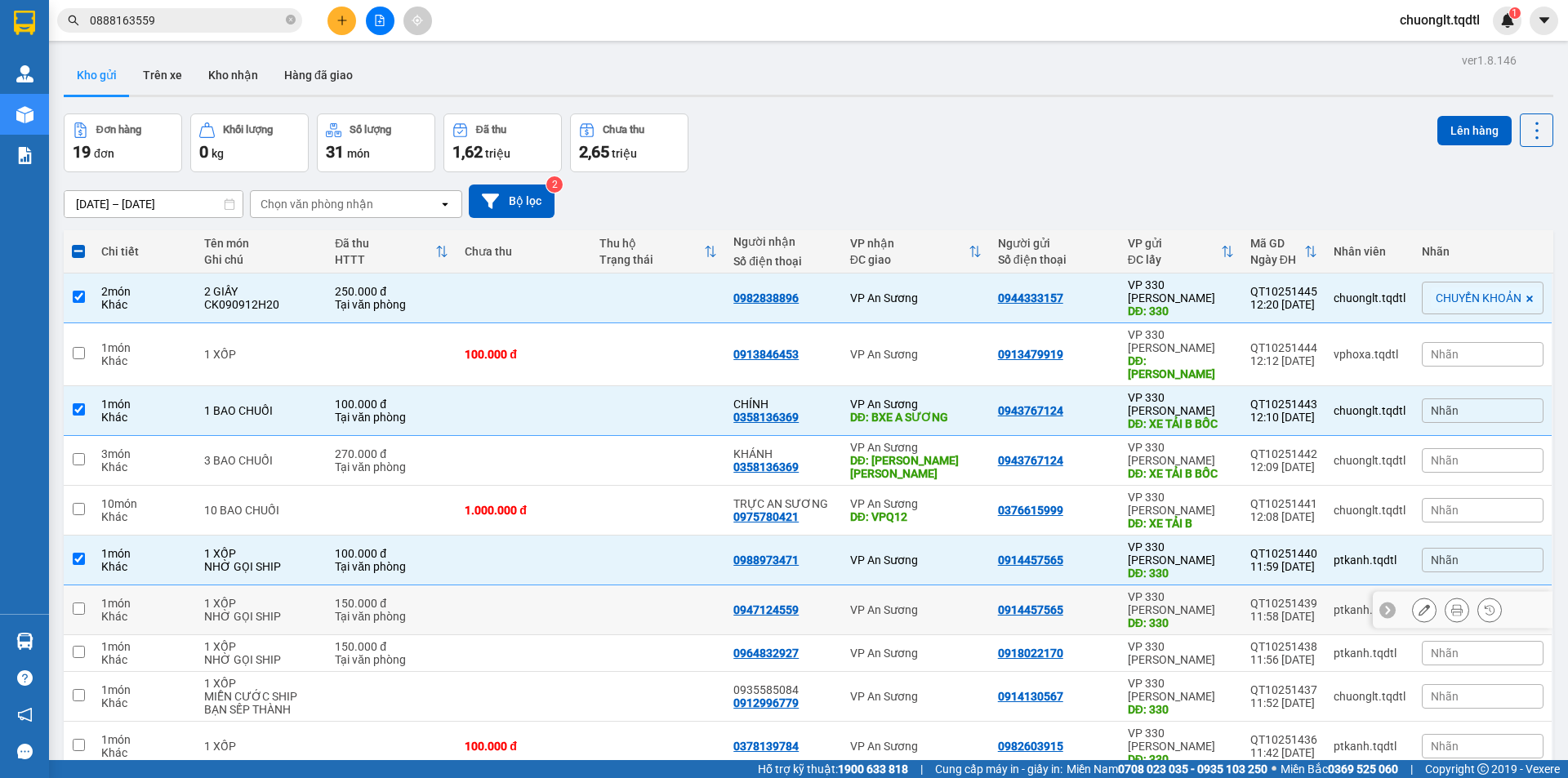
click at [143, 597] on div "1 món" at bounding box center [144, 603] width 87 height 13
checkbox input "true"
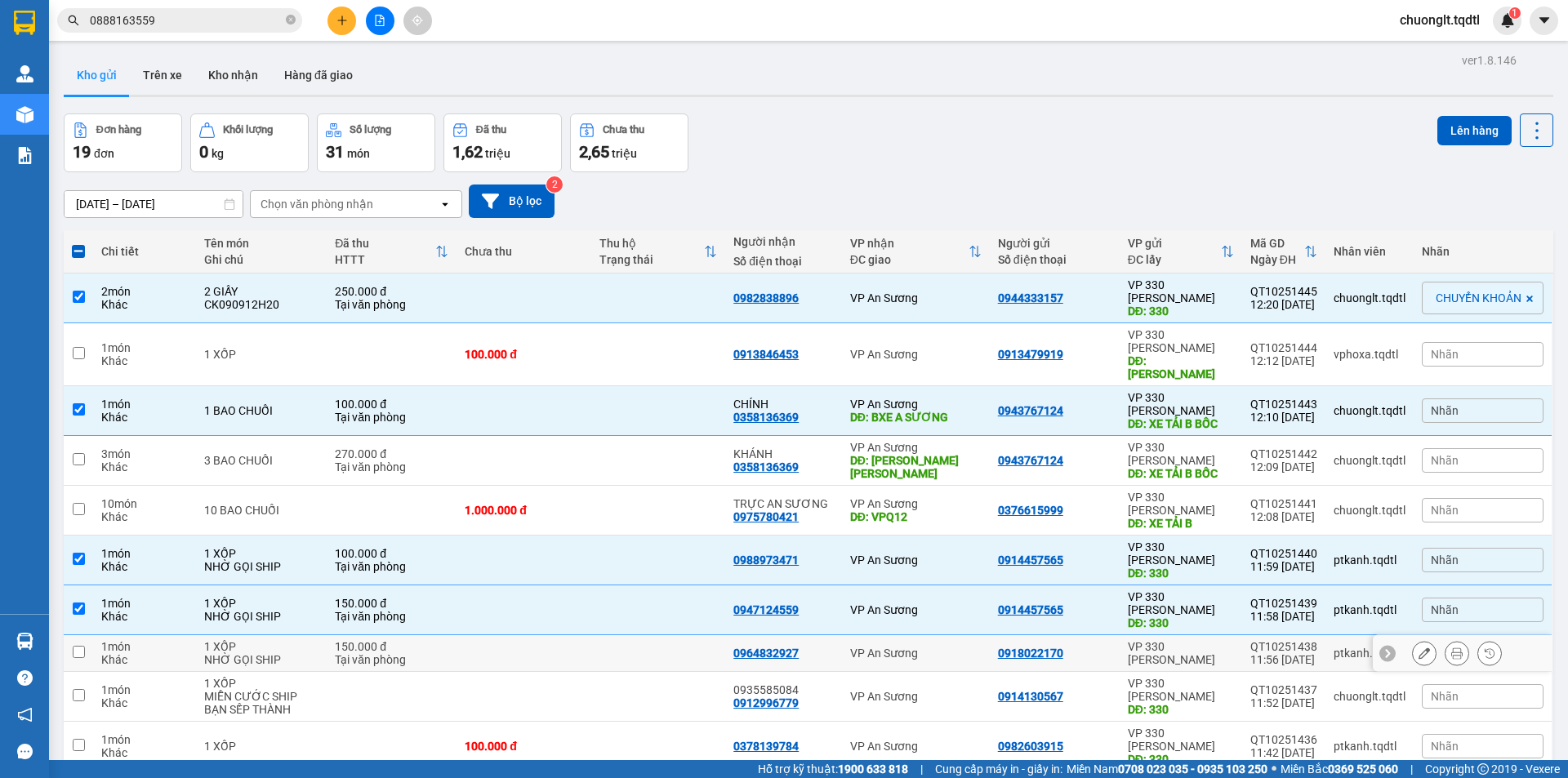
click at [132, 640] on div "1 món" at bounding box center [144, 646] width 87 height 13
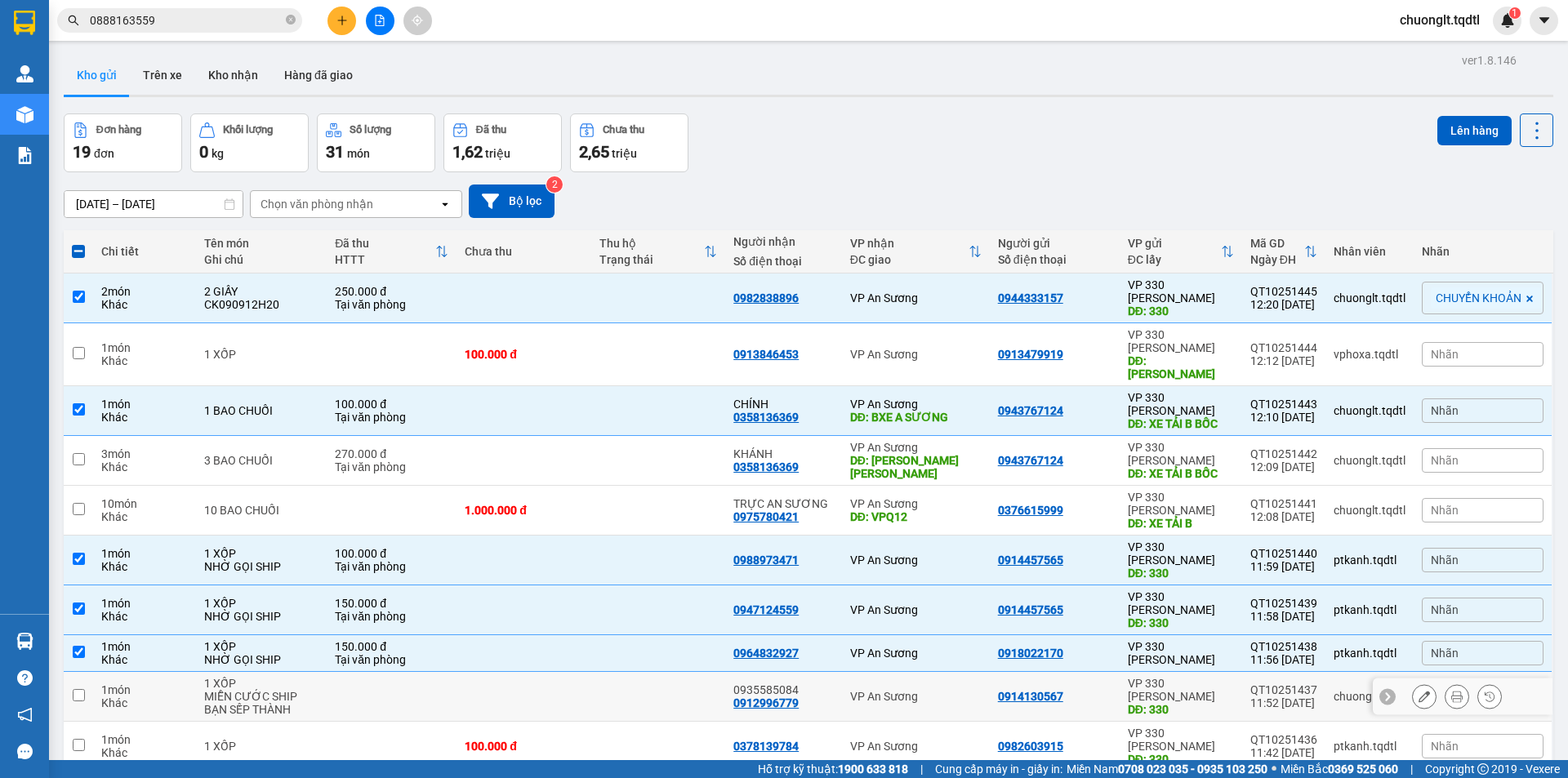
click at [129, 684] on div "1 món" at bounding box center [144, 690] width 87 height 13
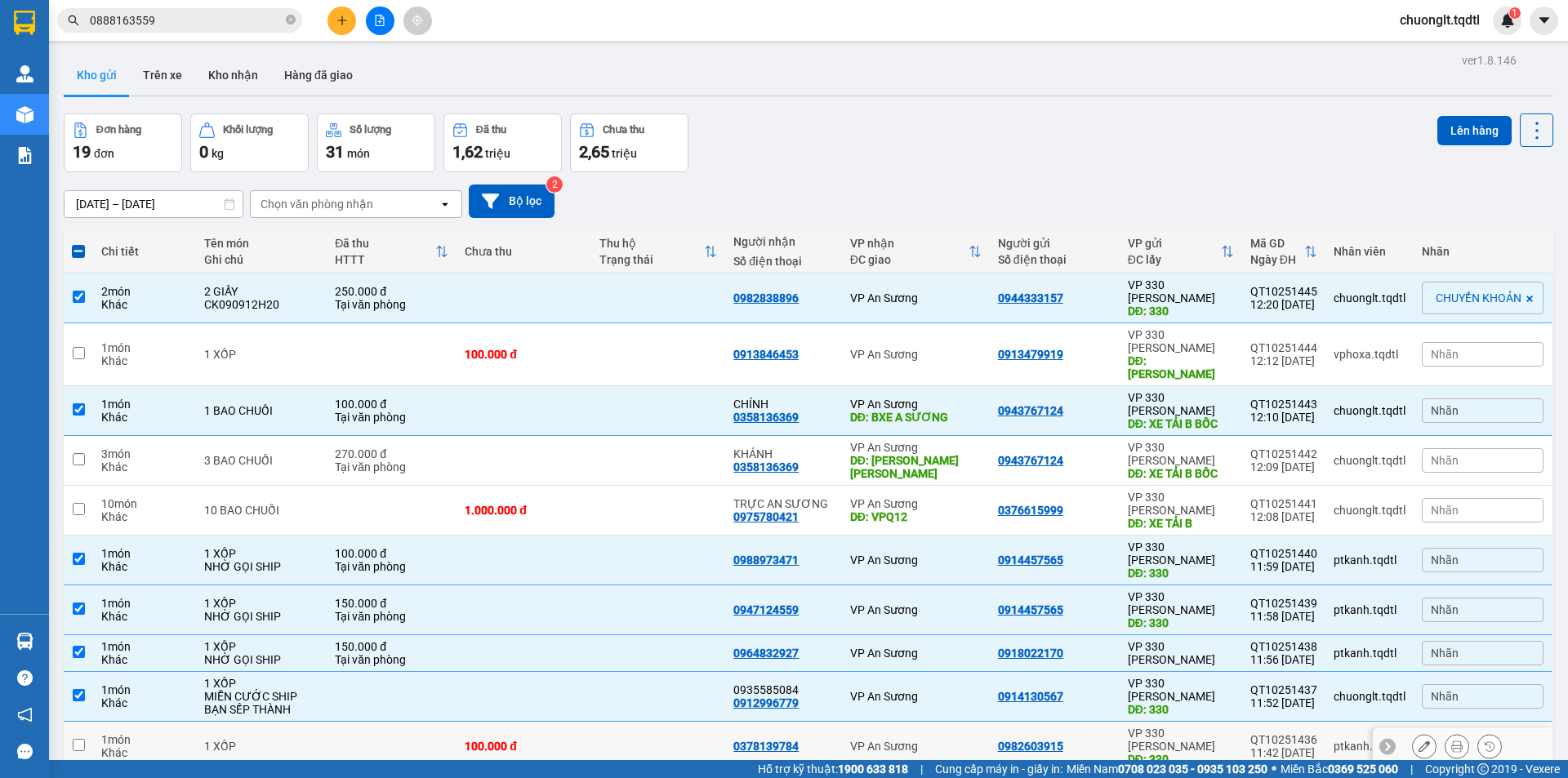
click at [112, 733] on div "1 món" at bounding box center [144, 739] width 87 height 13
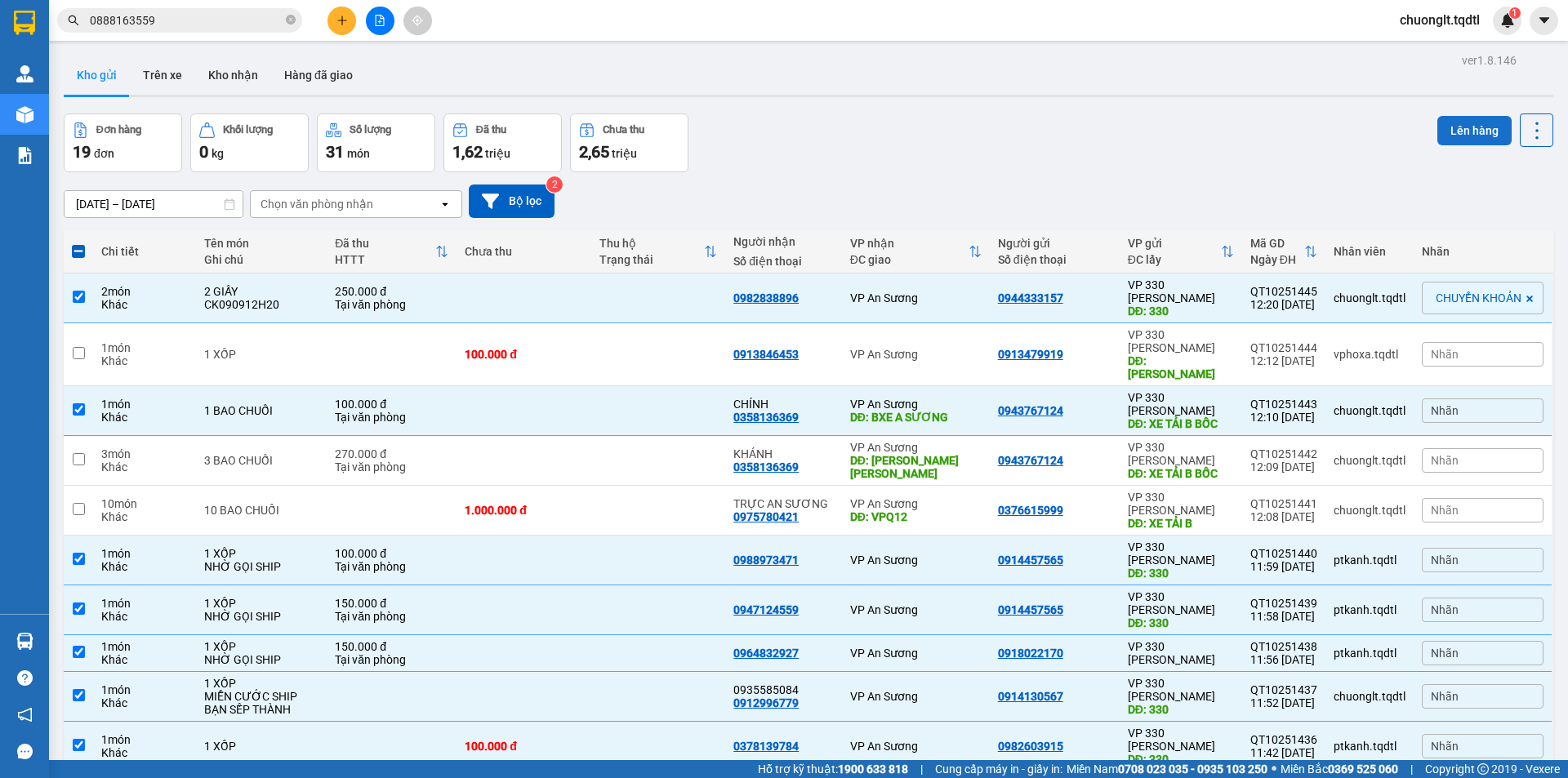
click at [1443, 129] on button "Lên hàng" at bounding box center [1475, 130] width 74 height 29
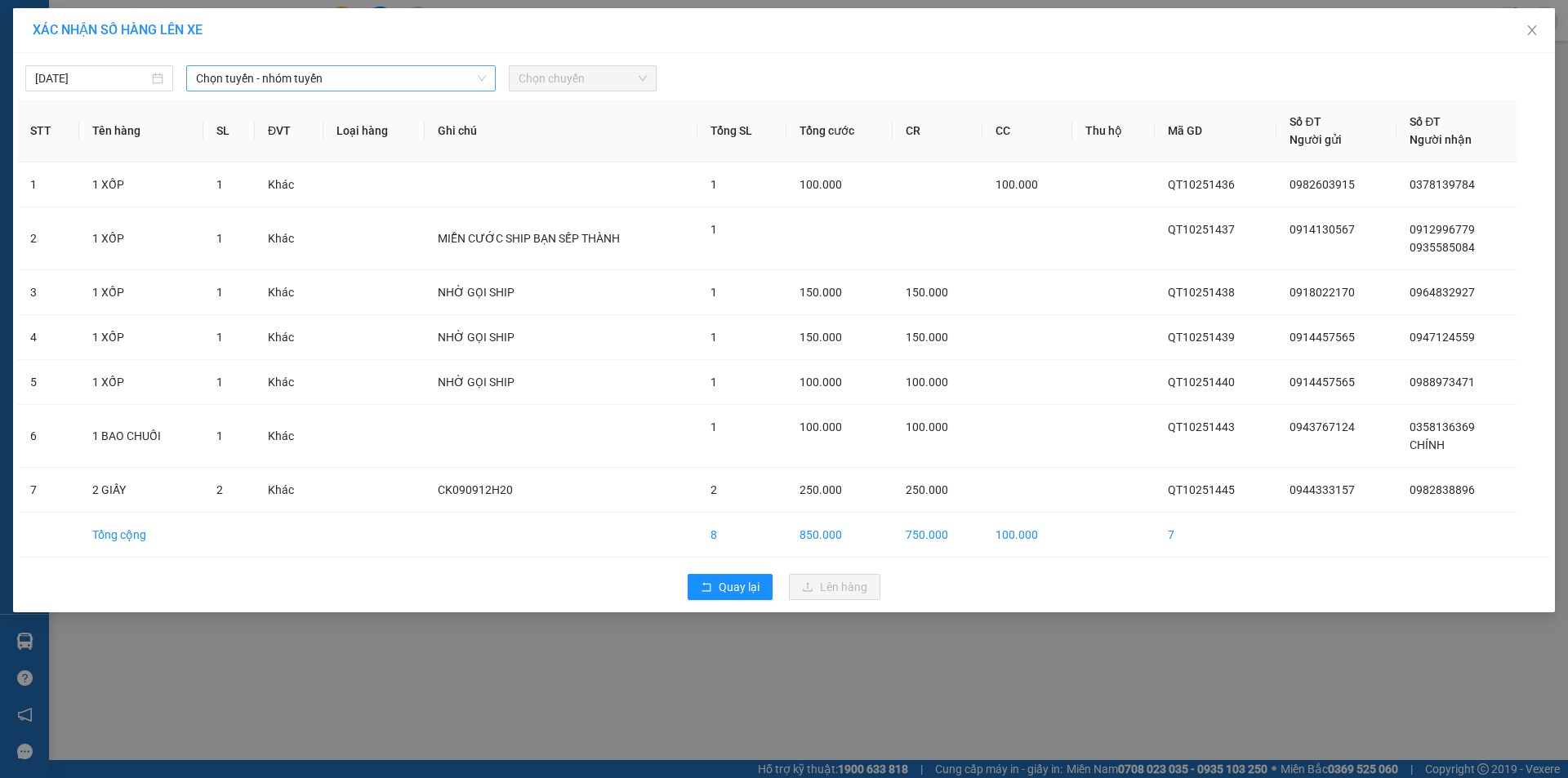
click at [372, 82] on span "Chọn tuyến - nhóm tuyến" at bounding box center [341, 78] width 290 height 24
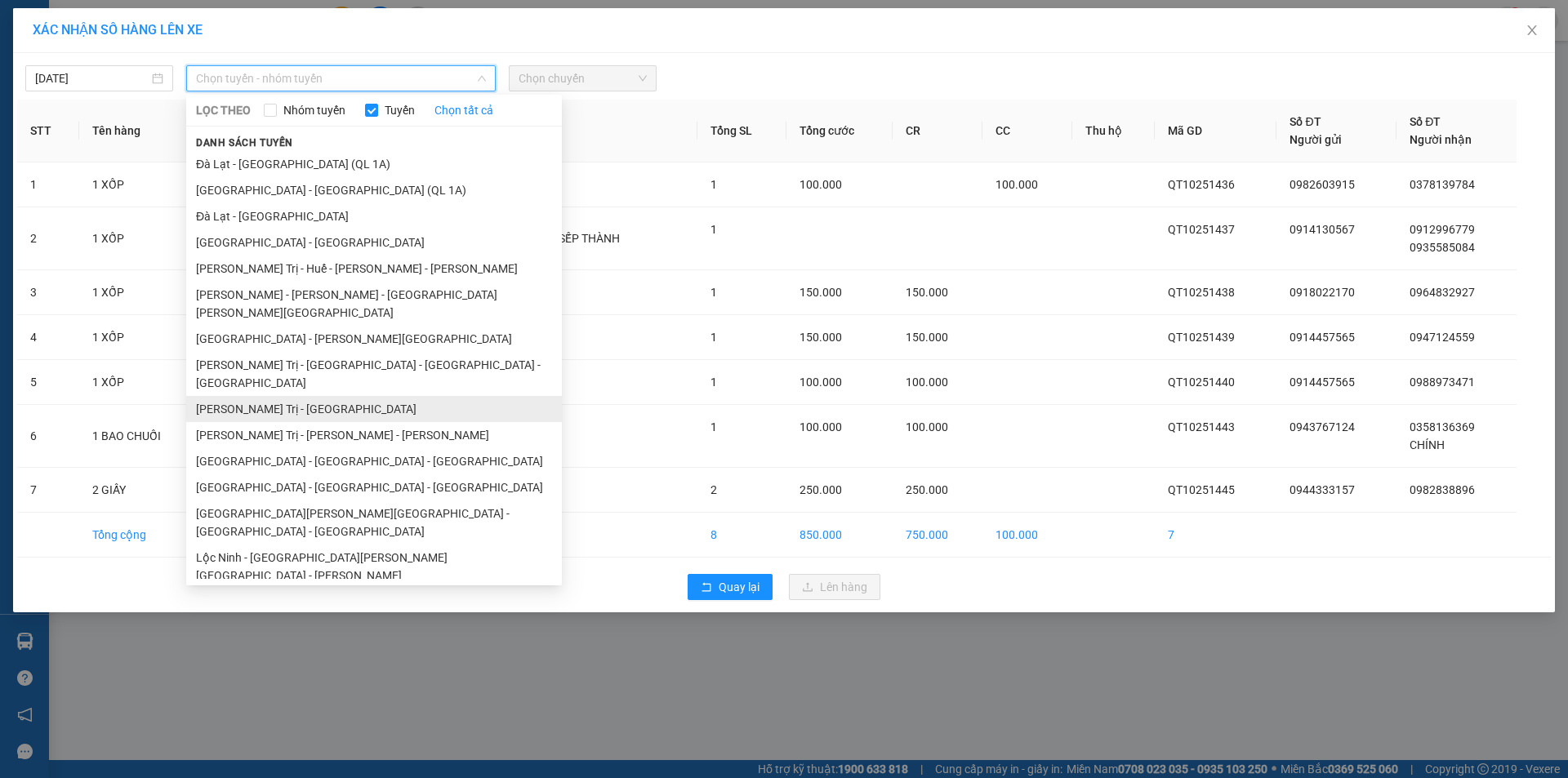
click at [283, 396] on li "[PERSON_NAME] Trị - [GEOGRAPHIC_DATA]" at bounding box center [374, 408] width 375 height 26
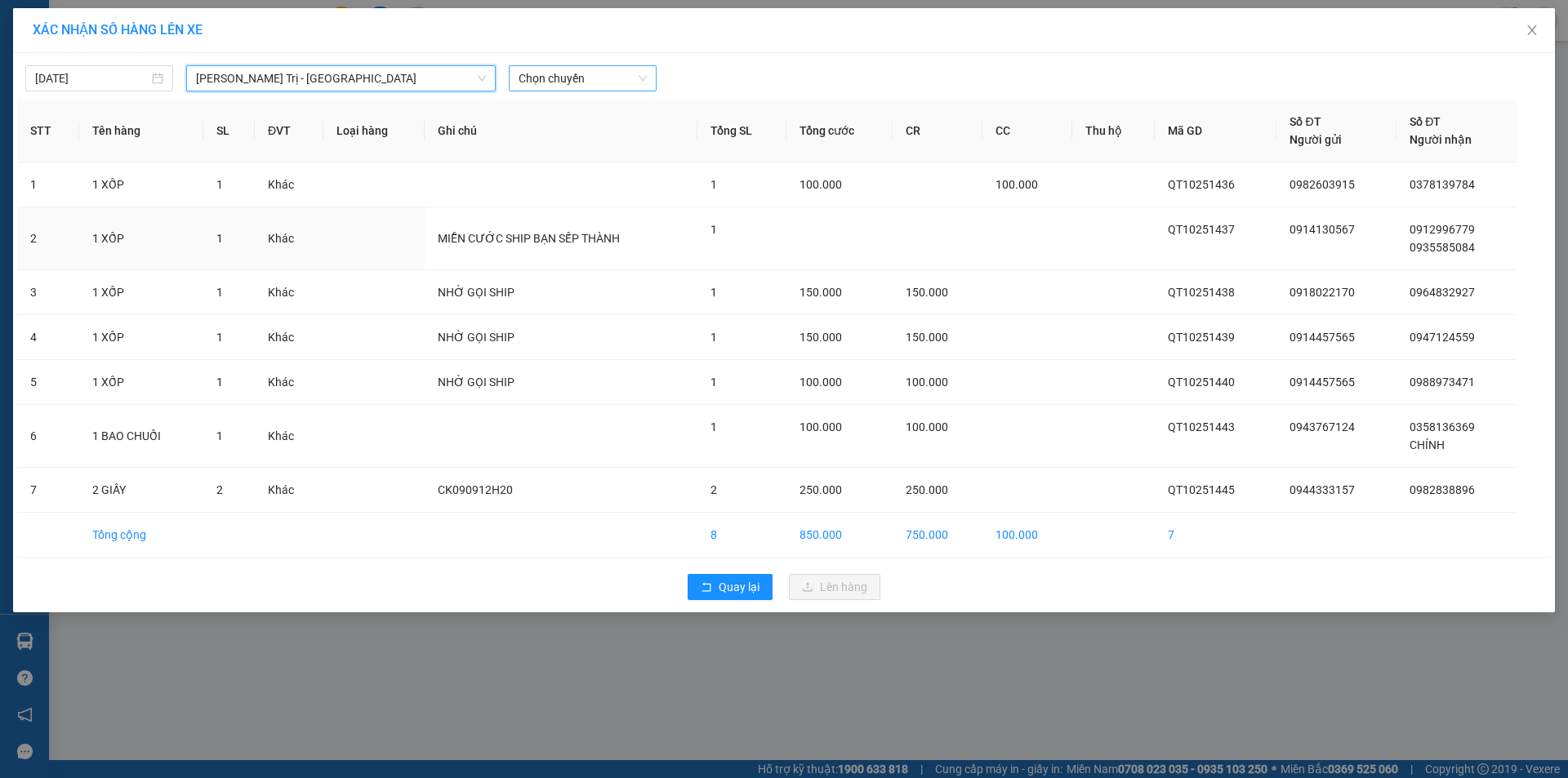
click at [614, 89] on span "Chọn chuyến" at bounding box center [583, 78] width 128 height 24
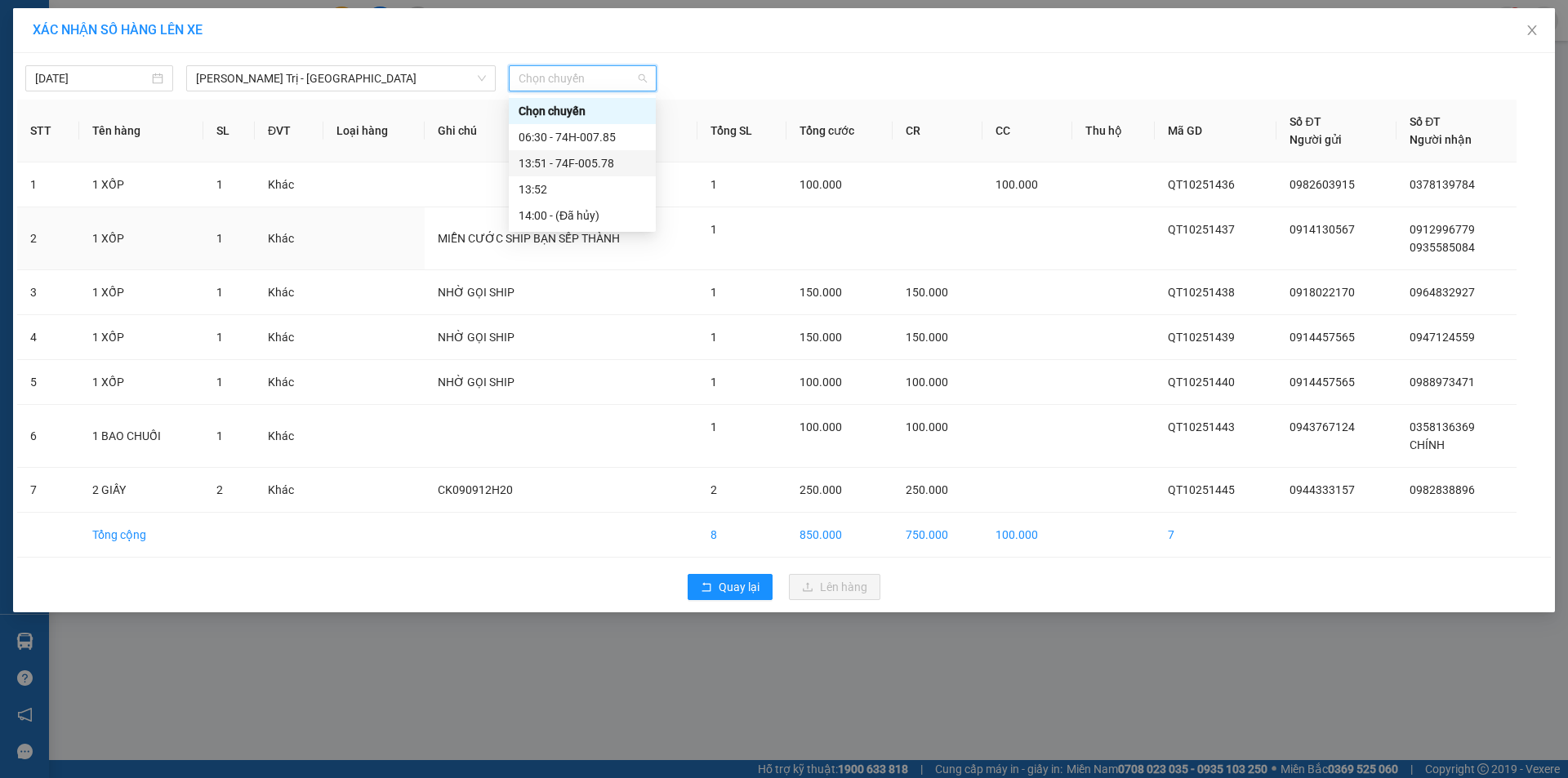
click at [593, 161] on div "13:51 - 74F-005.78" at bounding box center [582, 163] width 127 height 18
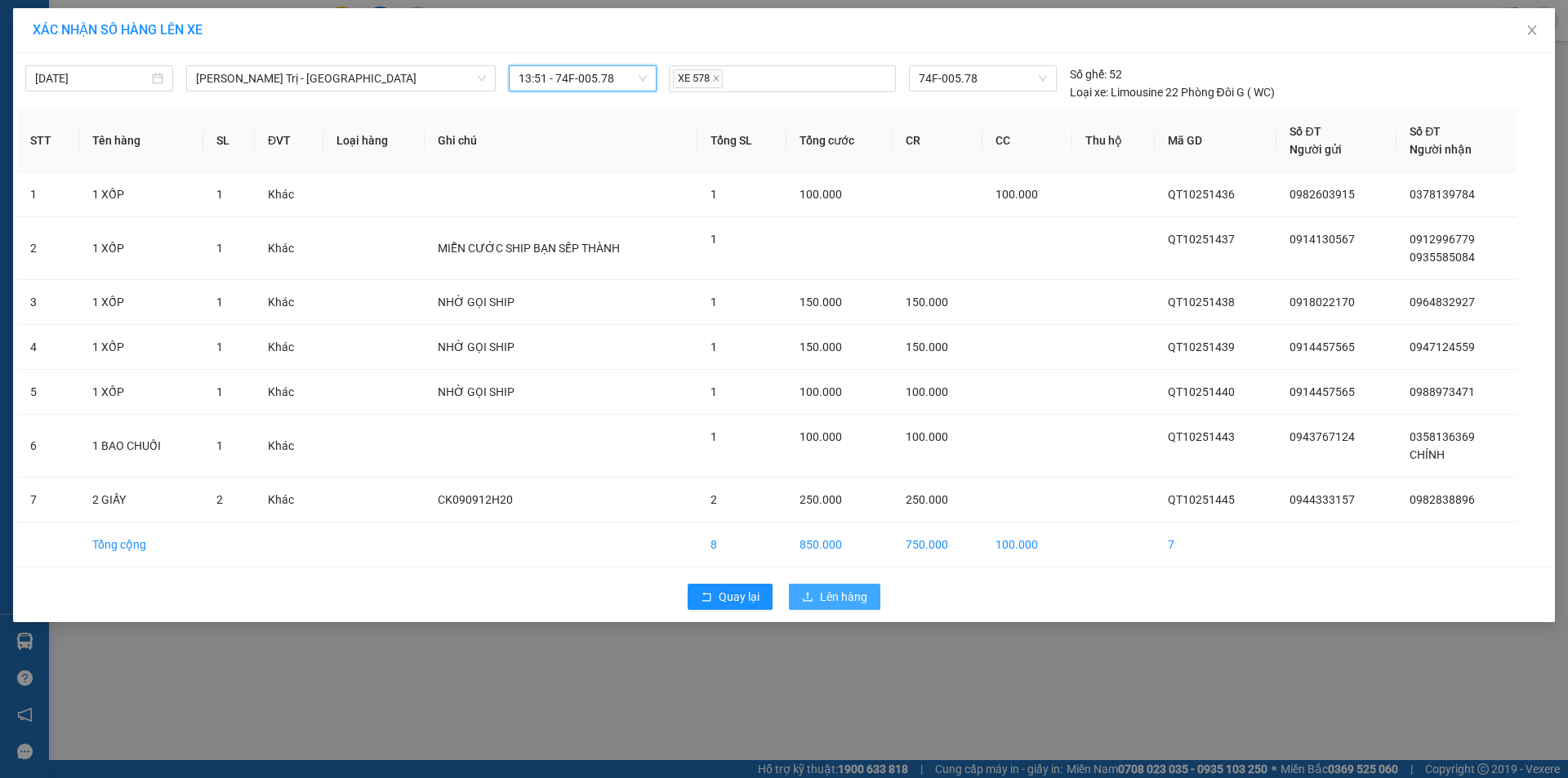
click at [859, 597] on span "Lên hàng" at bounding box center [843, 597] width 48 height 18
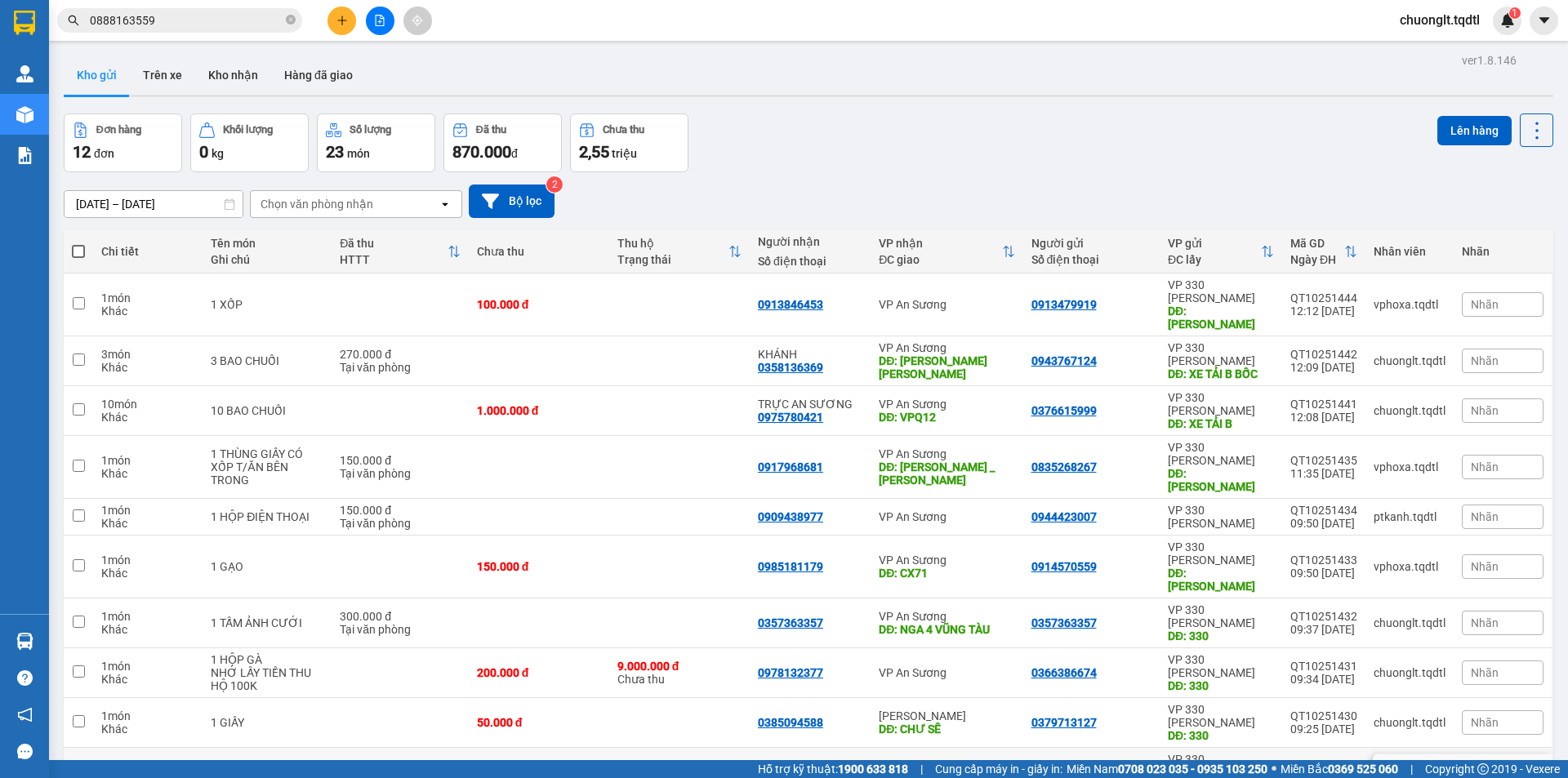
click at [279, 766] on div "1 BAO TRẮNG" at bounding box center [267, 772] width 113 height 13
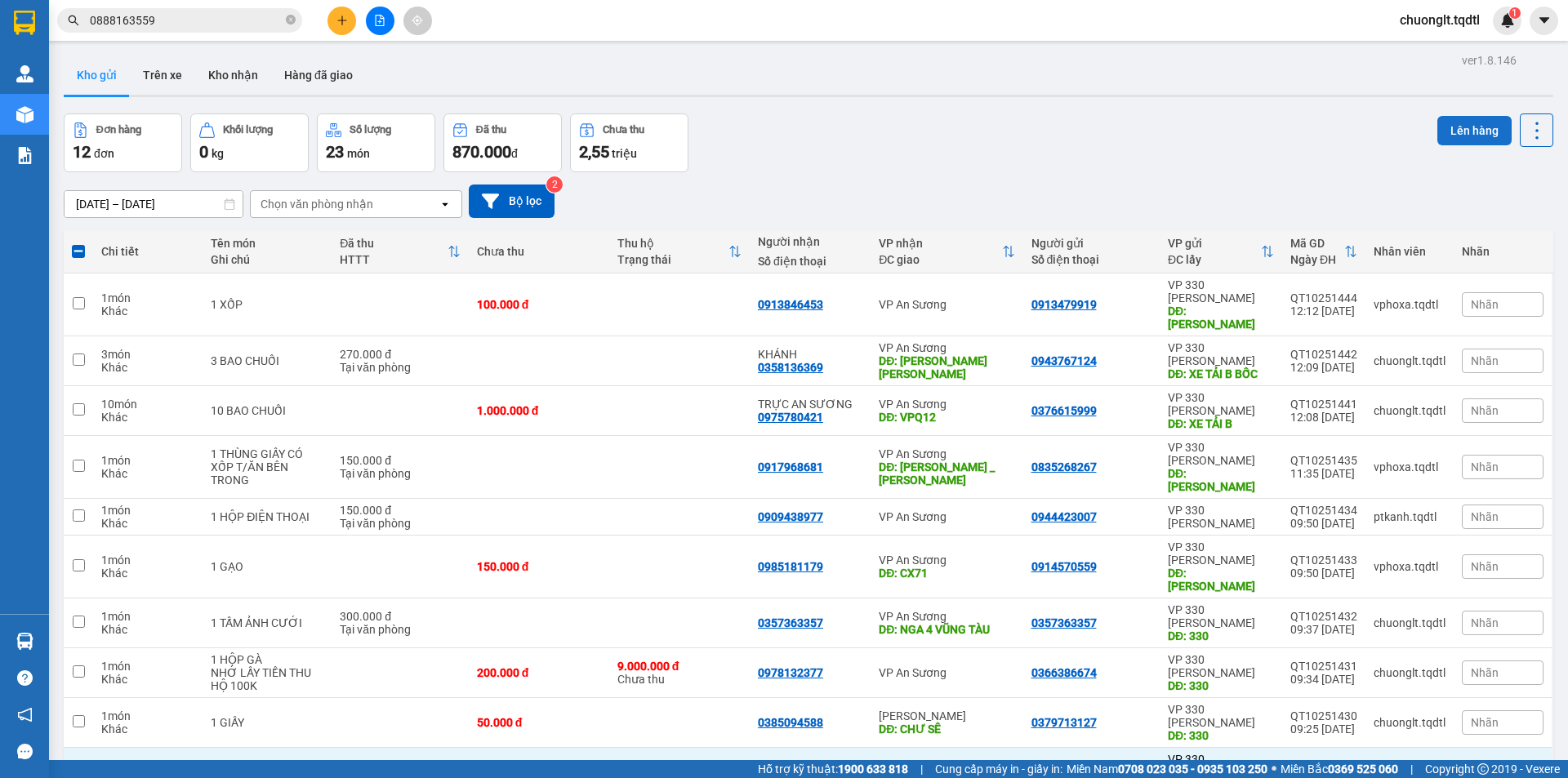
click at [1448, 124] on button "Lên hàng" at bounding box center [1475, 130] width 74 height 29
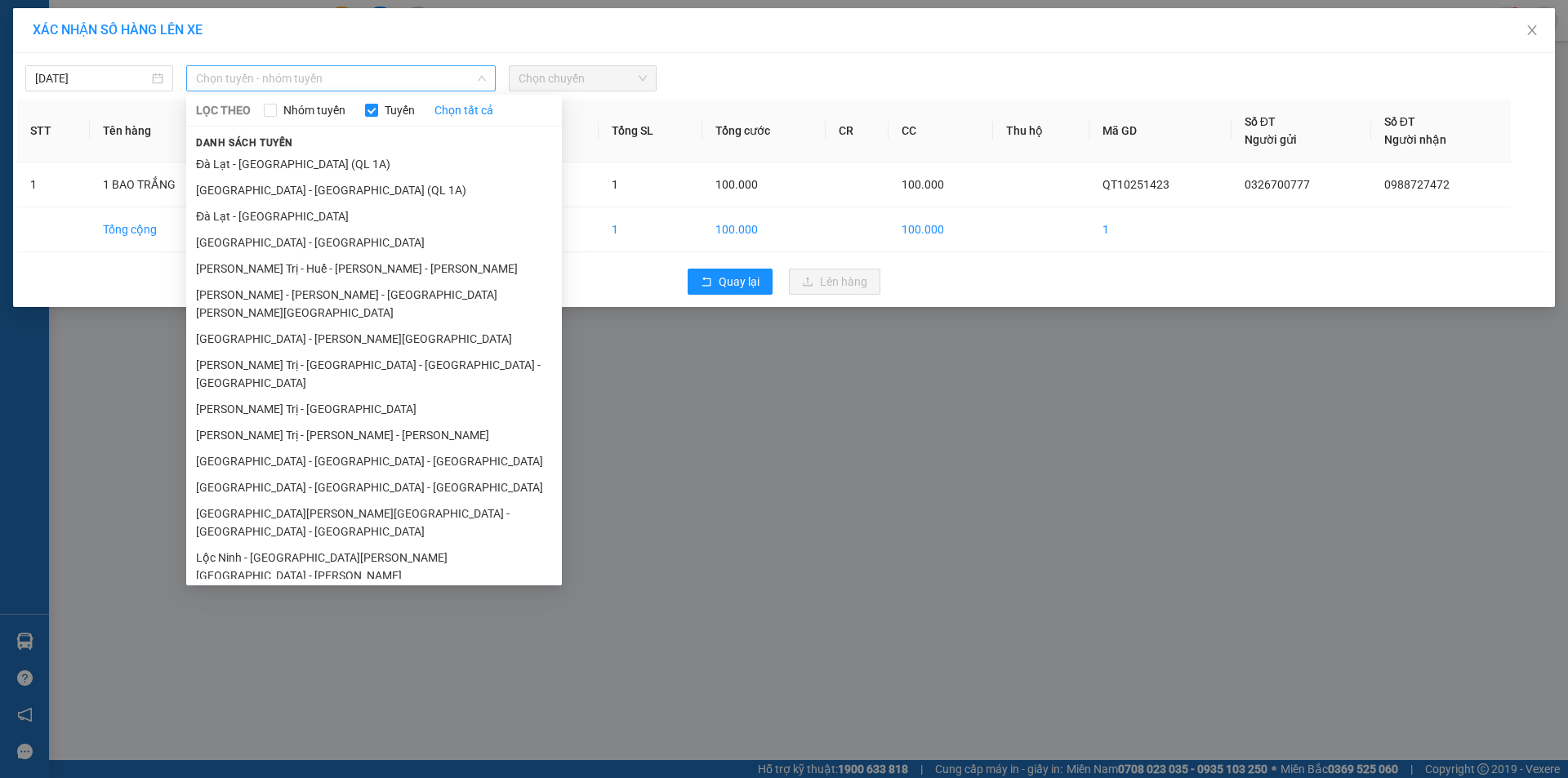
click at [354, 77] on span "Chọn tuyến - nhóm tuyến" at bounding box center [341, 78] width 290 height 24
click at [340, 352] on li "[PERSON_NAME] Trị - [GEOGRAPHIC_DATA] - [GEOGRAPHIC_DATA] - [GEOGRAPHIC_DATA]" at bounding box center [374, 373] width 375 height 44
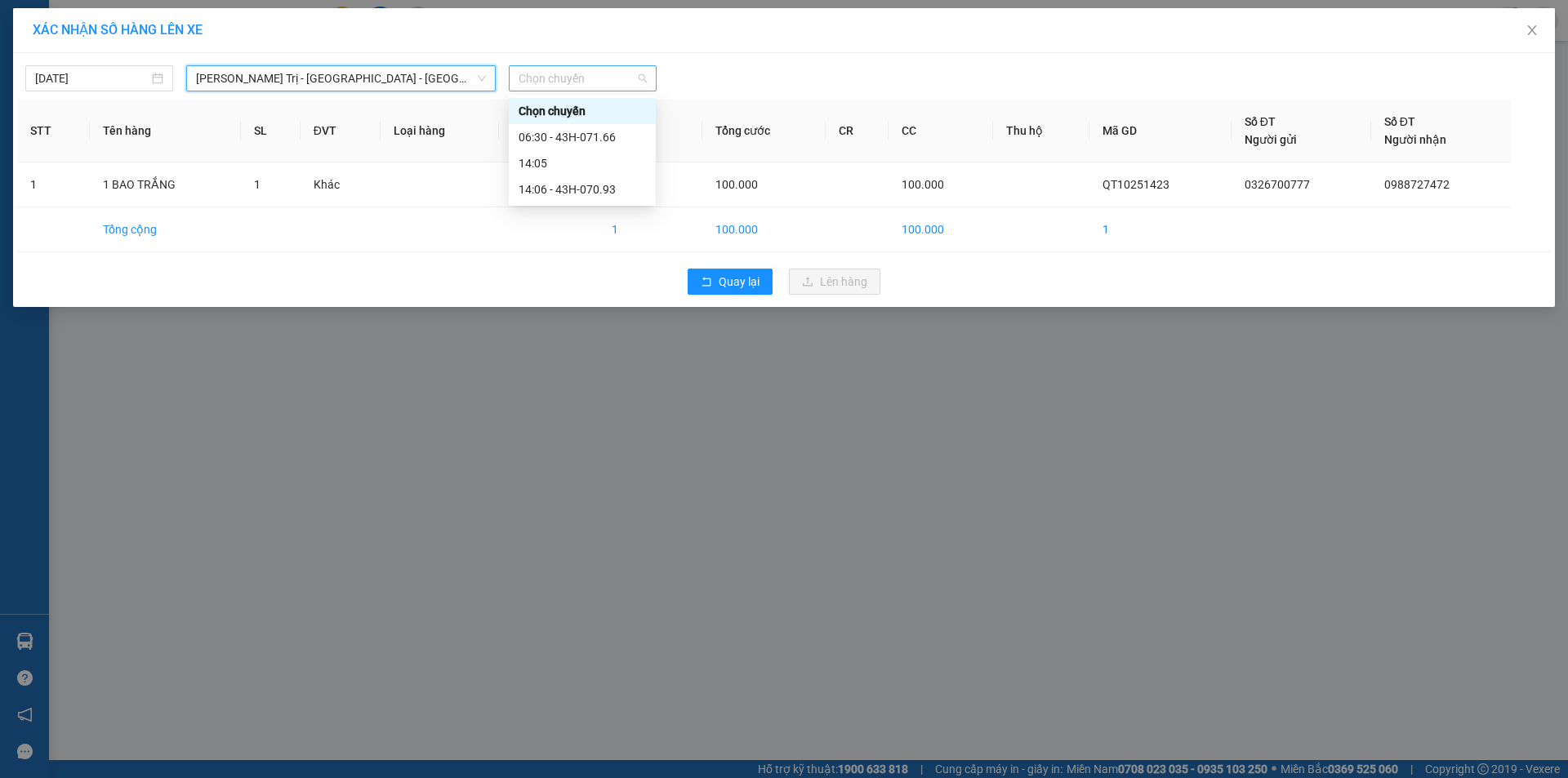
click at [624, 78] on span "Chọn chuyến" at bounding box center [583, 78] width 128 height 24
click at [595, 186] on div "14:06 - 43H-070.93" at bounding box center [582, 190] width 127 height 18
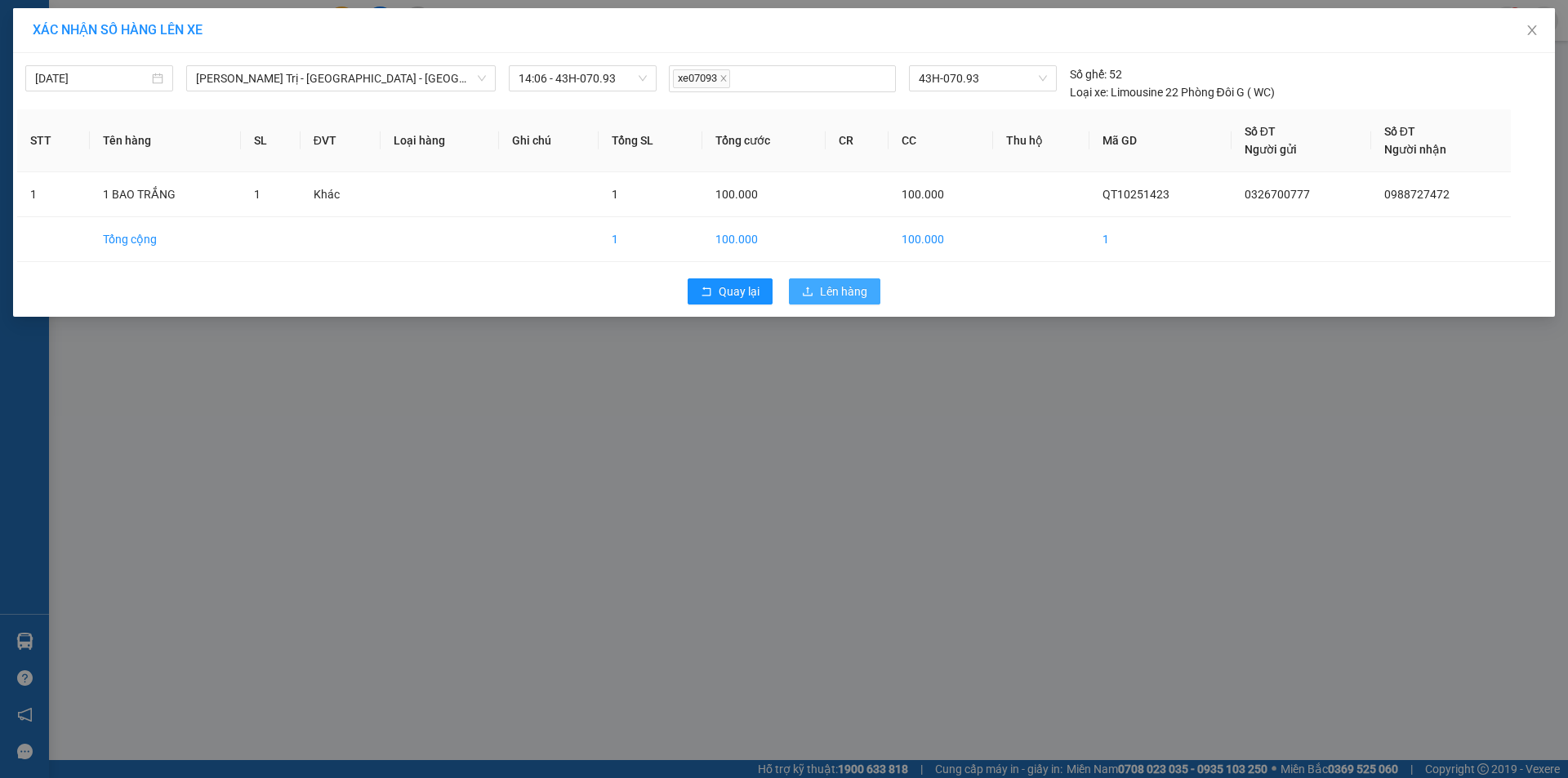
click at [865, 287] on span "Lên hàng" at bounding box center [843, 292] width 48 height 18
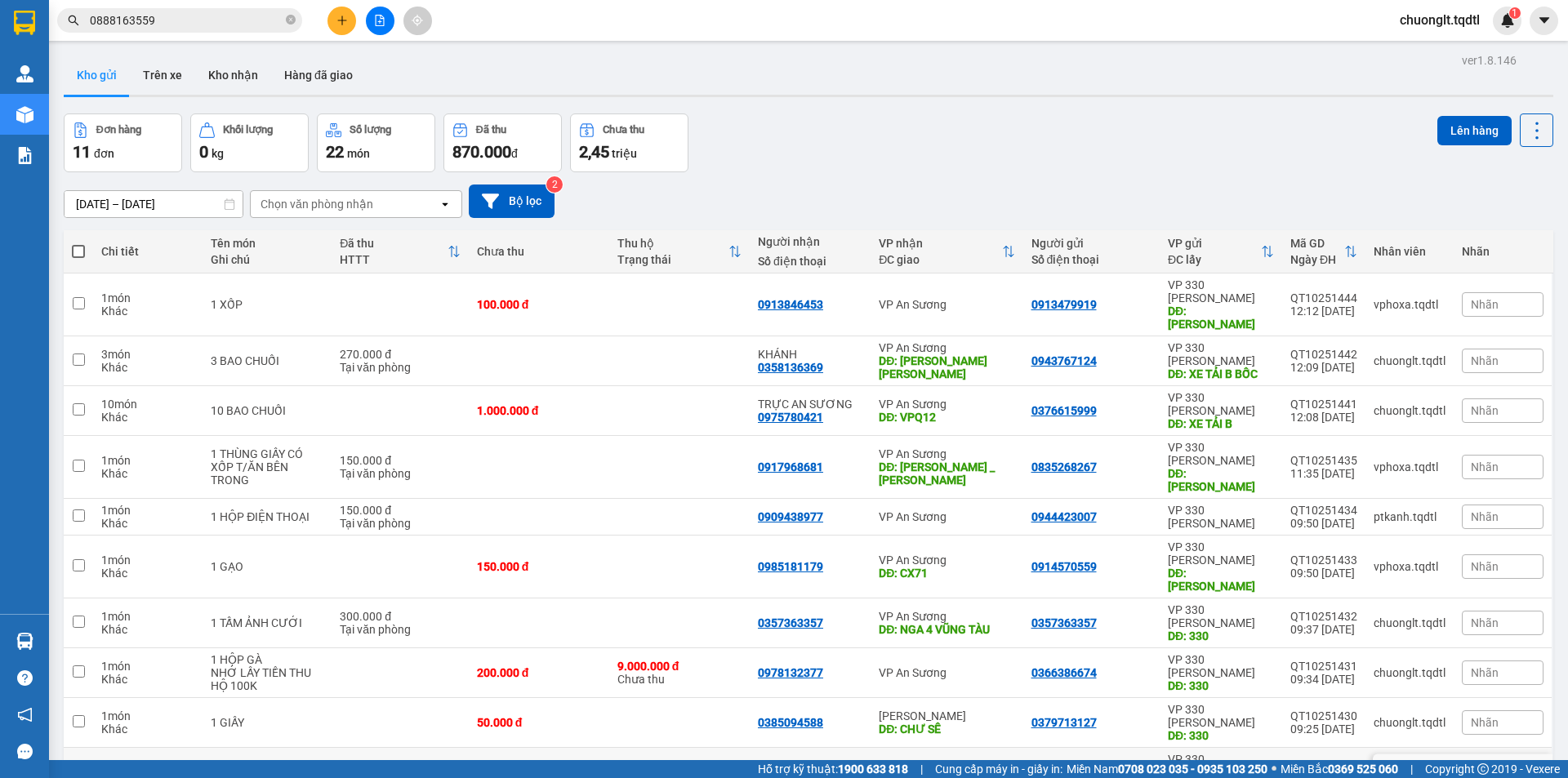
click at [624, 748] on td at bounding box center [679, 772] width 140 height 50
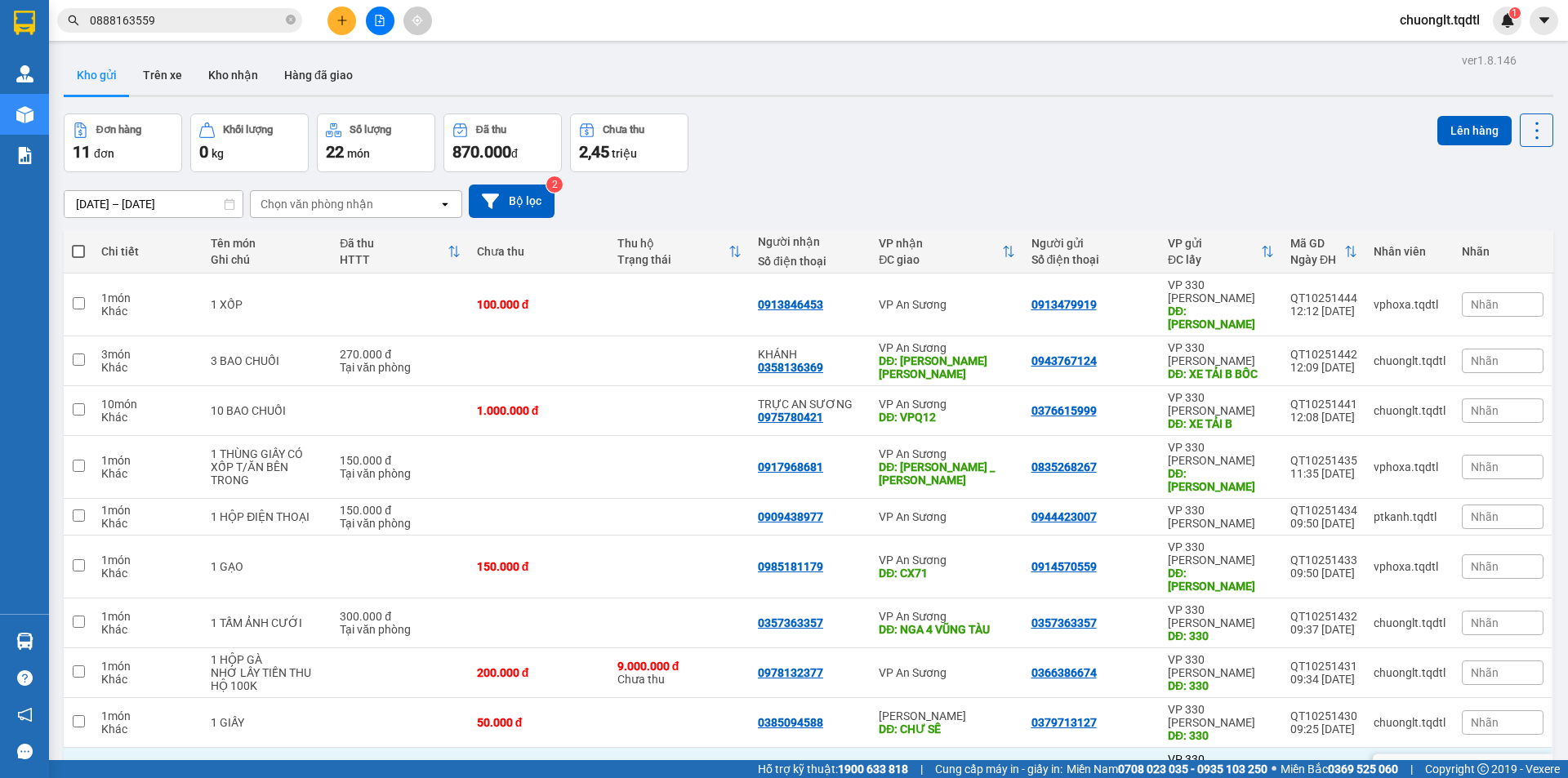
checkbox input "true"
click at [418, 649] on td at bounding box center [400, 673] width 136 height 50
checkbox input "true"
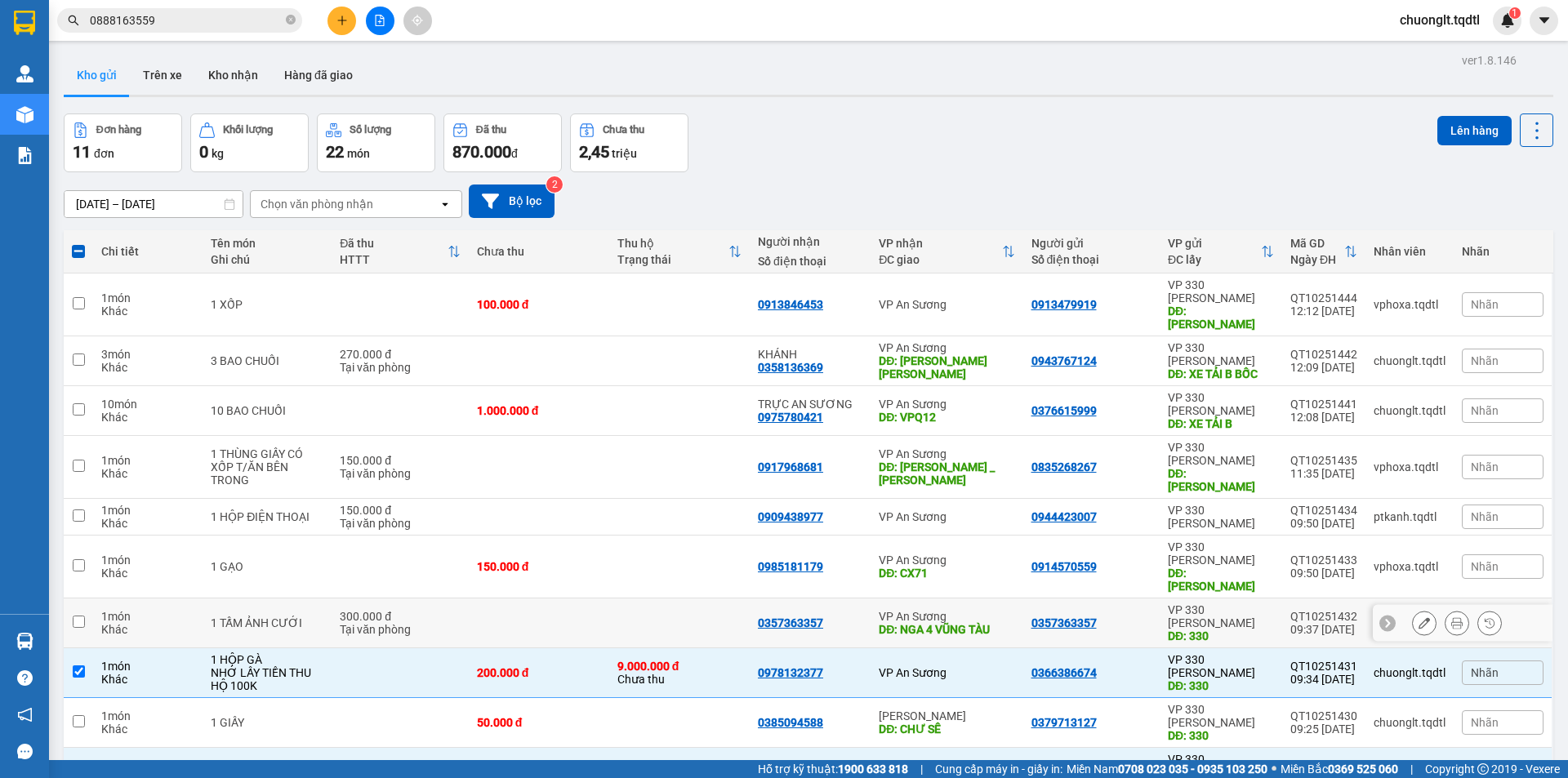
click at [427, 623] on div "Tại văn phòng" at bounding box center [399, 629] width 120 height 13
checkbox input "true"
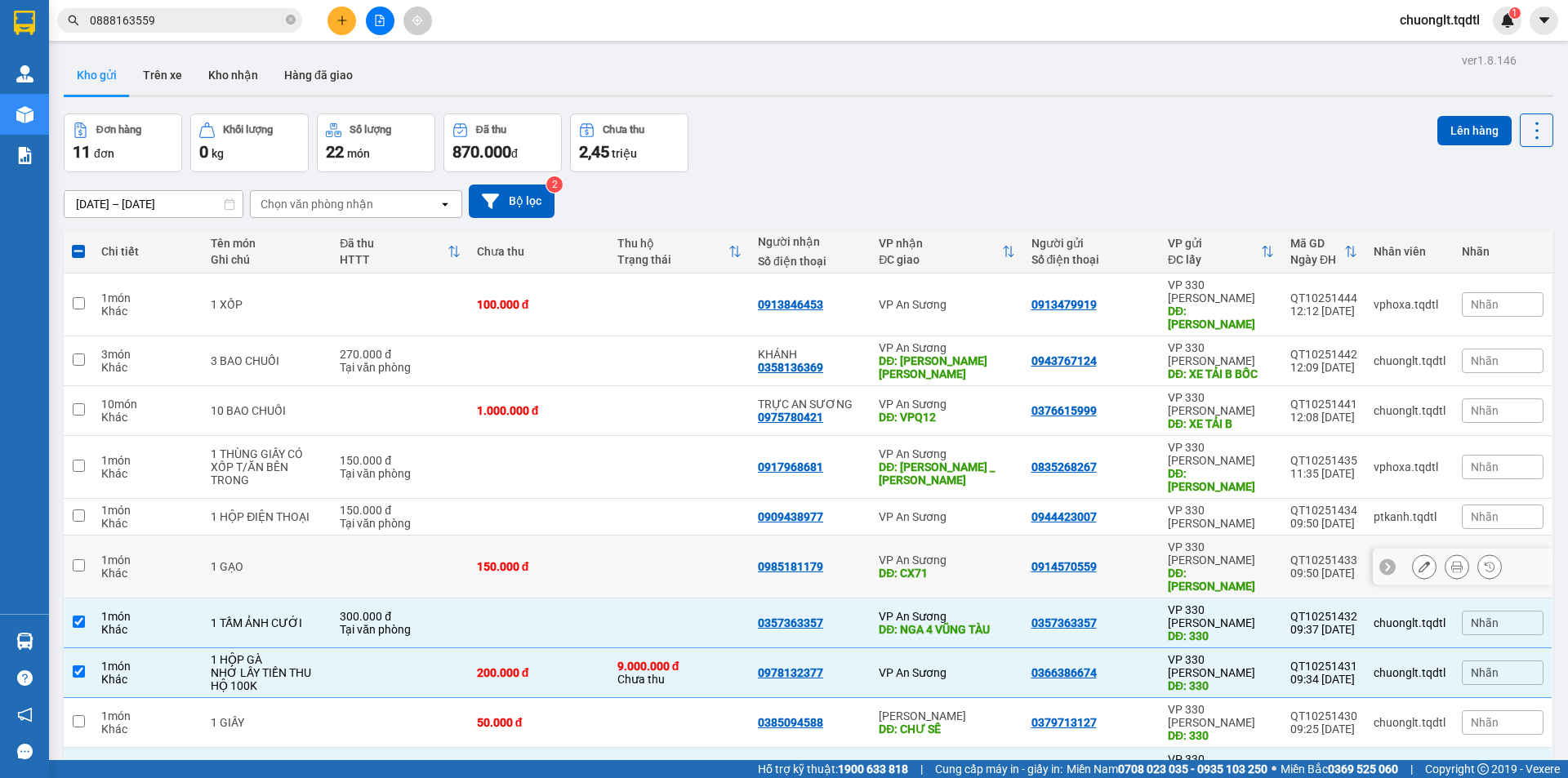
click at [443, 536] on td at bounding box center [400, 567] width 136 height 63
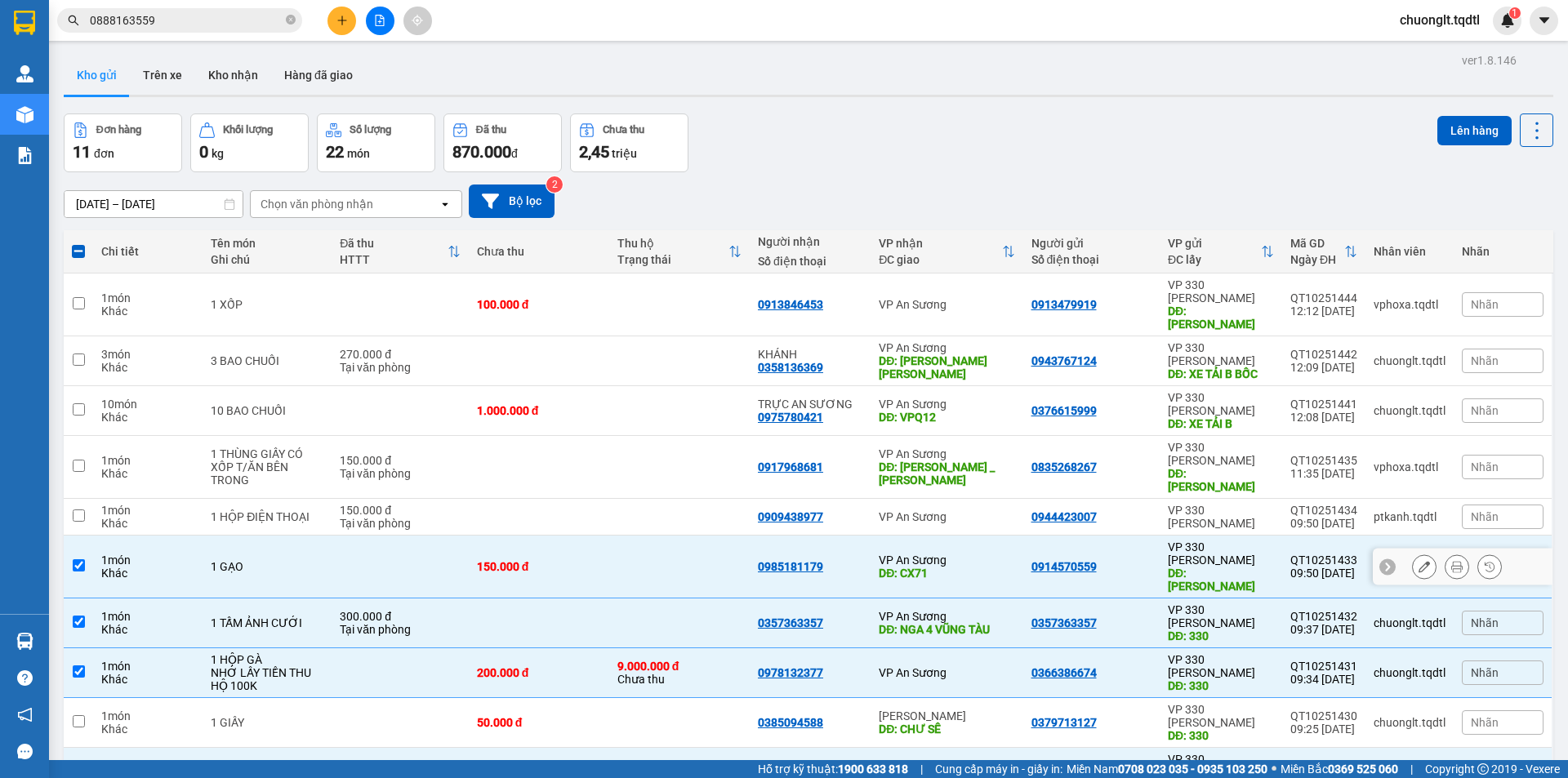
click at [443, 536] on td at bounding box center [400, 567] width 136 height 63
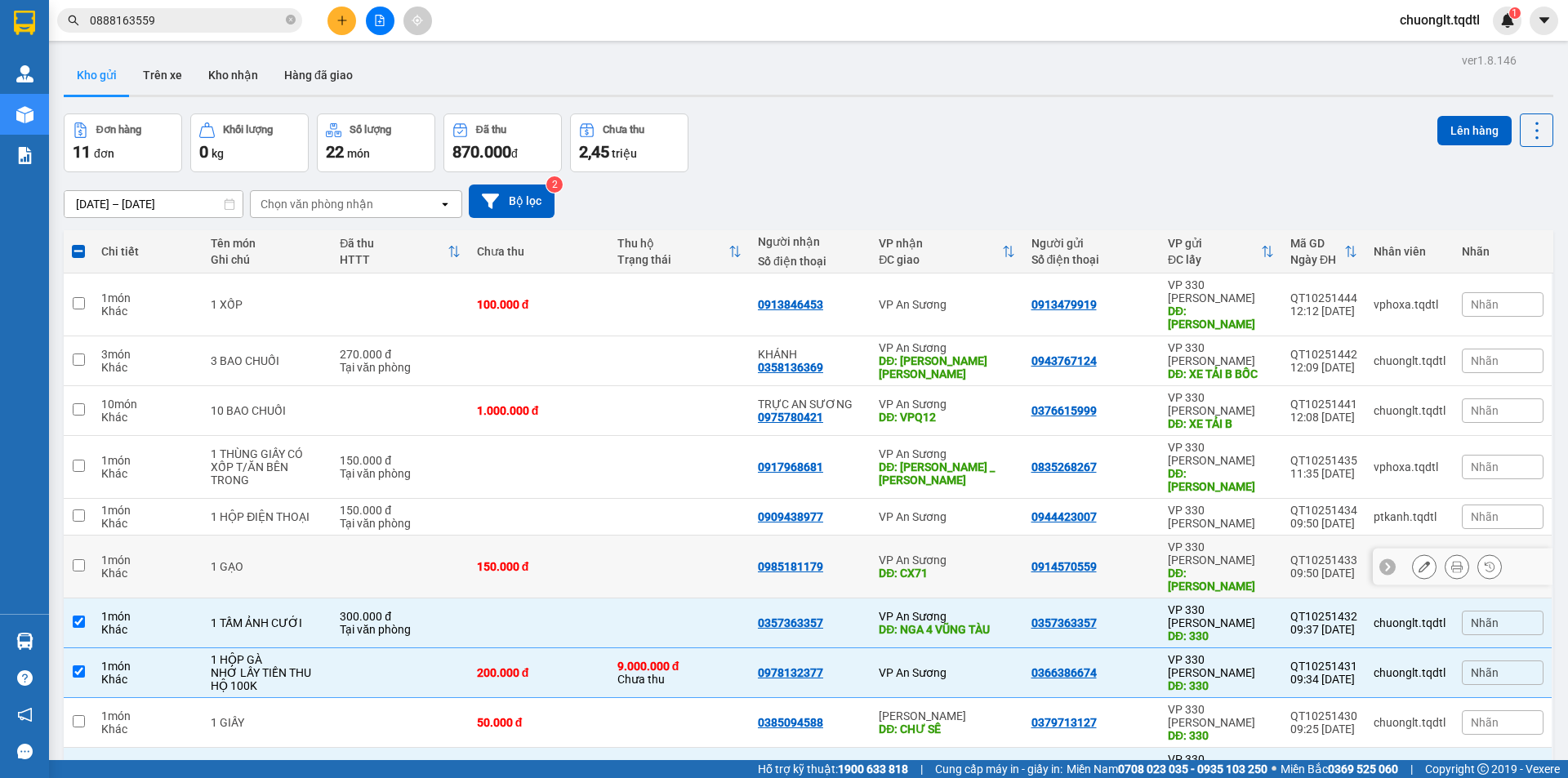
checkbox input "false"
click at [474, 499] on td at bounding box center [539, 517] width 140 height 37
checkbox input "true"
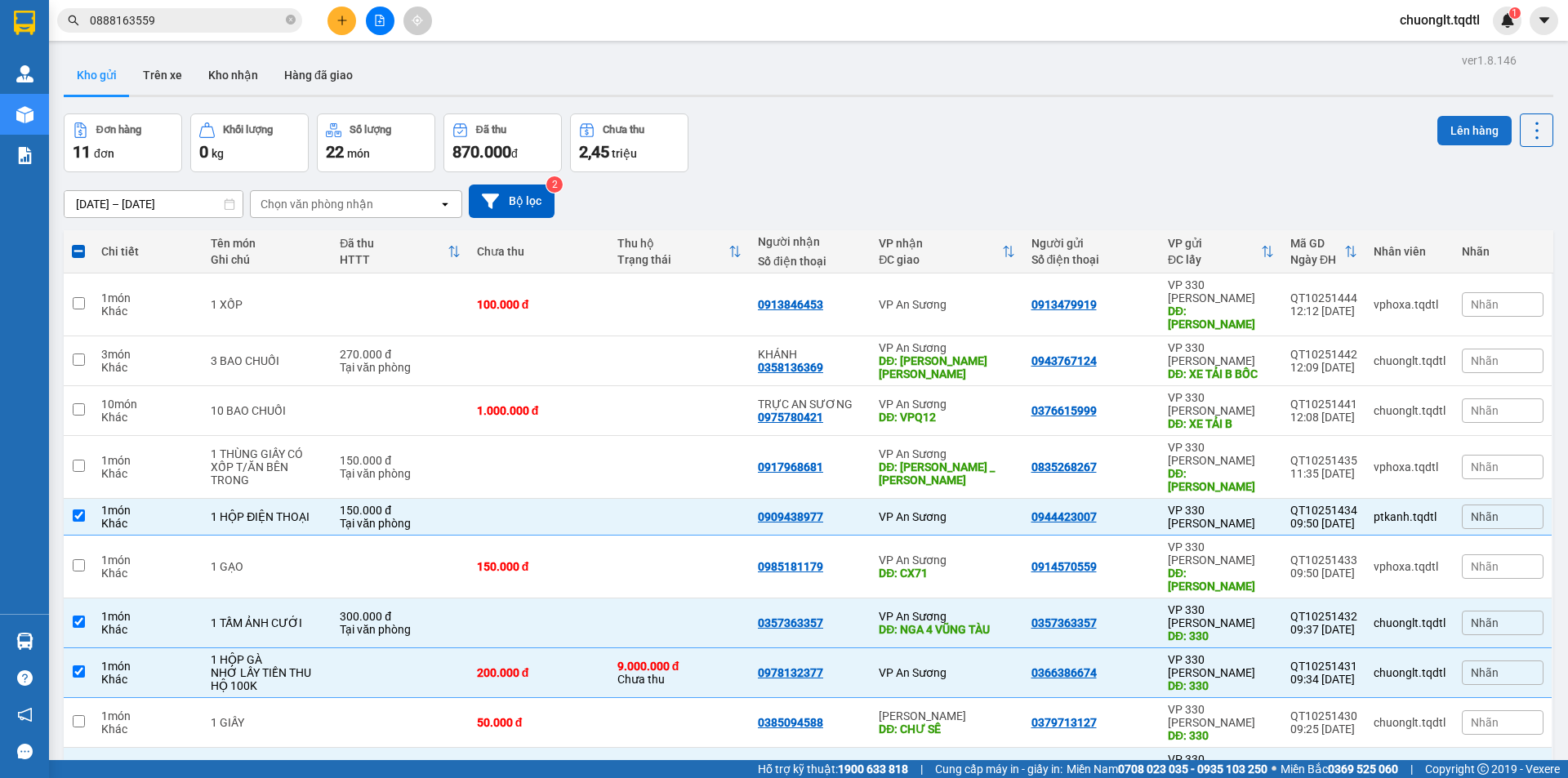
click at [1459, 128] on button "Lên hàng" at bounding box center [1475, 130] width 74 height 29
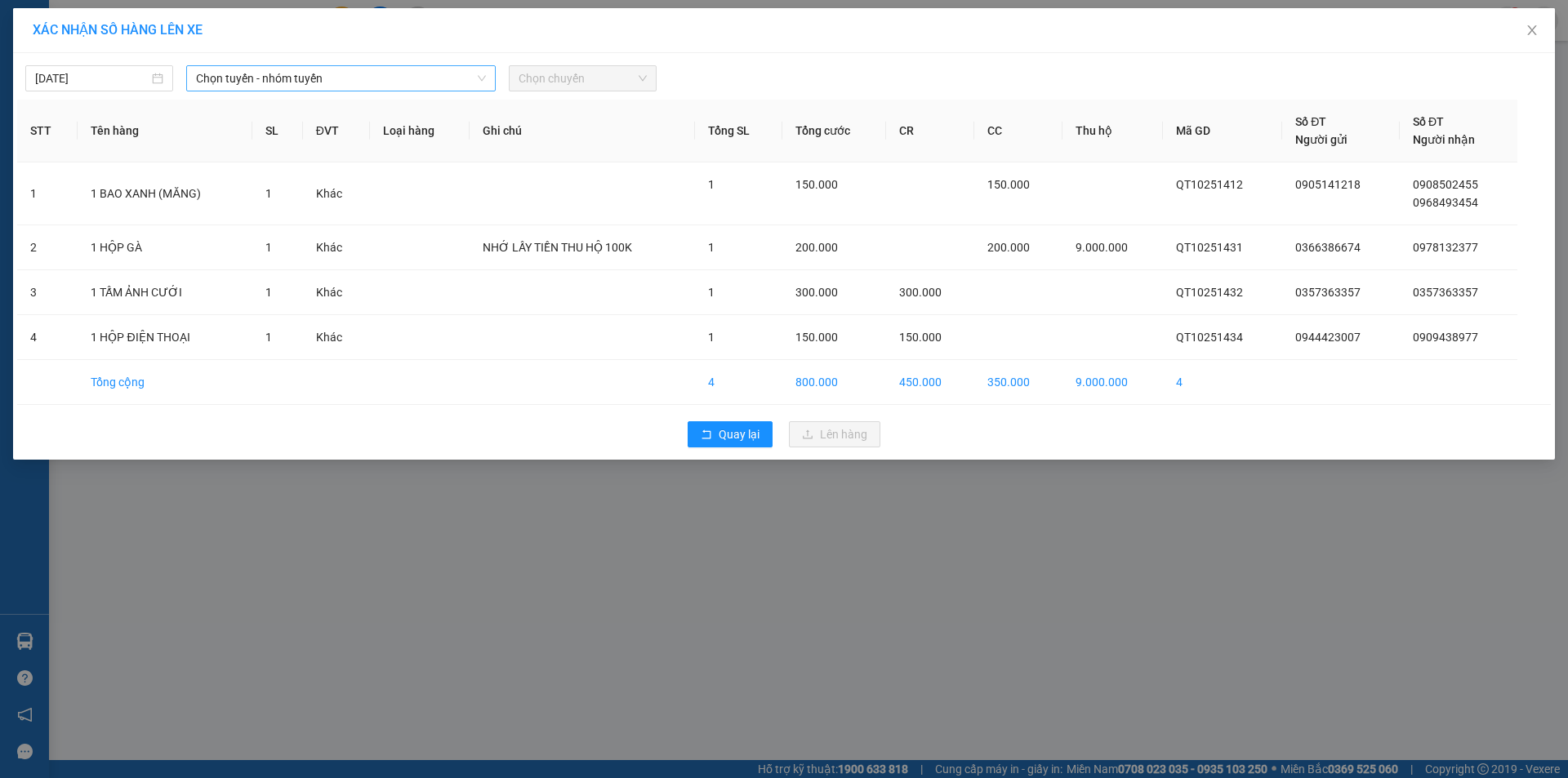
click at [446, 71] on span "Chọn tuyến - nhóm tuyến" at bounding box center [341, 78] width 290 height 24
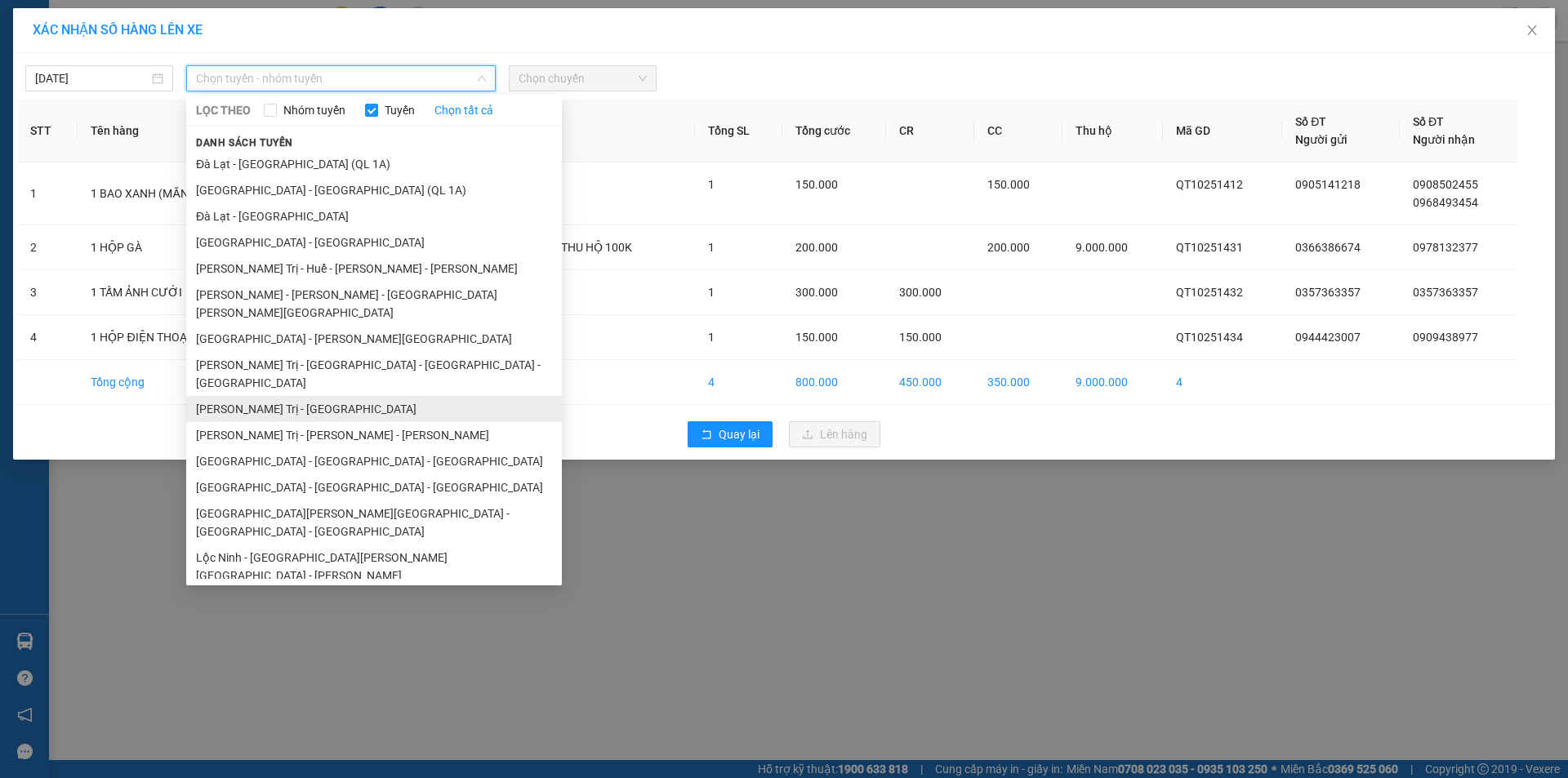
click at [287, 396] on li "[PERSON_NAME] Trị - [GEOGRAPHIC_DATA]" at bounding box center [374, 408] width 375 height 26
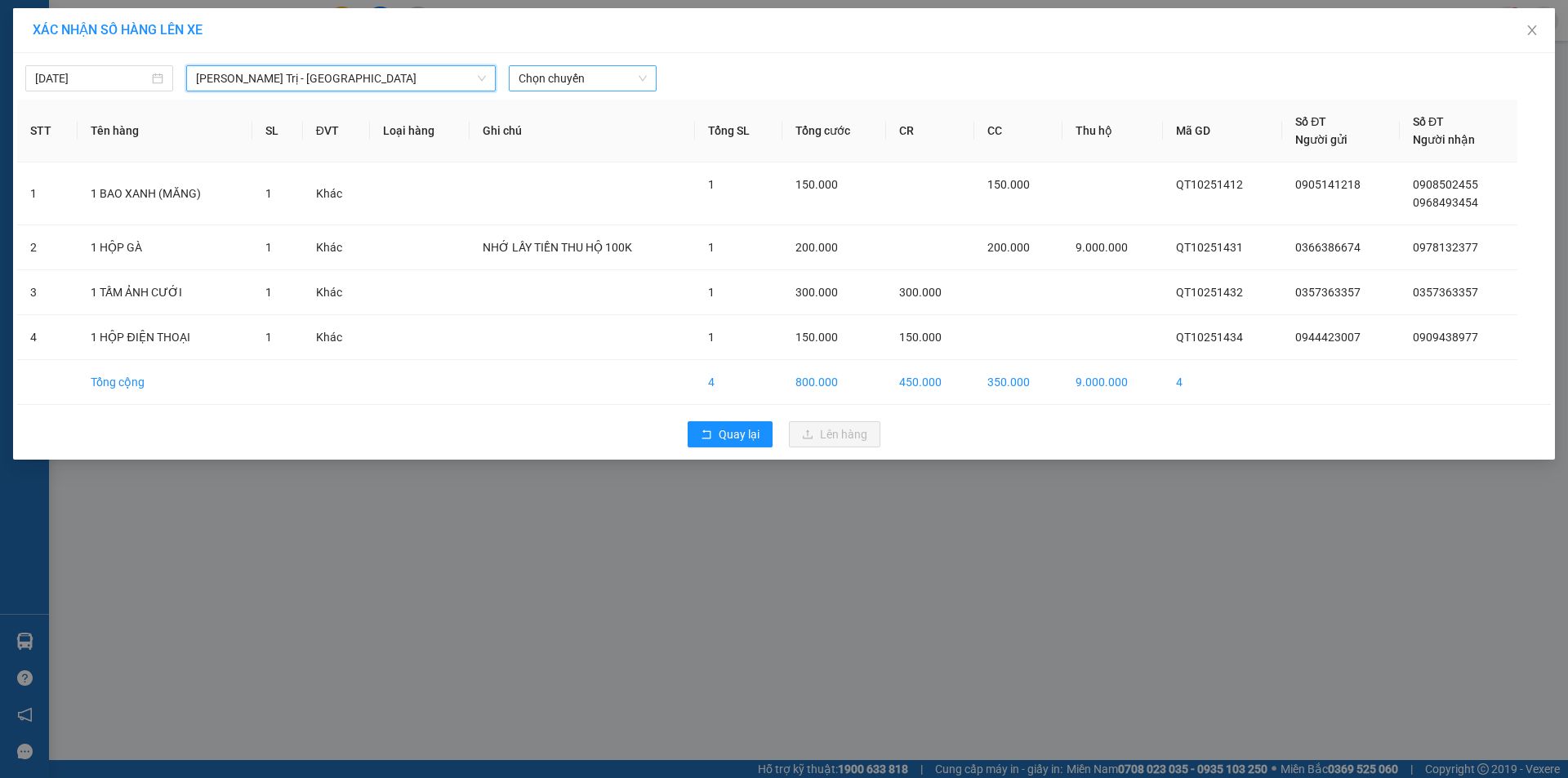
click at [630, 77] on span "Chọn chuyến" at bounding box center [583, 78] width 128 height 24
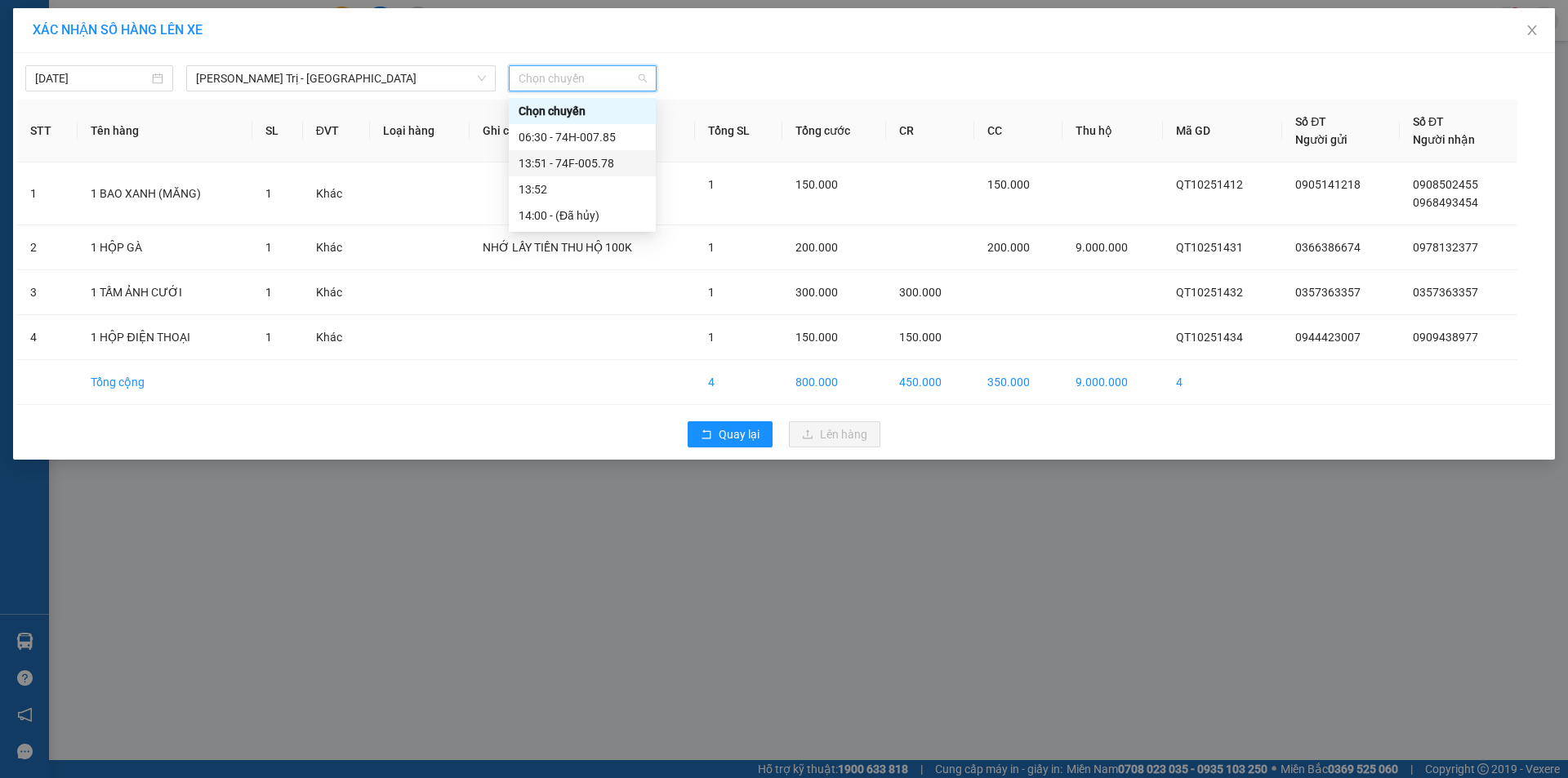
click at [588, 157] on div "13:51 - 74F-005.78" at bounding box center [582, 163] width 127 height 18
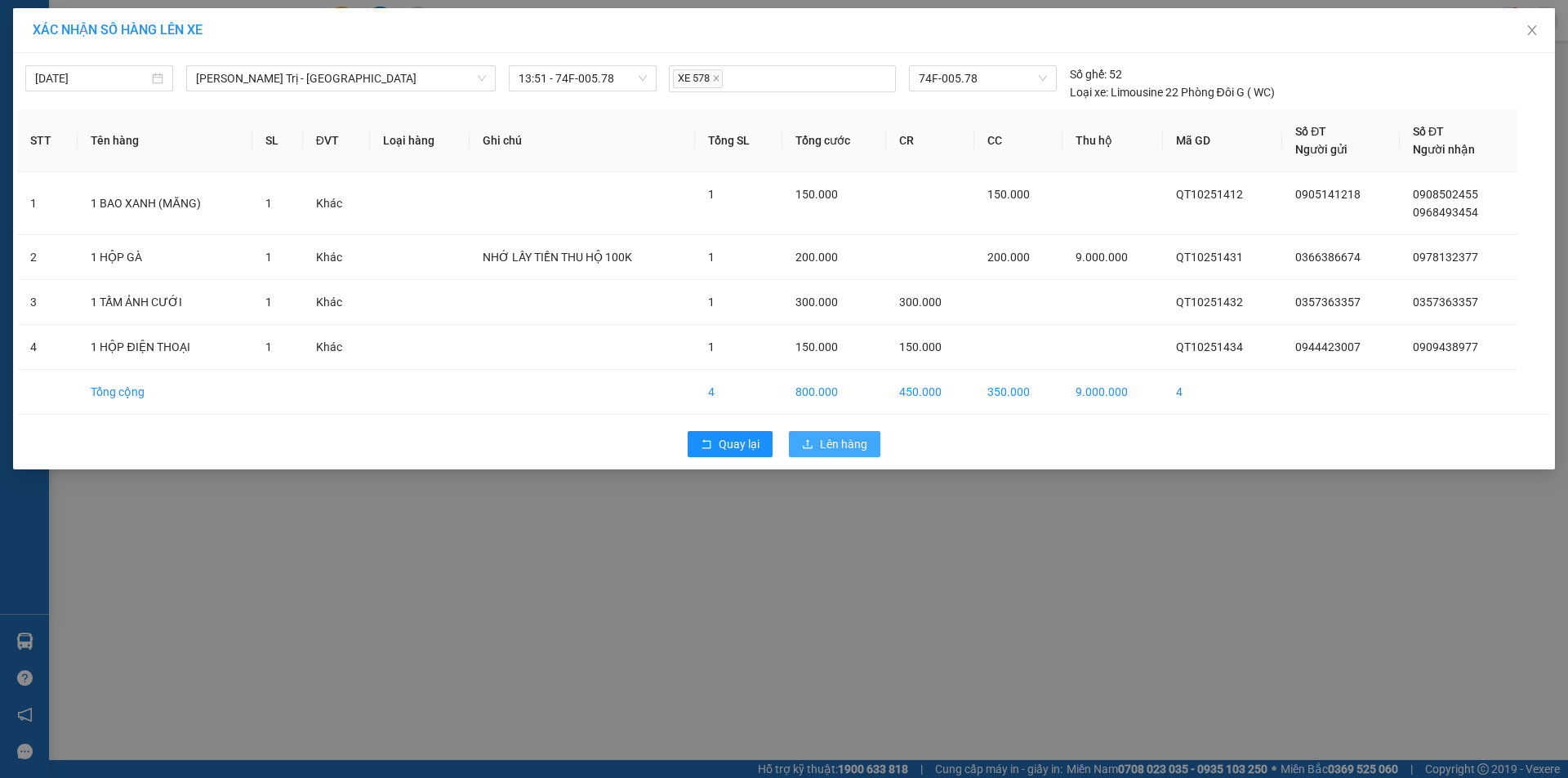
click at [833, 442] on span "Lên hàng" at bounding box center [843, 444] width 48 height 18
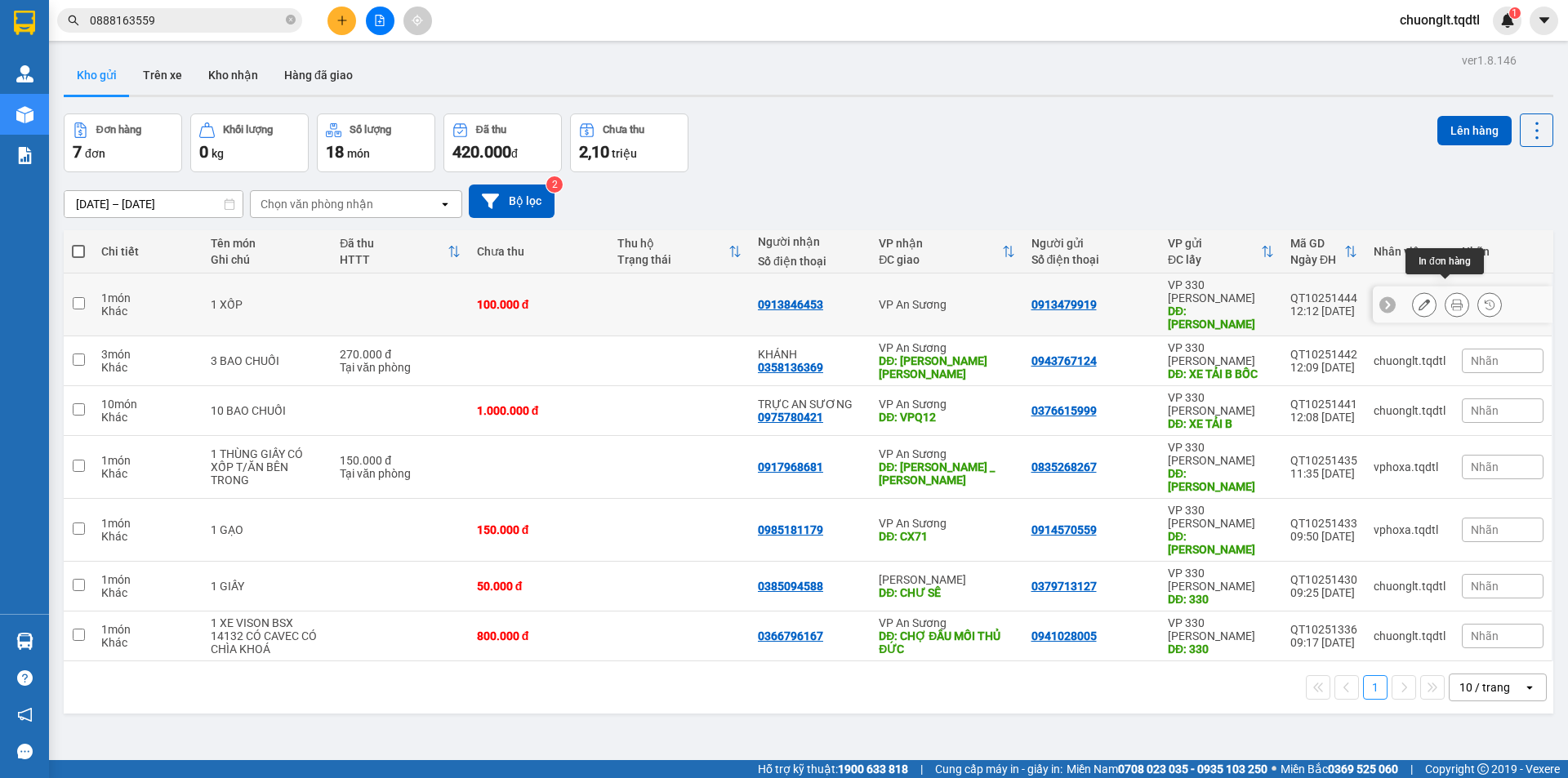
click at [1451, 299] on icon at bounding box center [1457, 304] width 12 height 12
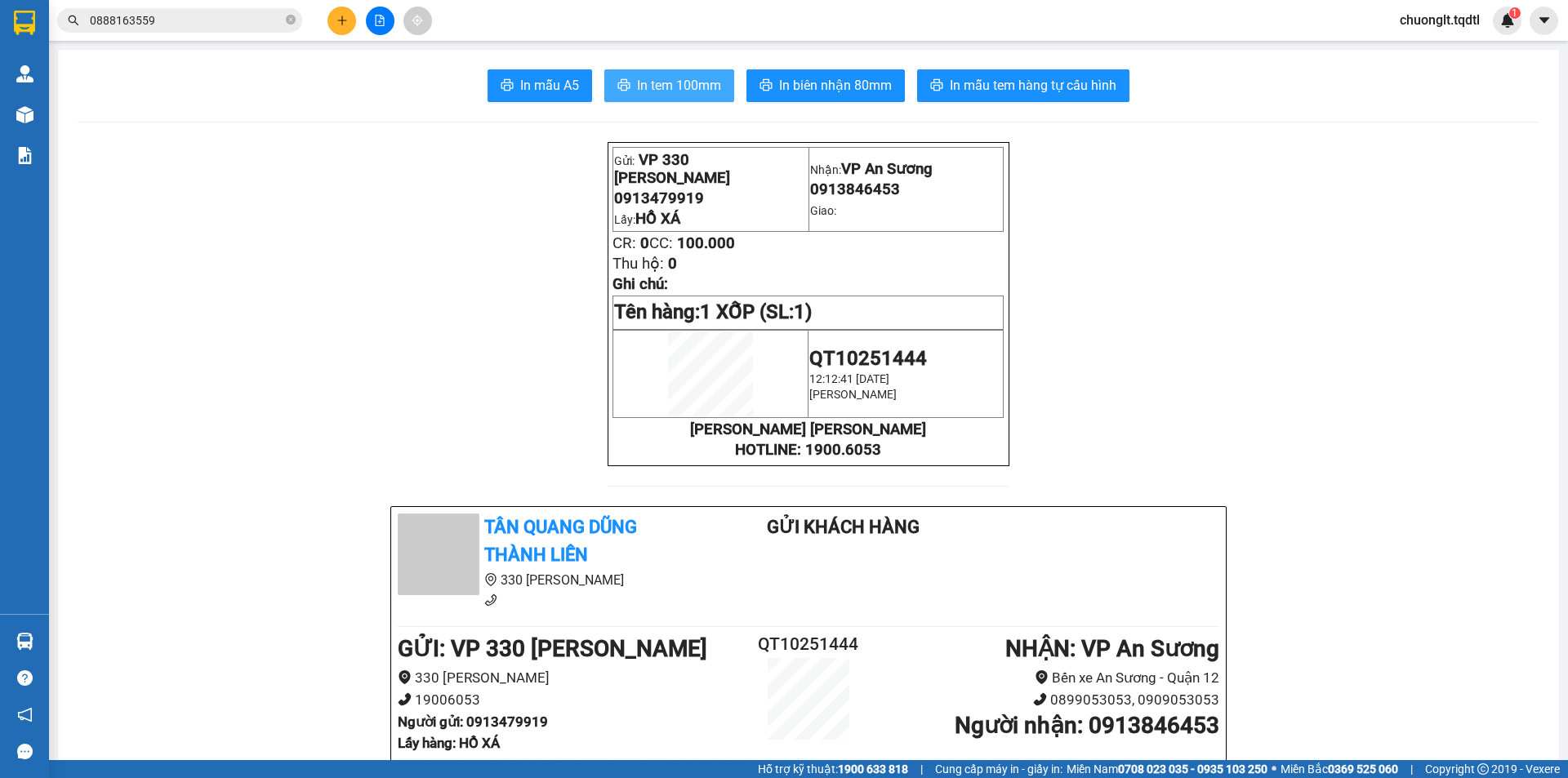
click at [680, 80] on span "In tem 100mm" at bounding box center [679, 85] width 84 height 20
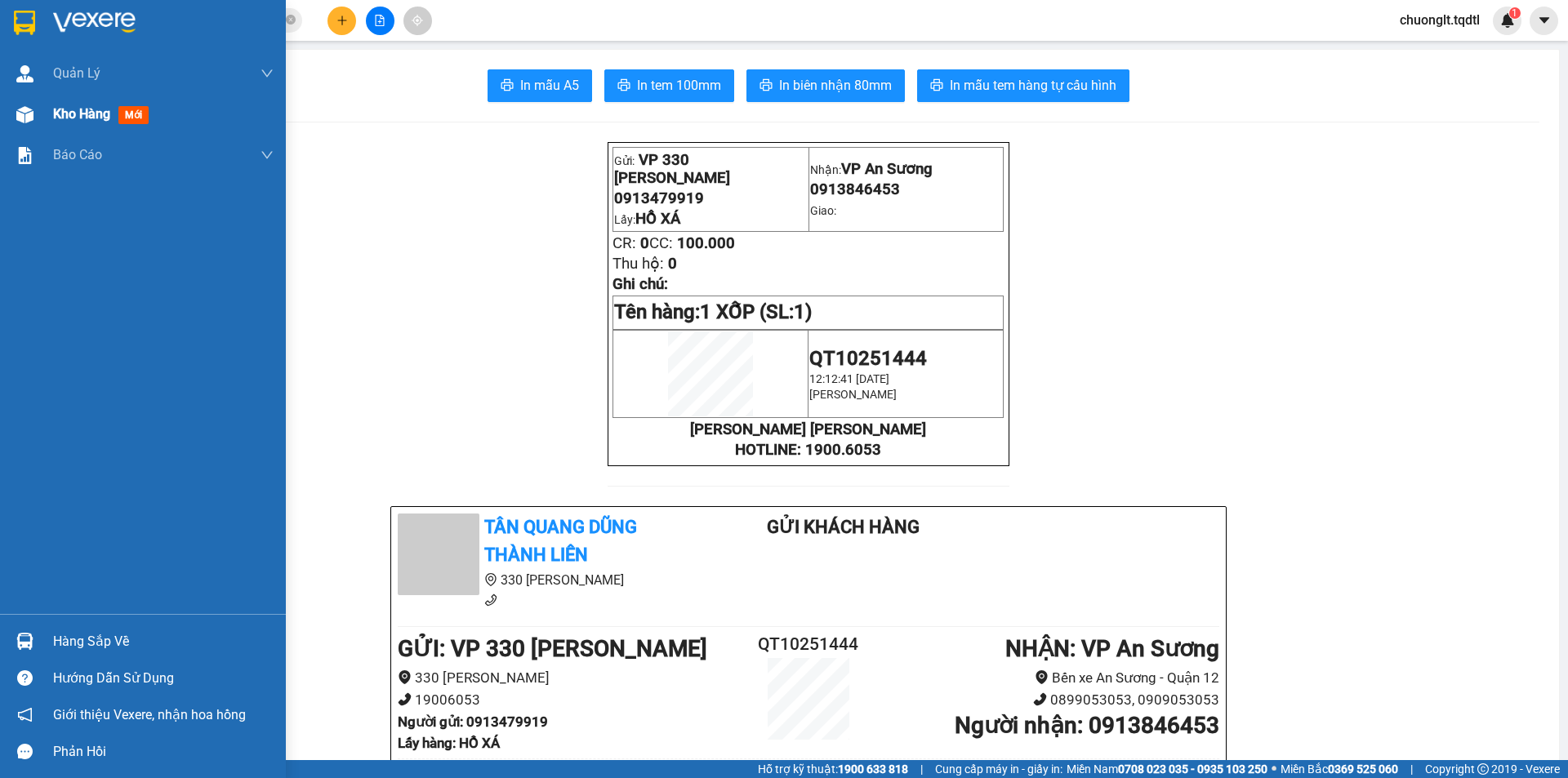
click at [76, 112] on span "Kho hàng" at bounding box center [82, 114] width 57 height 16
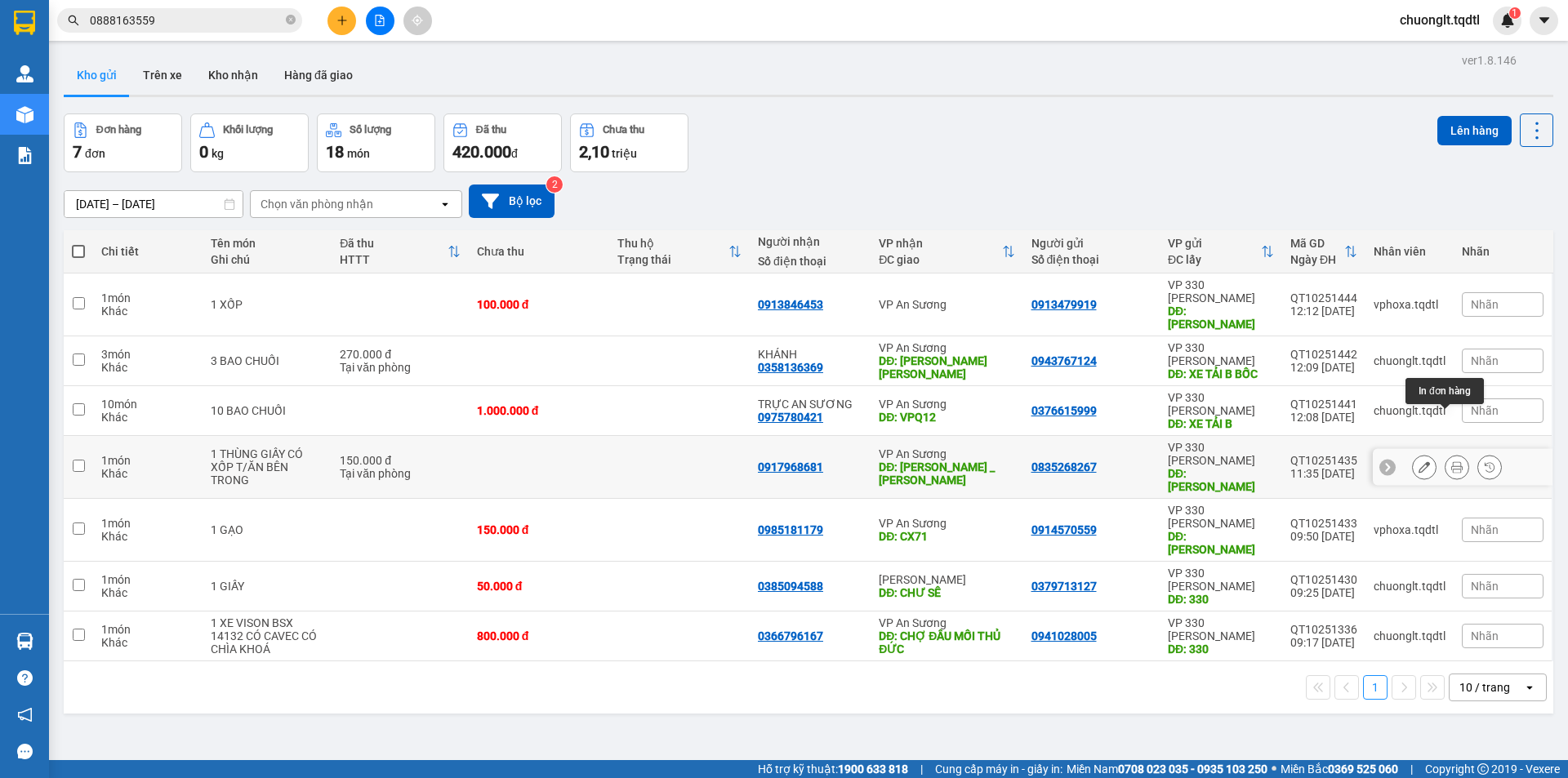
click at [1451, 461] on icon at bounding box center [1457, 467] width 12 height 12
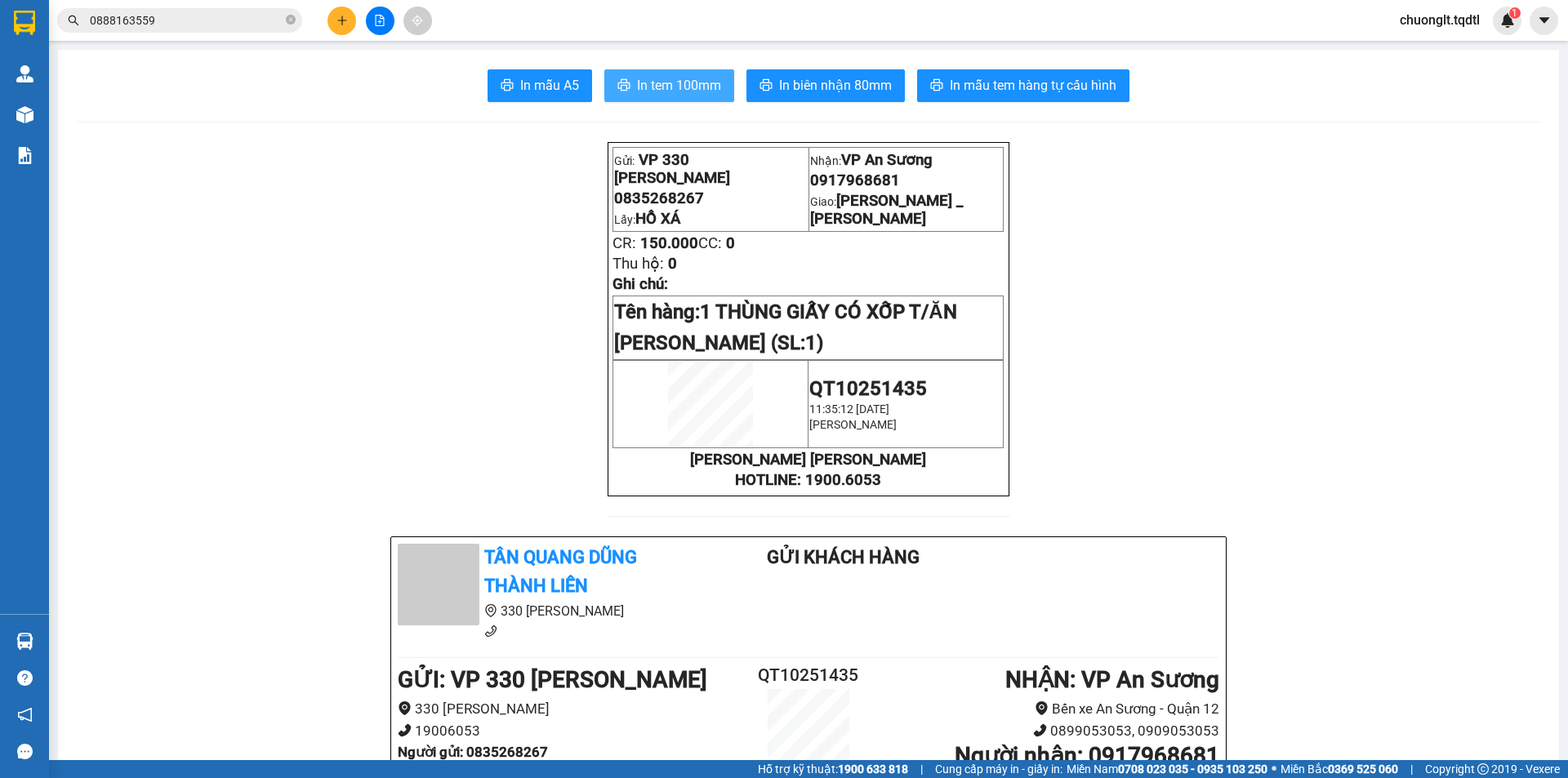
click at [684, 86] on span "In tem 100mm" at bounding box center [679, 85] width 84 height 20
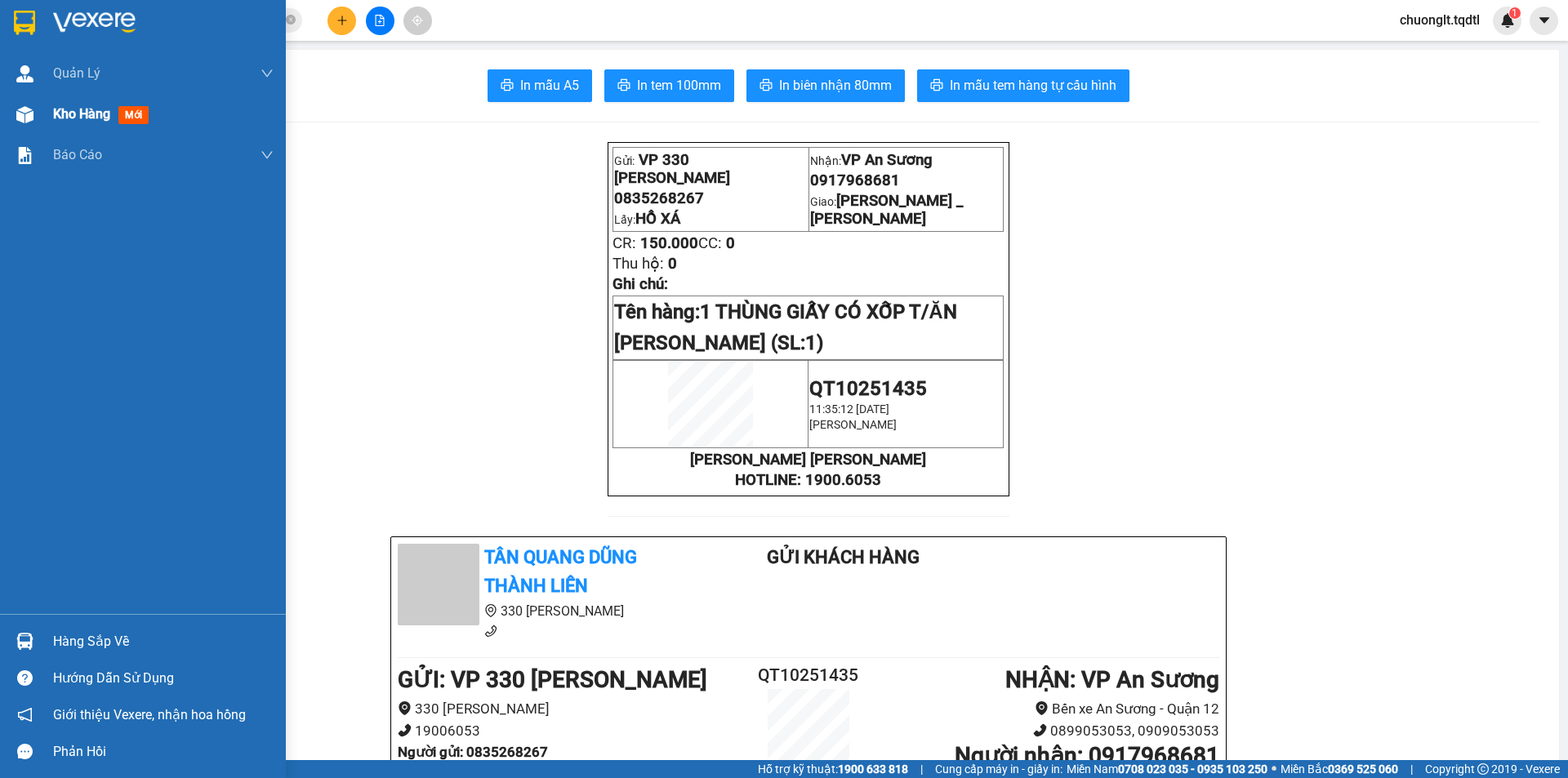
click at [92, 113] on span "Kho hàng" at bounding box center [82, 114] width 57 height 16
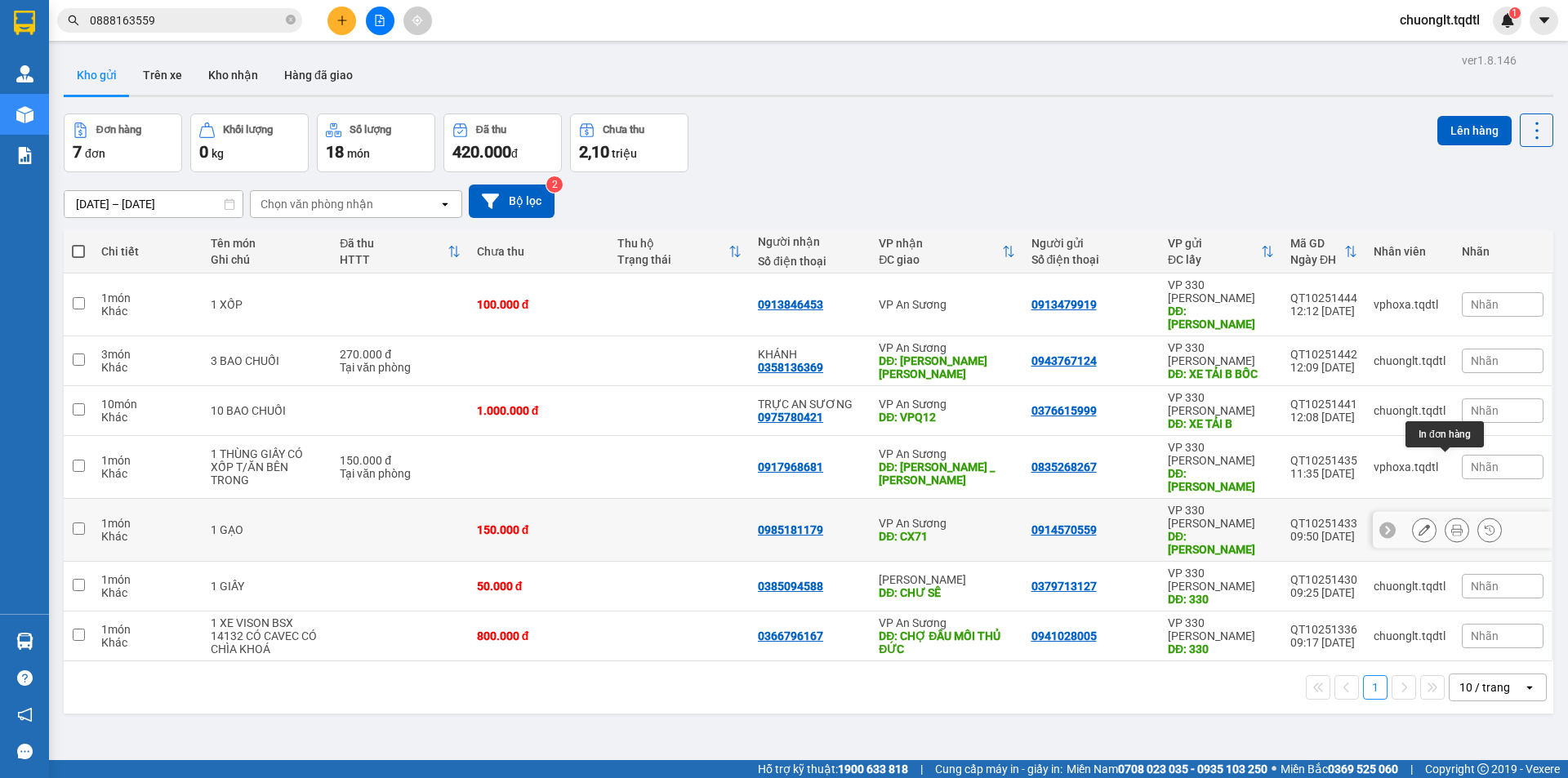
click at [1445, 516] on button at bounding box center [1457, 530] width 23 height 28
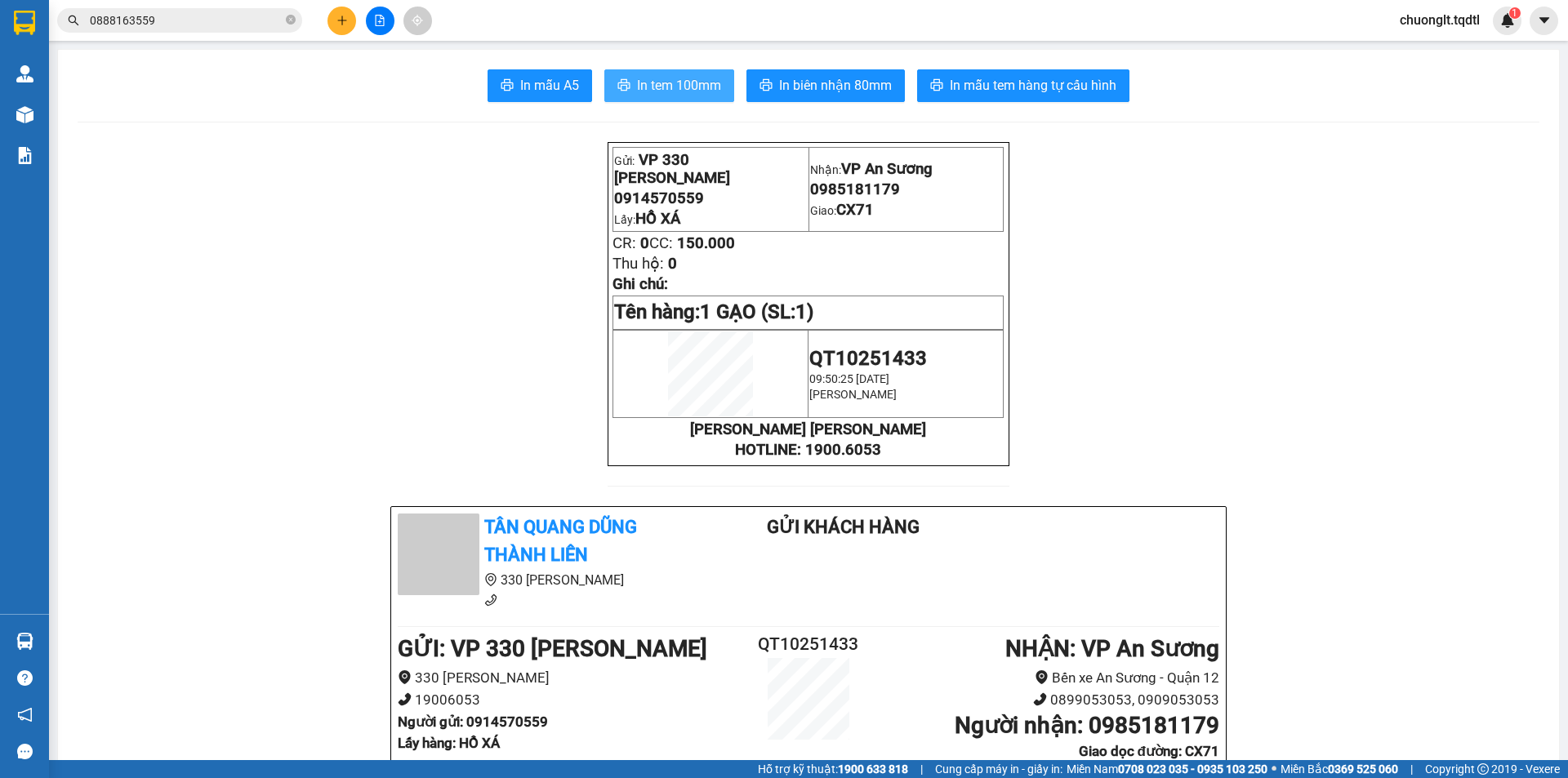
click at [637, 71] on button "In tem 100mm" at bounding box center [668, 86] width 129 height 33
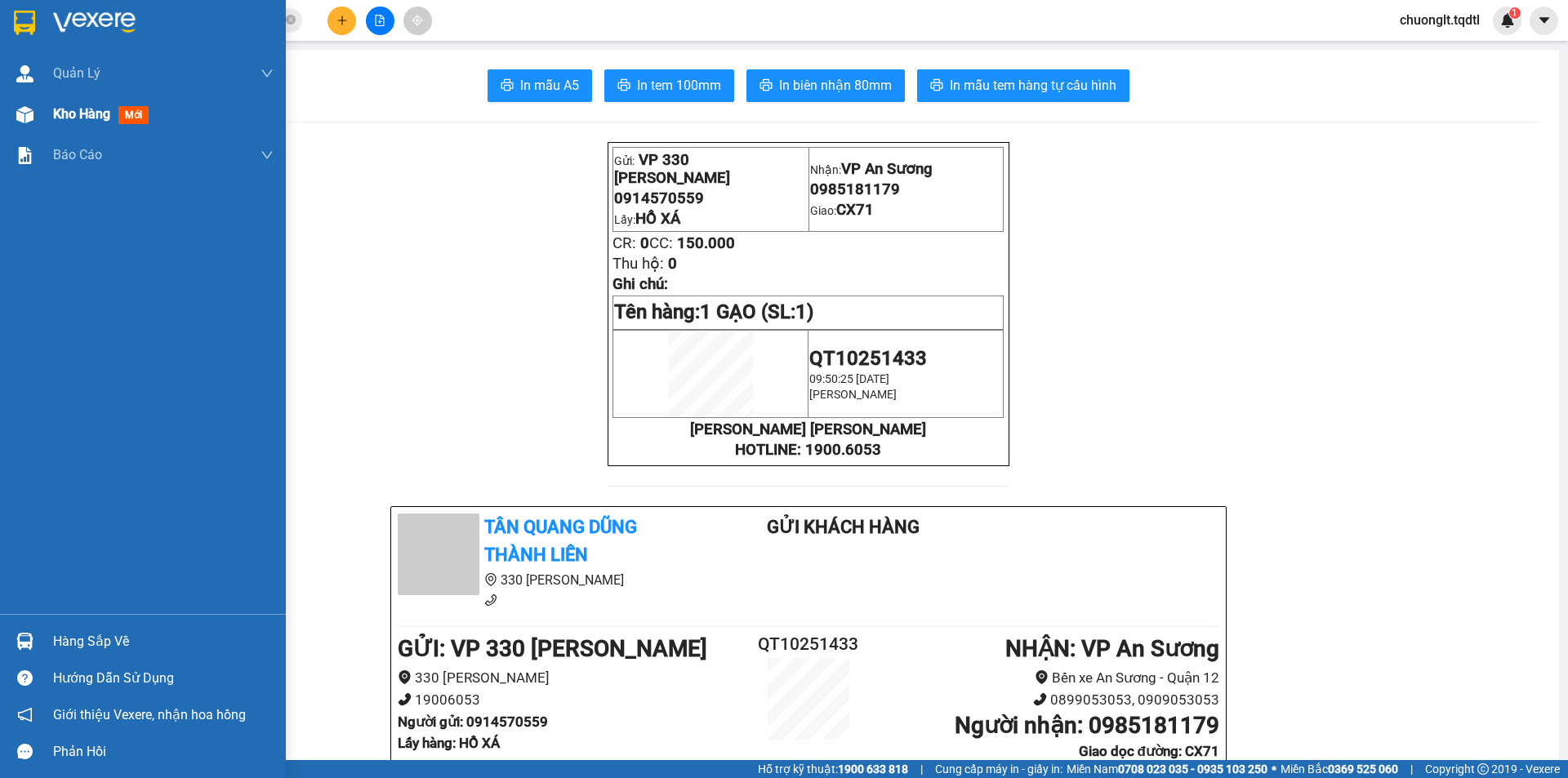
click at [79, 103] on div "Kho hàng mới" at bounding box center [163, 115] width 221 height 41
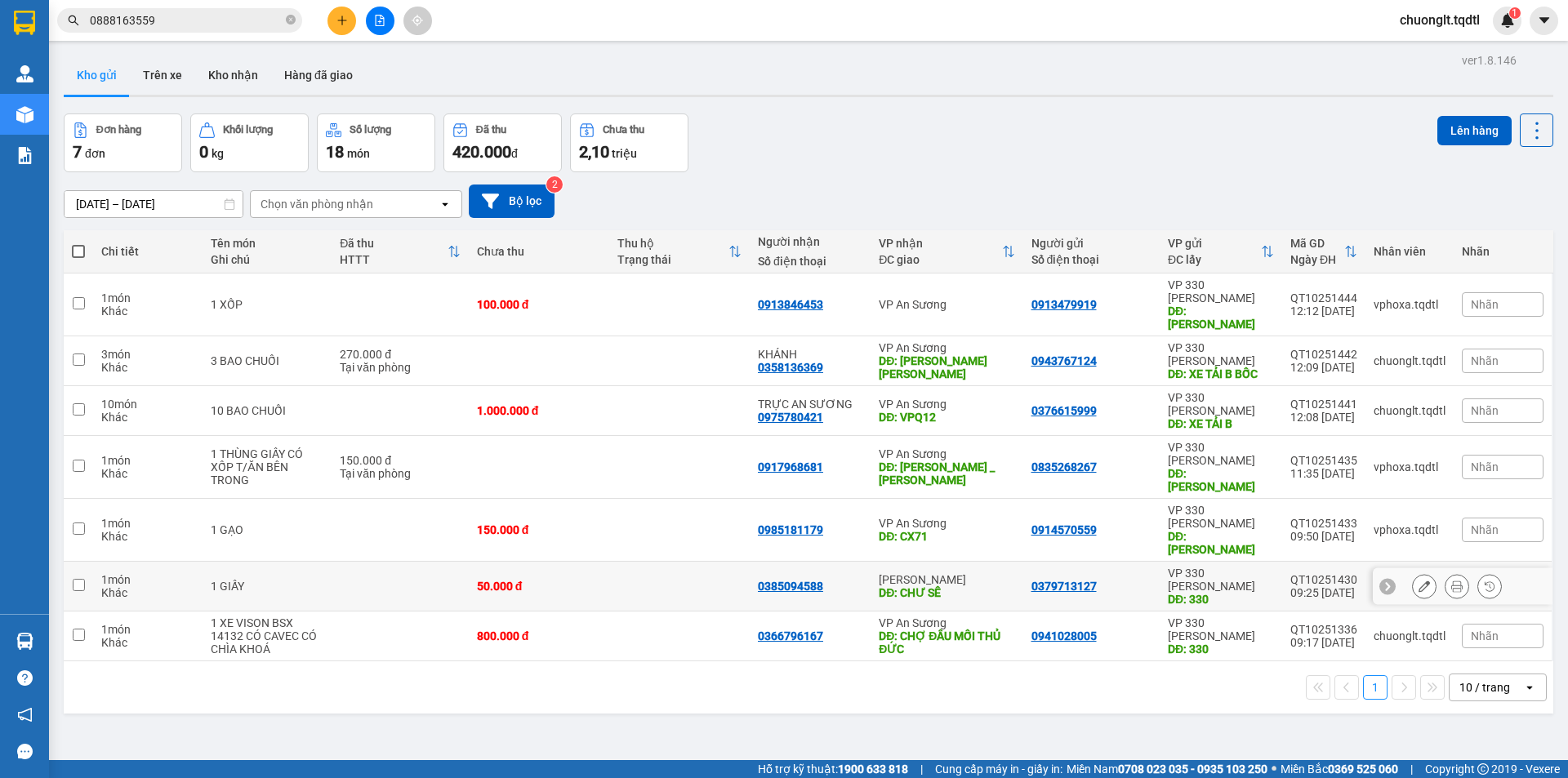
click at [308, 580] on div "1 GIẤY" at bounding box center [267, 585] width 113 height 13
checkbox input "true"
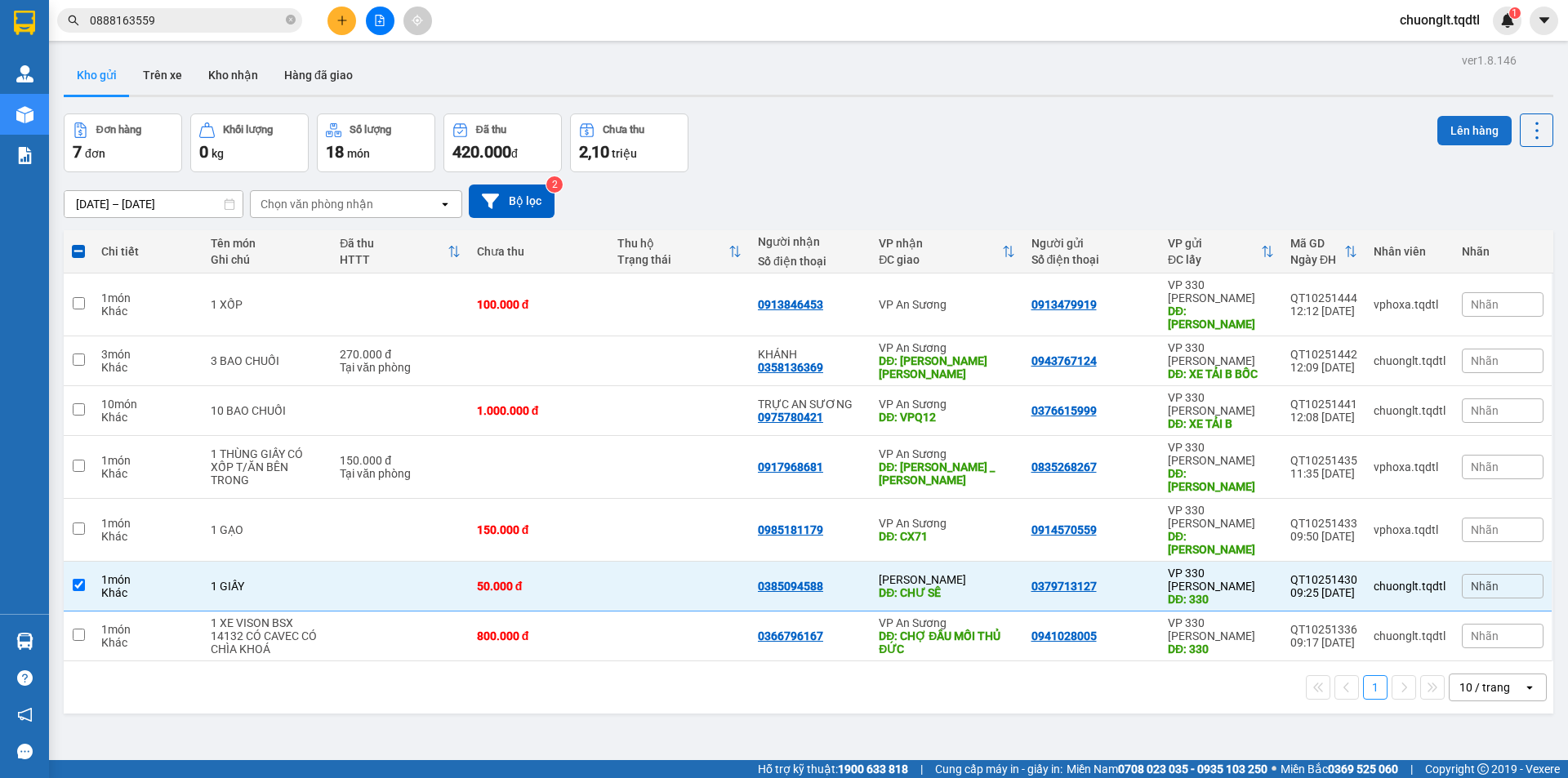
click at [1451, 119] on button "Lên hàng" at bounding box center [1475, 130] width 74 height 29
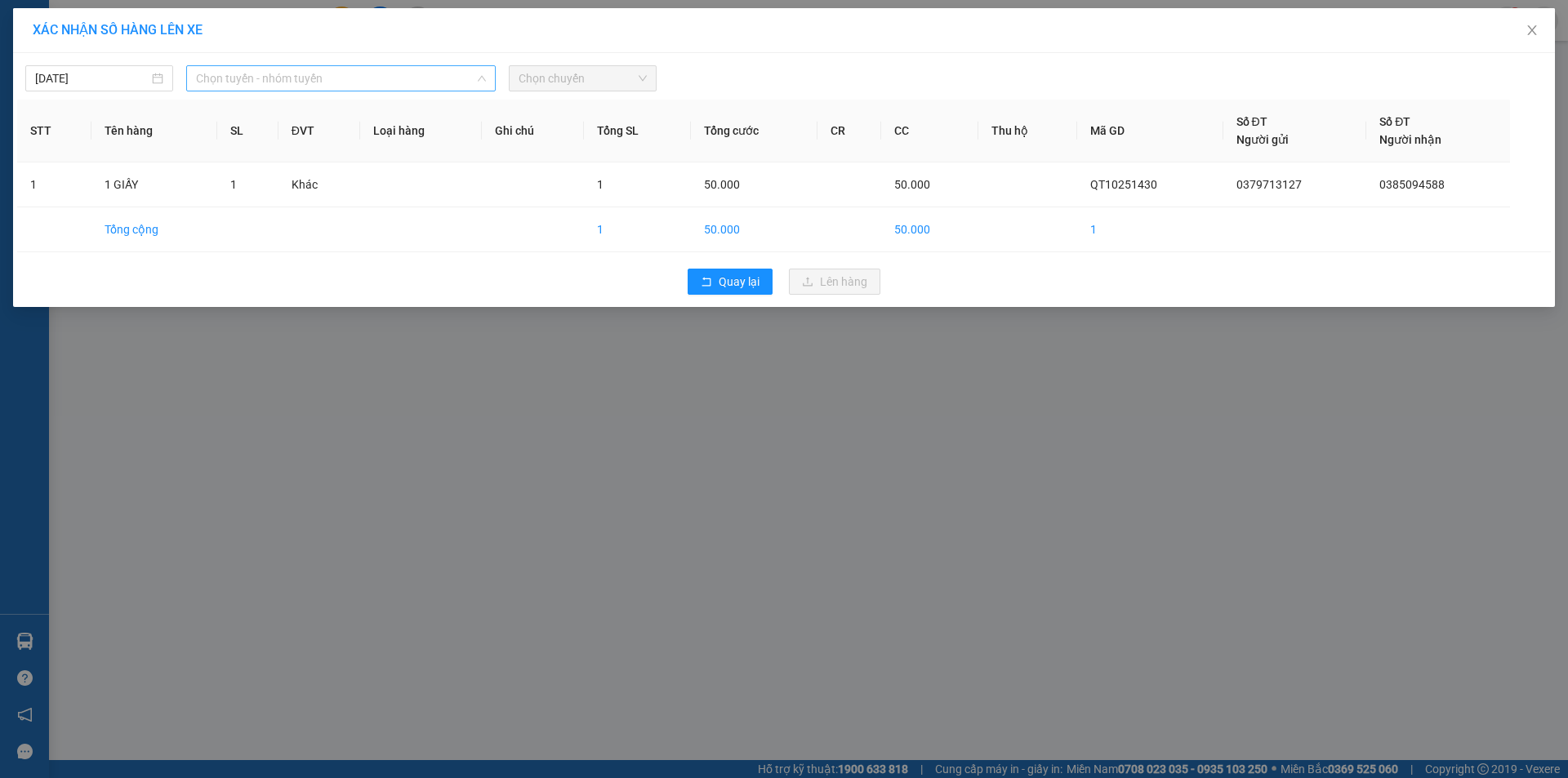
click at [396, 67] on span "Chọn tuyến - nhóm tuyến" at bounding box center [341, 78] width 290 height 24
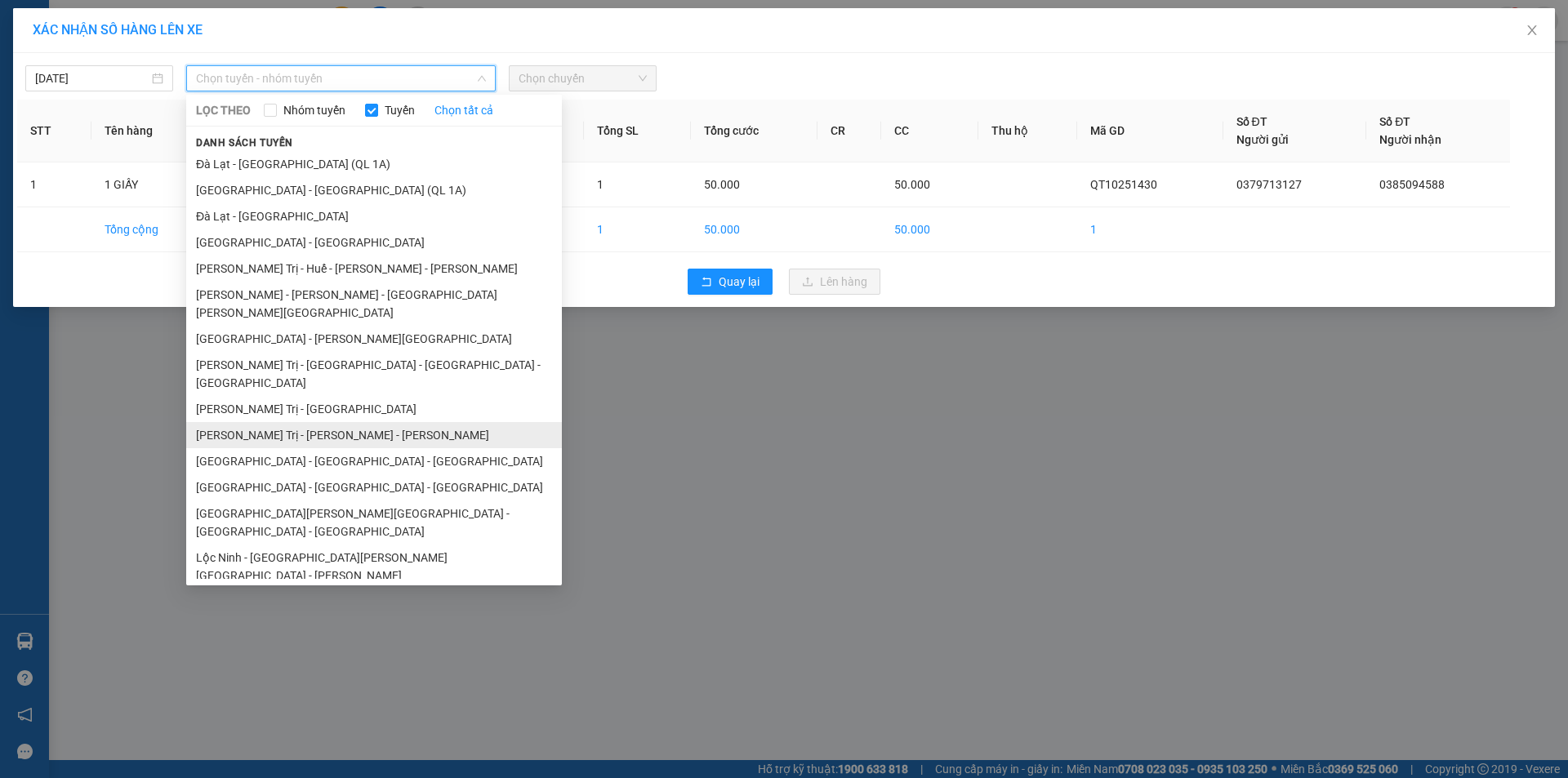
click at [321, 422] on li "[PERSON_NAME] Trị - [PERSON_NAME] - [PERSON_NAME]" at bounding box center [374, 435] width 375 height 26
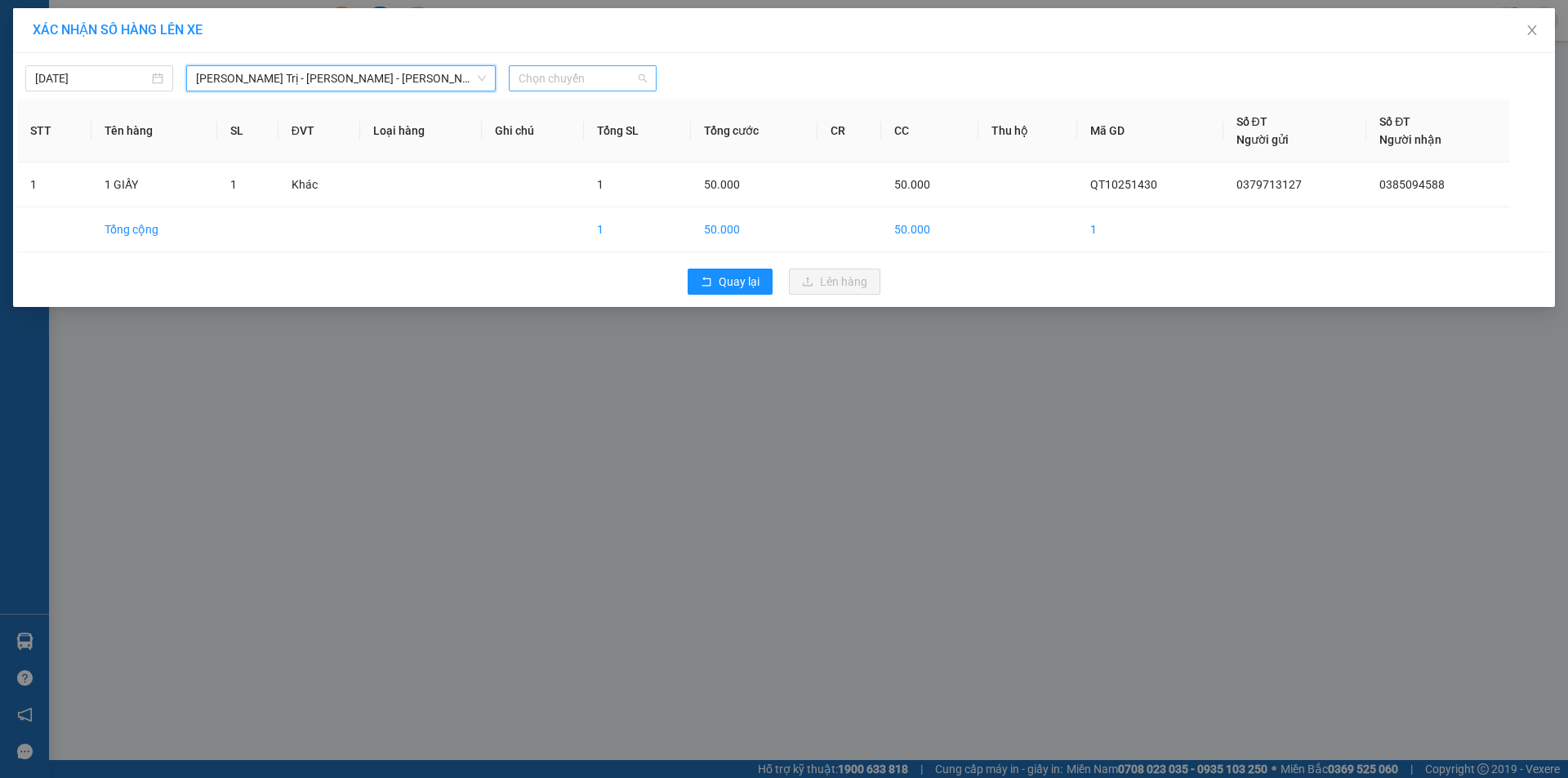
click at [625, 74] on span "Chọn chuyến" at bounding box center [583, 78] width 128 height 24
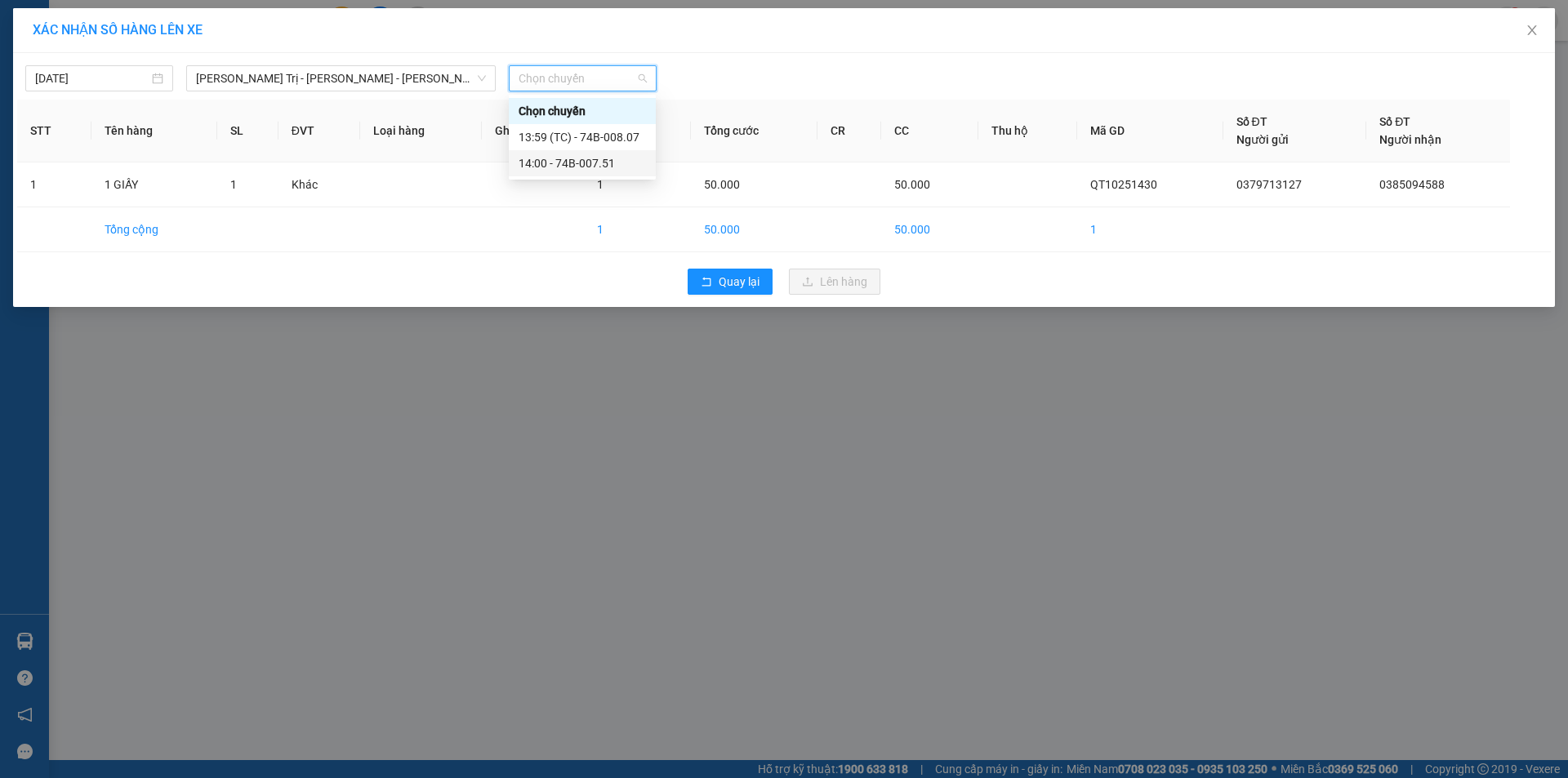
click at [599, 162] on div "14:00 - 74B-007.51" at bounding box center [582, 163] width 127 height 18
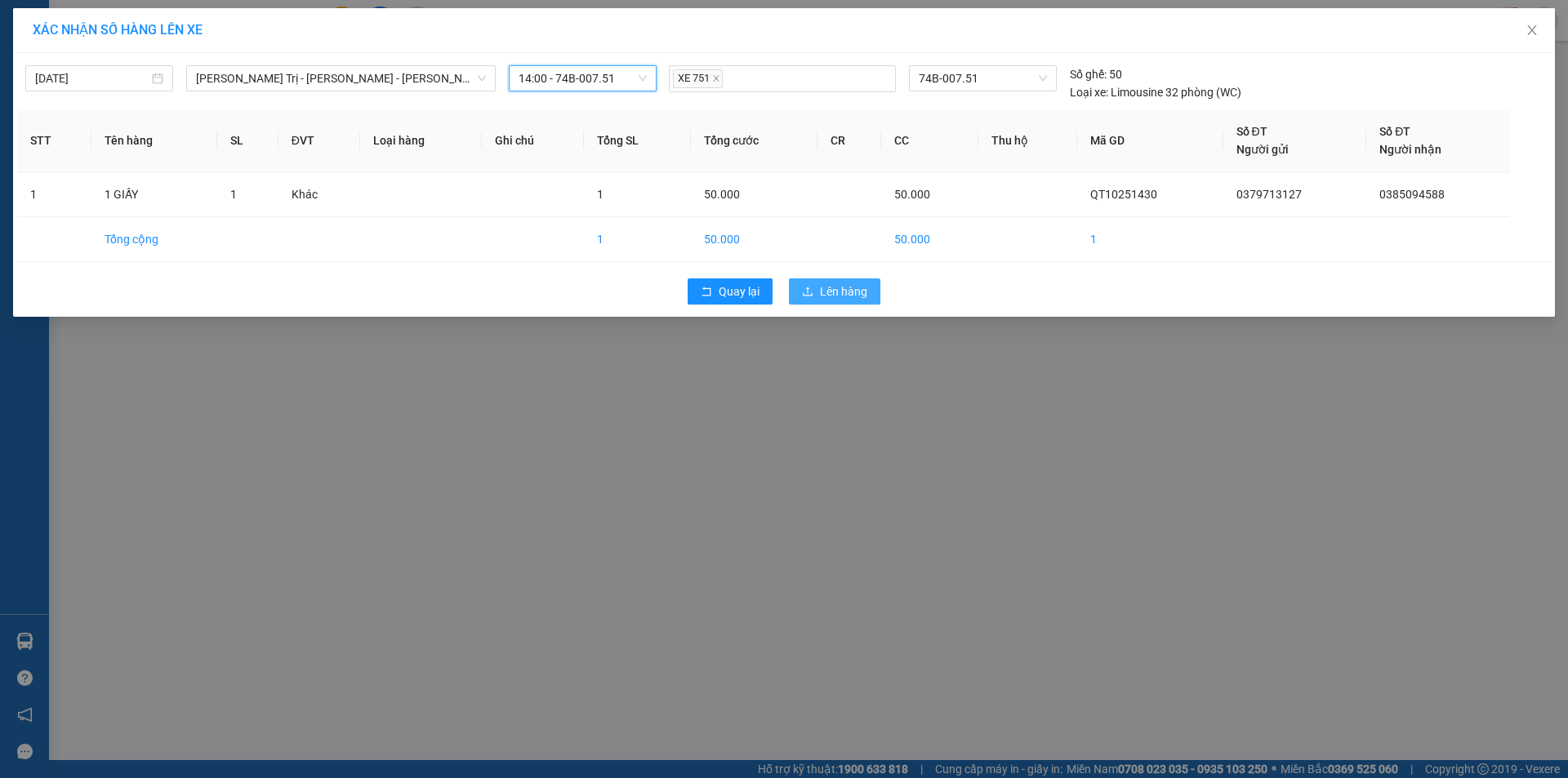
click at [834, 288] on span "Lên hàng" at bounding box center [843, 292] width 48 height 18
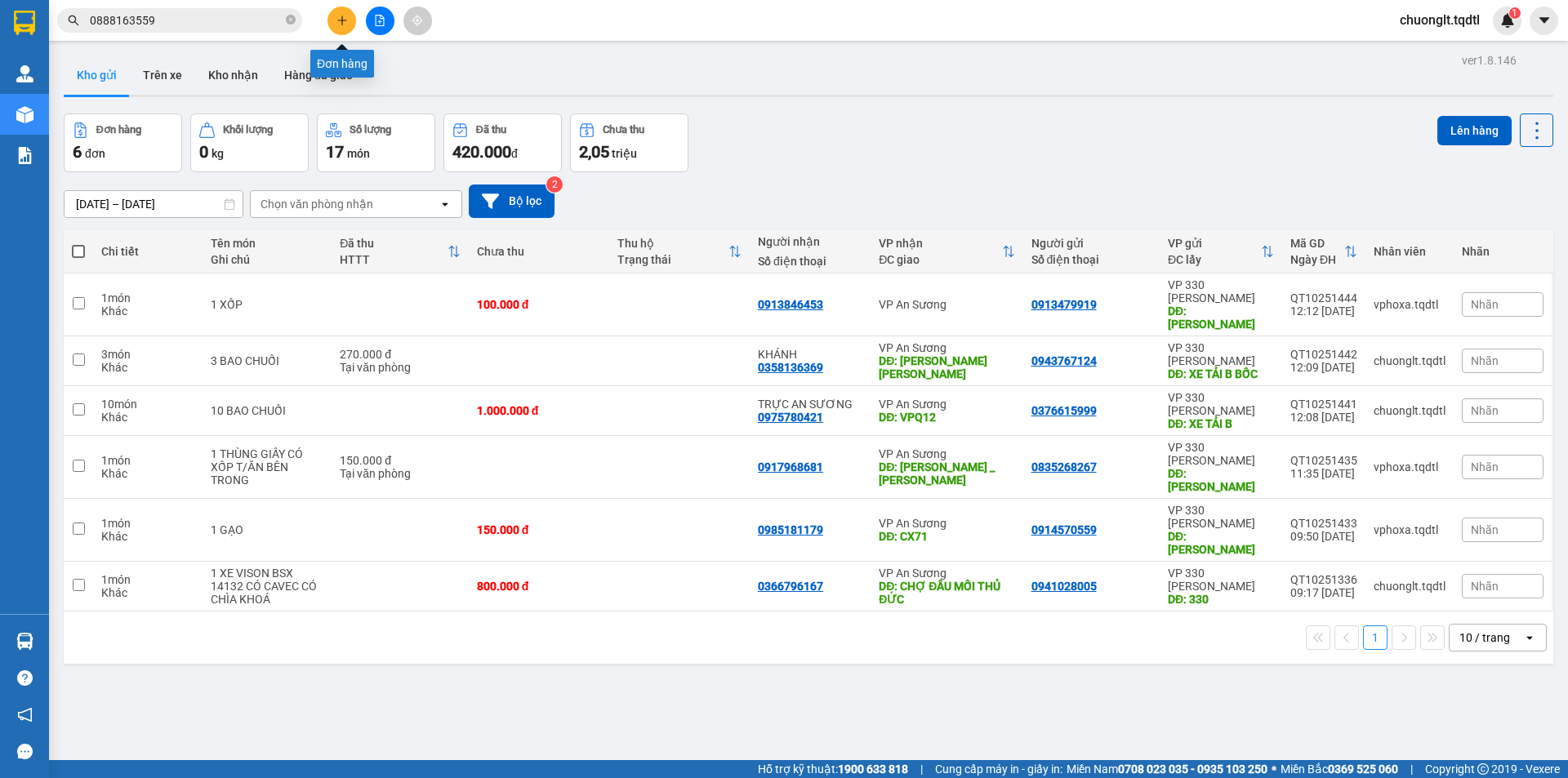
click at [339, 21] on icon "plus" at bounding box center [342, 20] width 12 height 12
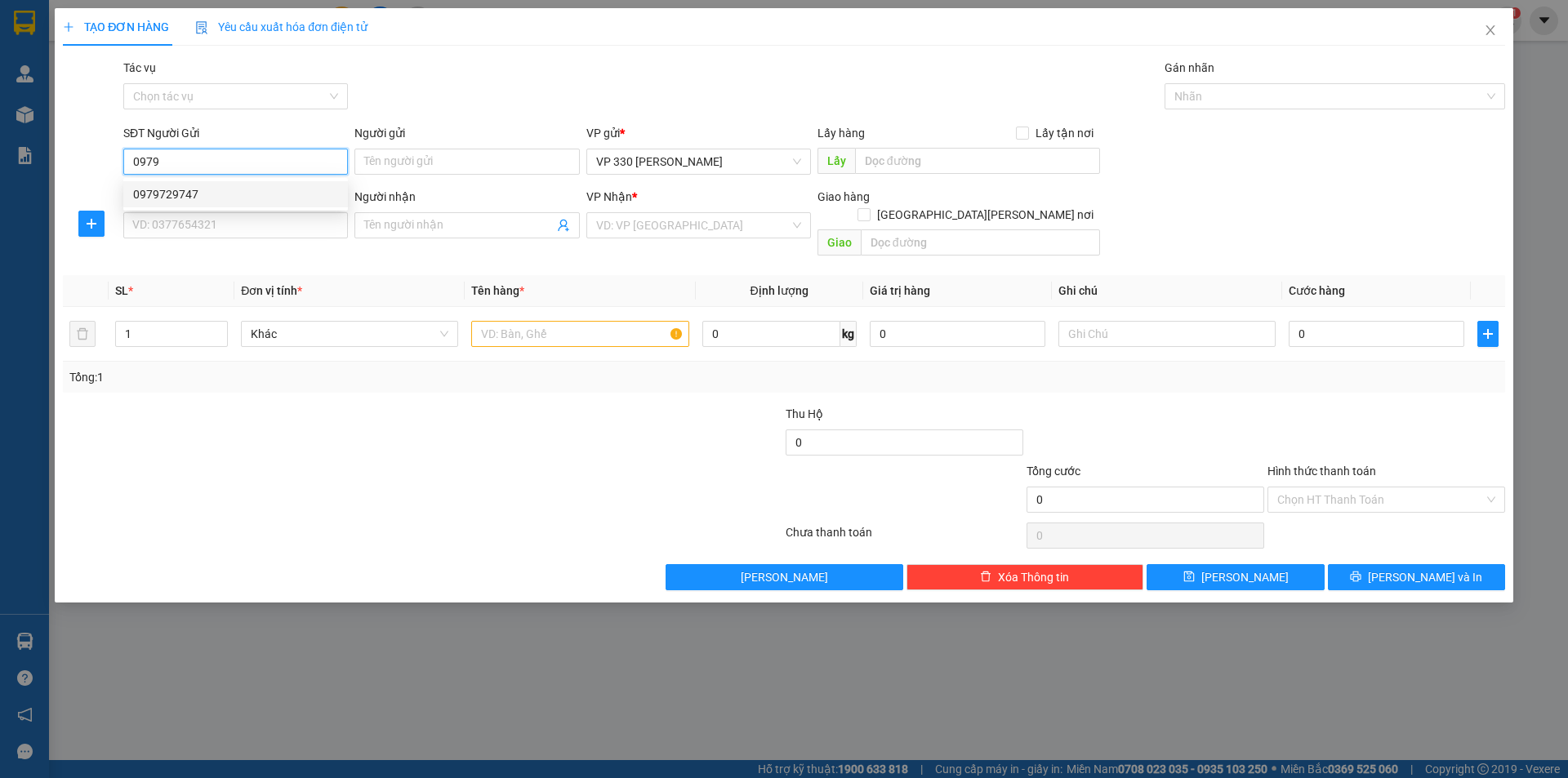
click at [200, 201] on div "0979729747" at bounding box center [235, 194] width 205 height 18
type input "0979729747"
type input "XE TẢI B"
type input "0901009784"
type input "TIẾN"
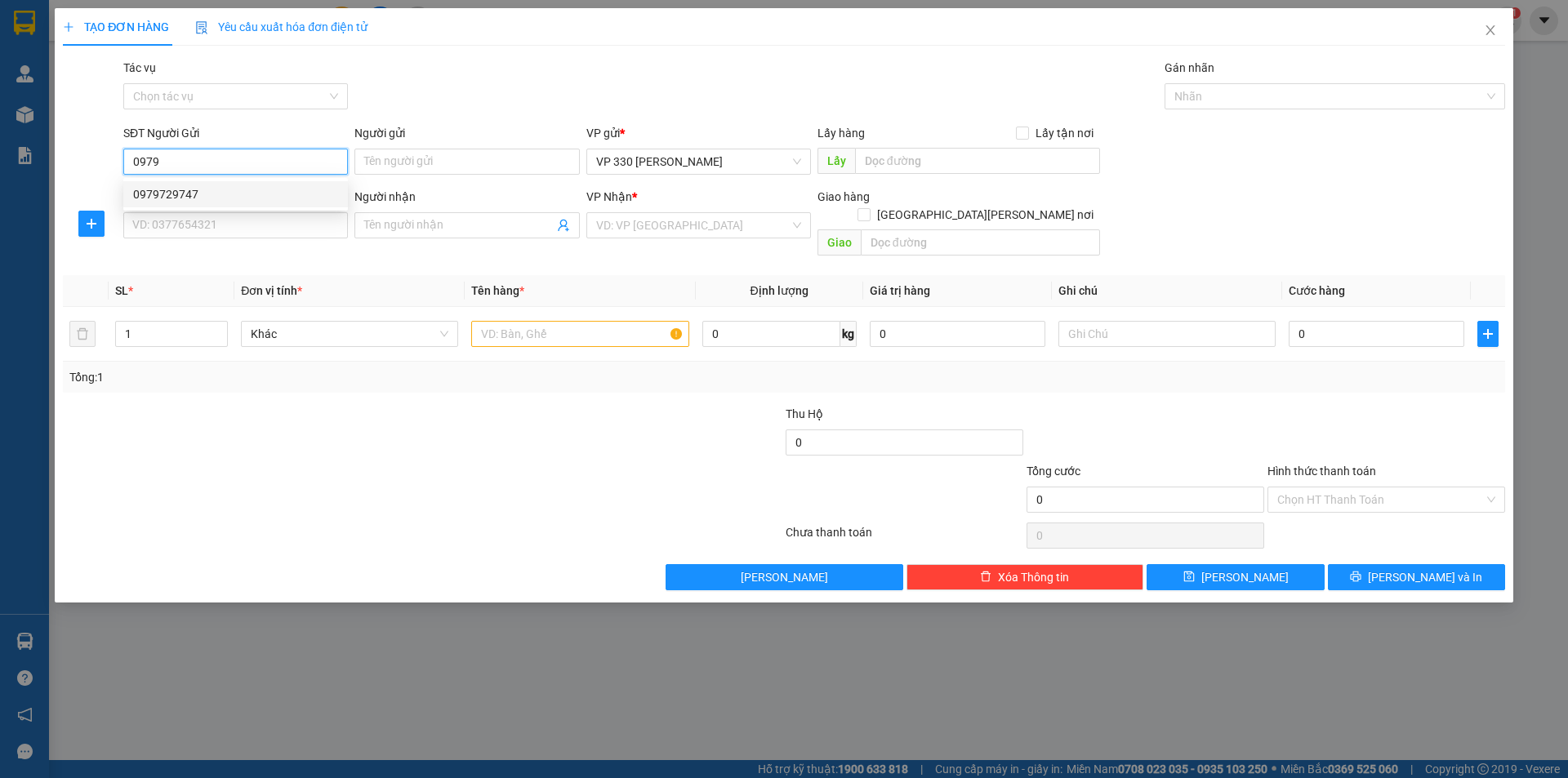
type input "CÂY XĂNG 82 CVST"
type input "500.000"
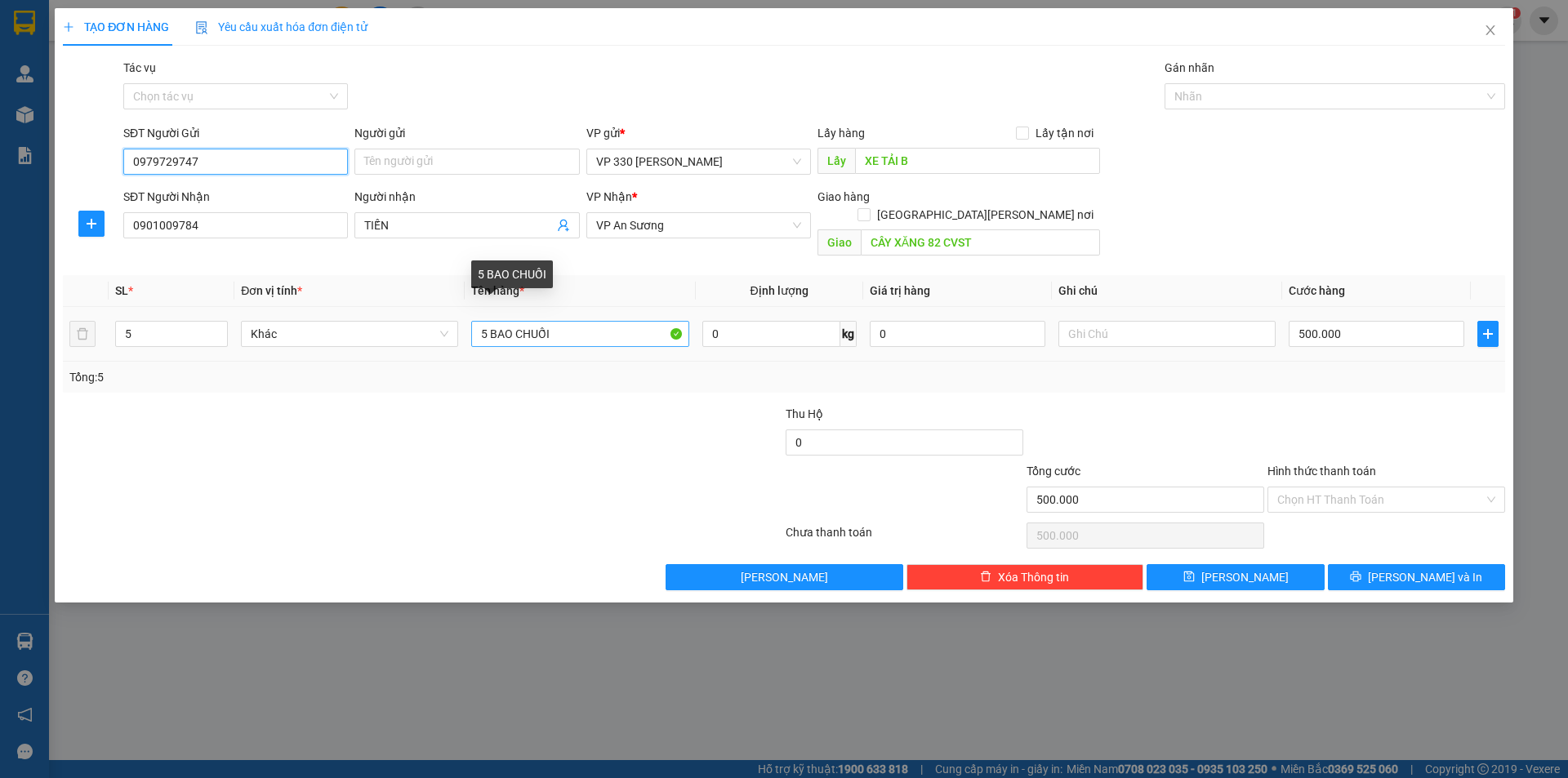
type input "0979729747"
click at [482, 321] on input "5 BAO CHUỐI" at bounding box center [579, 334] width 217 height 26
type input "4 BAO CHUỐI"
type input "4"
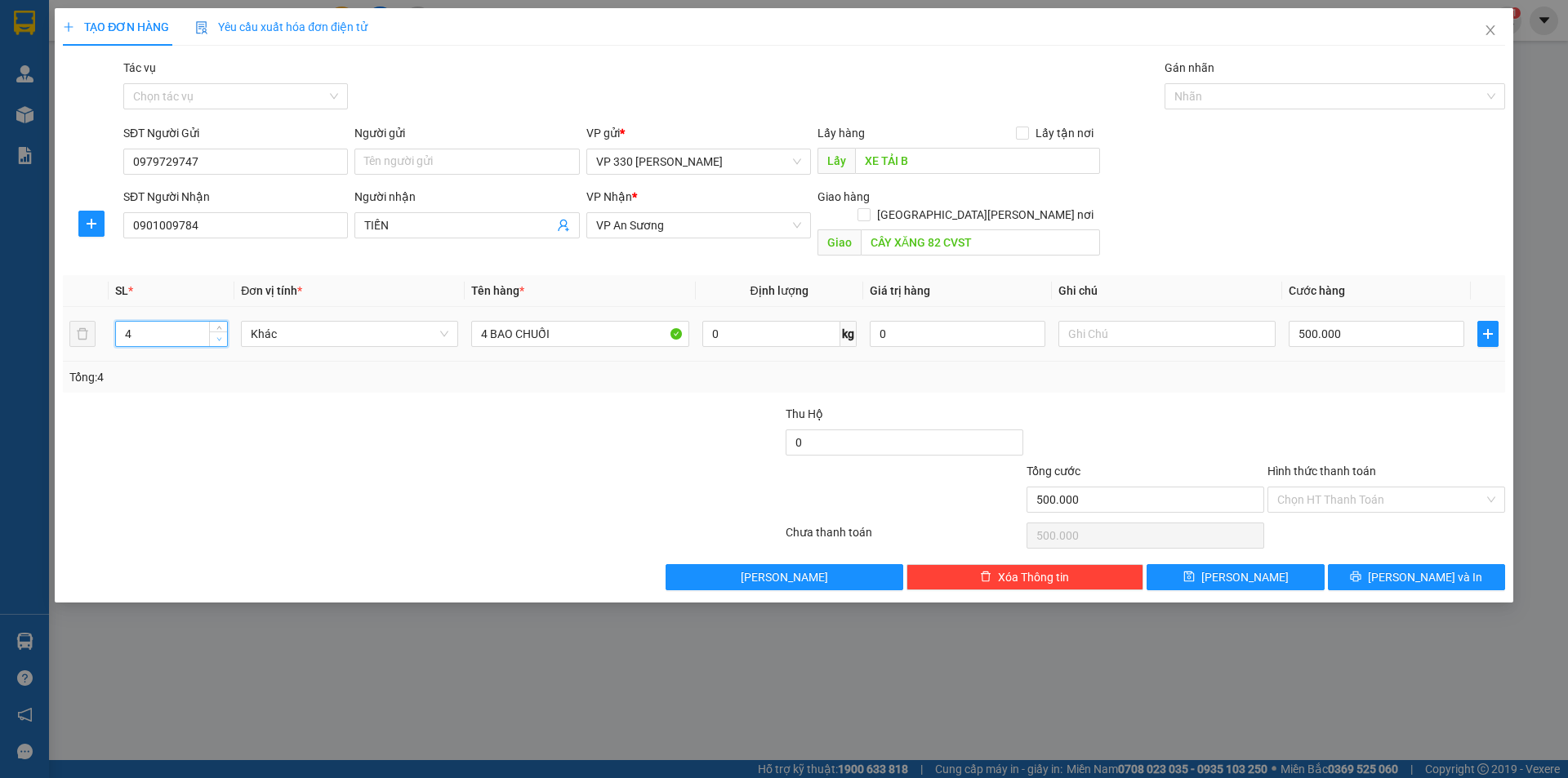
click at [218, 336] on icon "down" at bounding box center [219, 339] width 6 height 6
click at [1372, 321] on input "500.000" at bounding box center [1376, 334] width 176 height 26
type input "4"
type input "40"
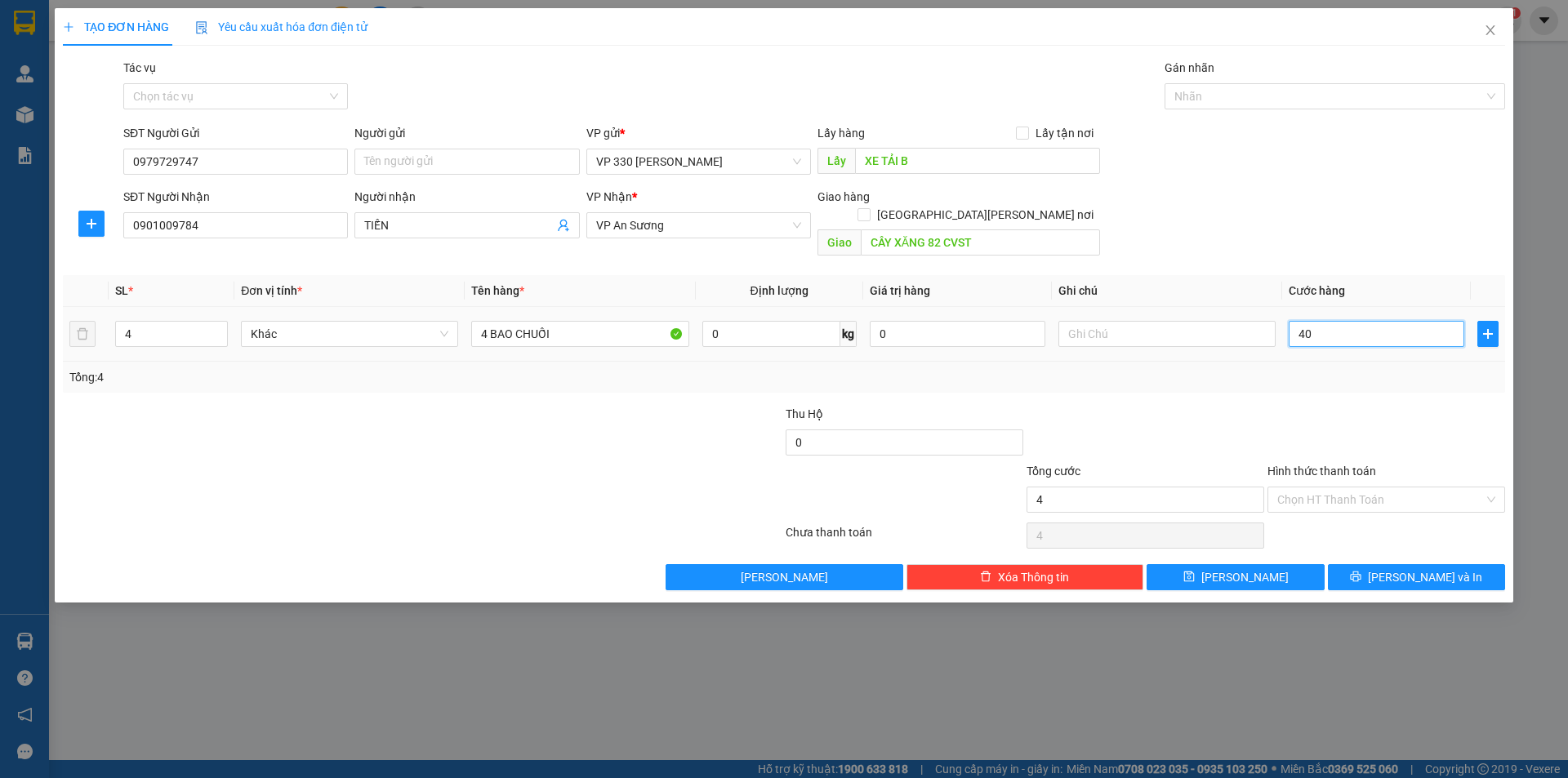
type input "40"
type input "400"
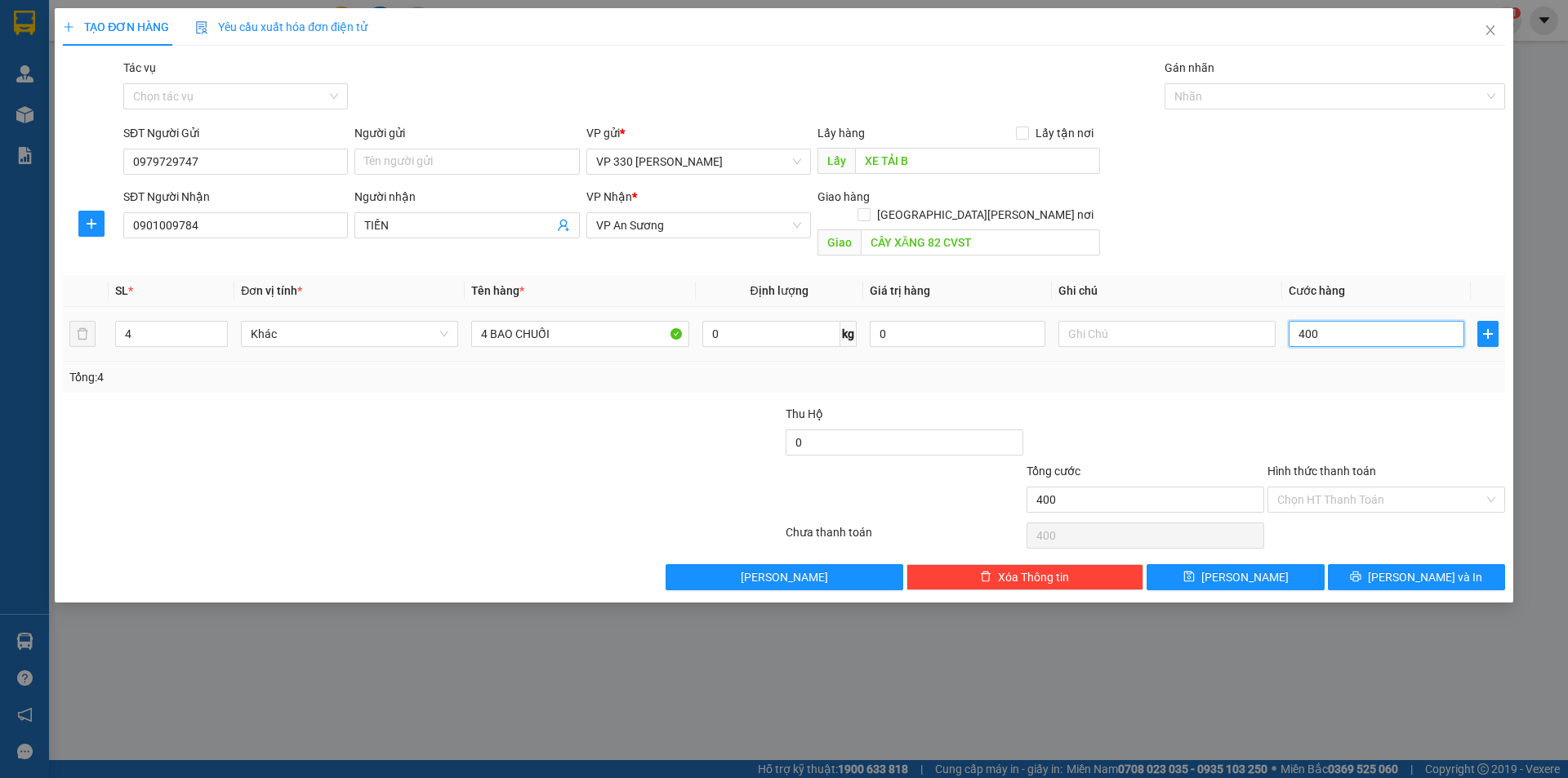
type input "4.000"
type input "40.000"
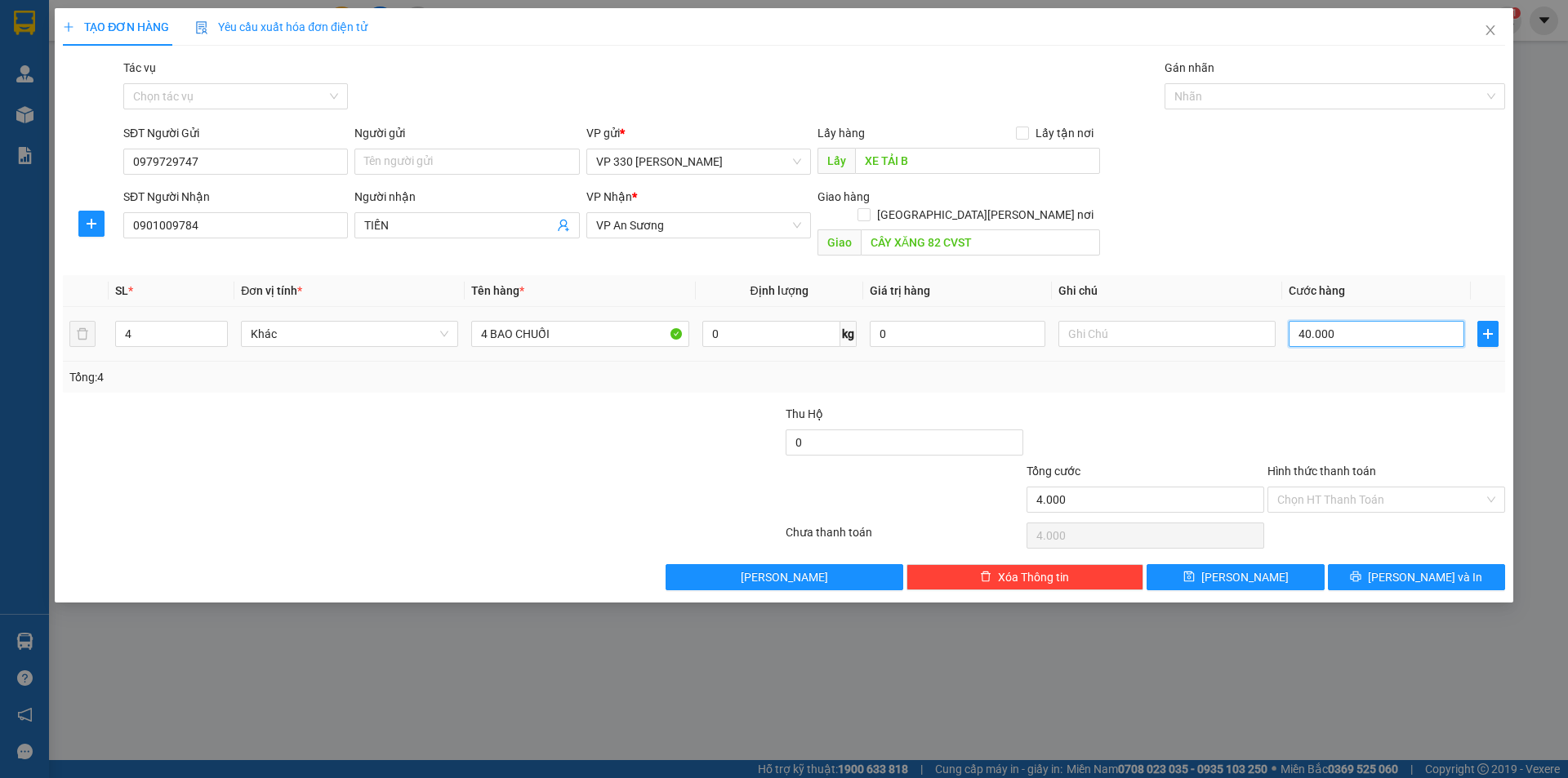
type input "40.000"
type input "400.000"
click at [1362, 571] on icon "printer" at bounding box center [1356, 577] width 12 height 12
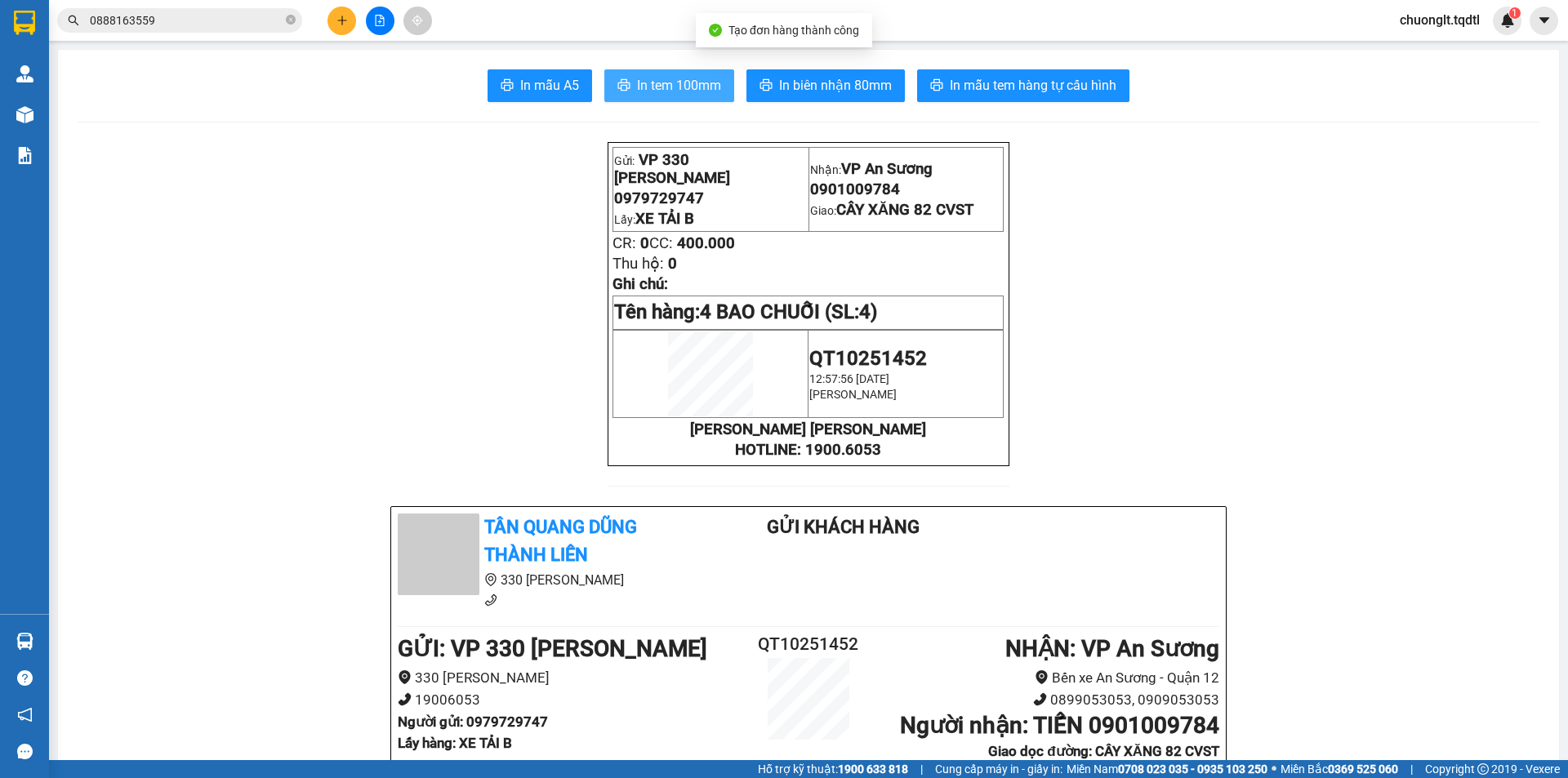
click at [678, 76] on span "In tem 100mm" at bounding box center [679, 85] width 84 height 20
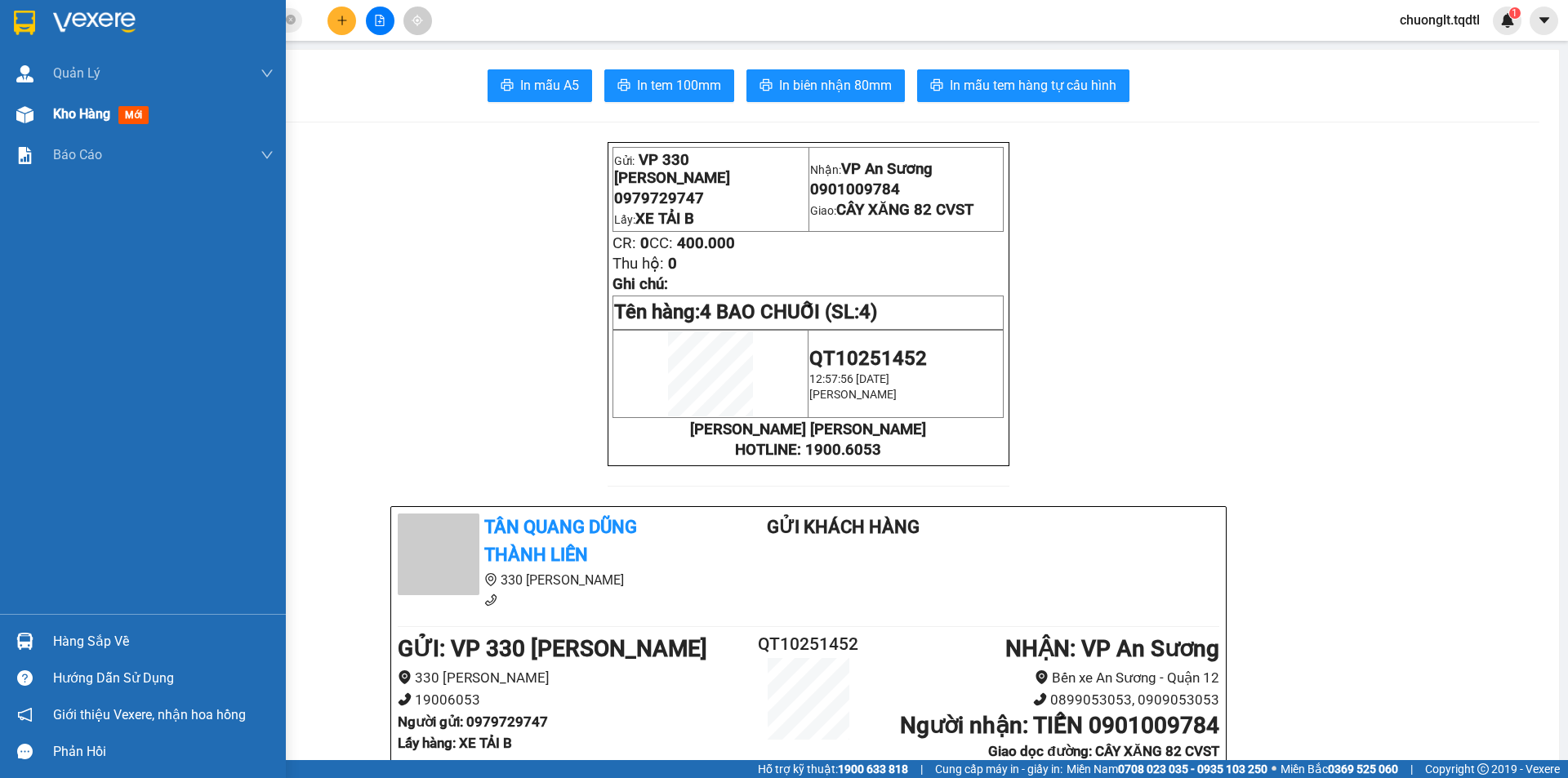
click at [79, 104] on div "Kho hàng mới" at bounding box center [104, 114] width 102 height 20
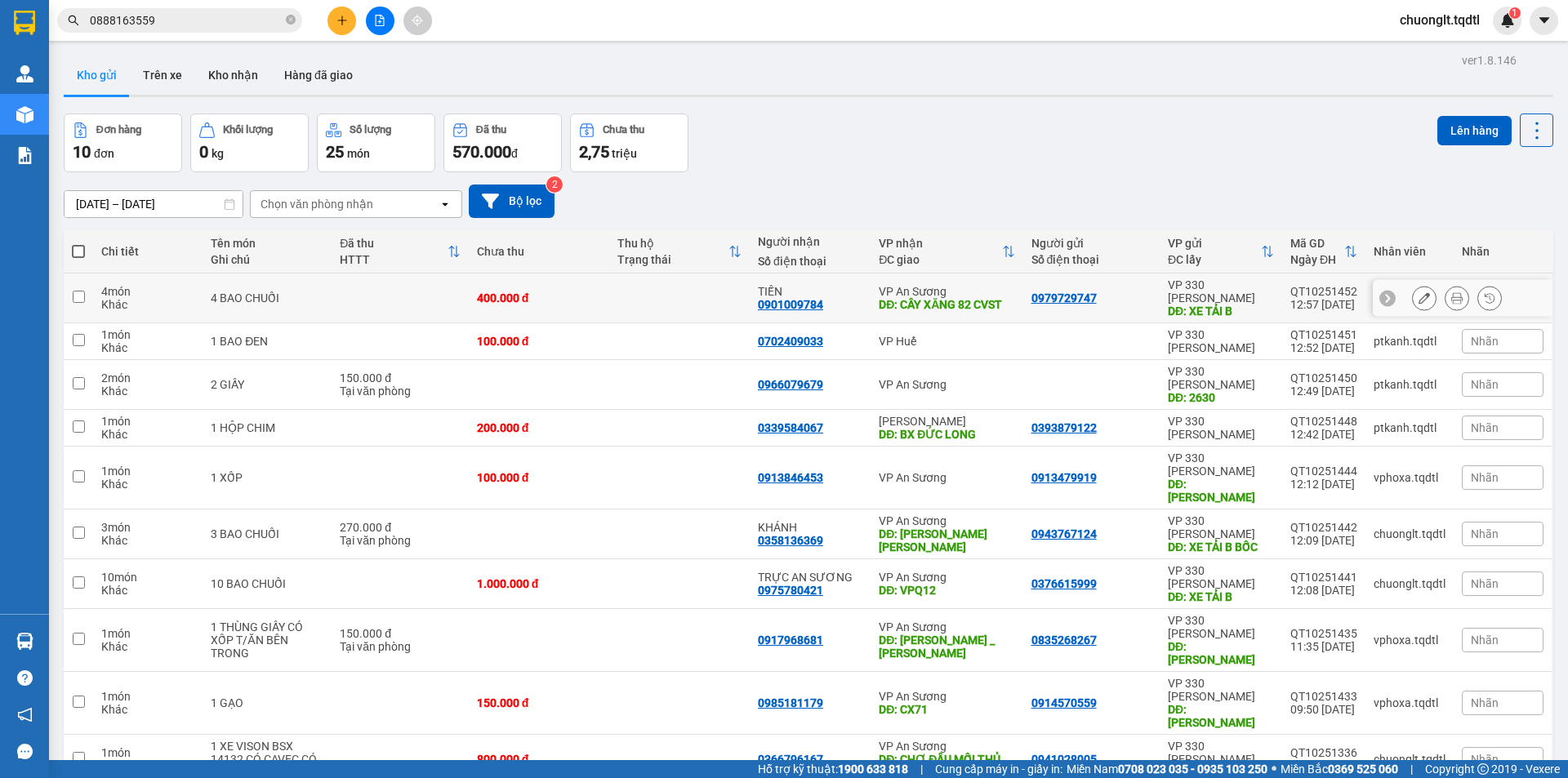
click at [302, 296] on div "4 BAO CHUỐI" at bounding box center [267, 298] width 113 height 13
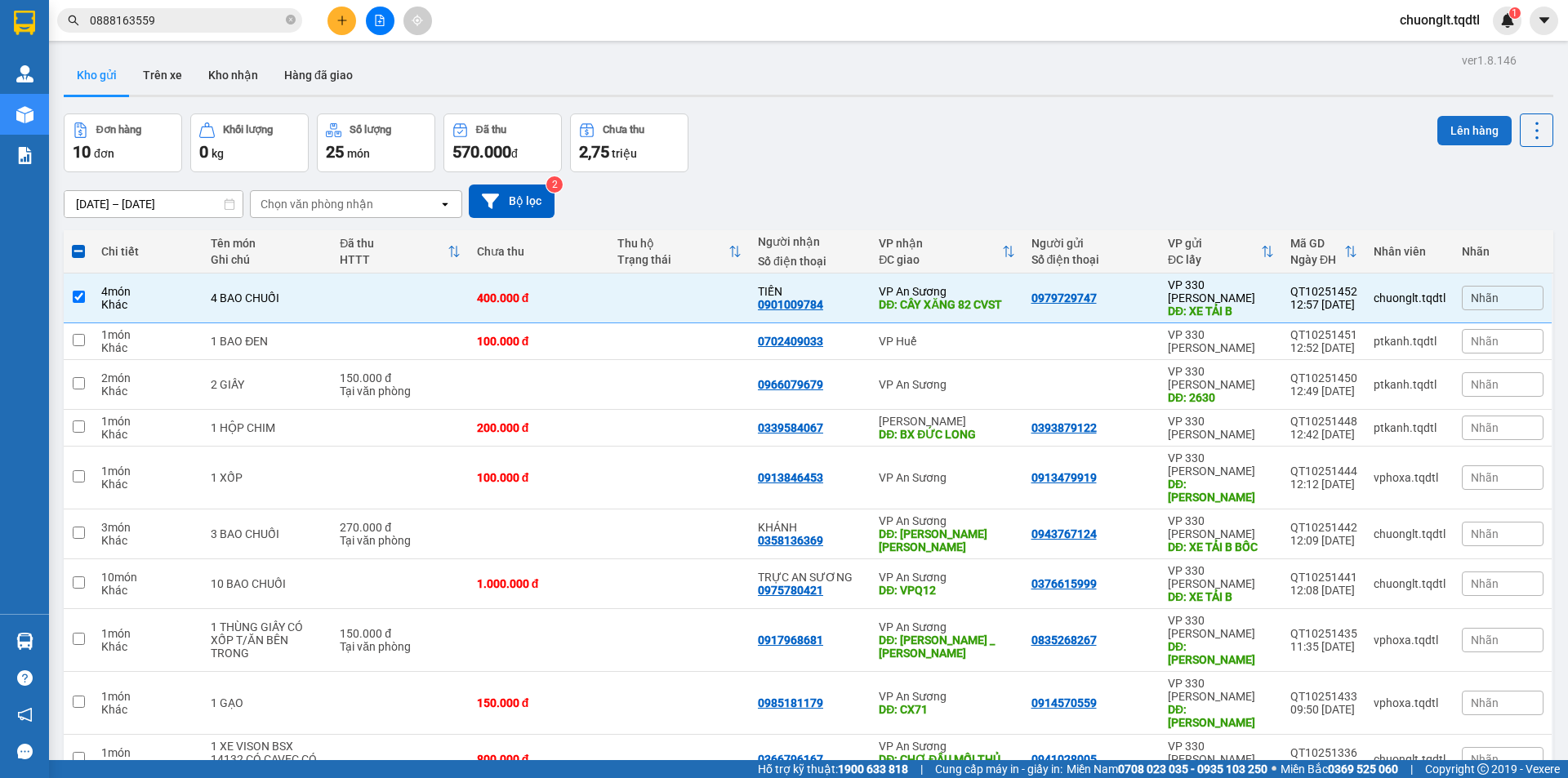
click at [1448, 120] on button "Lên hàng" at bounding box center [1475, 130] width 74 height 29
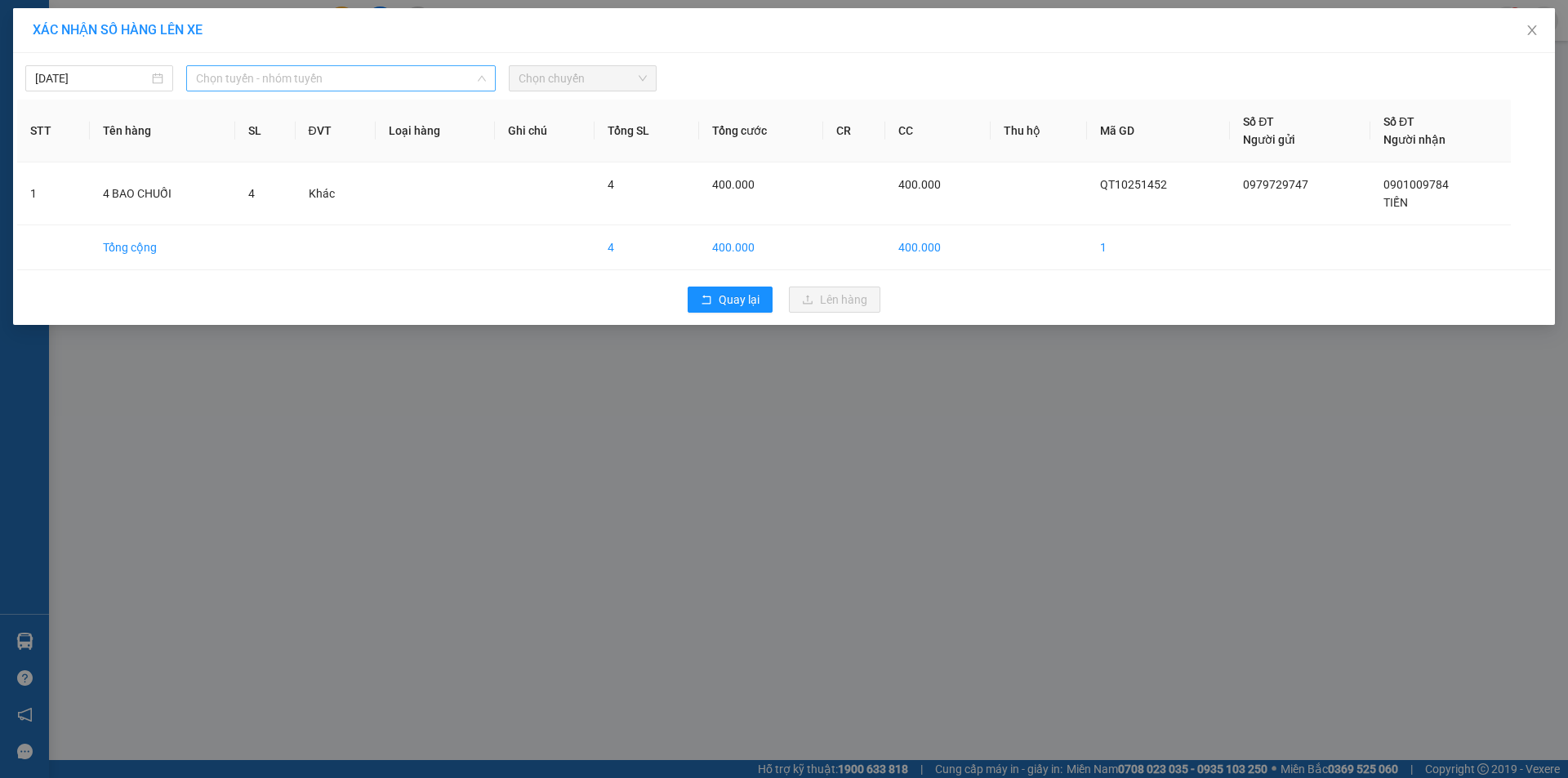
click at [354, 66] on span "Chọn tuyến - nhóm tuyến" at bounding box center [341, 78] width 290 height 24
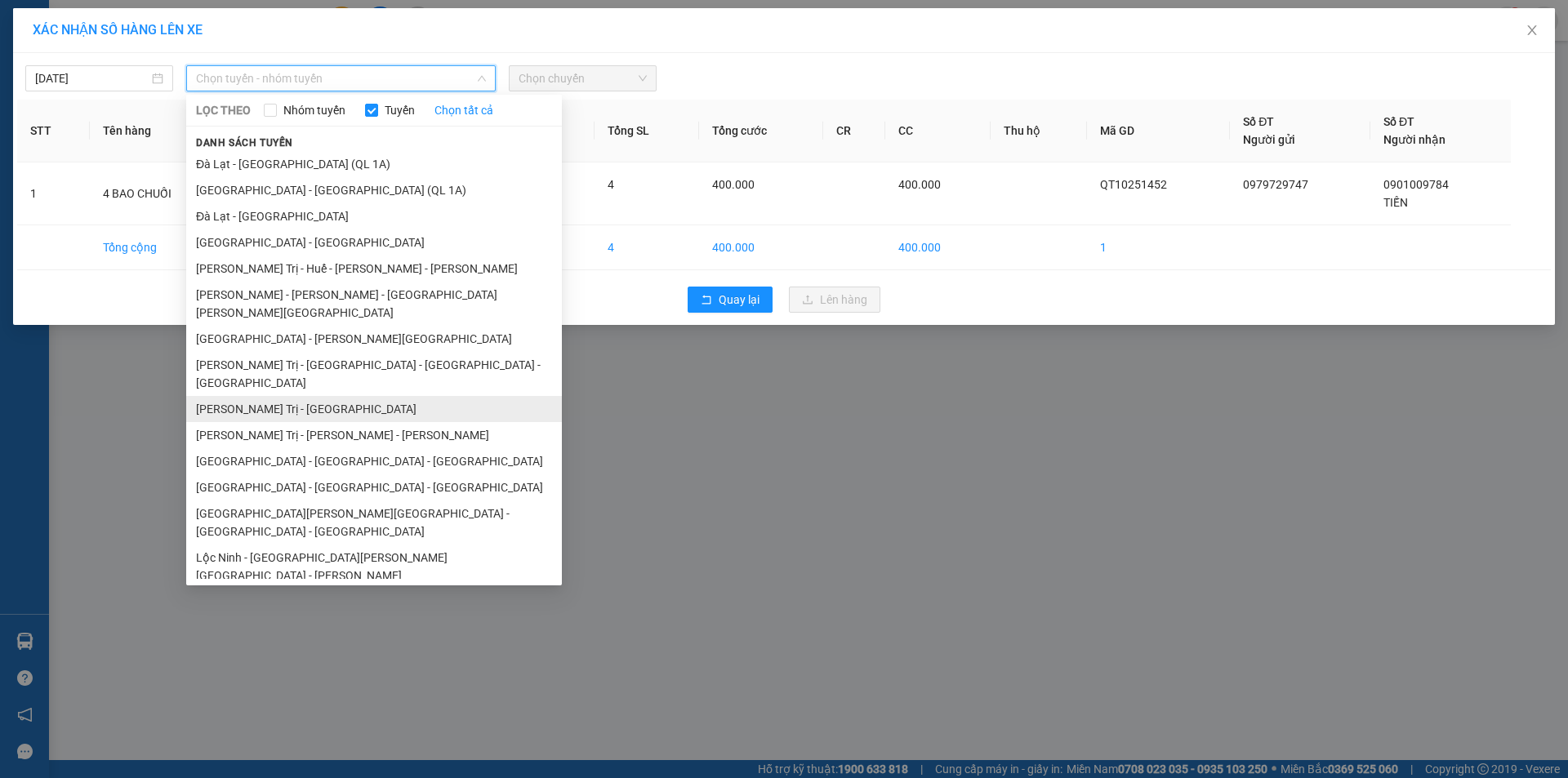
click at [315, 396] on li "[PERSON_NAME] Trị - [GEOGRAPHIC_DATA]" at bounding box center [374, 408] width 375 height 26
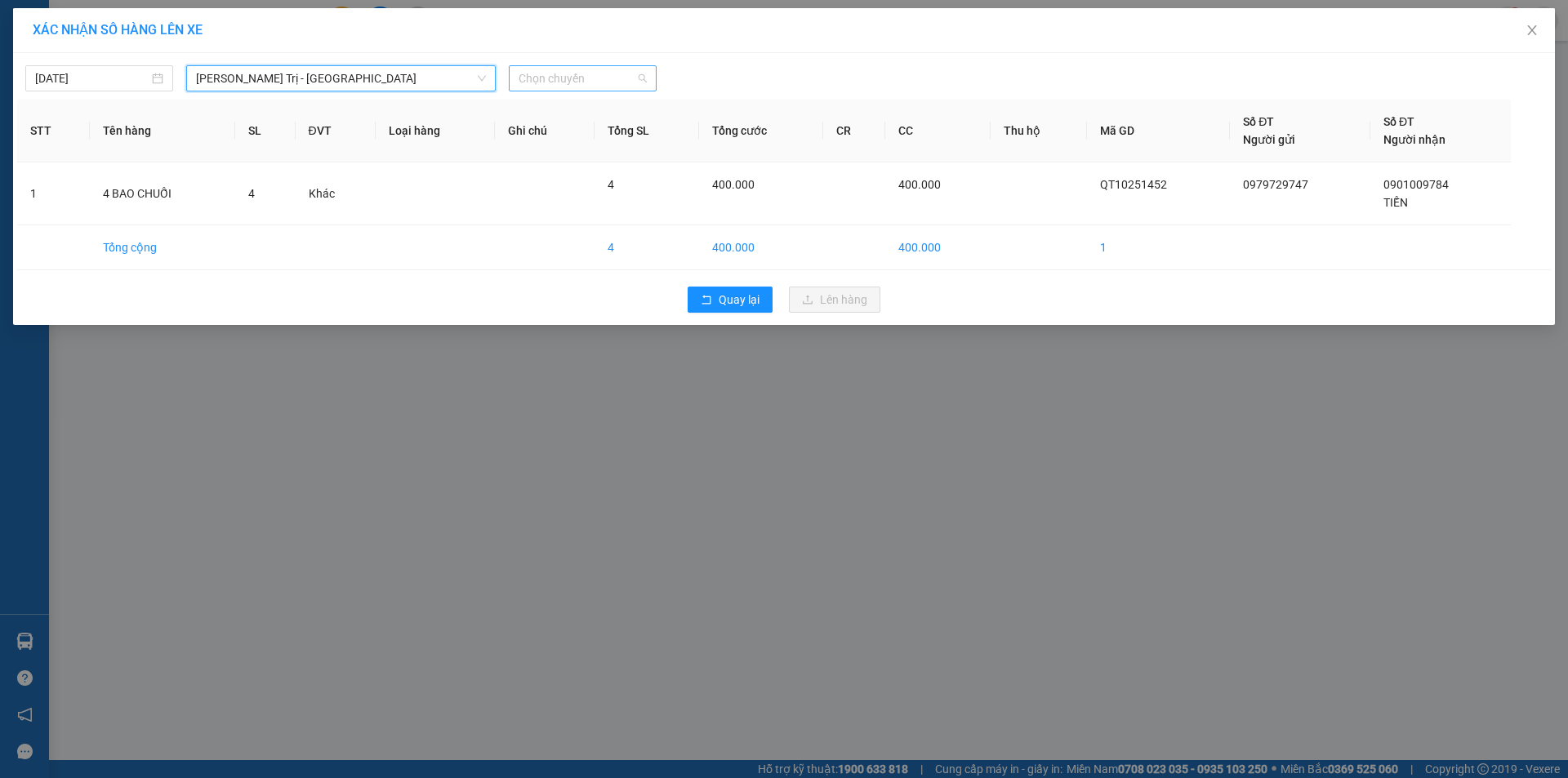
click at [614, 88] on span "Chọn chuyến" at bounding box center [583, 78] width 128 height 24
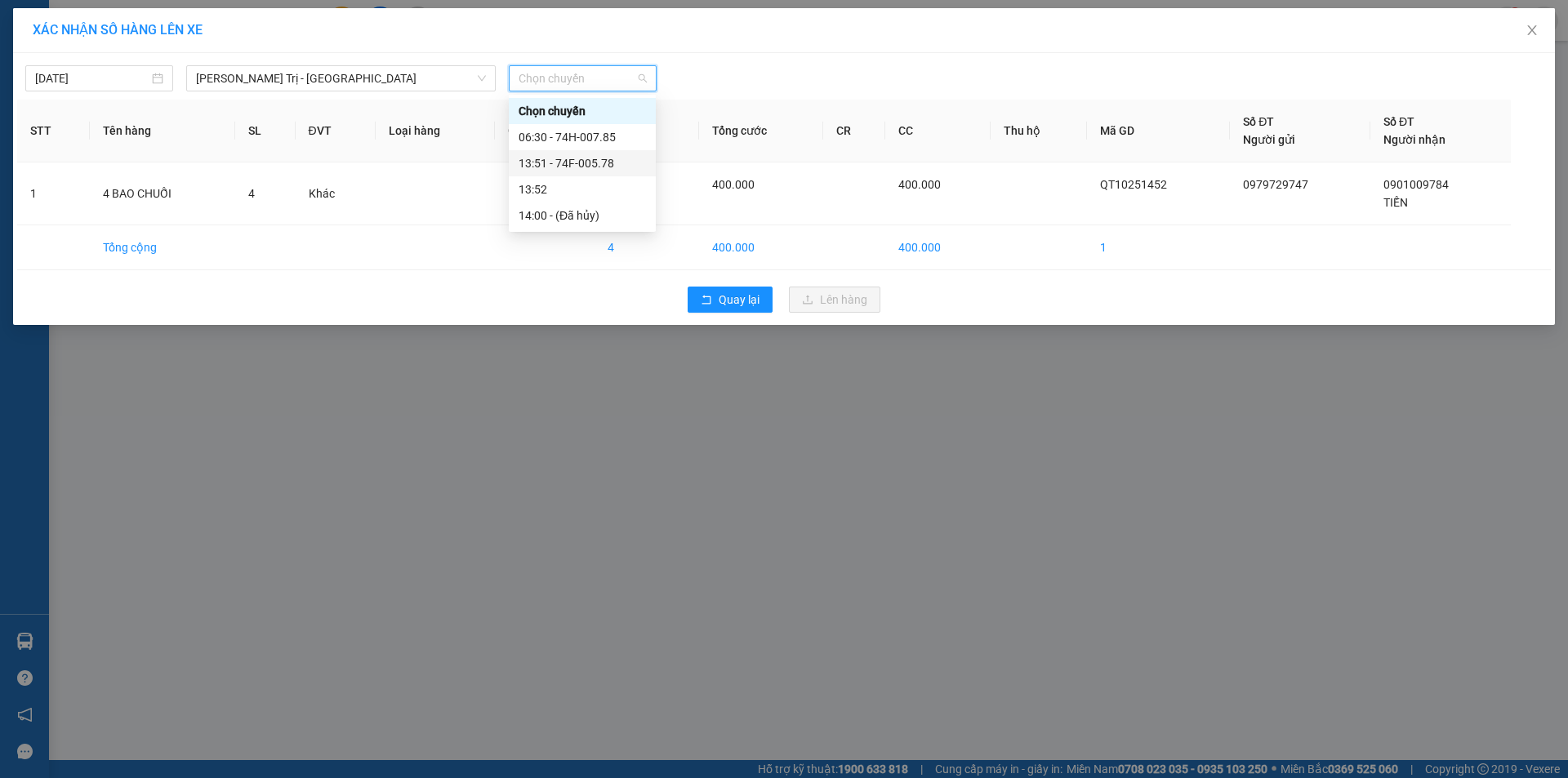
click at [593, 163] on div "13:51 - 74F-005.78" at bounding box center [582, 163] width 127 height 18
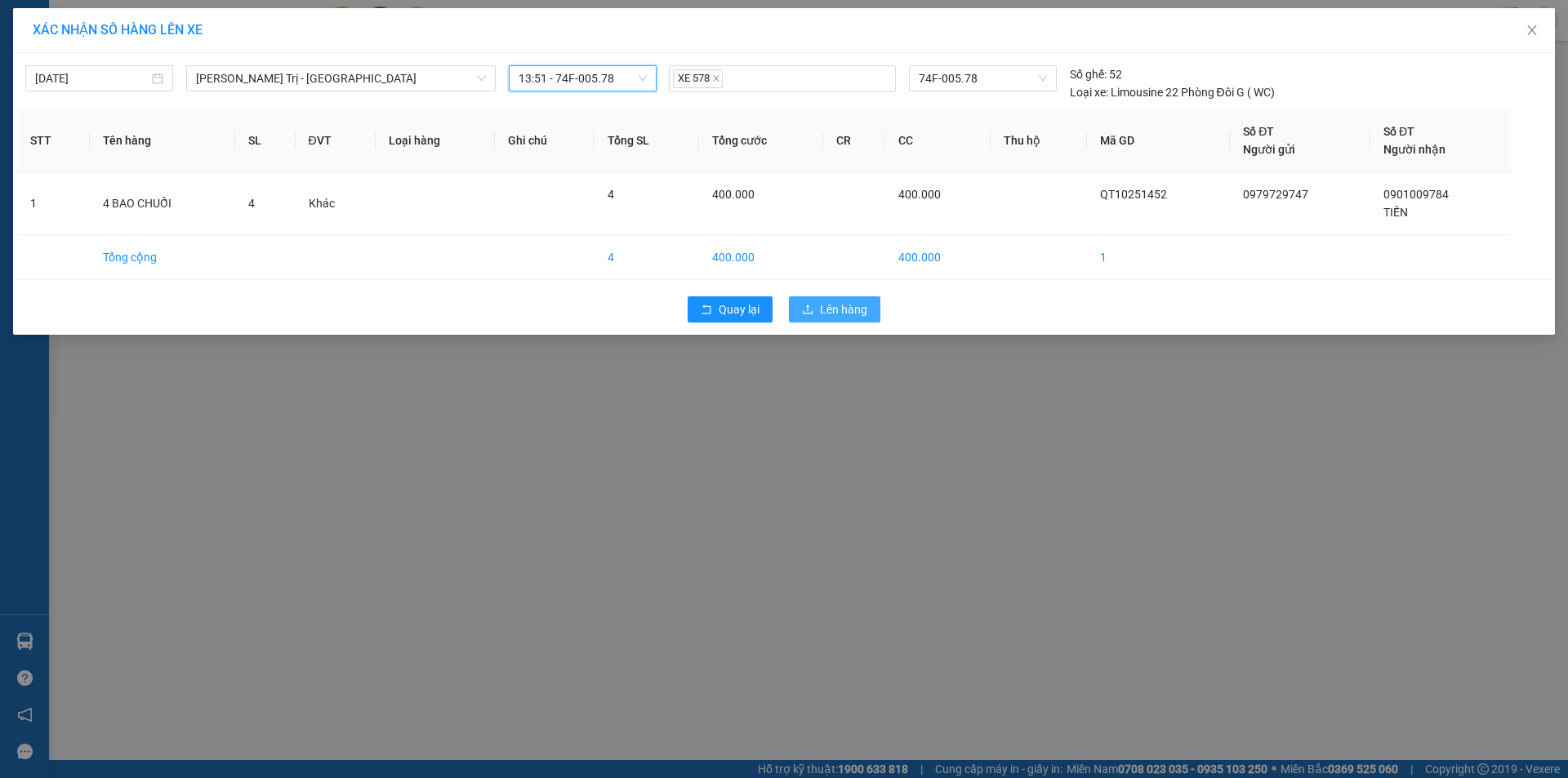
click at [857, 310] on span "Lên hàng" at bounding box center [843, 309] width 48 height 18
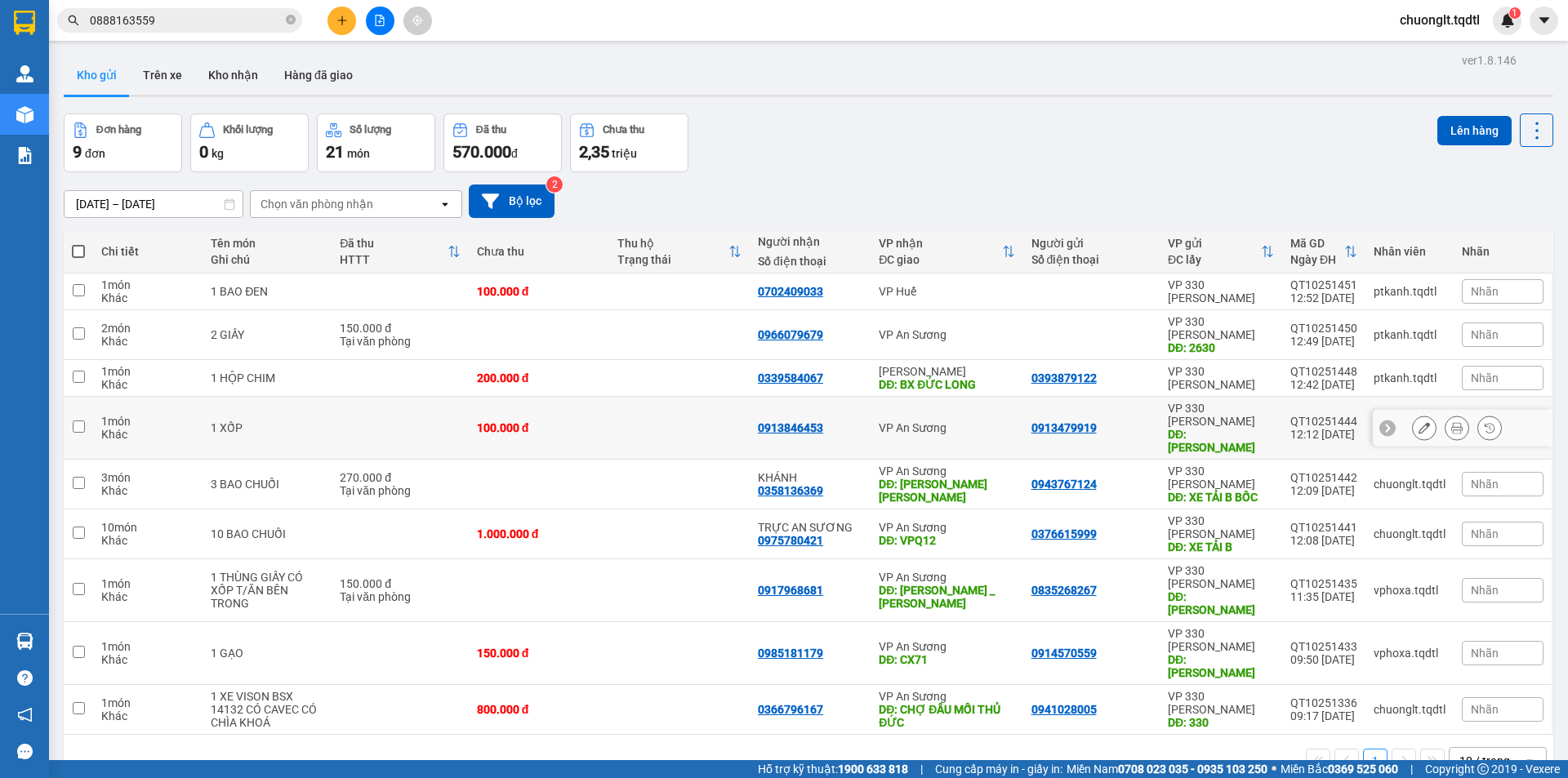
click at [664, 399] on td at bounding box center [679, 428] width 140 height 63
checkbox input "true"
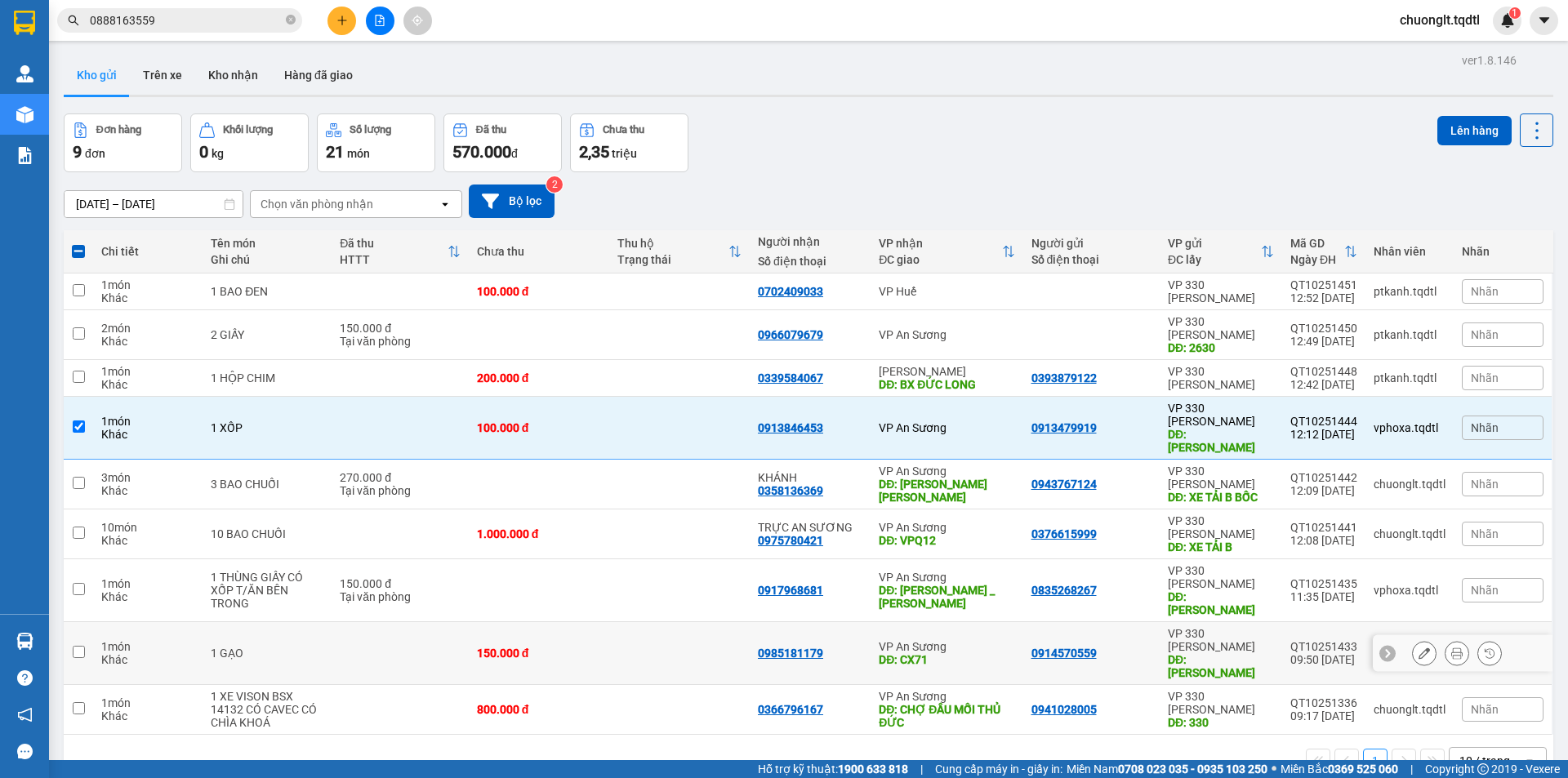
click at [355, 622] on td at bounding box center [400, 654] width 136 height 63
checkbox input "true"
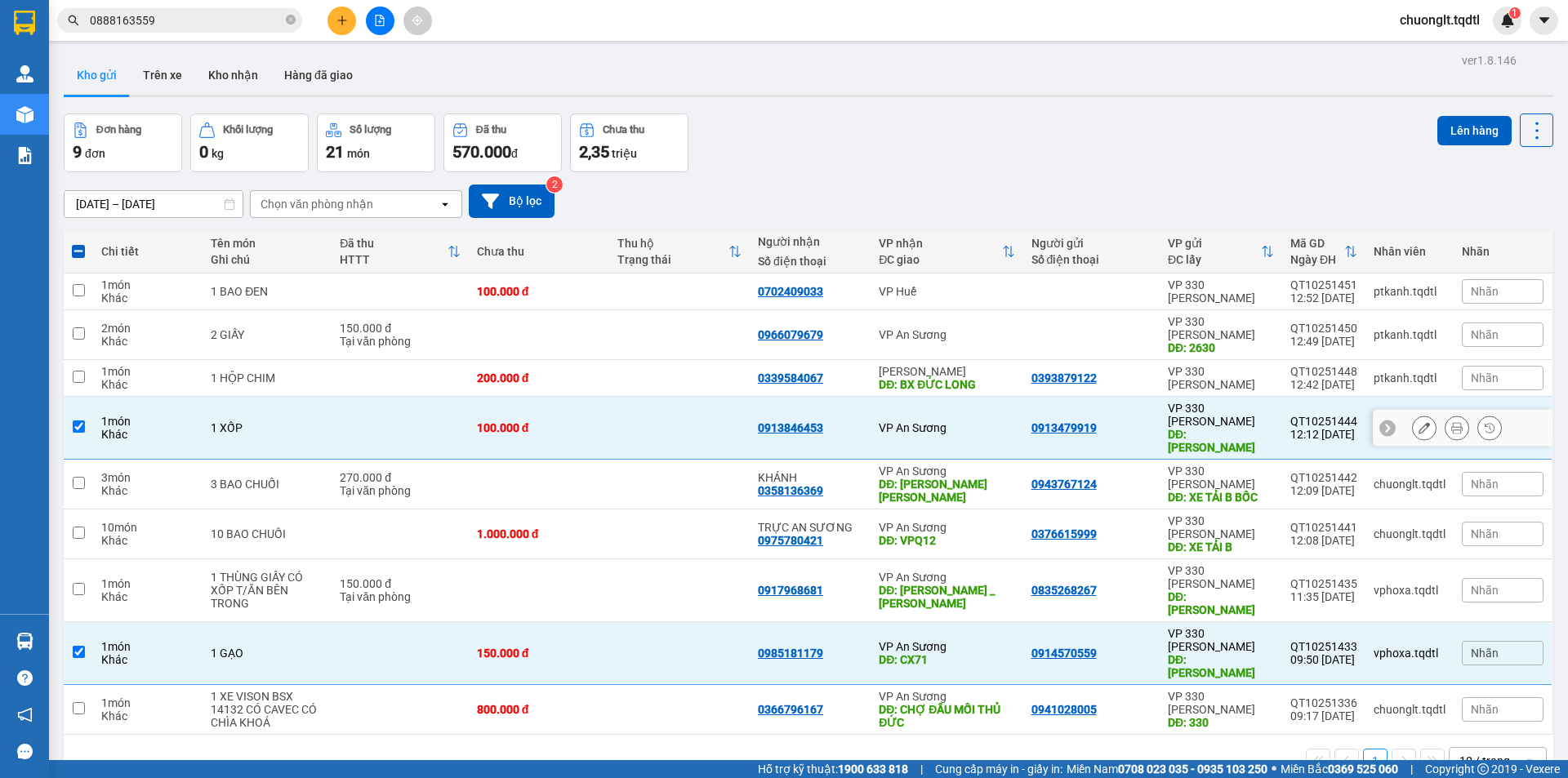
click at [368, 397] on td at bounding box center [400, 428] width 136 height 63
checkbox input "false"
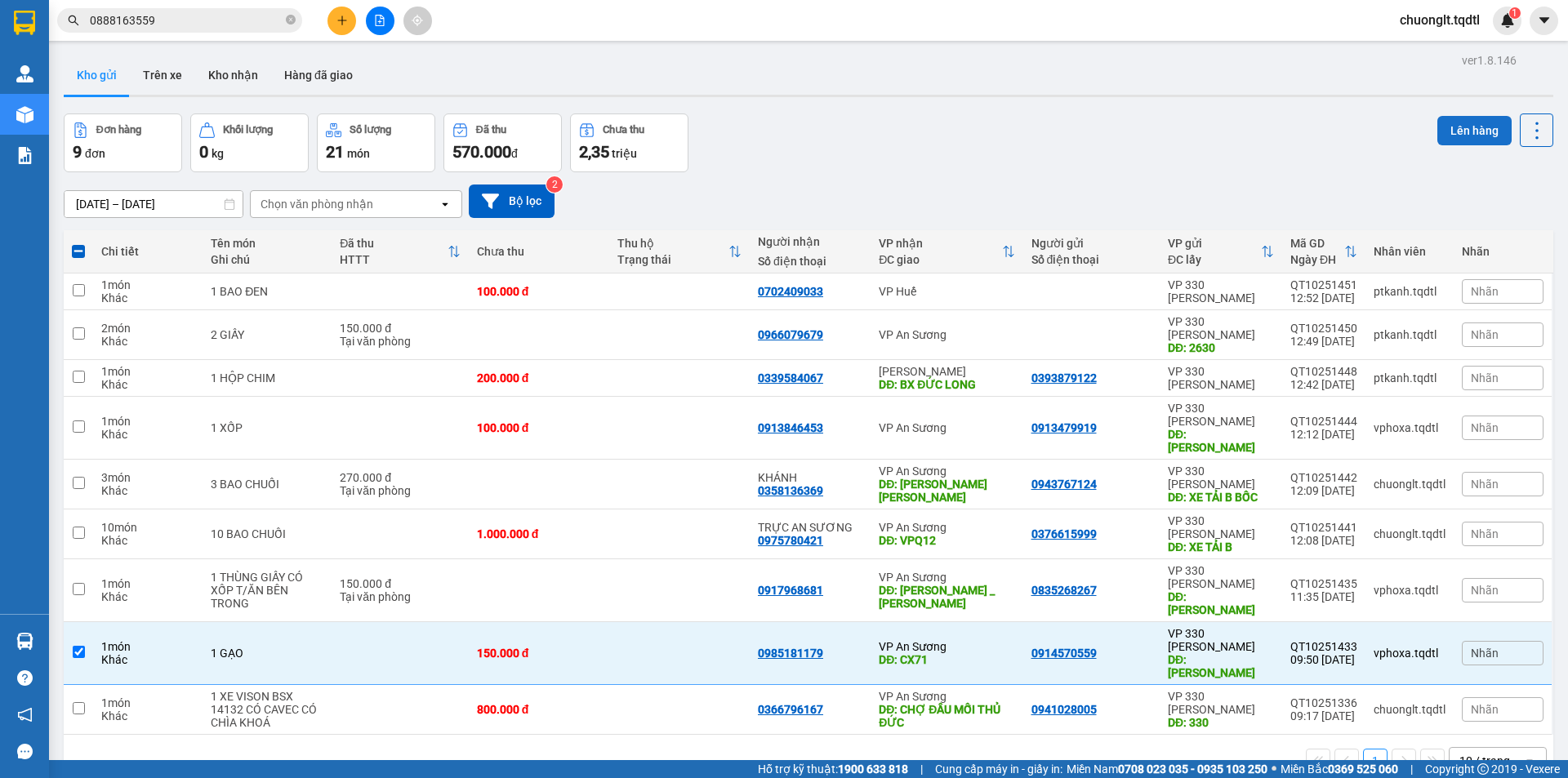
click at [1443, 133] on button "Lên hàng" at bounding box center [1475, 130] width 74 height 29
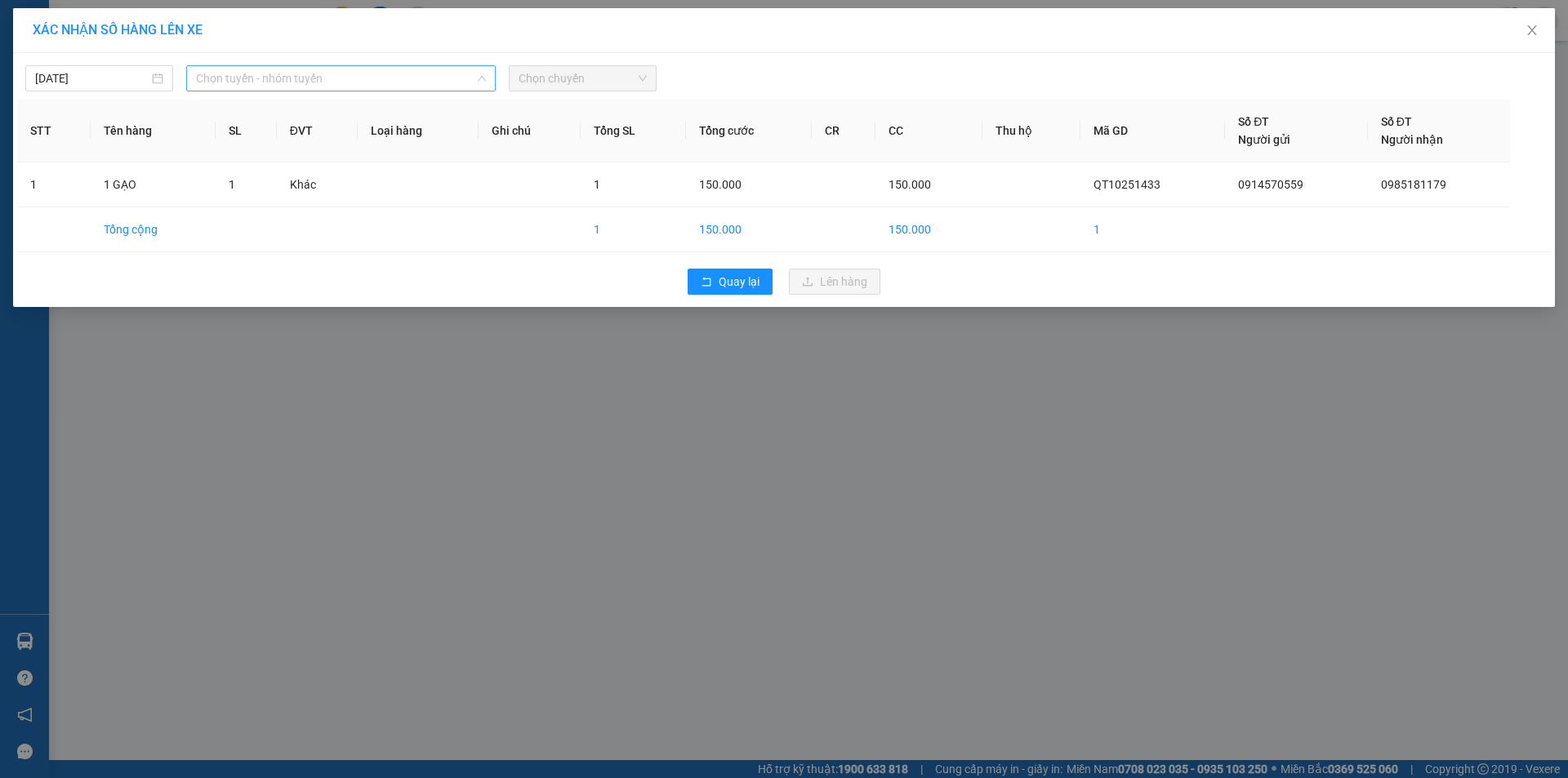
click at [454, 79] on span "Chọn tuyến - nhóm tuyến" at bounding box center [341, 78] width 290 height 24
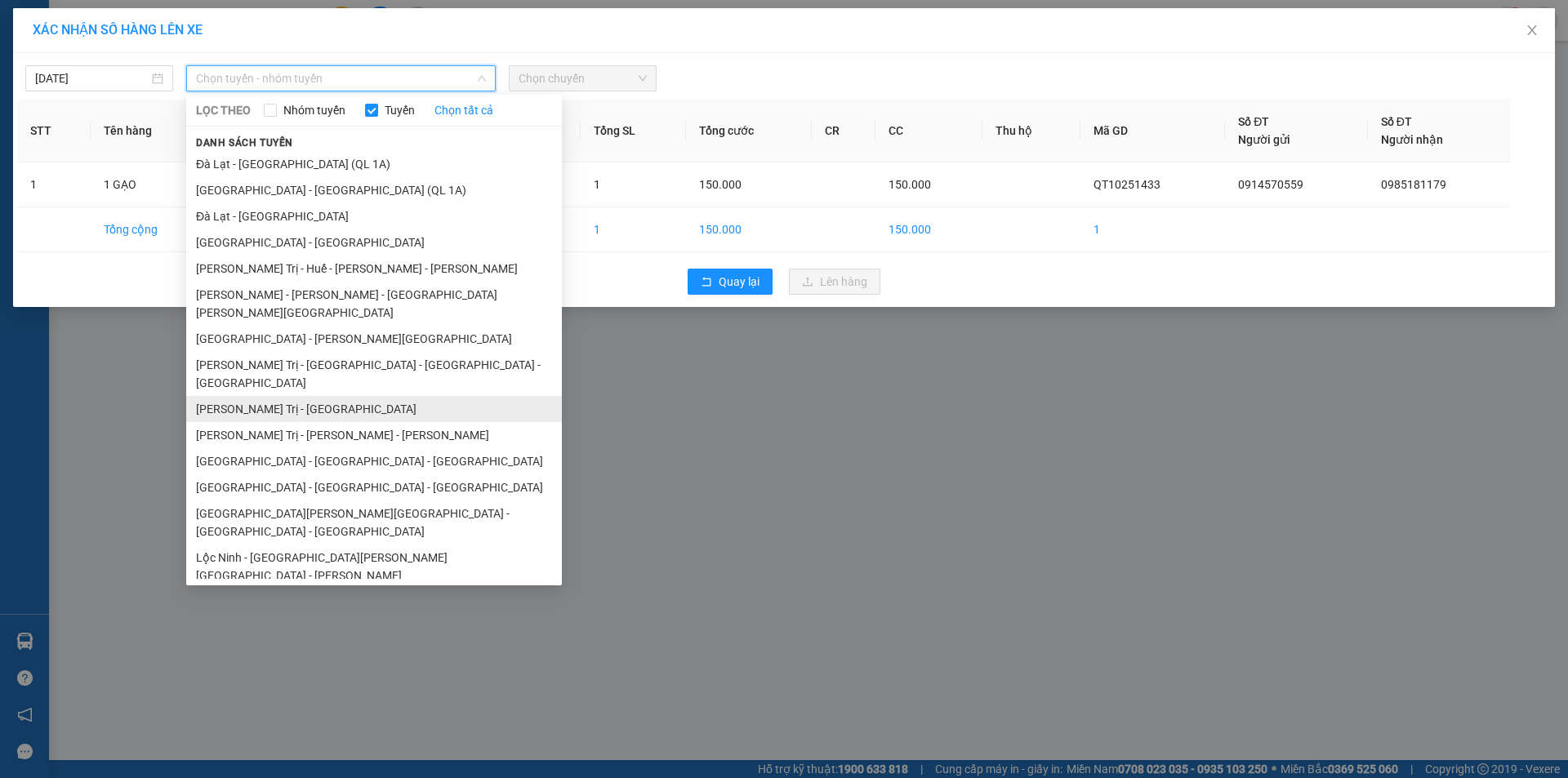
click at [351, 396] on li "[PERSON_NAME] Trị - [GEOGRAPHIC_DATA]" at bounding box center [374, 408] width 375 height 26
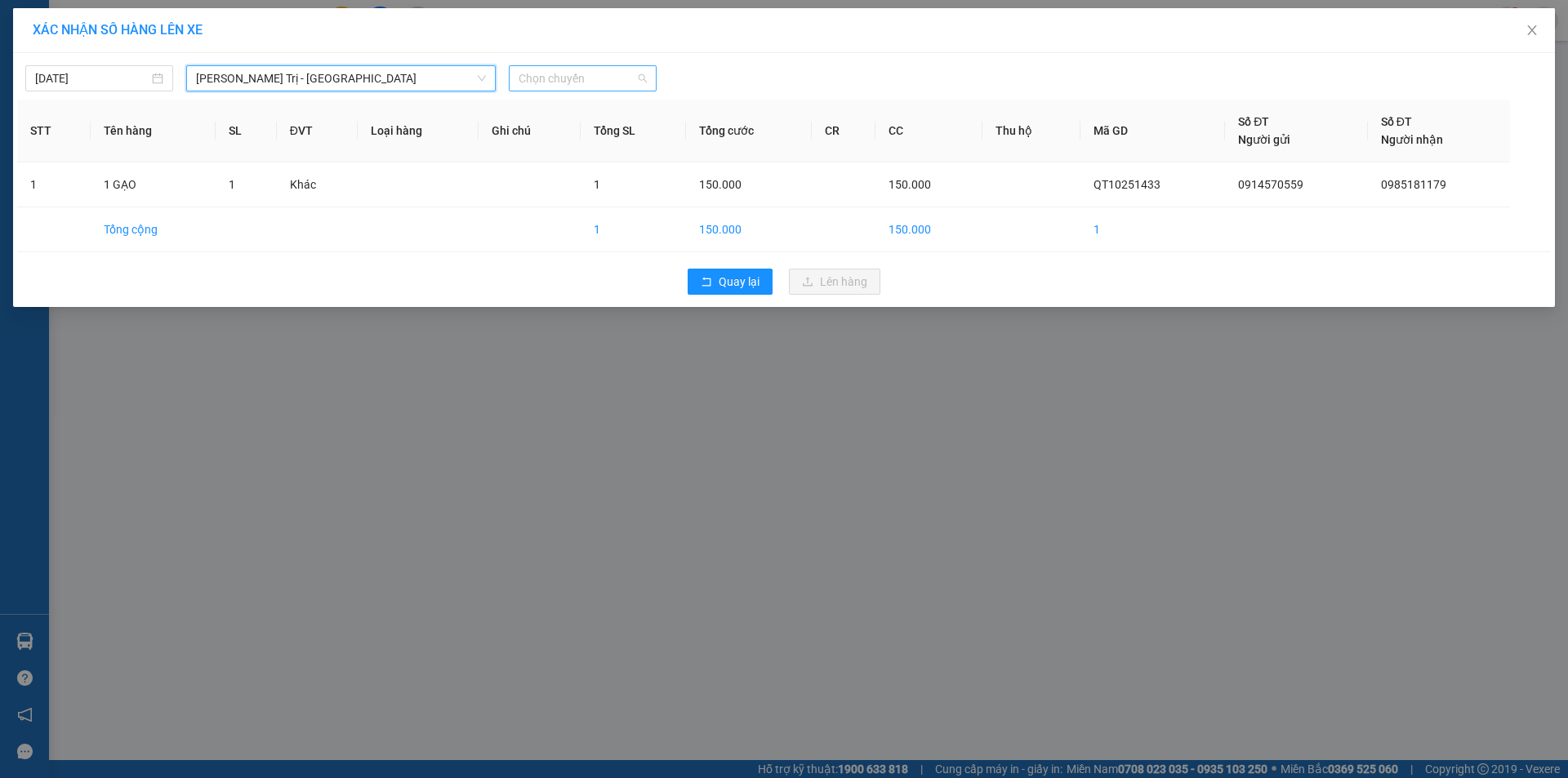
click at [614, 84] on span "Chọn chuyến" at bounding box center [583, 78] width 128 height 24
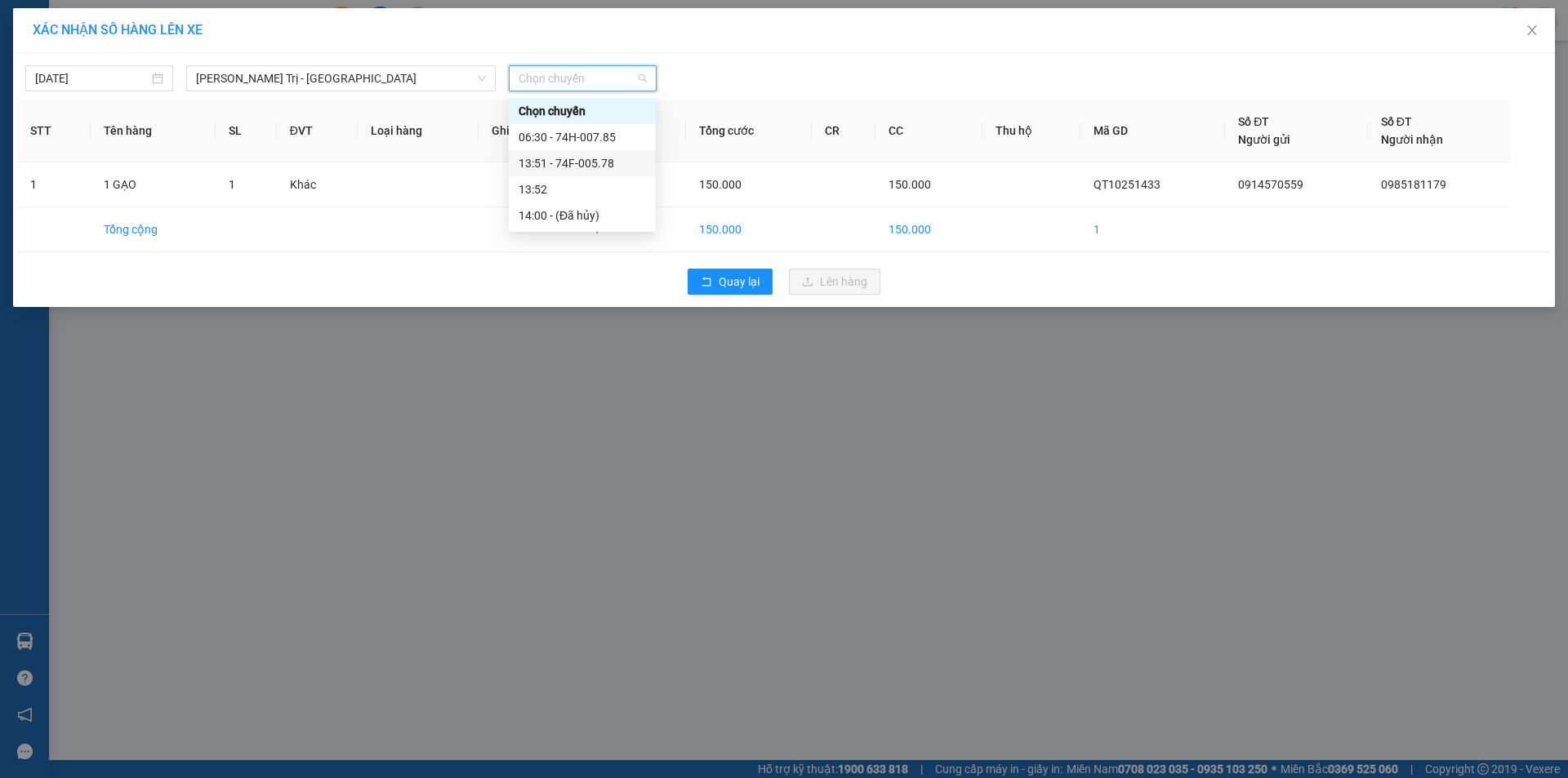
click at [594, 163] on div "13:51 - 74F-005.78" at bounding box center [582, 163] width 127 height 18
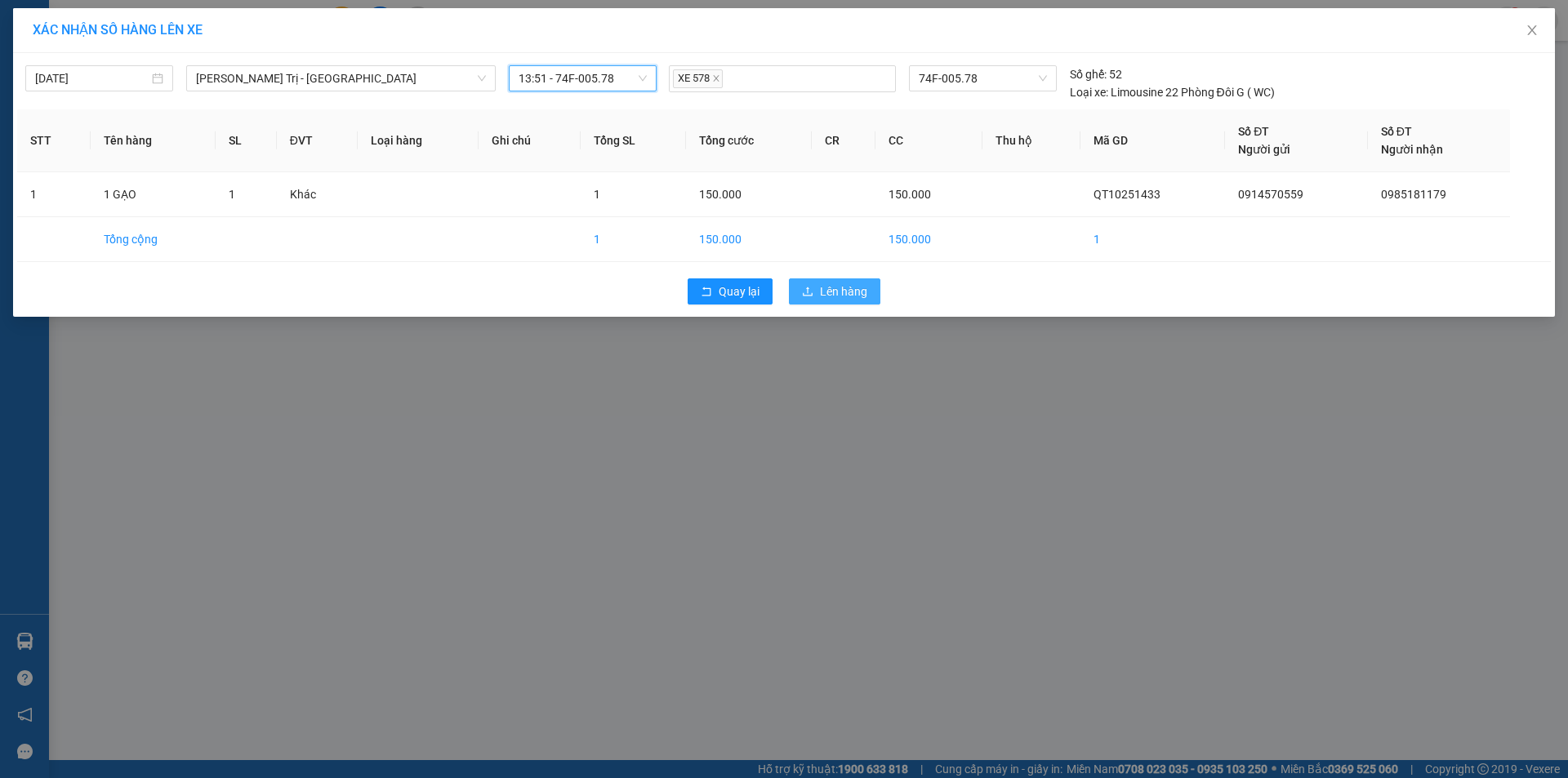
click at [839, 290] on span "Lên hàng" at bounding box center [843, 292] width 48 height 18
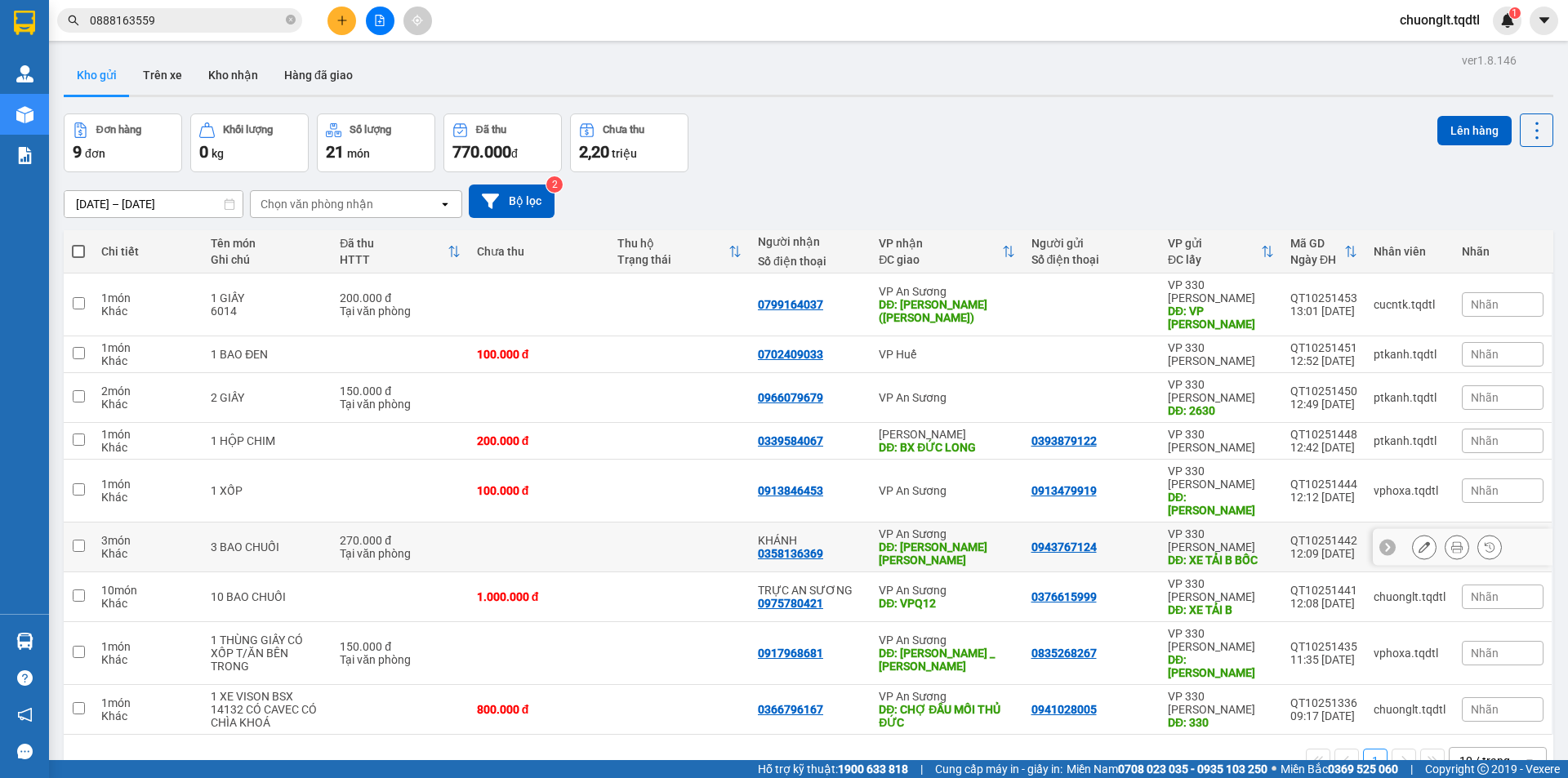
click at [287, 541] on div "3 BAO CHUỐI" at bounding box center [267, 547] width 113 height 13
checkbox input "true"
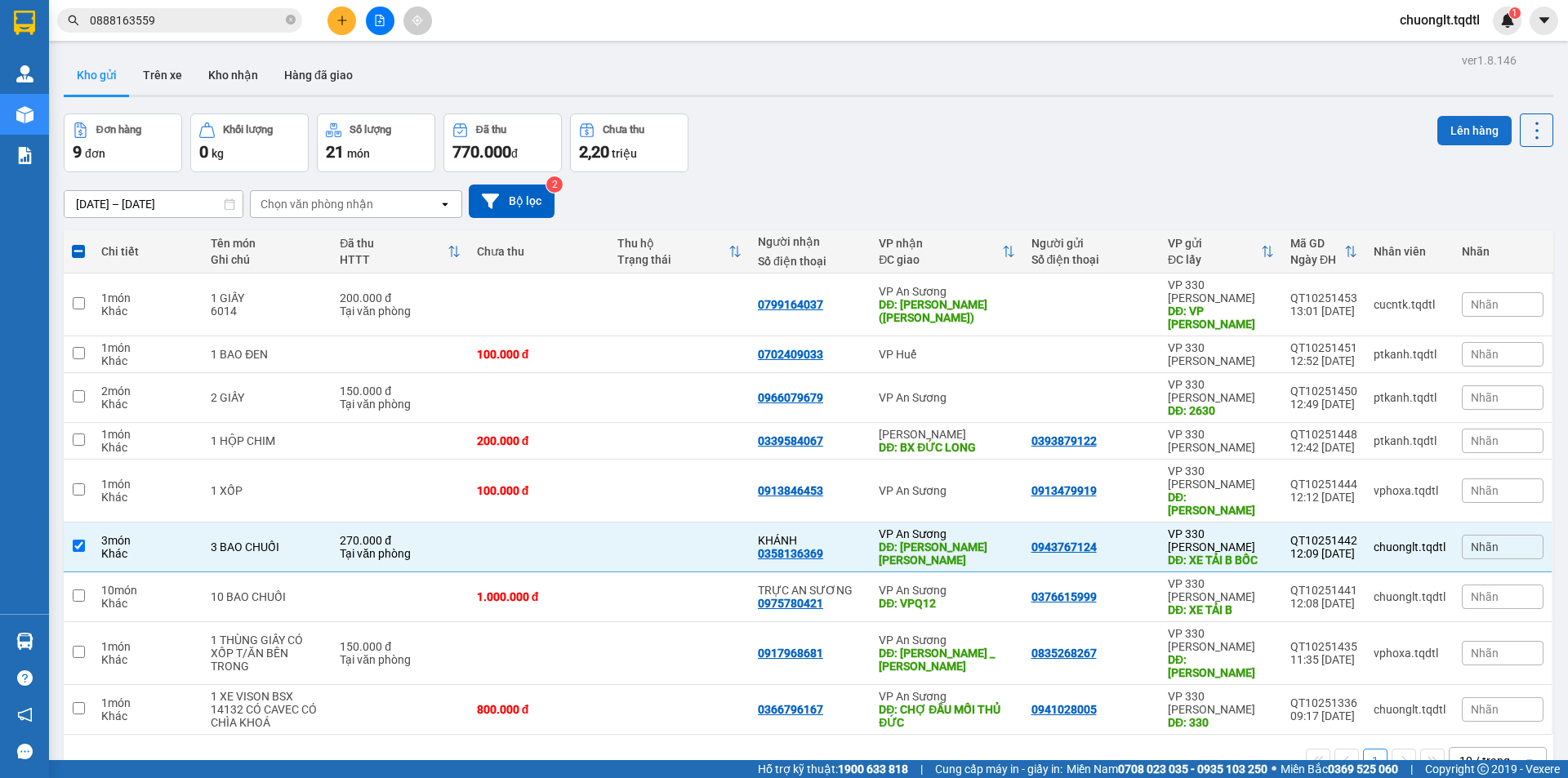
click at [1460, 121] on button "Lên hàng" at bounding box center [1475, 130] width 74 height 29
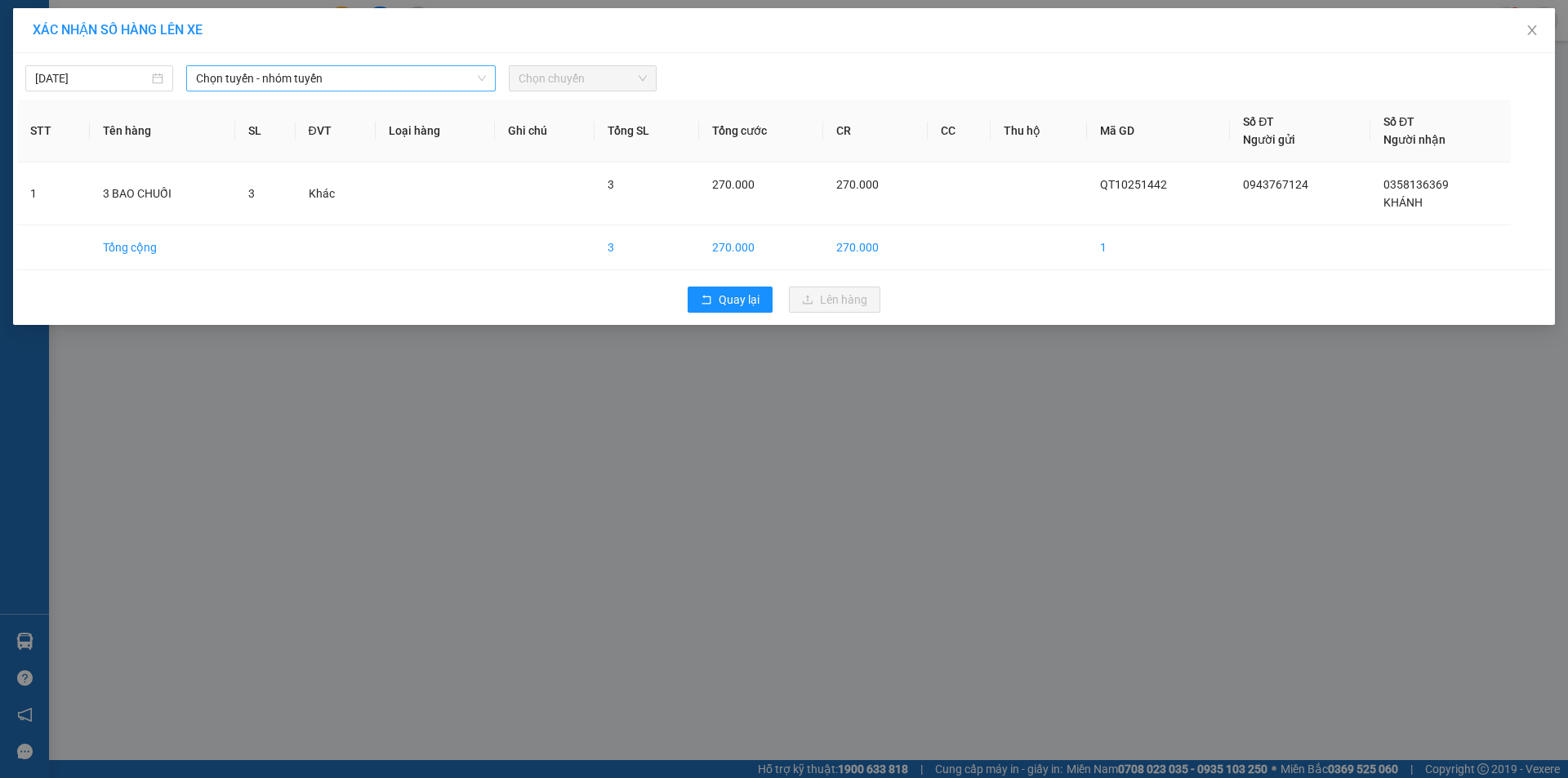
click at [379, 79] on span "Chọn tuyến - nhóm tuyến" at bounding box center [341, 78] width 290 height 24
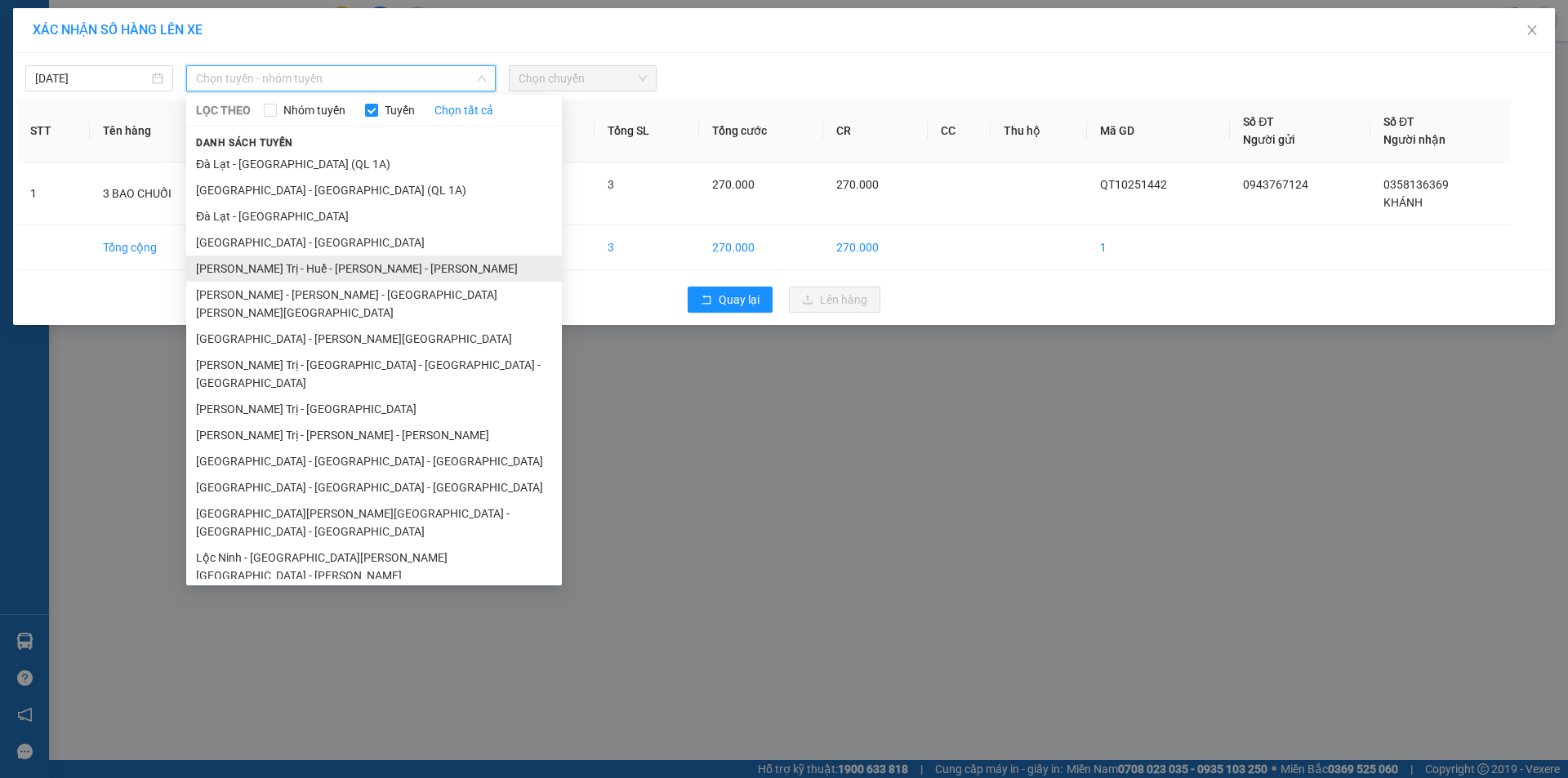
click at [323, 265] on li "[PERSON_NAME] Trị - Huế - [PERSON_NAME] - [PERSON_NAME]" at bounding box center [374, 268] width 375 height 26
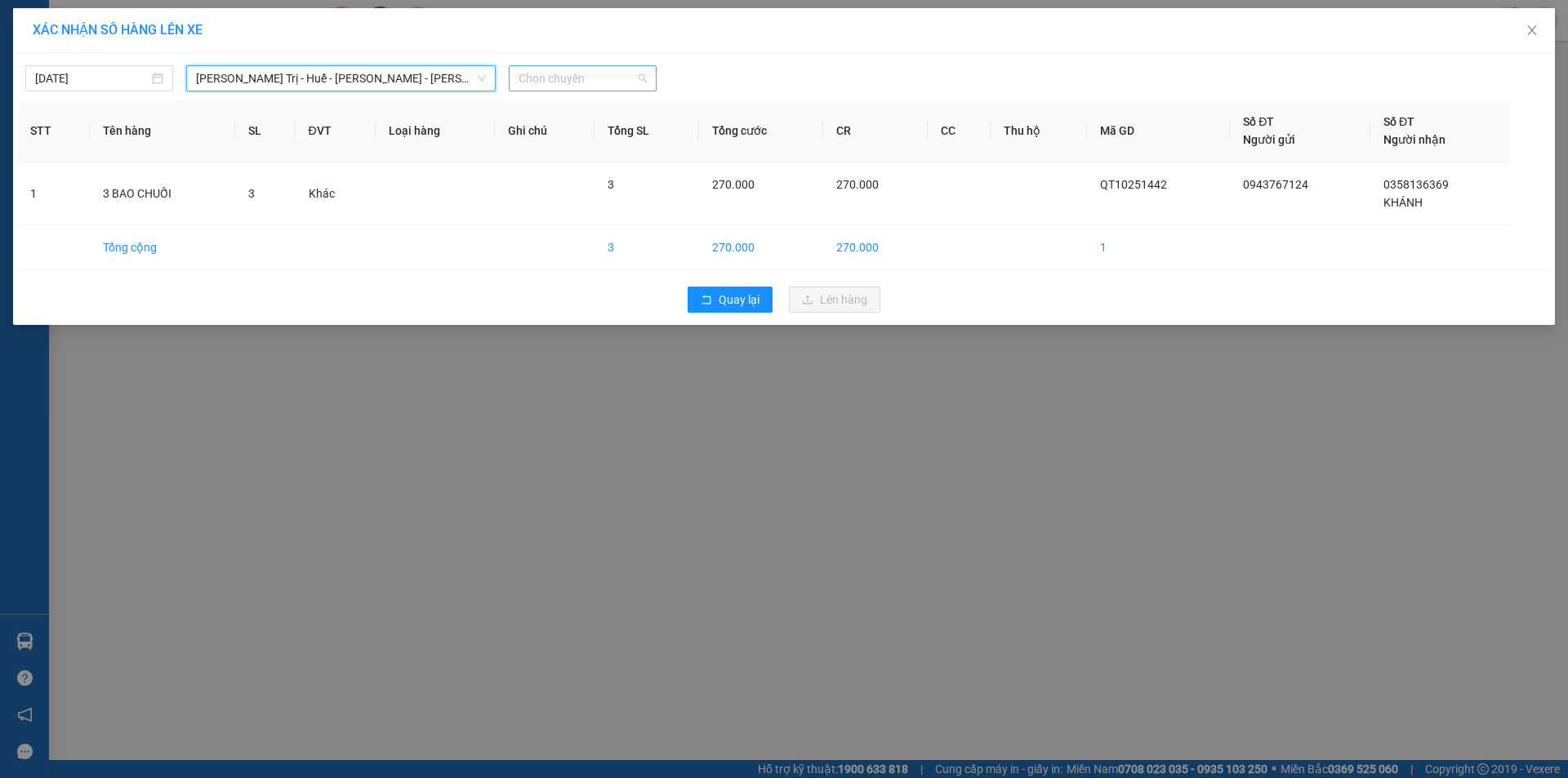
click at [588, 81] on span "Chọn chuyến" at bounding box center [583, 78] width 128 height 24
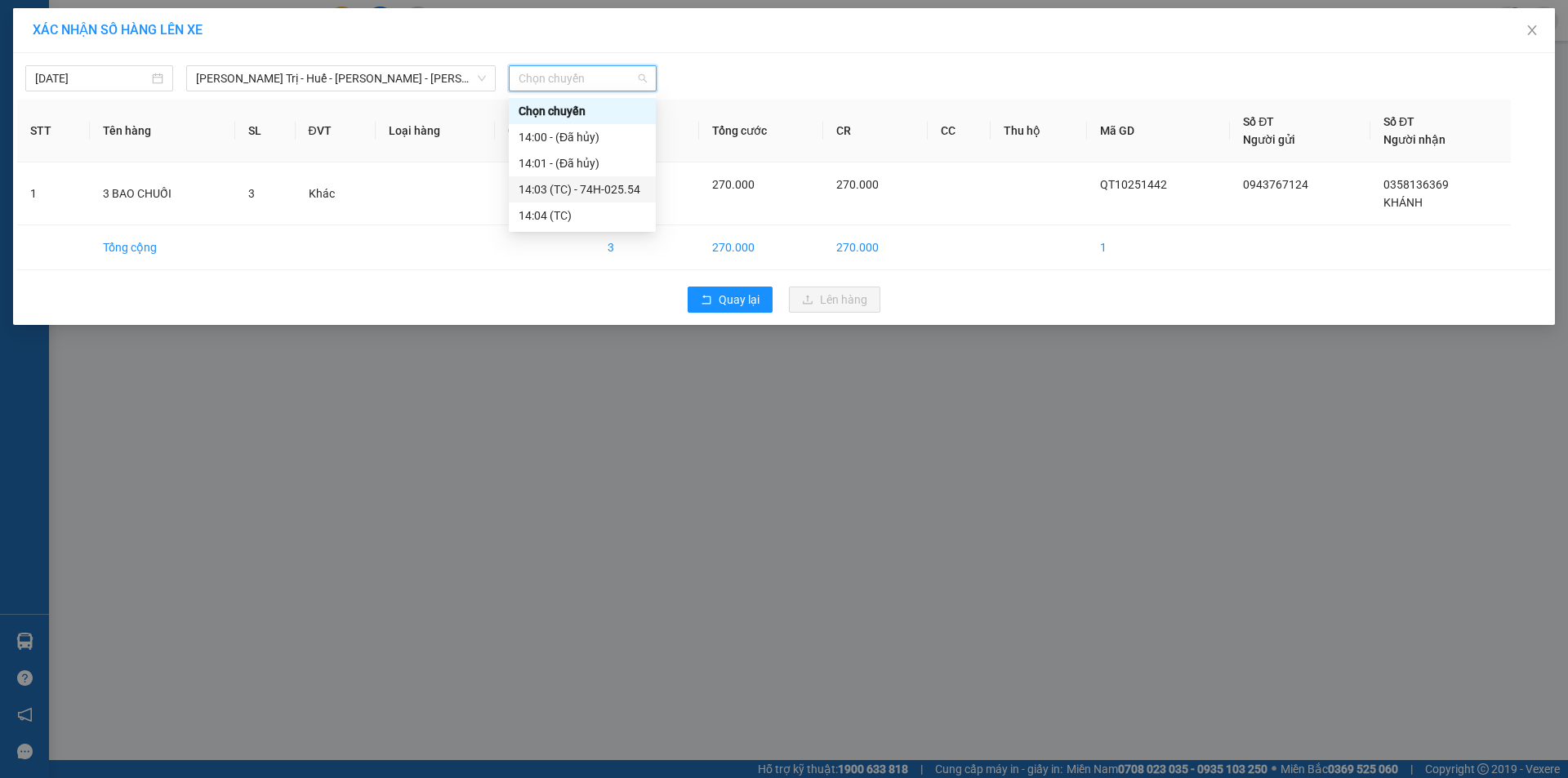
click at [609, 190] on div "14:03 (TC) - 74H-025.54" at bounding box center [582, 190] width 127 height 18
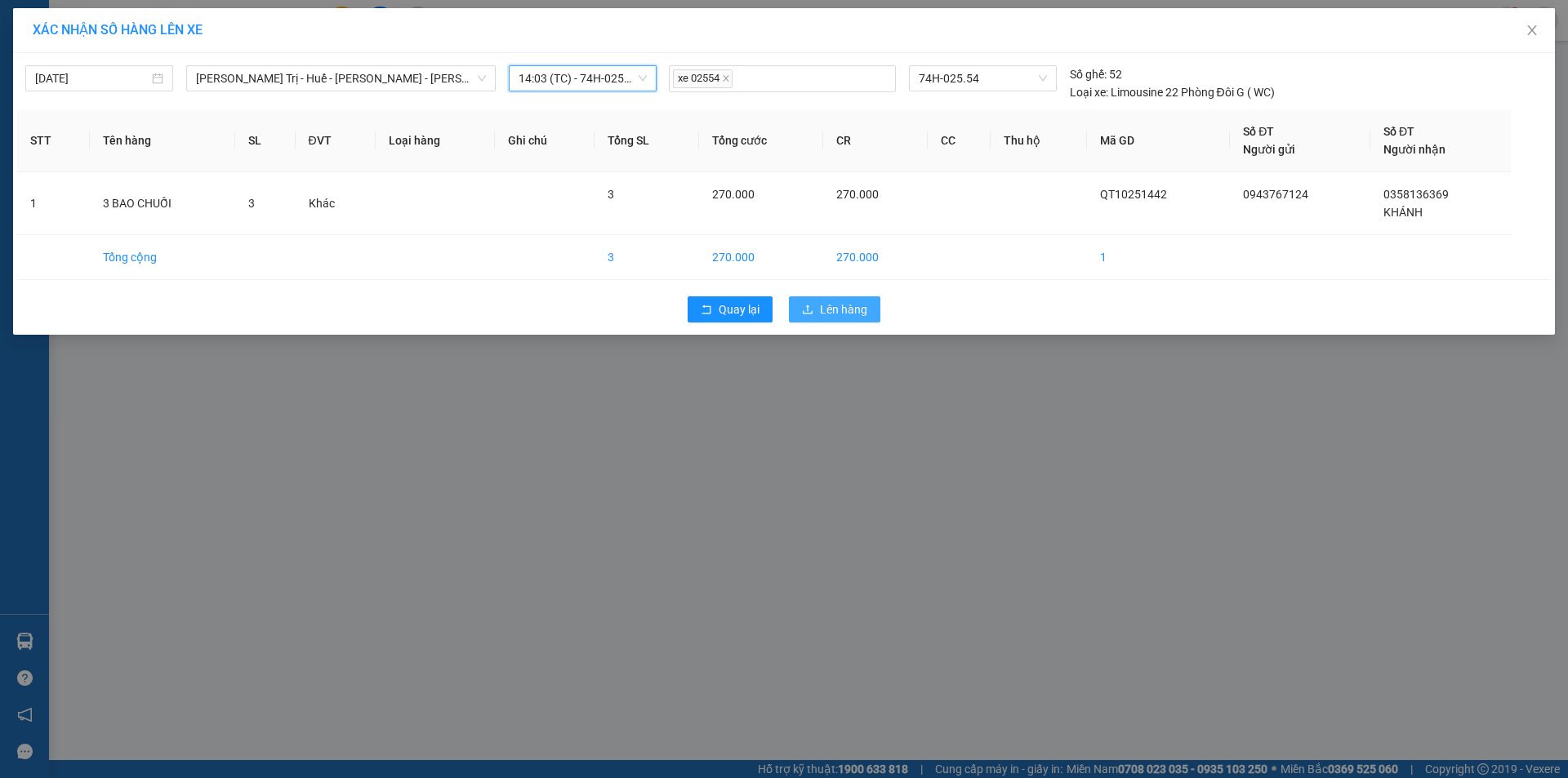
click at [827, 317] on span "Lên hàng" at bounding box center [843, 309] width 48 height 18
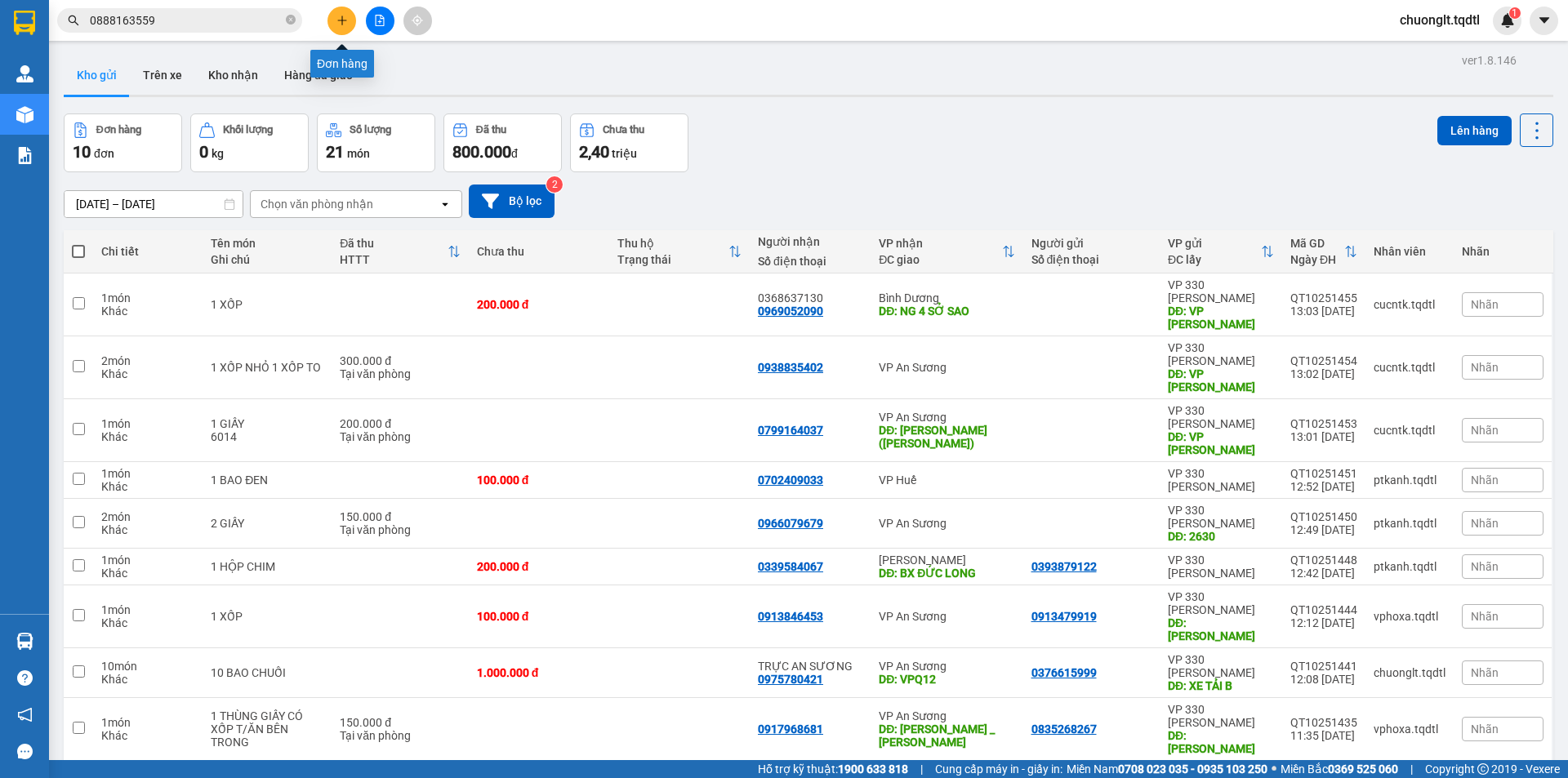
click at [354, 18] on button at bounding box center [341, 20] width 28 height 28
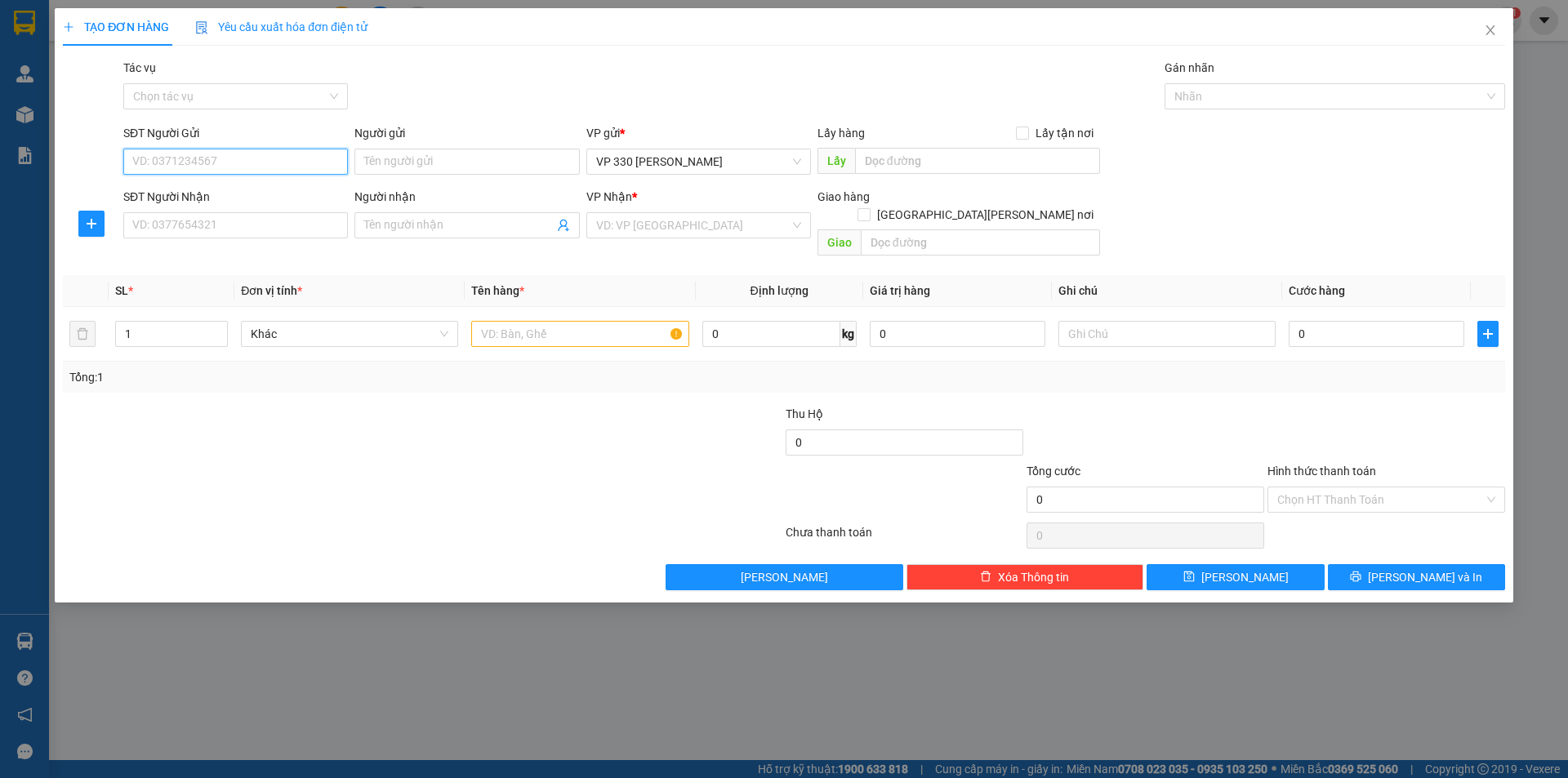
click at [232, 154] on input "SĐT Người Gửi" at bounding box center [235, 161] width 225 height 26
click at [226, 194] on div "0912328122" at bounding box center [235, 194] width 205 height 18
type input "0912328122"
type input "0908986882"
type input "0935286608"
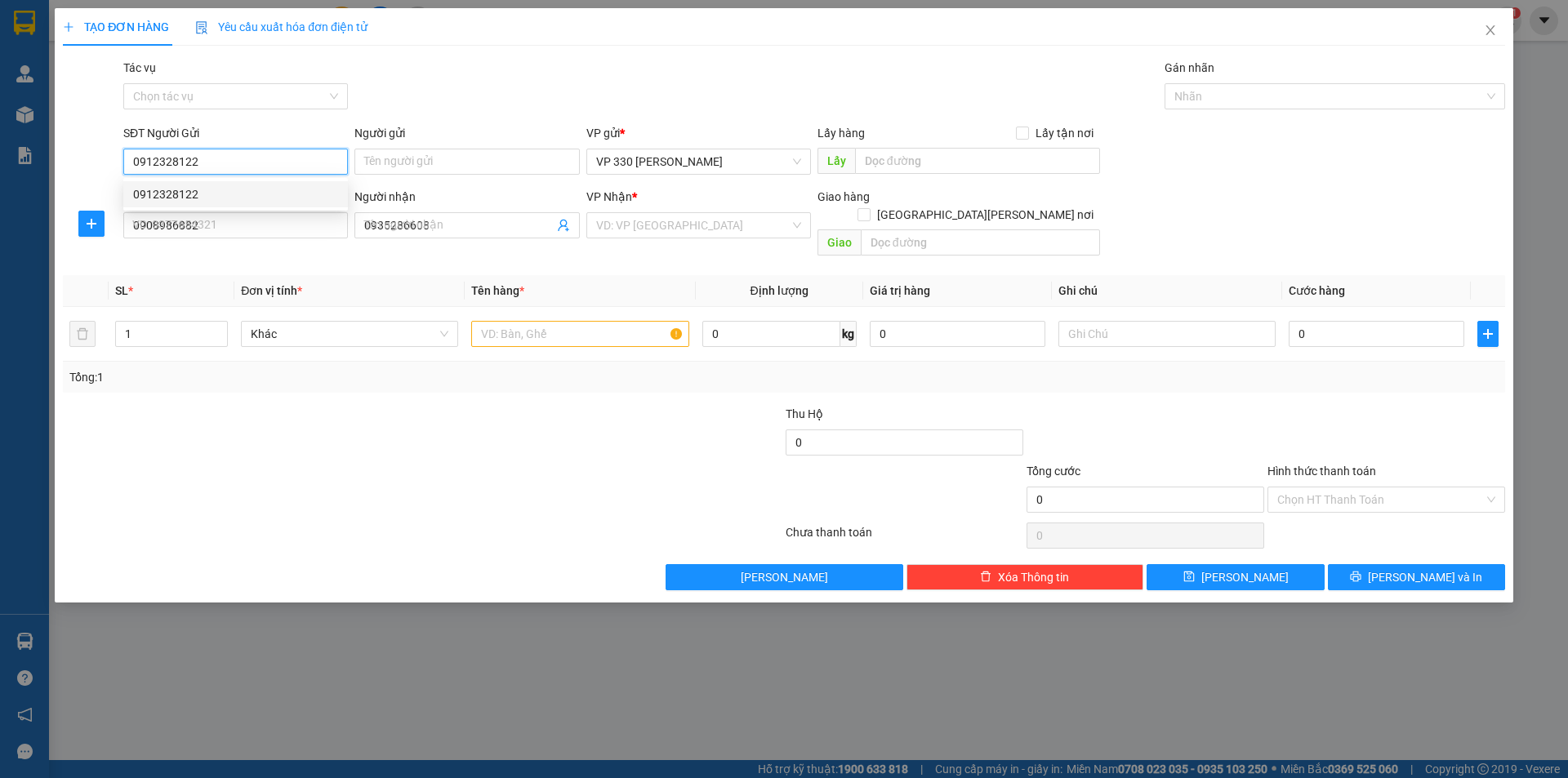
type input "200.000"
type input "0912328122"
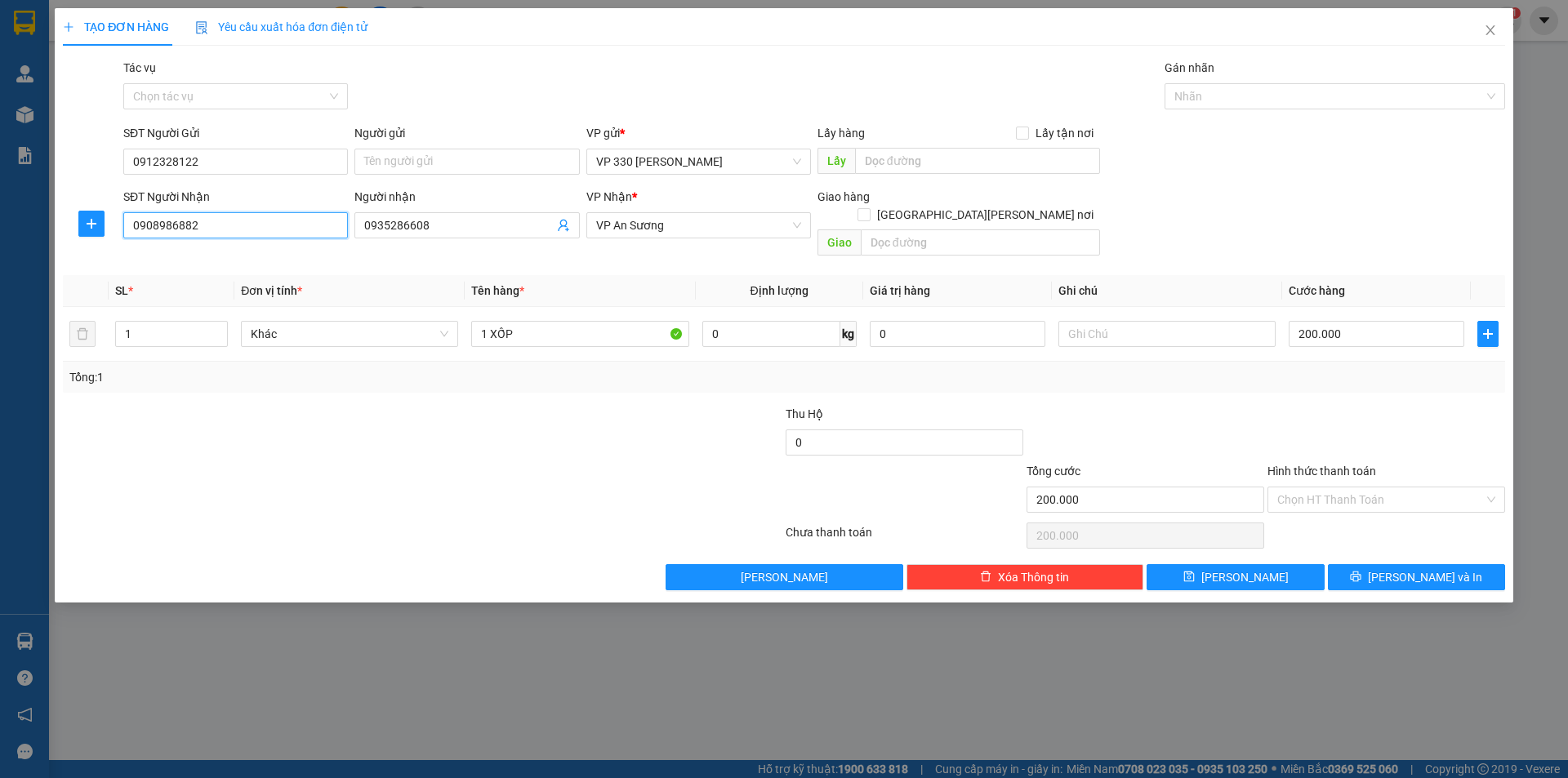
click at [224, 220] on input "0908986882" at bounding box center [235, 225] width 225 height 26
type input "0"
type input "0972339905"
click at [160, 252] on div "0972339905" at bounding box center [235, 258] width 205 height 18
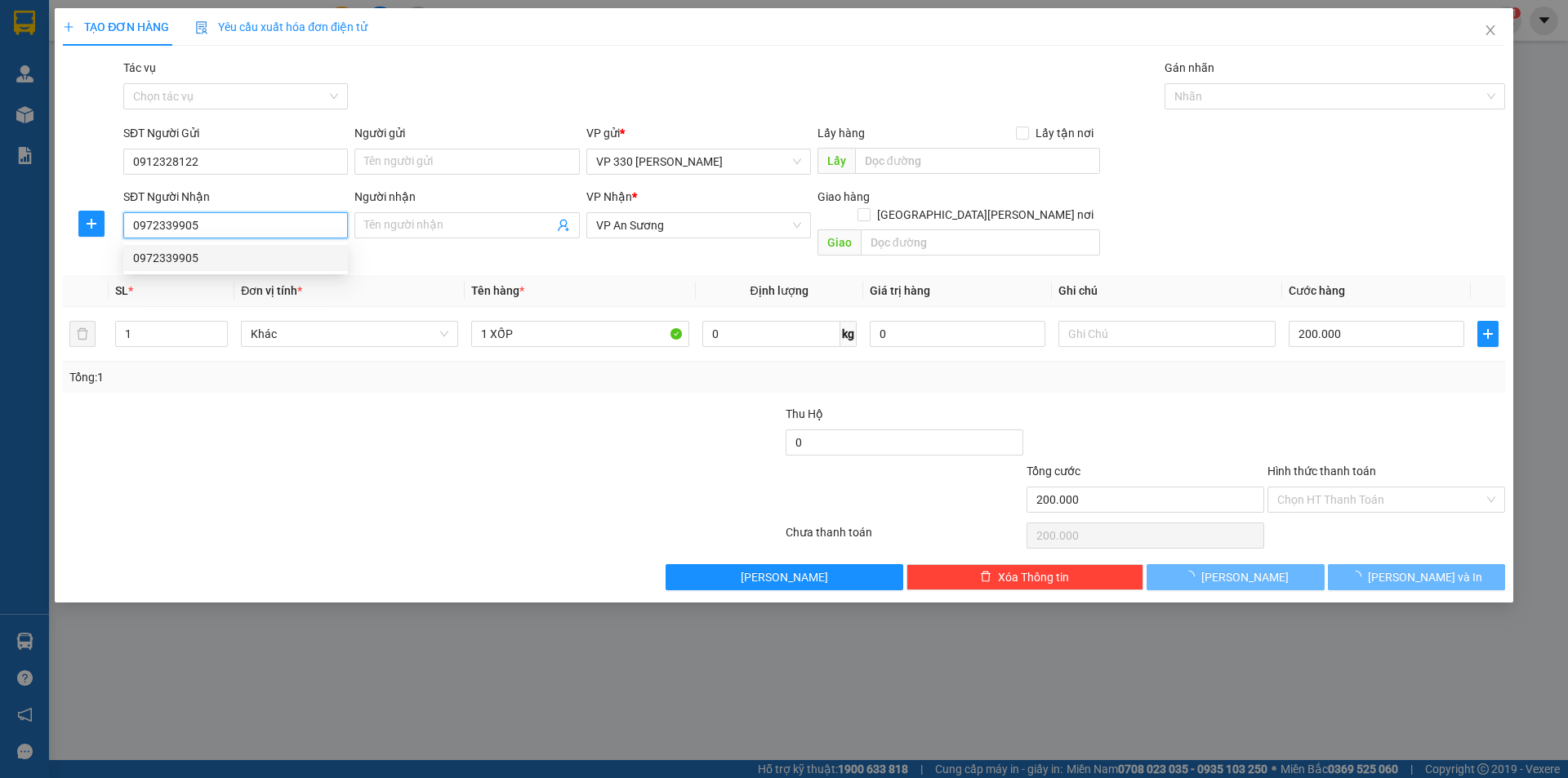
type input "150.000"
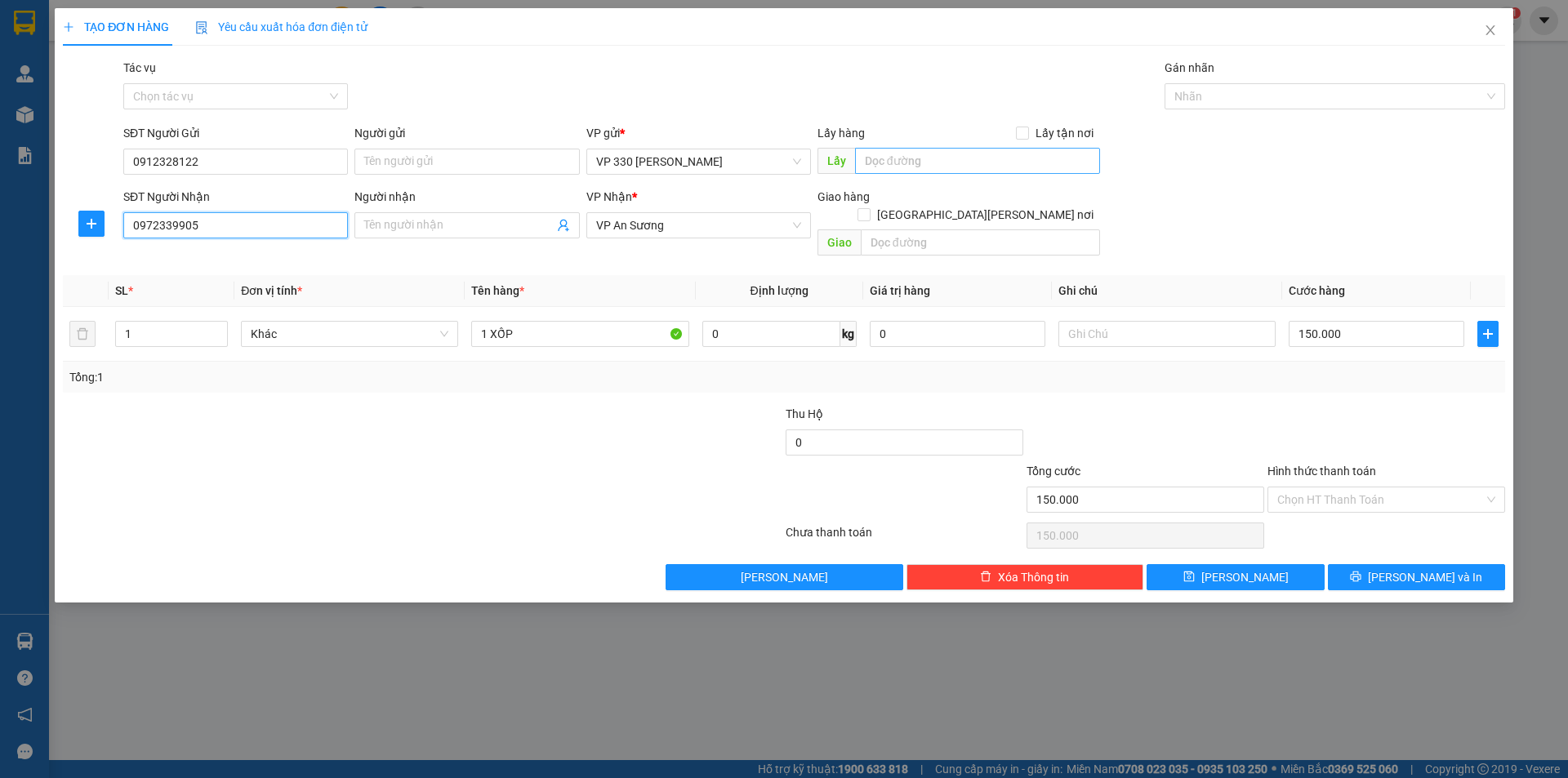
type input "0972339905"
click at [885, 165] on input "text" at bounding box center [978, 160] width 245 height 26
type input "330"
click at [1417, 321] on input "150.000" at bounding box center [1376, 334] width 176 height 26
type input "2"
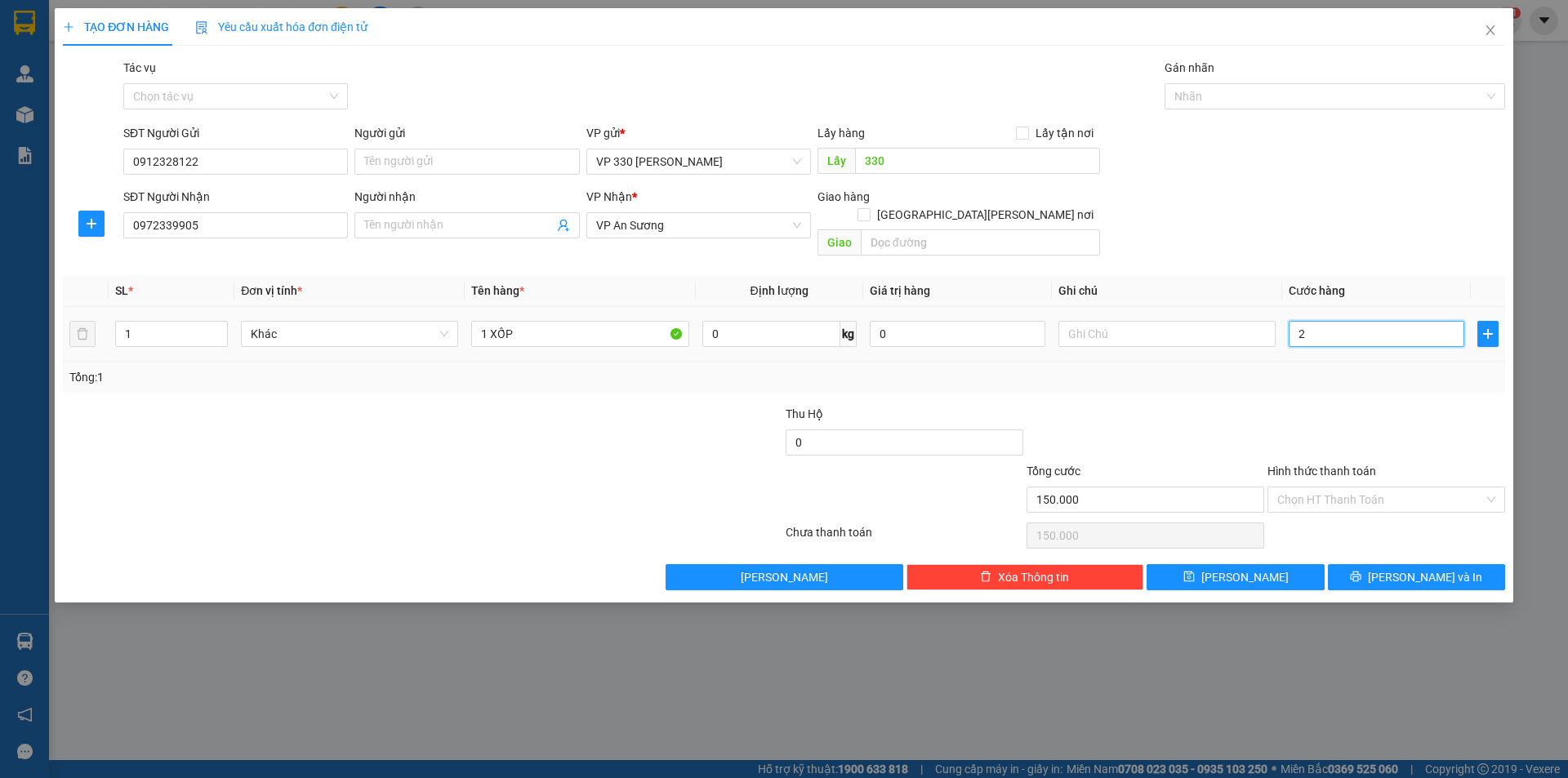
type input "2"
type input "20"
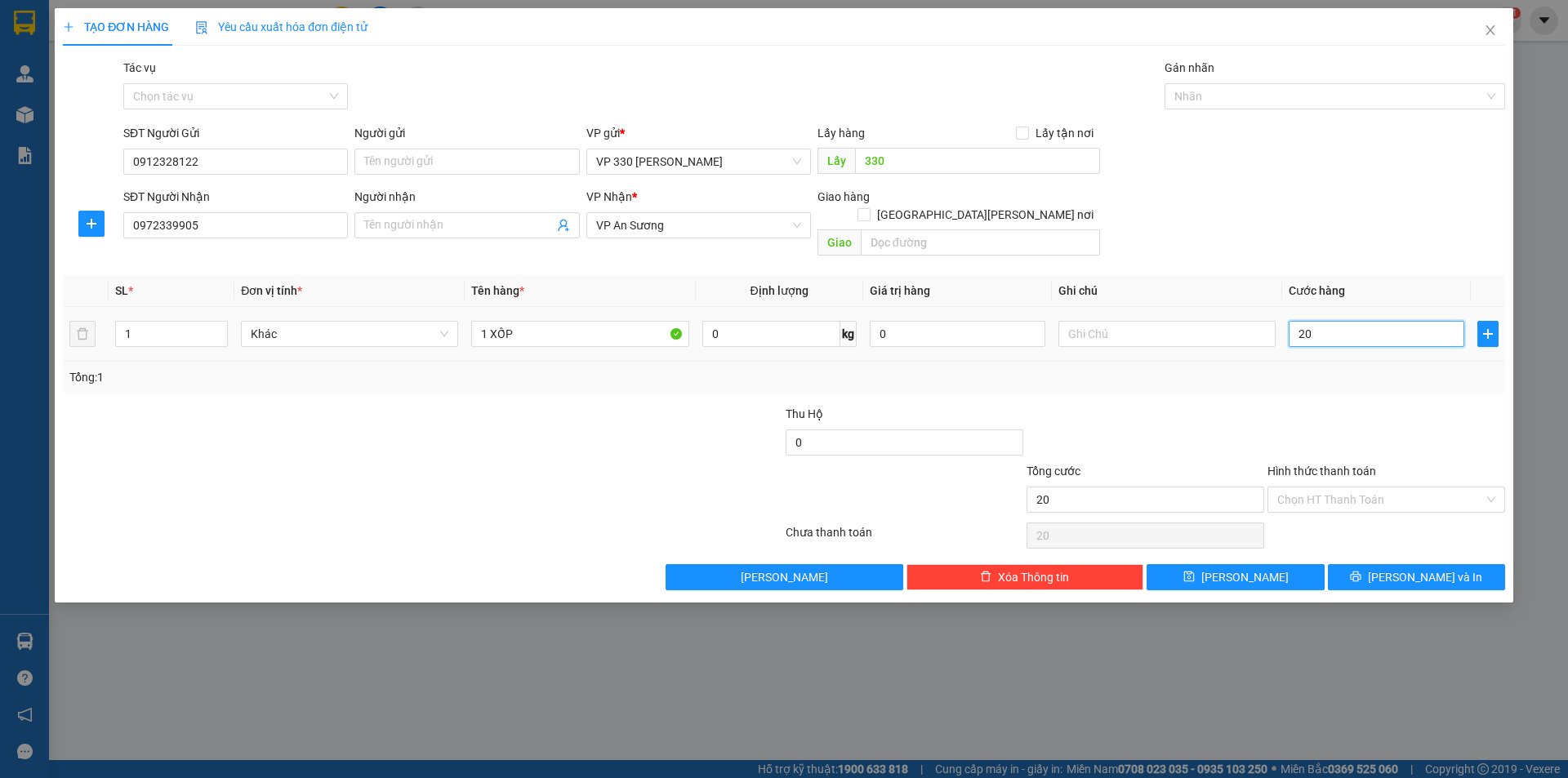
type input "200"
type input "2.000"
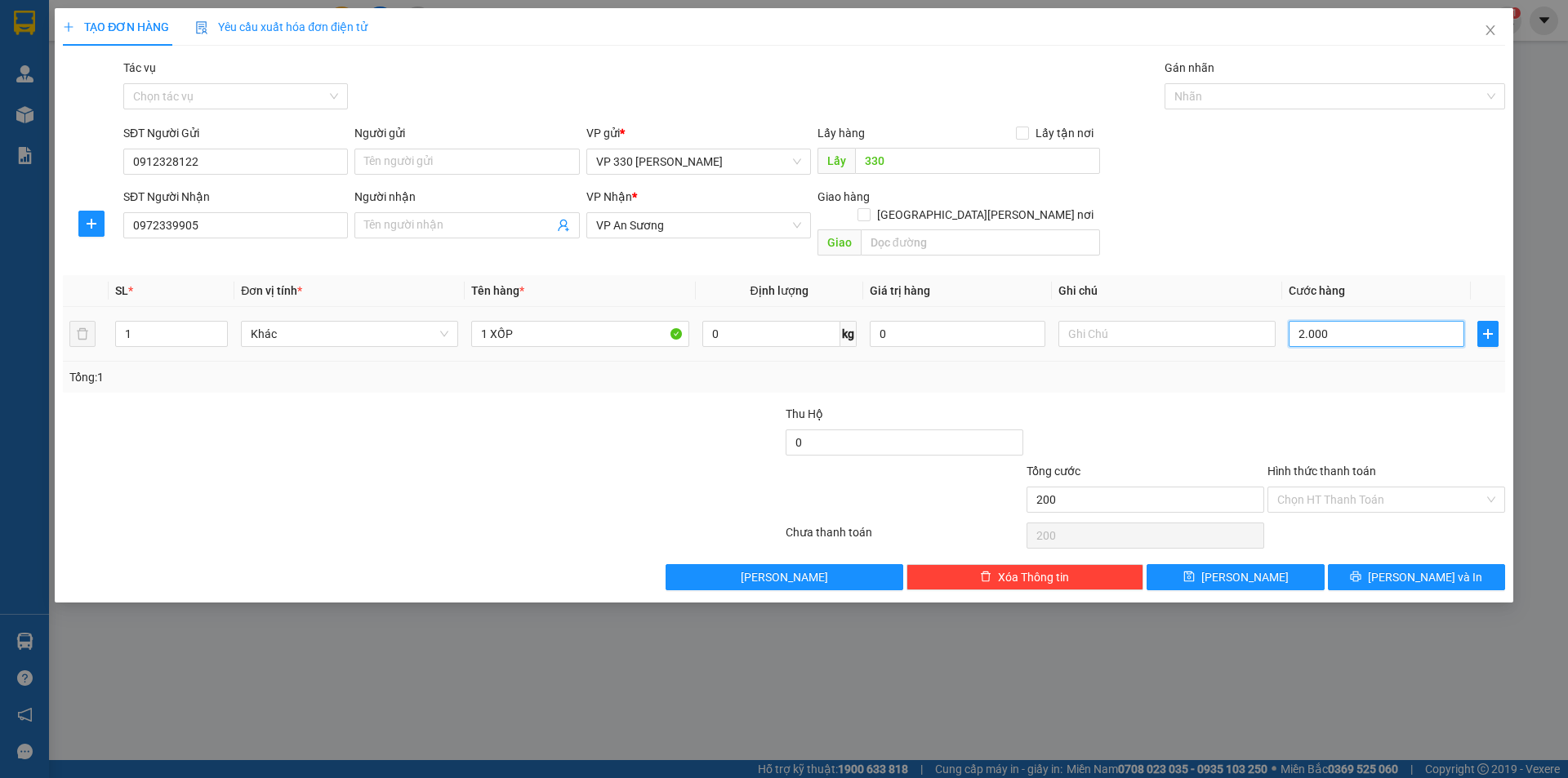
type input "2.000"
type input "20.000"
type input "200.000"
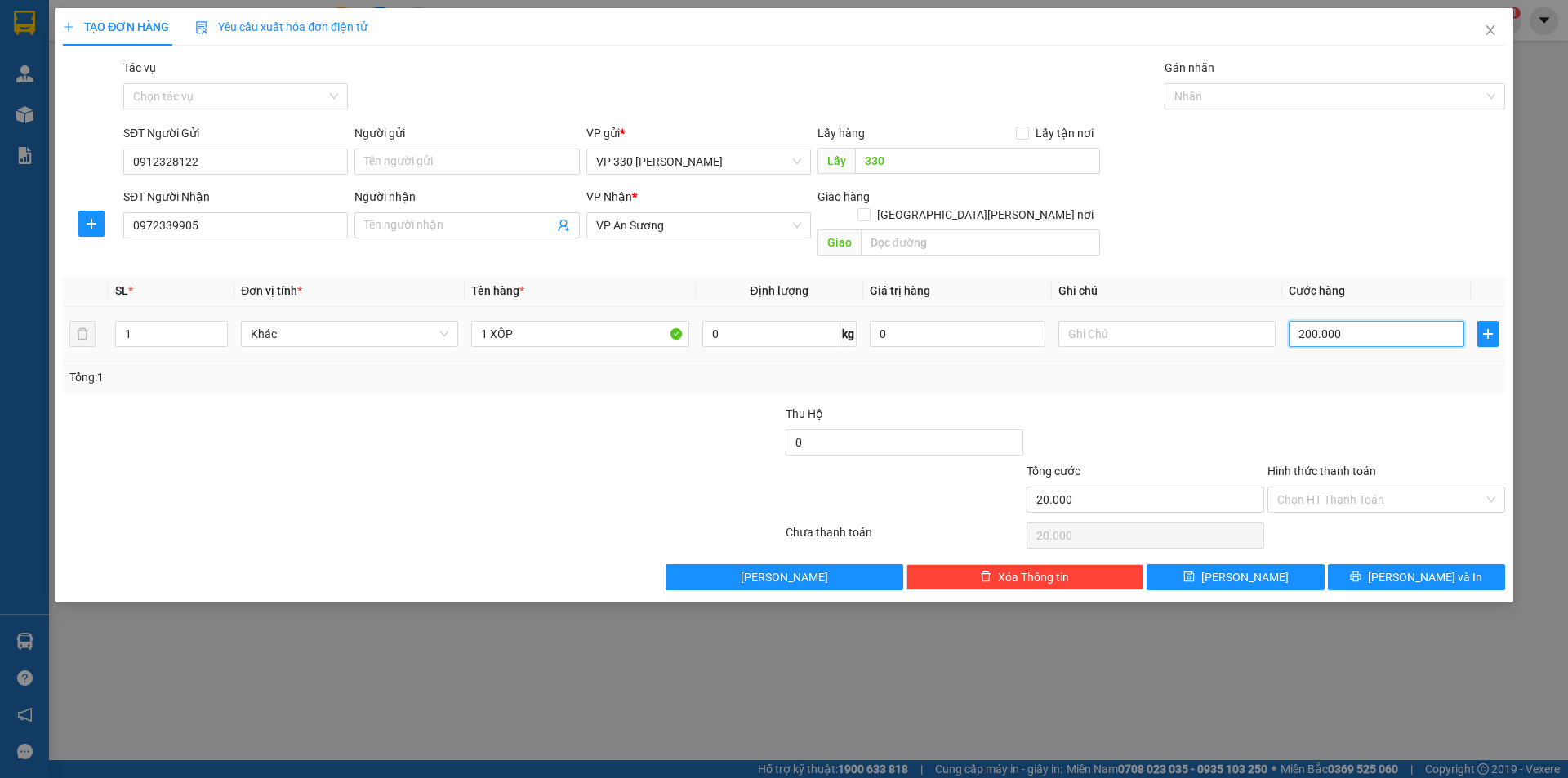
type input "200.000"
click at [1400, 564] on button "[PERSON_NAME] và In" at bounding box center [1416, 577] width 177 height 26
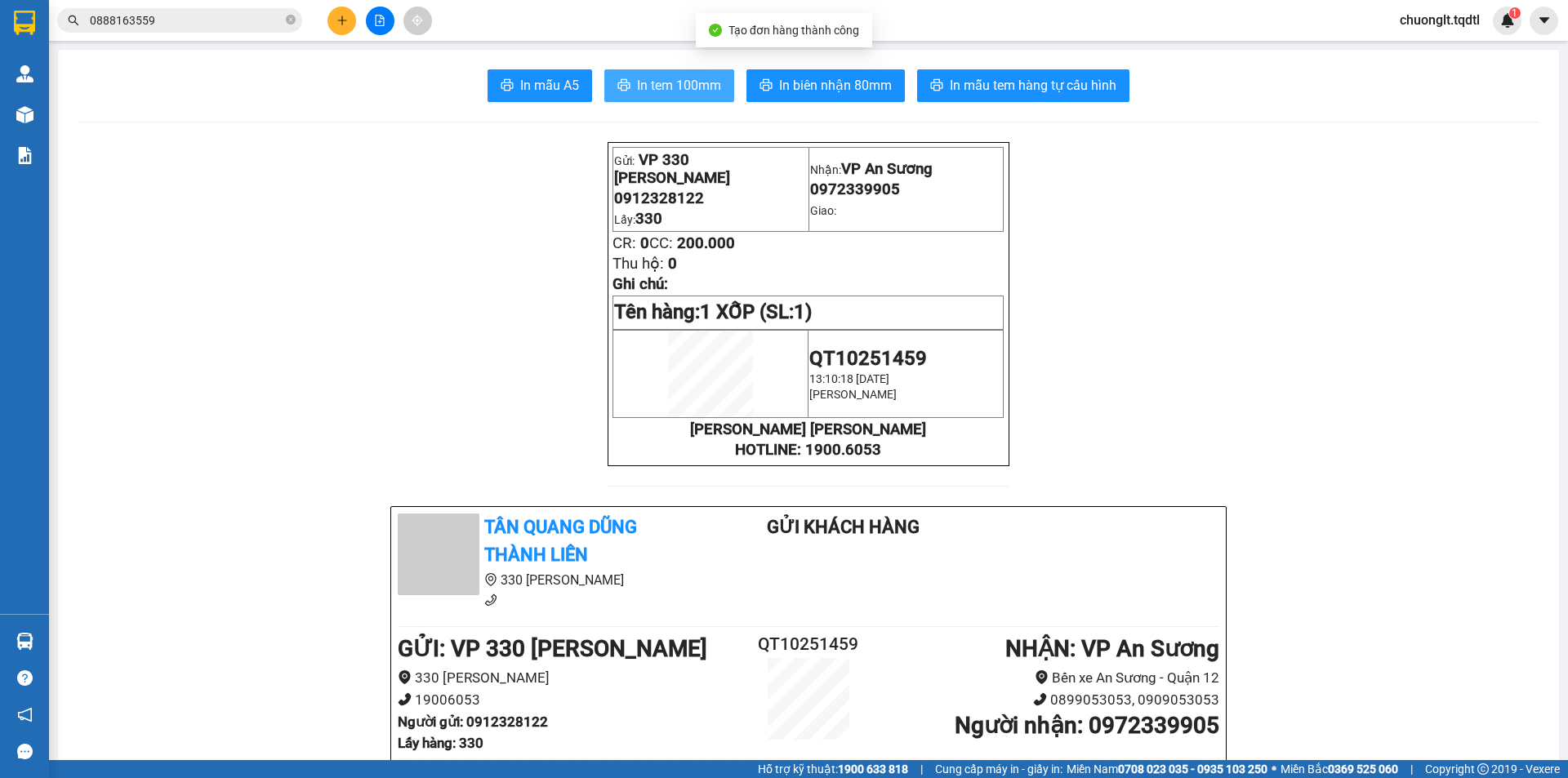
click at [652, 76] on span "In tem 100mm" at bounding box center [679, 85] width 84 height 20
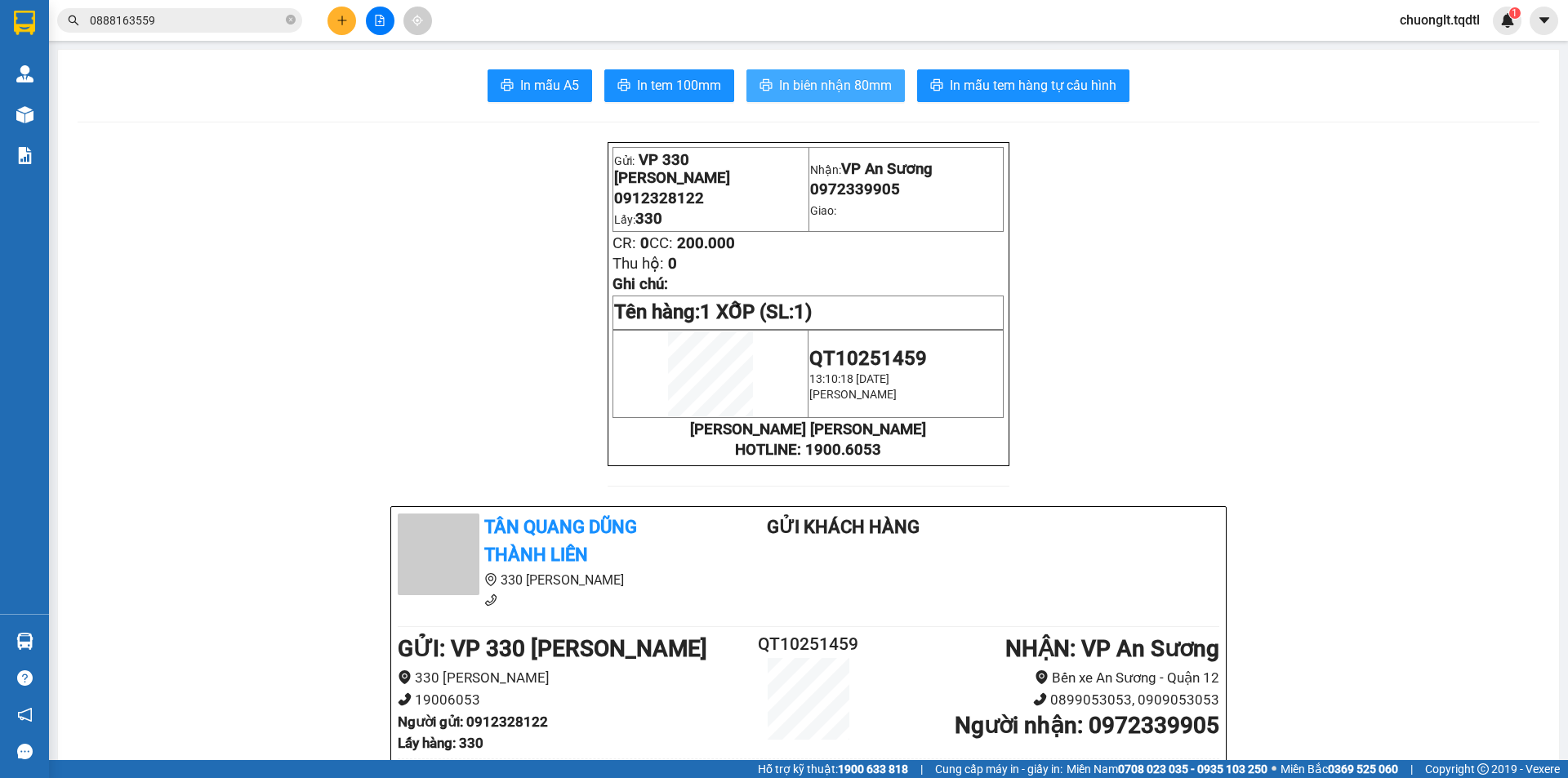
click at [813, 84] on span "In biên nhận 80mm" at bounding box center [836, 85] width 113 height 20
